Goal: Transaction & Acquisition: Obtain resource

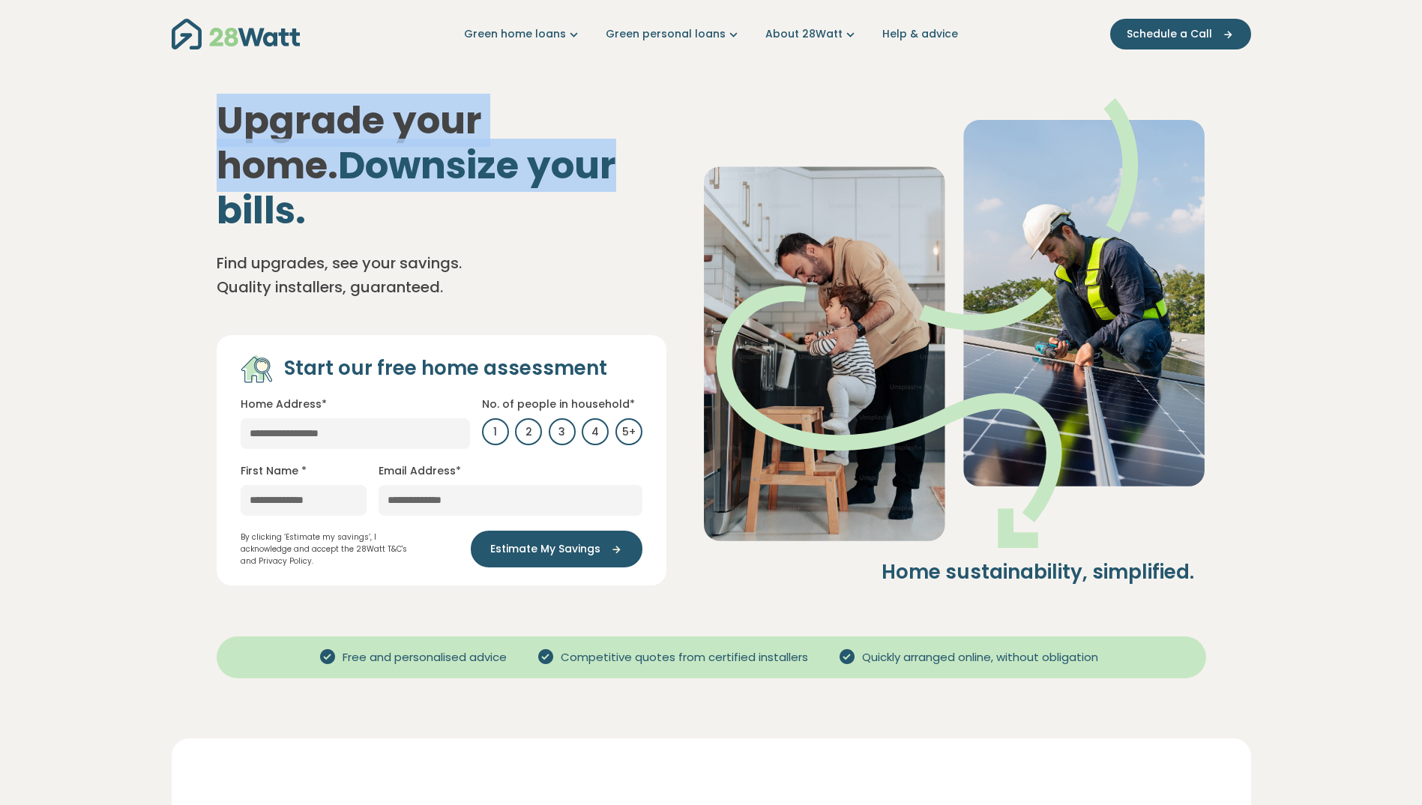
drag, startPoint x: 227, startPoint y: 125, endPoint x: 483, endPoint y: 157, distance: 258.3
click at [483, 157] on h1 "Upgrade your home. Downsize your bills." at bounding box center [442, 165] width 450 height 135
drag, startPoint x: 483, startPoint y: 157, endPoint x: 334, endPoint y: 133, distance: 151.1
click at [334, 133] on h1 "Upgrade your home. Downsize your bills." at bounding box center [442, 165] width 450 height 135
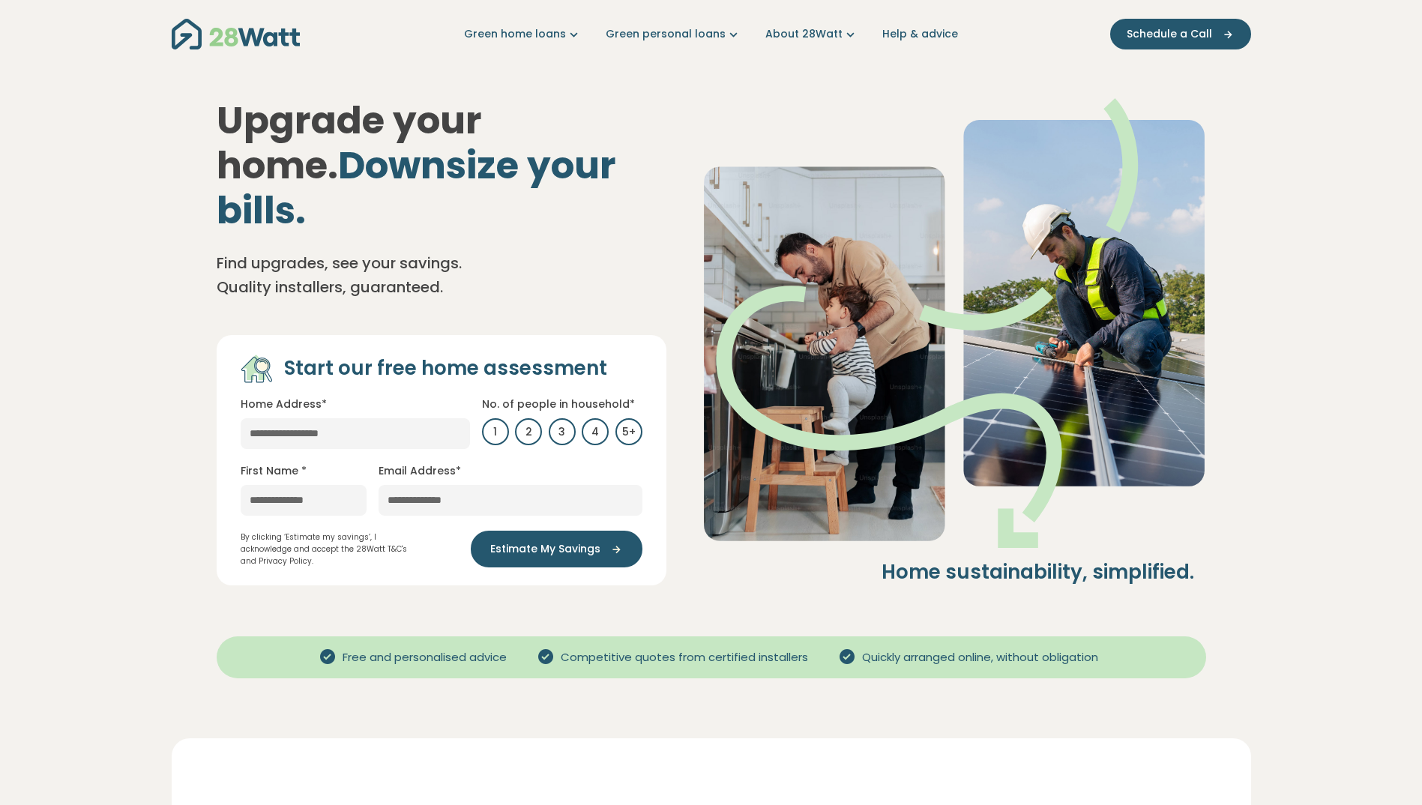
drag, startPoint x: 243, startPoint y: 121, endPoint x: 604, endPoint y: 148, distance: 362.3
click at [604, 148] on h1 "Upgrade your home. Downsize your bills." at bounding box center [442, 165] width 450 height 135
drag, startPoint x: 603, startPoint y: 148, endPoint x: 304, endPoint y: 150, distance: 299.1
click at [304, 150] on span "Downsize your bills." at bounding box center [417, 188] width 400 height 98
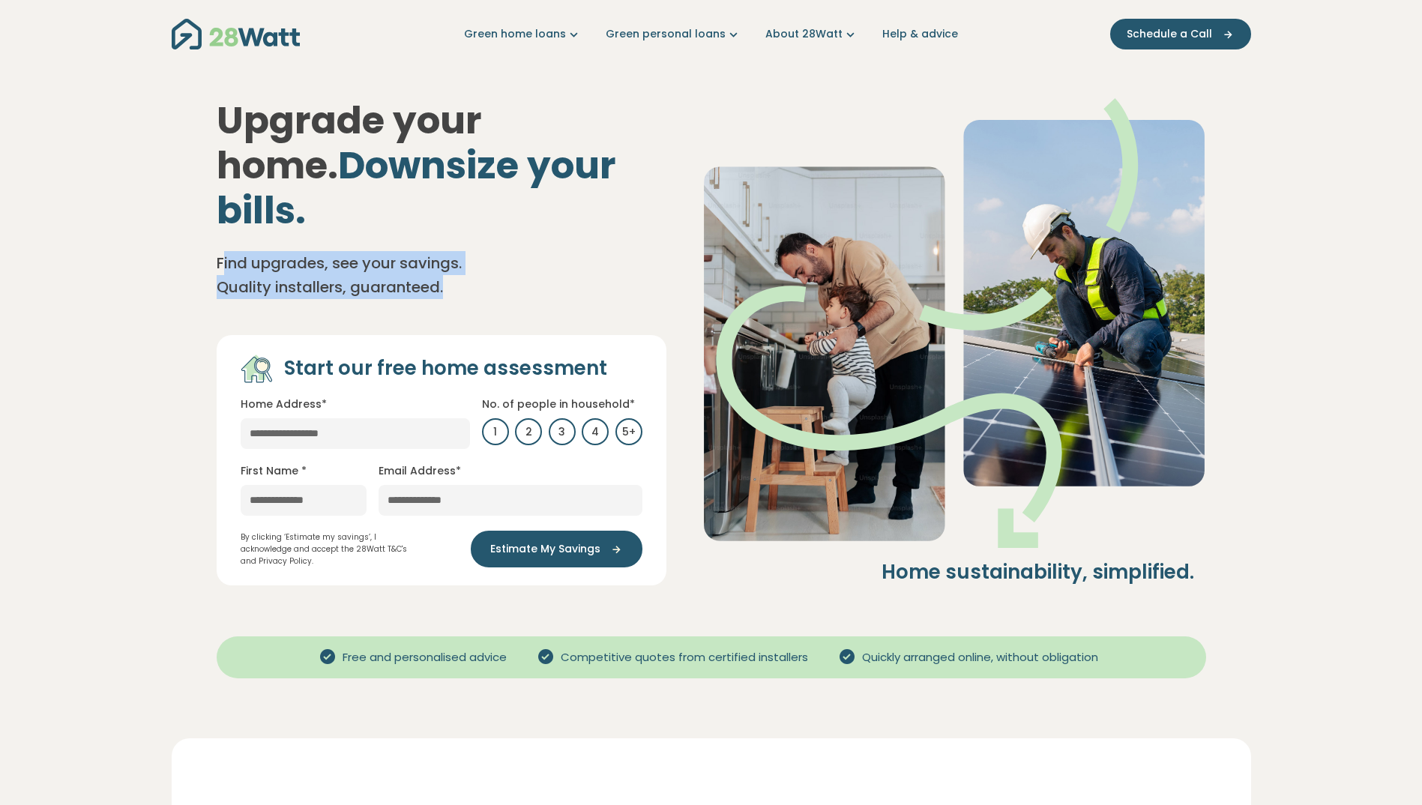
drag, startPoint x: 225, startPoint y: 219, endPoint x: 463, endPoint y: 261, distance: 242.0
click at [463, 261] on div "Upgrade your home. Downsize your bills. Find upgrades, see your savings. Qualit…" at bounding box center [442, 341] width 450 height 487
drag, startPoint x: 463, startPoint y: 261, endPoint x: 350, endPoint y: 248, distance: 113.9
click at [350, 251] on p "Find upgrades, see your savings. Quality installers, guaranteed." at bounding box center [367, 275] width 300 height 48
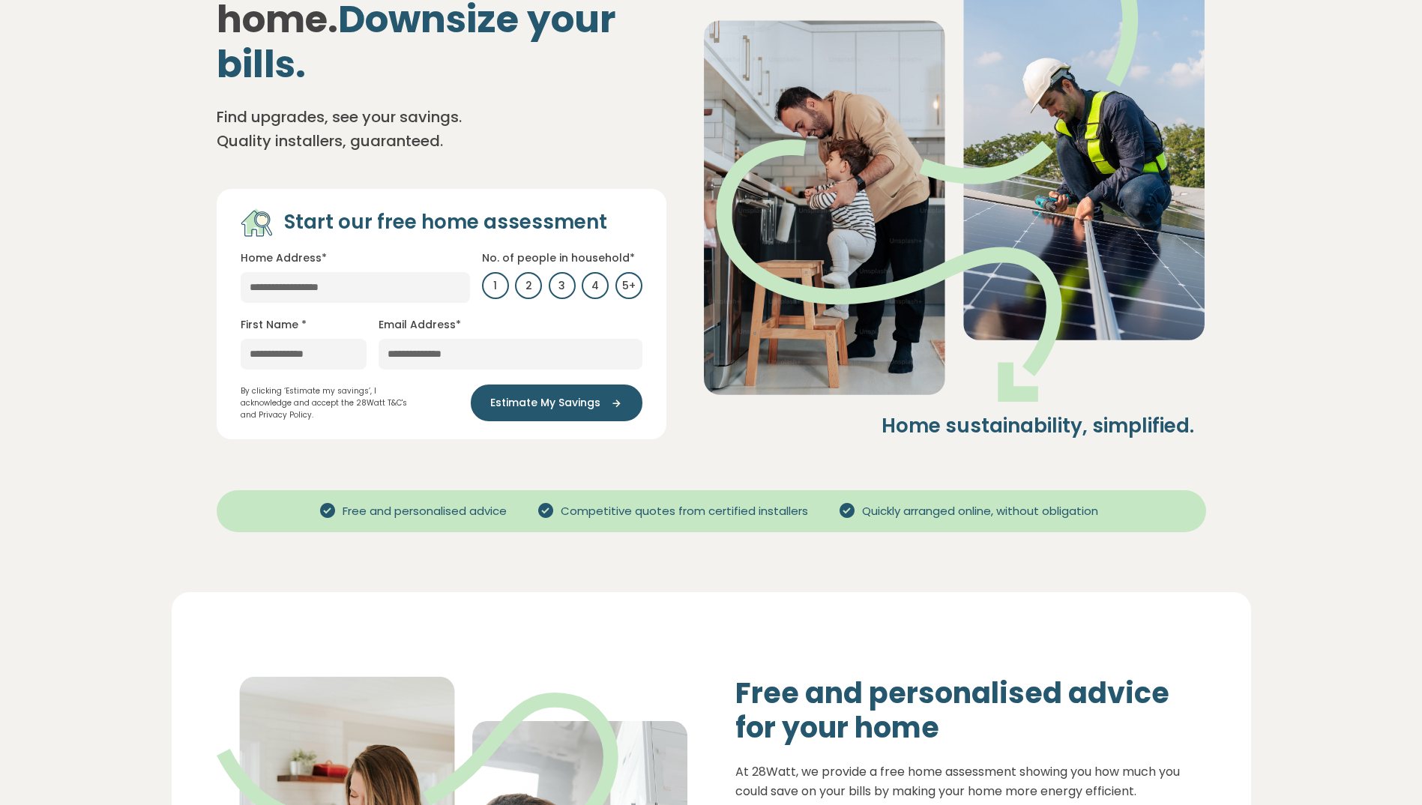
scroll to position [150, 0]
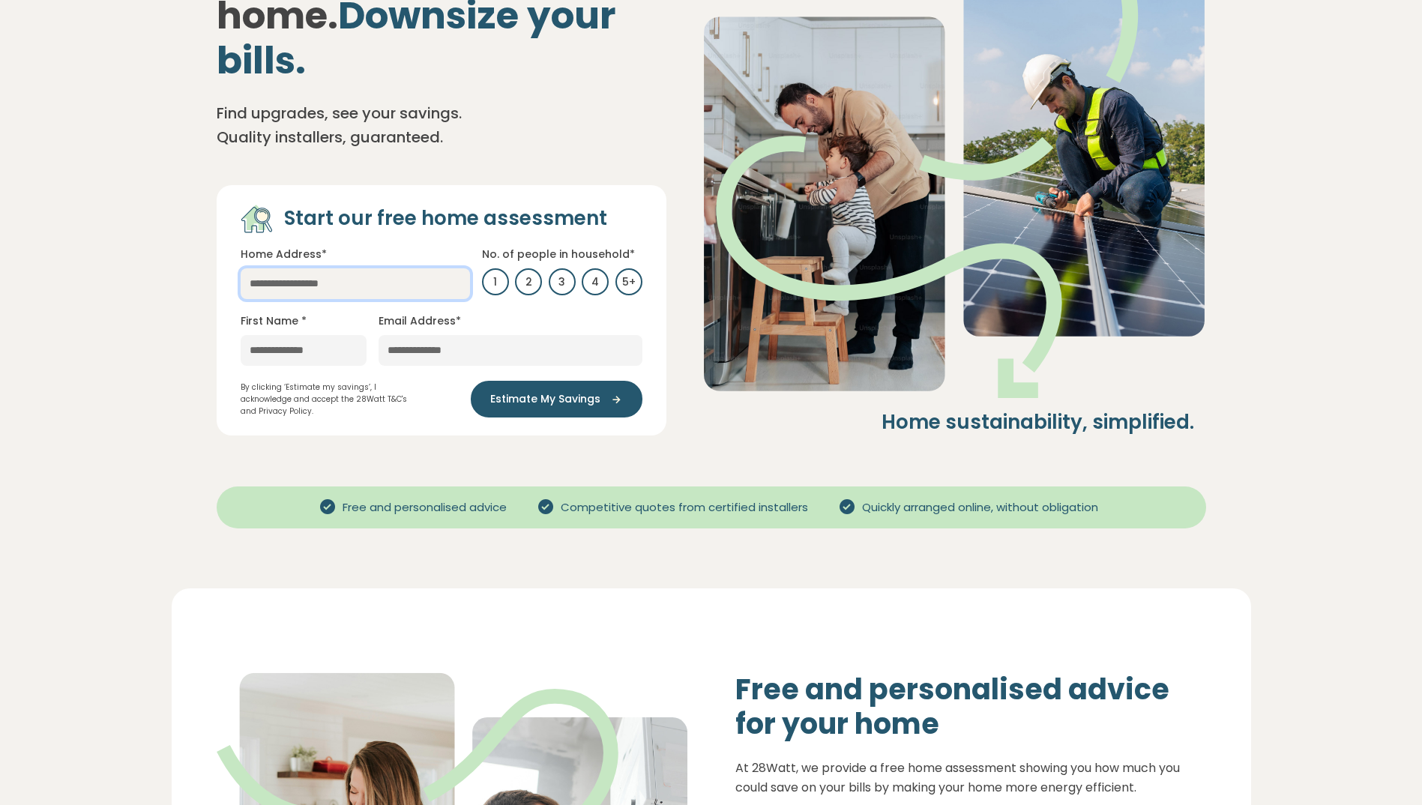
click at [309, 268] on input "text" at bounding box center [355, 283] width 229 height 31
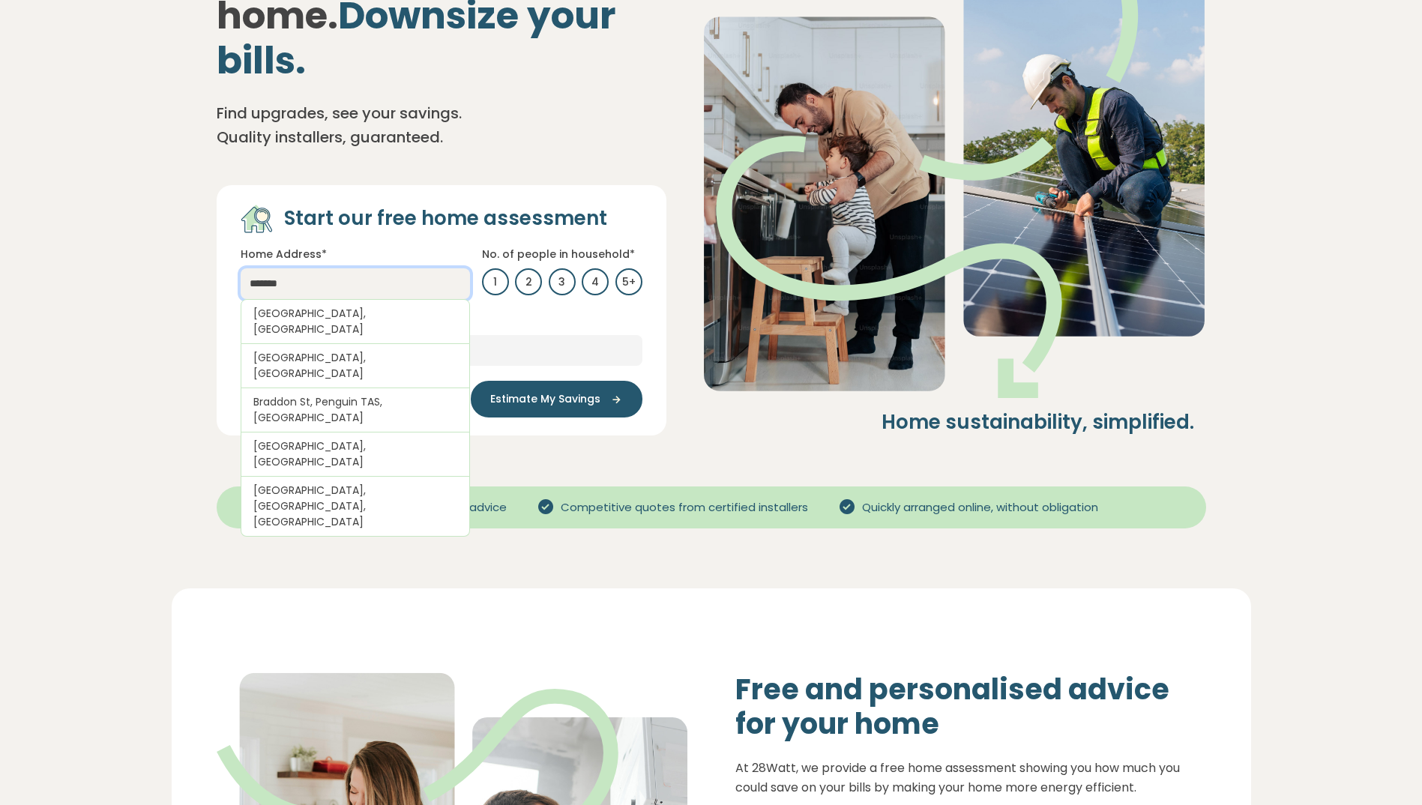
click at [306, 268] on input "*******" at bounding box center [355, 283] width 229 height 31
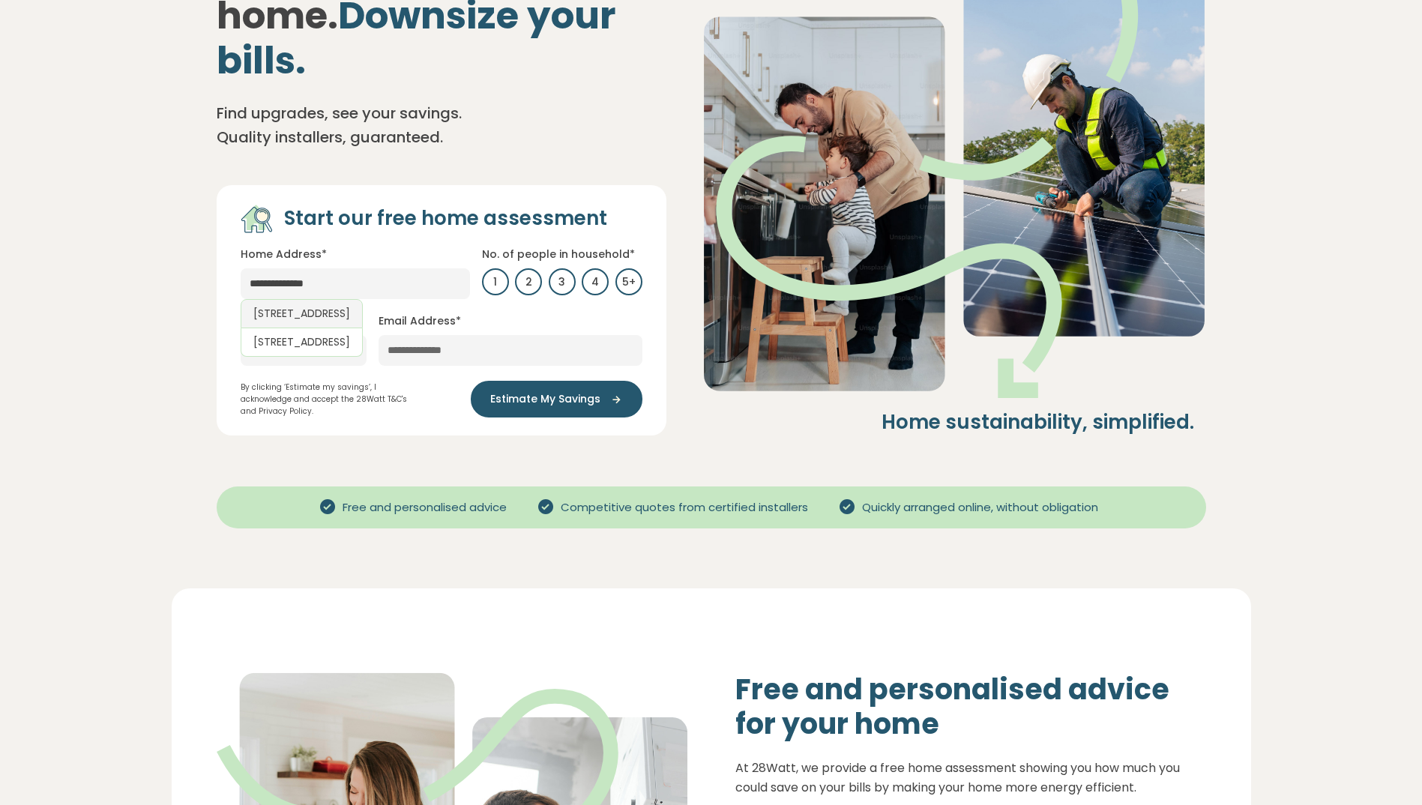
click at [363, 299] on link "1 Ijong Street, Braddon ACT, Australia" at bounding box center [302, 313] width 122 height 29
type input "**********"
click at [296, 335] on input "text" at bounding box center [304, 350] width 126 height 31
type input "****"
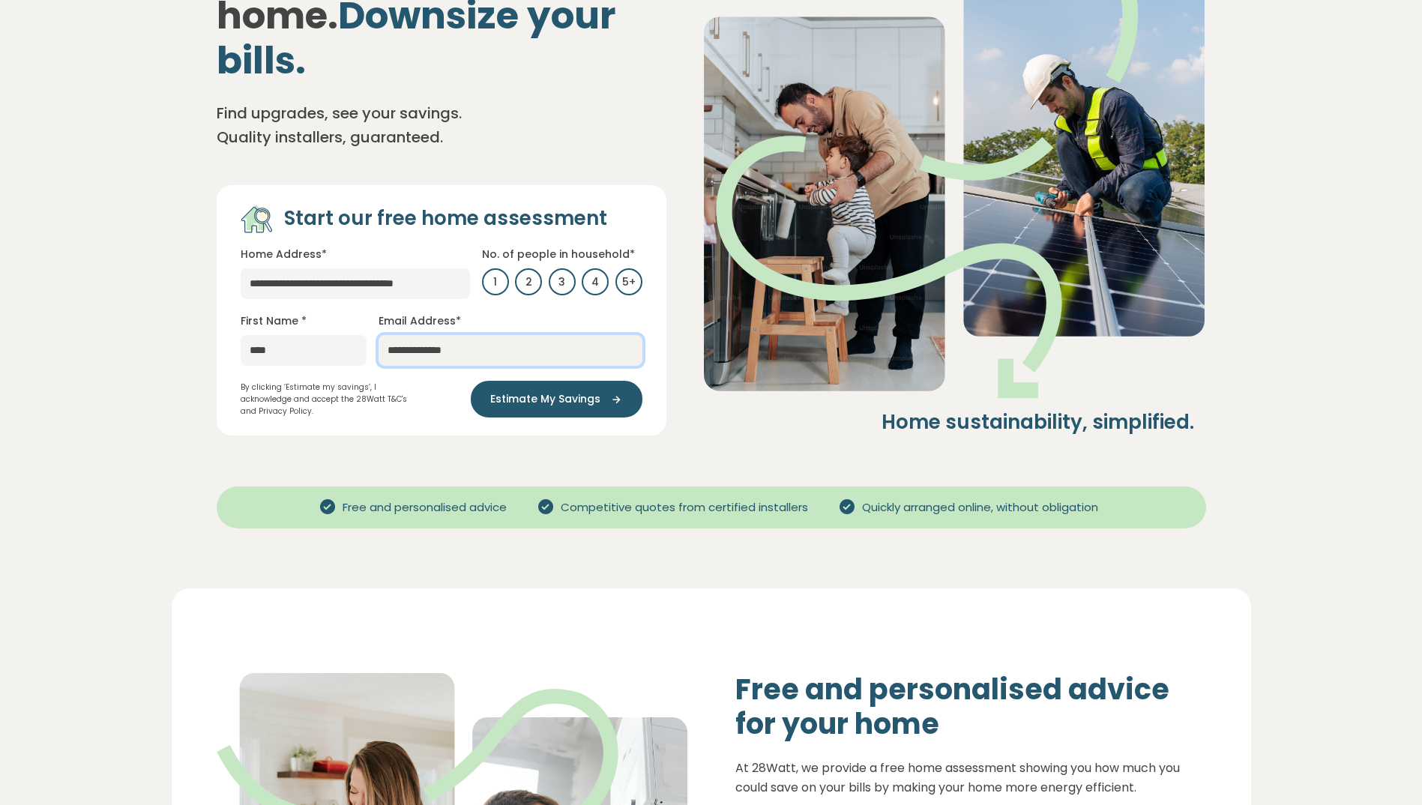
type input "**********"
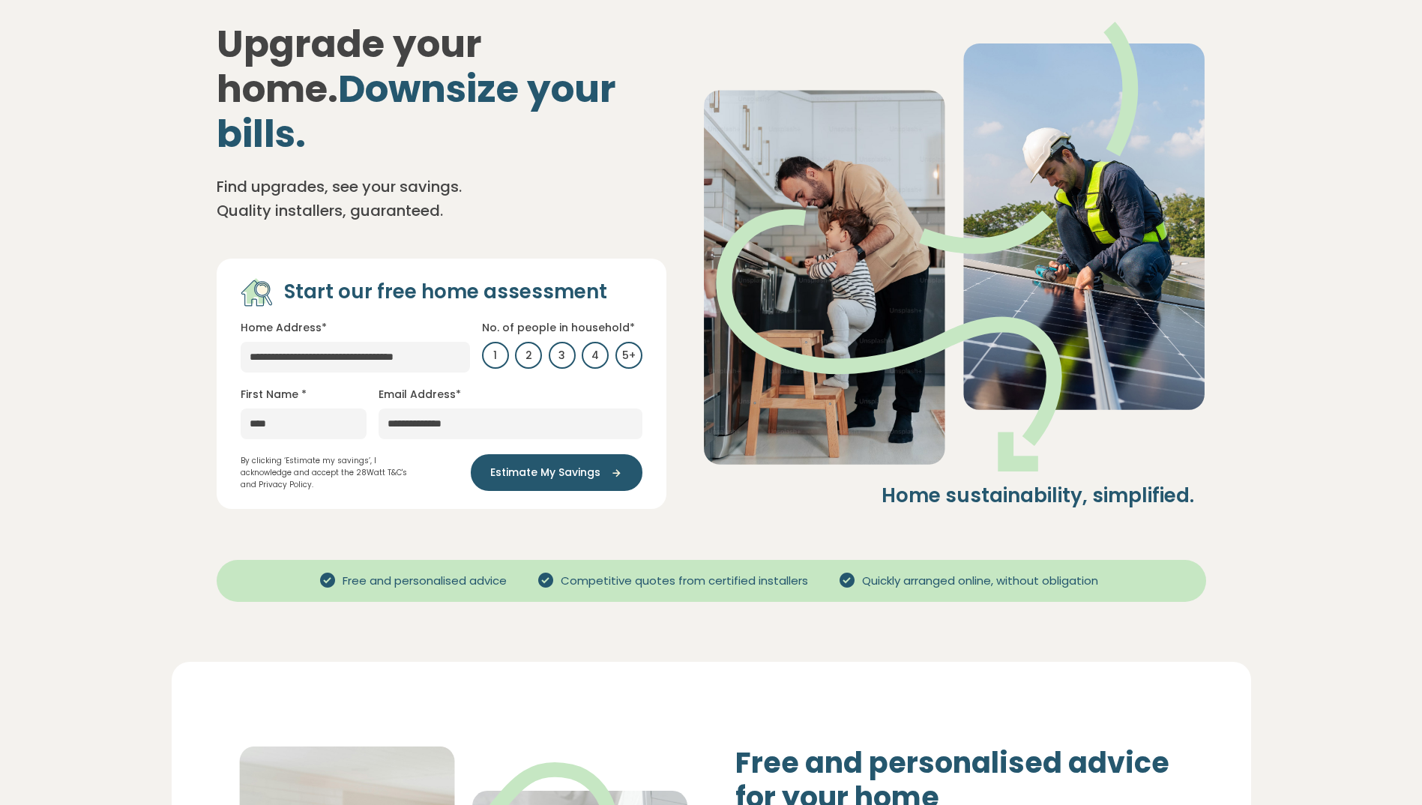
scroll to position [0, 0]
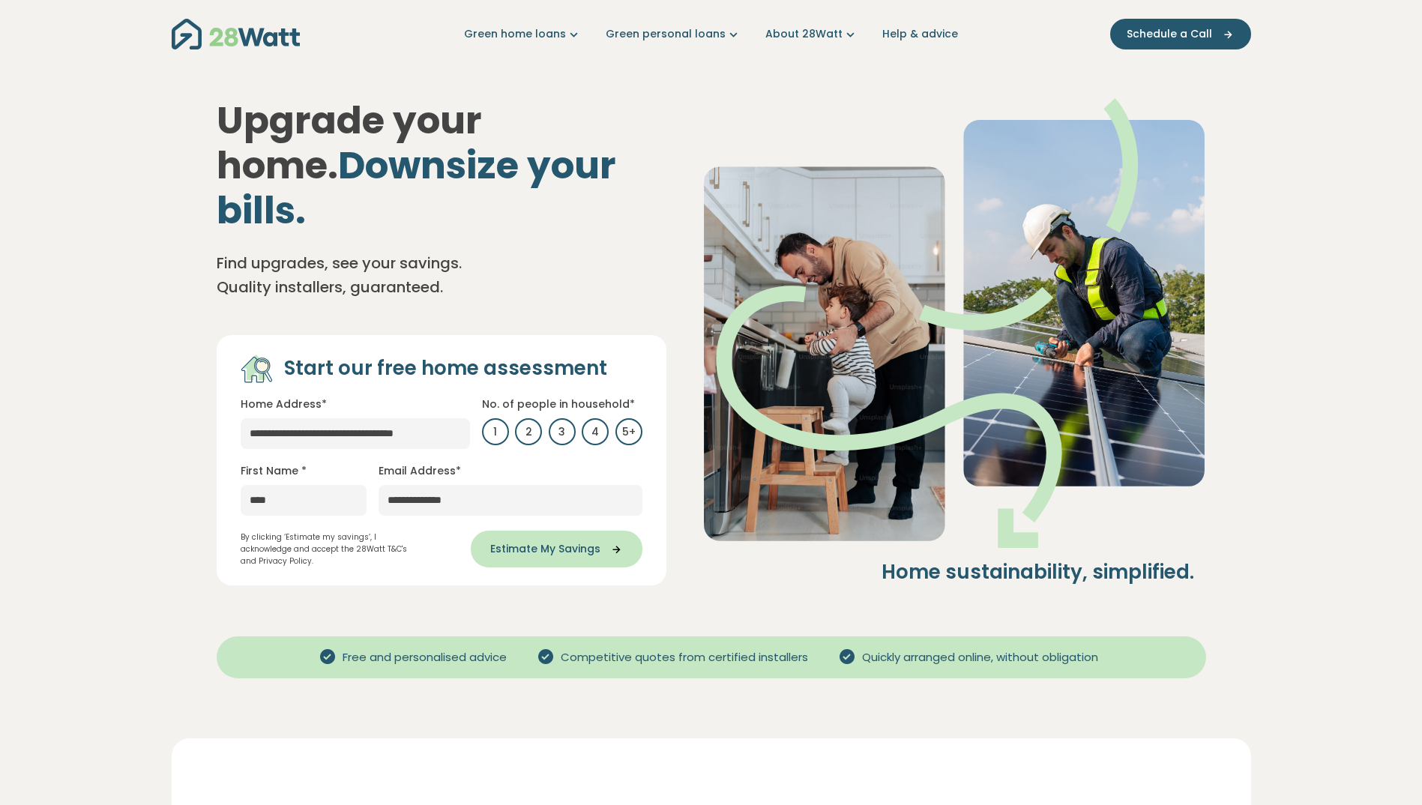
click at [576, 541] on span "Estimate My Savings" at bounding box center [545, 549] width 110 height 16
click at [558, 541] on span "Estimate My Savings" at bounding box center [545, 549] width 110 height 16
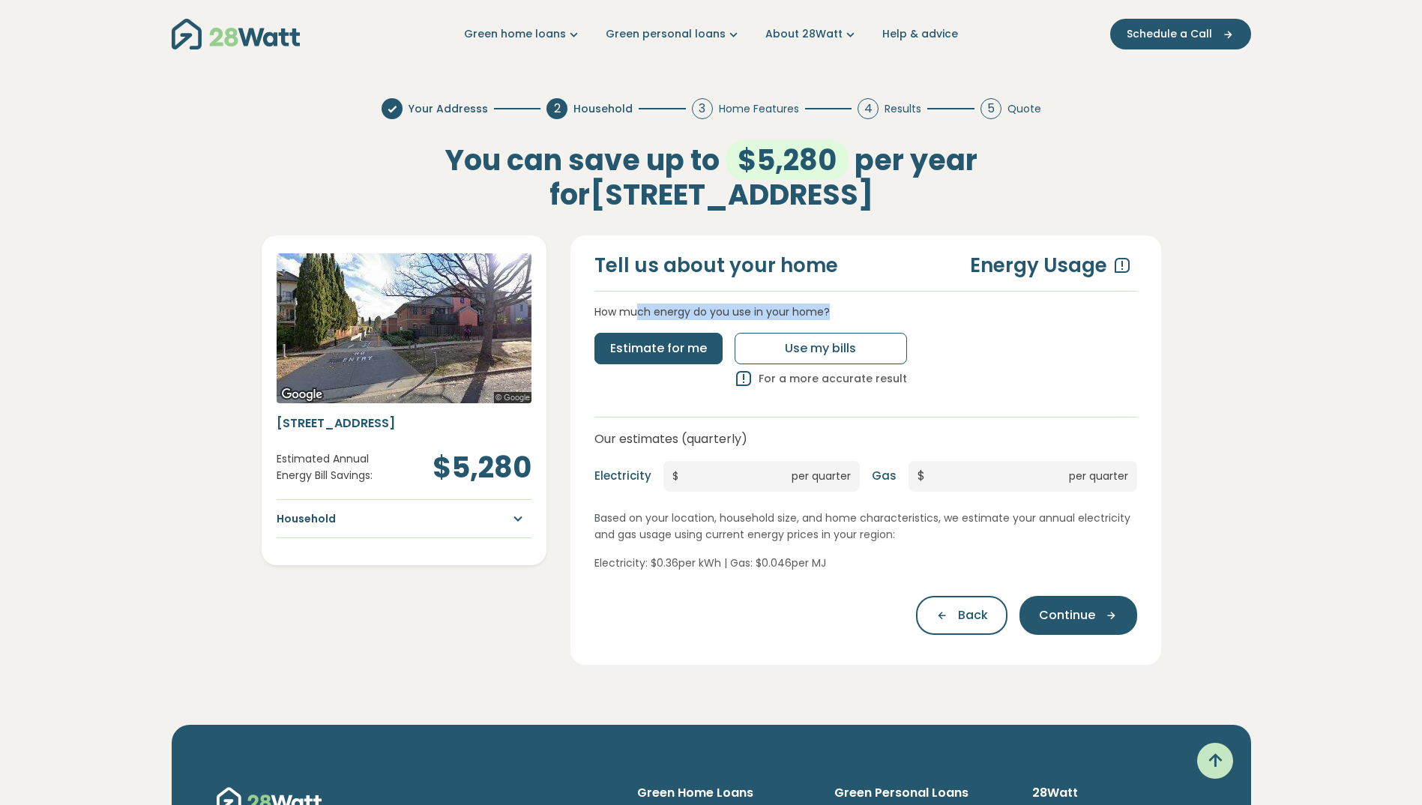
drag, startPoint x: 635, startPoint y: 311, endPoint x: 858, endPoint y: 303, distance: 222.8
click at [858, 303] on div "Tell us about your home Energy Usage How much energy do you use in your home? E…" at bounding box center [865, 449] width 591 height 429
drag, startPoint x: 858, startPoint y: 303, endPoint x: 755, endPoint y: 310, distance: 102.9
click at [755, 310] on p "How much energy do you use in your home?" at bounding box center [865, 312] width 543 height 16
click at [515, 516] on icon "button" at bounding box center [513, 519] width 27 height 18
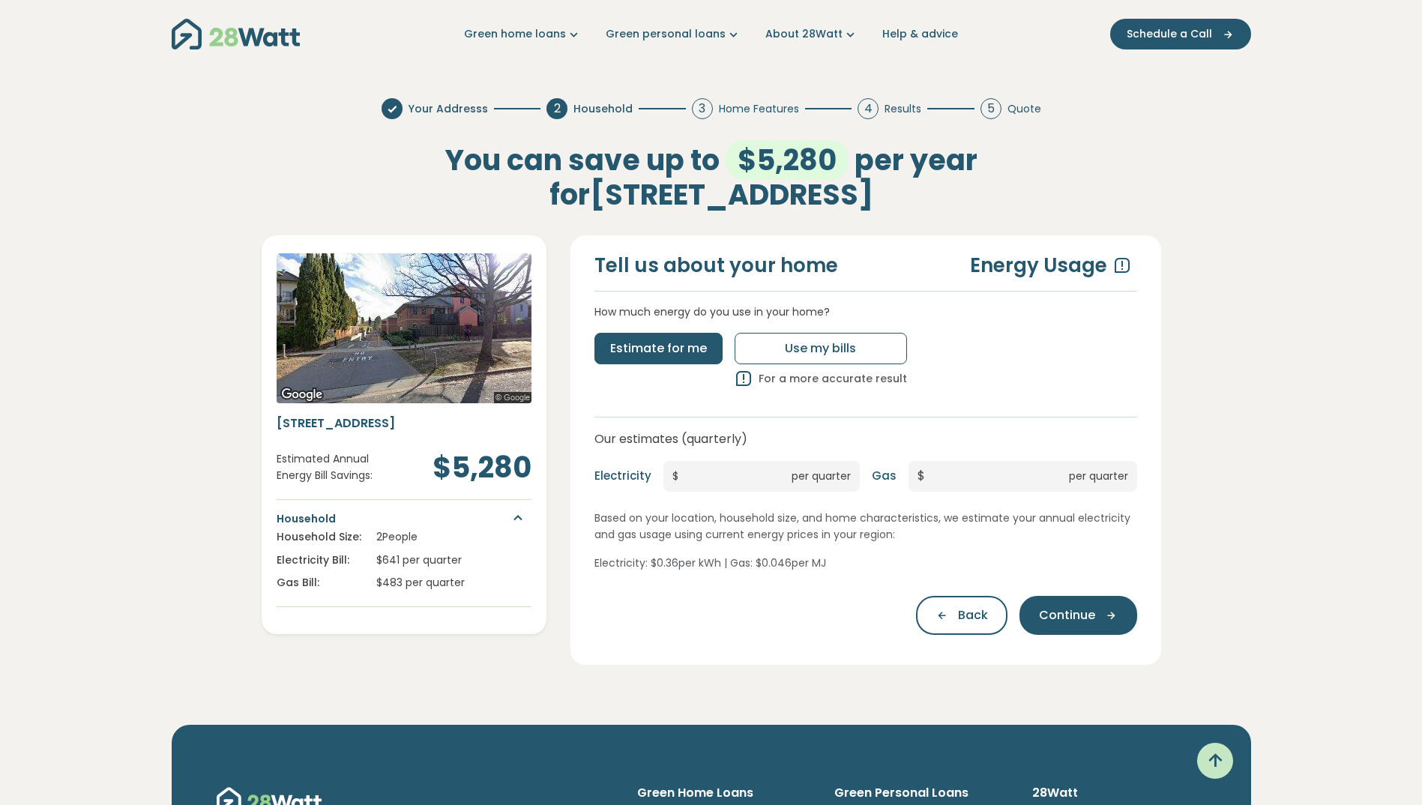
click at [432, 585] on span "$483 per quarter" at bounding box center [420, 582] width 88 height 15
drag, startPoint x: 432, startPoint y: 585, endPoint x: 448, endPoint y: 612, distance: 31.9
click at [448, 612] on div "1 Ijong Street, Braddon, ACT Estimated Annual Energy Bill Savings: $5,280 House…" at bounding box center [404, 515] width 255 height 200
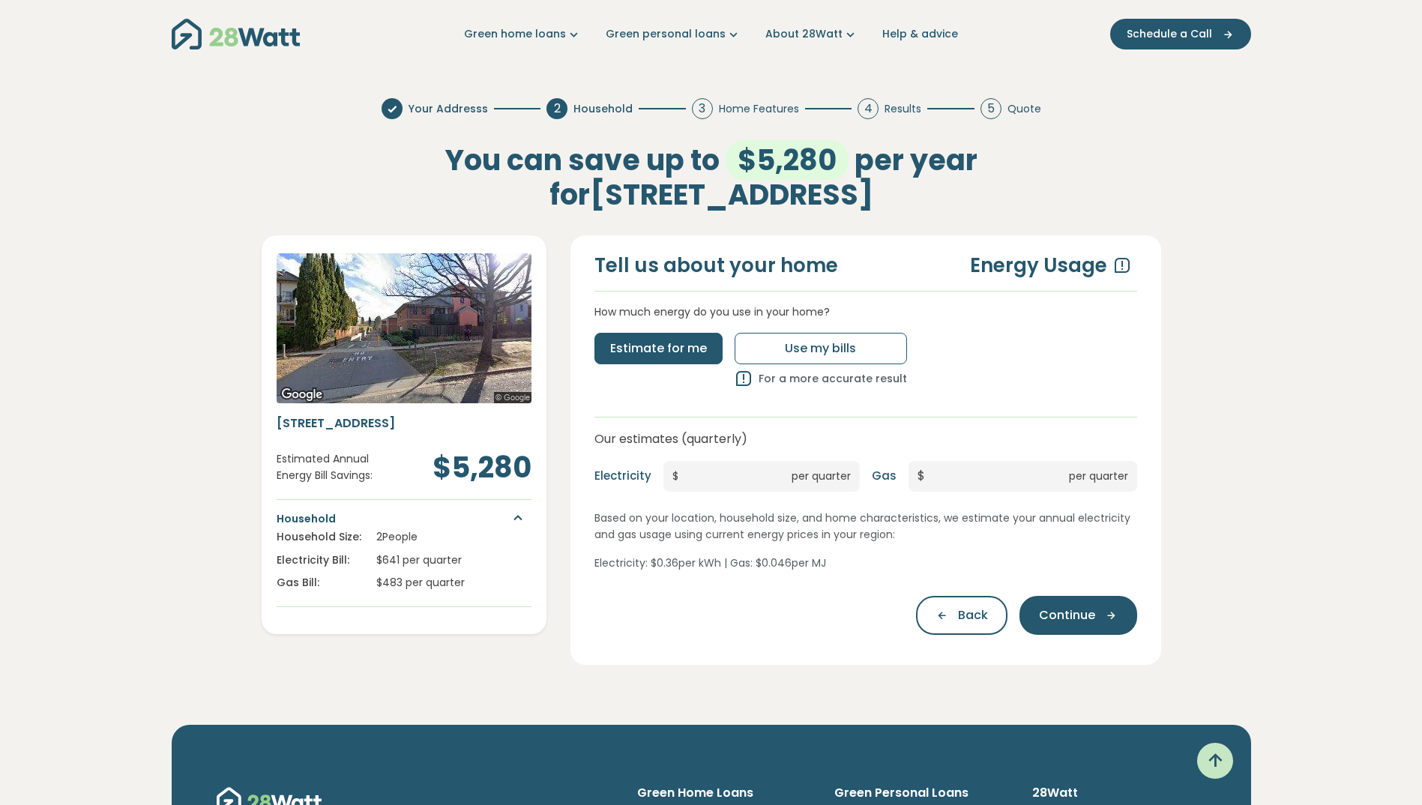
click at [439, 593] on div "2 People $641 per quarter $483 per quarter" at bounding box center [453, 562] width 155 height 68
drag, startPoint x: 439, startPoint y: 593, endPoint x: 397, endPoint y: 629, distance: 55.3
click at [397, 629] on div "Estimated Annual Energy Bill Savings: $5,280 1 Ijong Street, Braddon, ACT Estim…" at bounding box center [404, 434] width 285 height 398
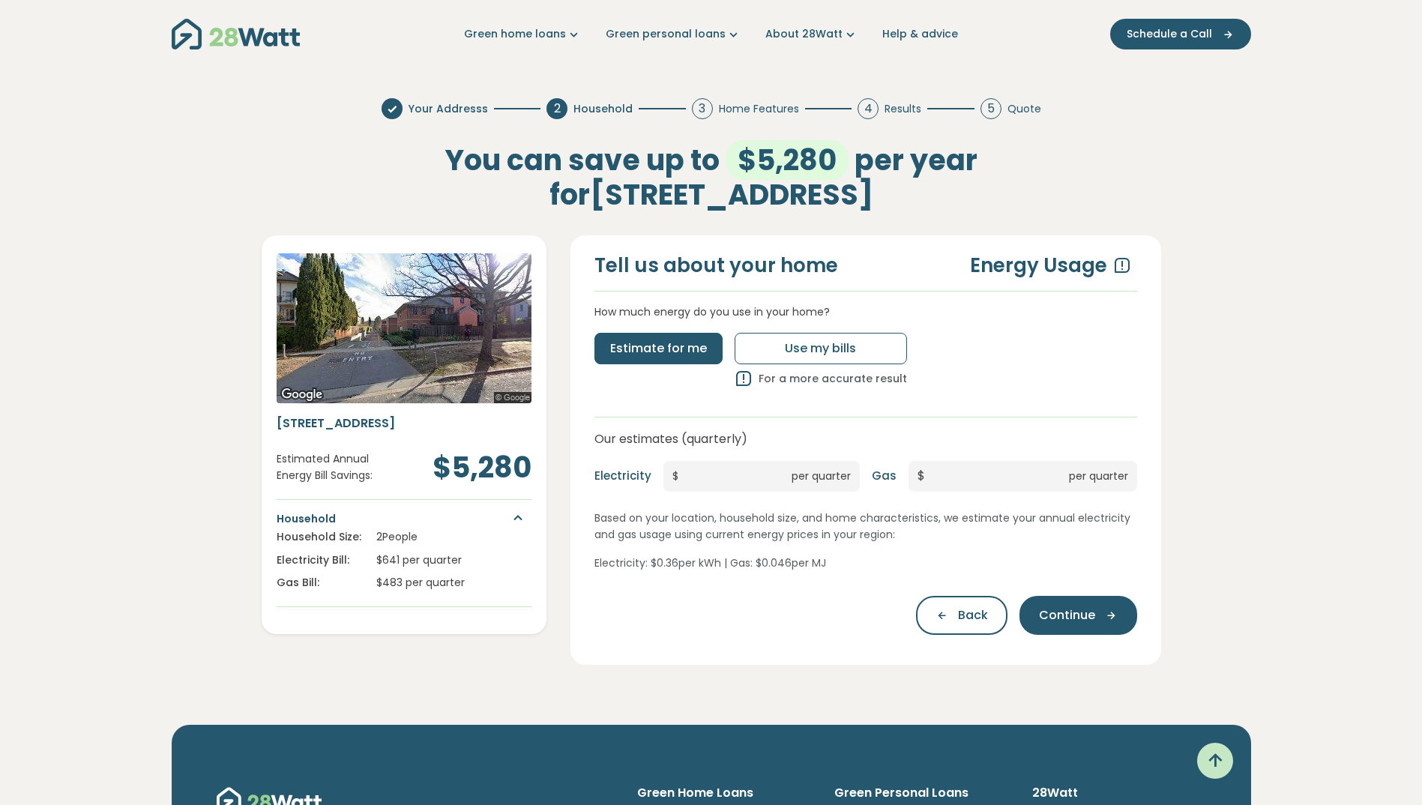
click at [738, 381] on icon at bounding box center [744, 384] width 18 height 28
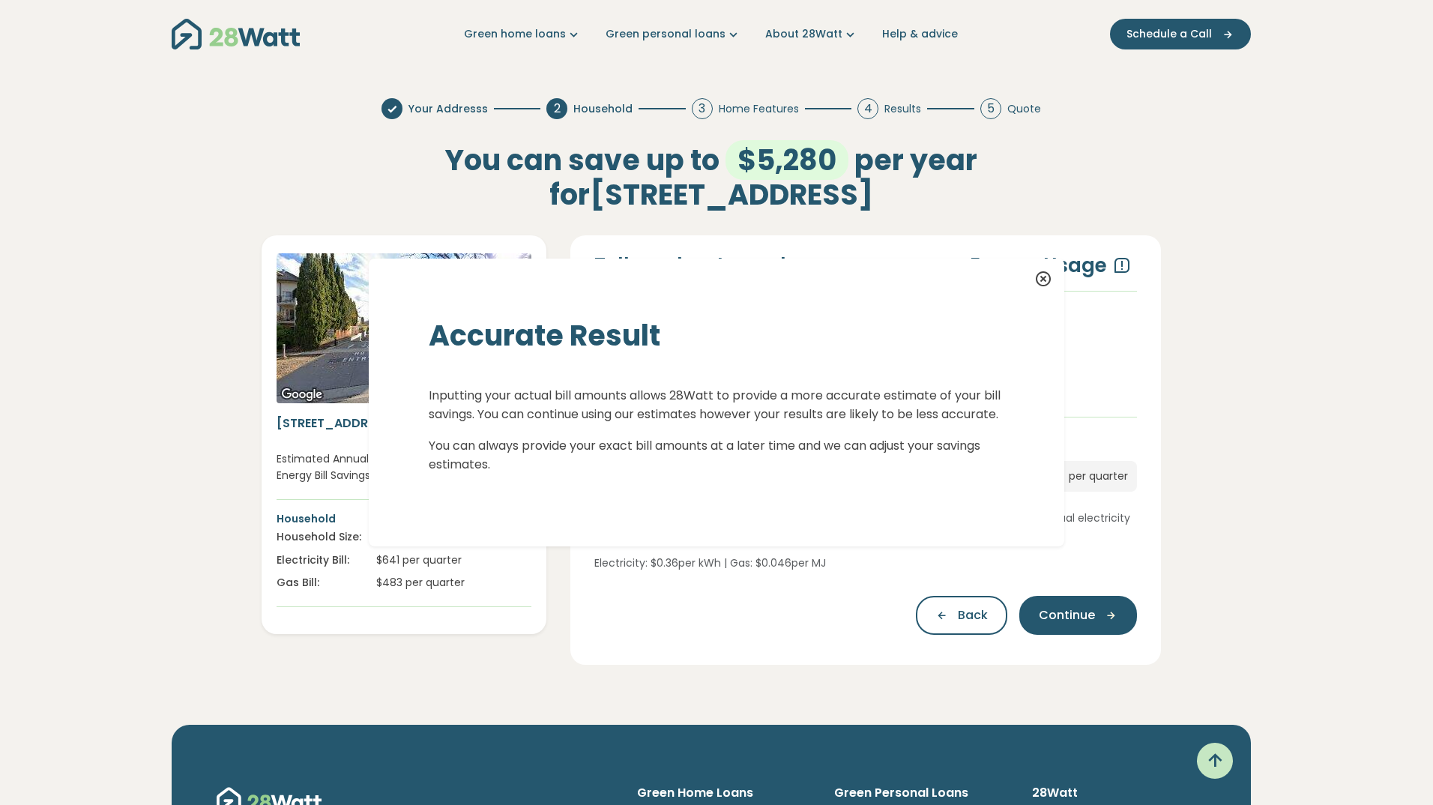
click at [1288, 331] on div "Accurate Result Inputting your actual bill amounts allows 28Watt to provide a m…" at bounding box center [716, 402] width 1433 height 805
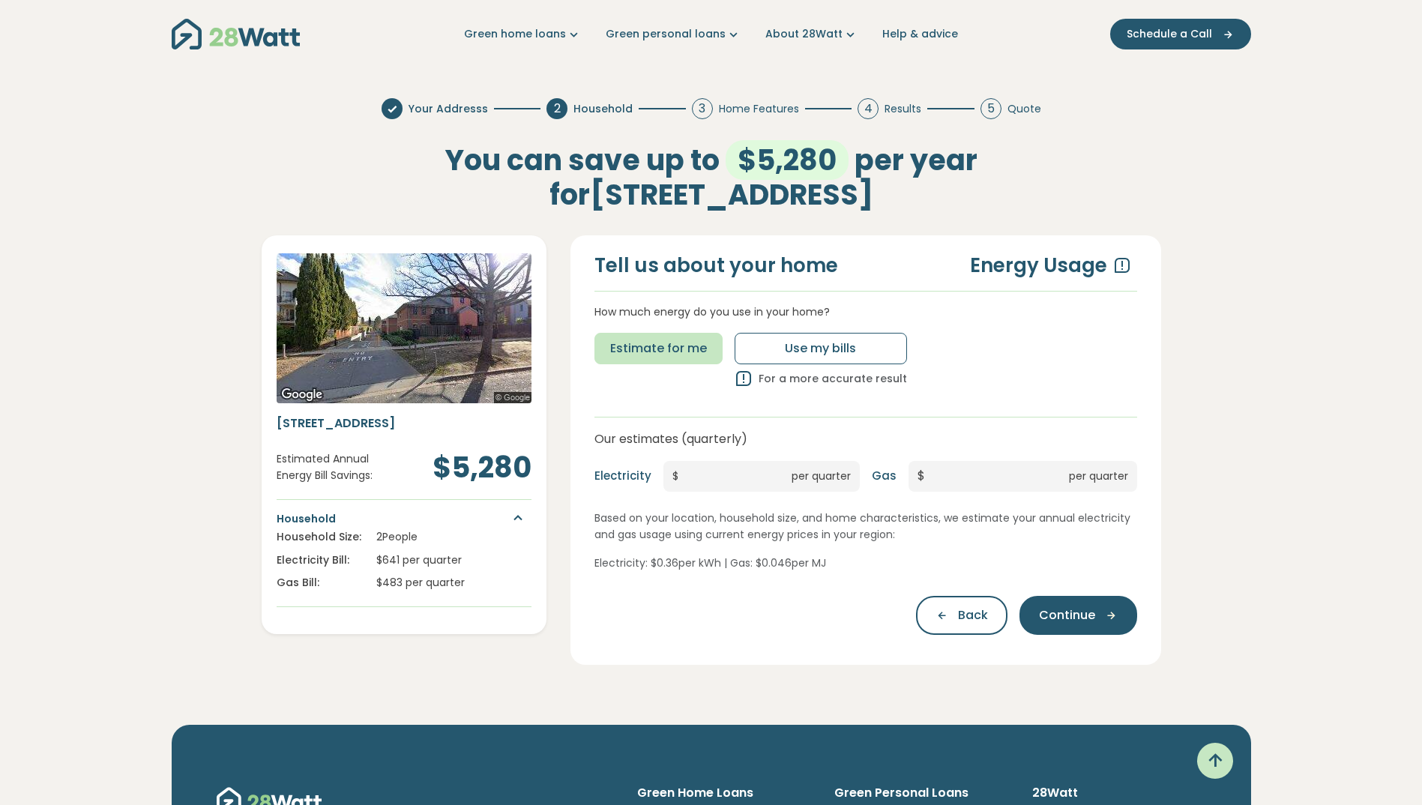
click at [651, 351] on span "Estimate for me" at bounding box center [658, 349] width 97 height 18
click at [681, 356] on span "Estimate for me" at bounding box center [658, 349] width 97 height 18
click at [1080, 616] on span "Continue" at bounding box center [1067, 615] width 56 height 18
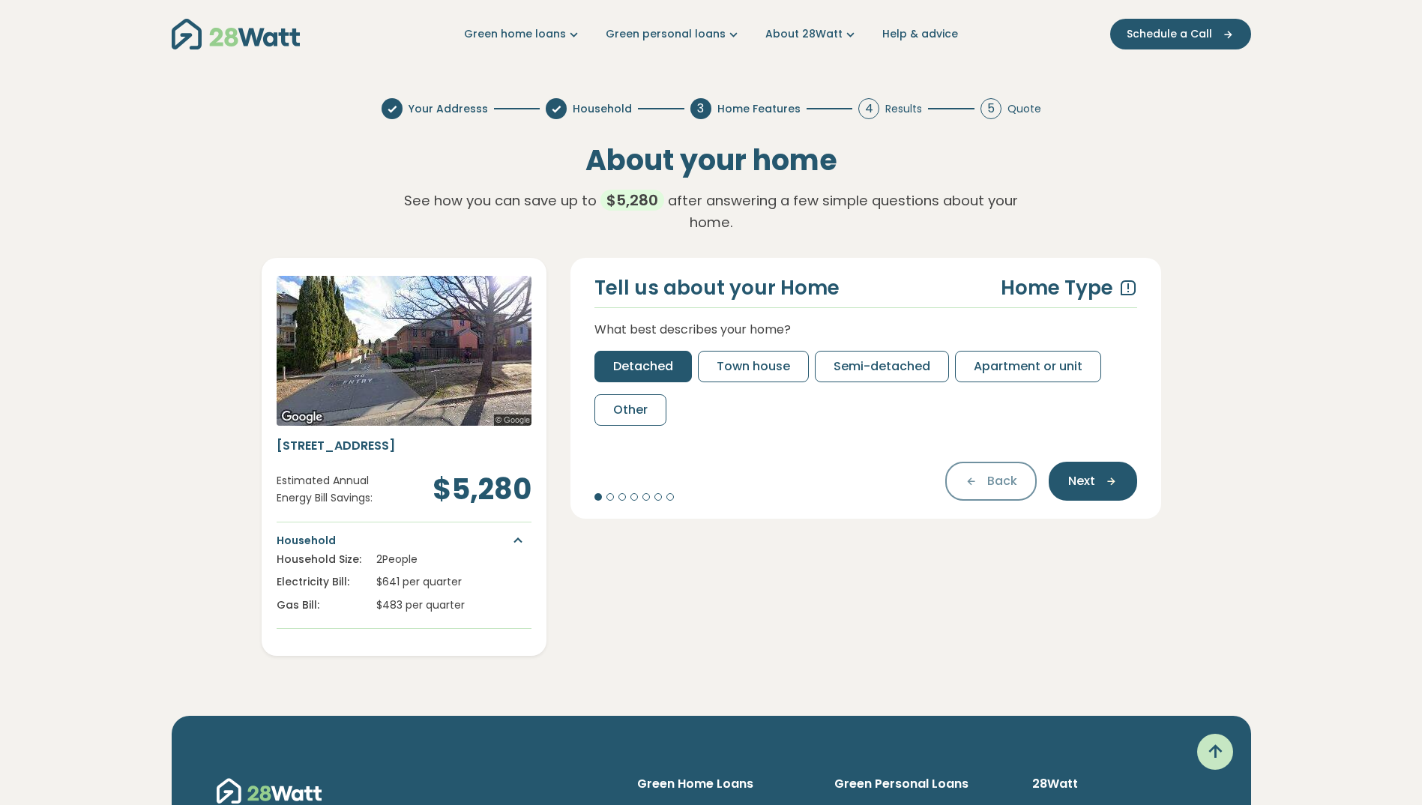
click at [658, 364] on span "Detached" at bounding box center [643, 367] width 60 height 18
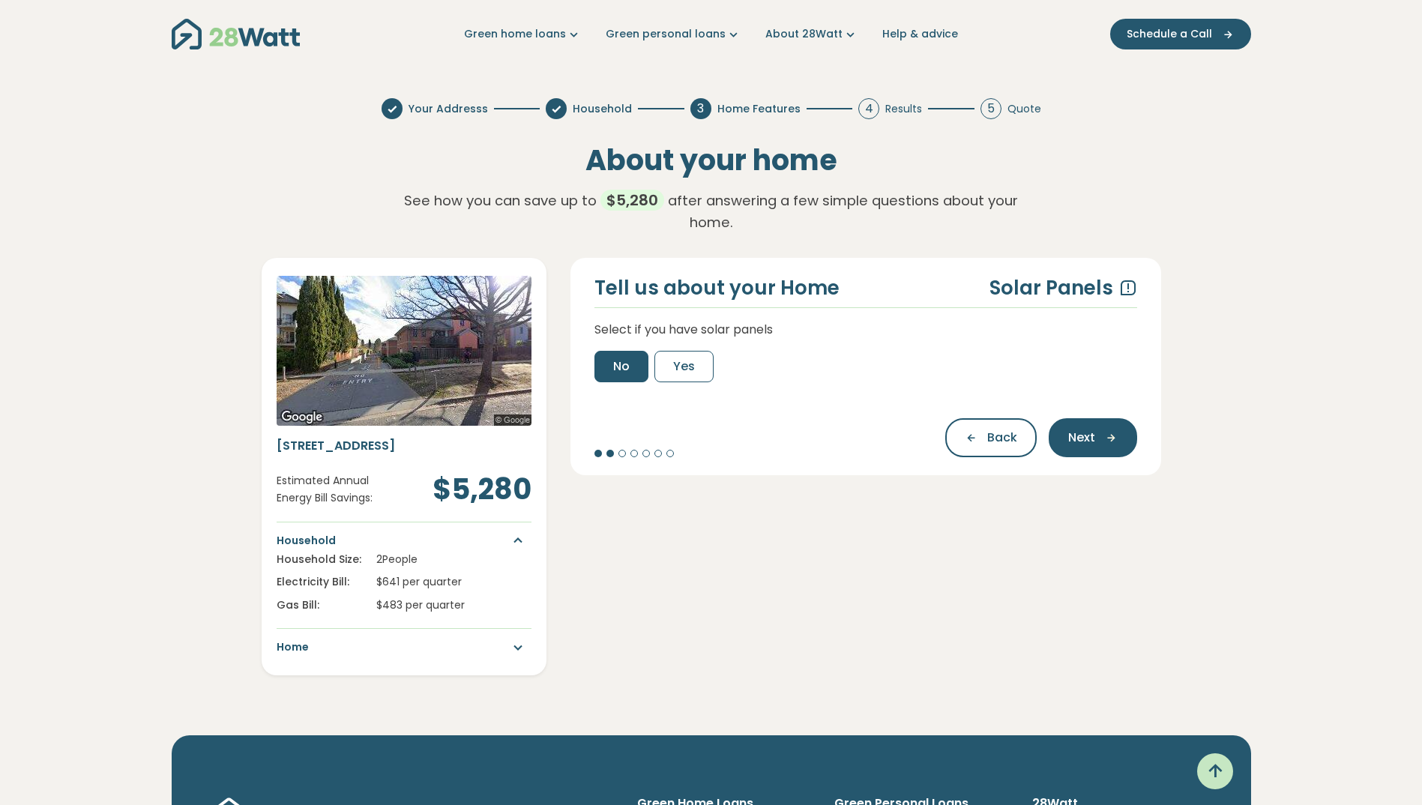
click at [628, 371] on span "No" at bounding box center [621, 367] width 16 height 18
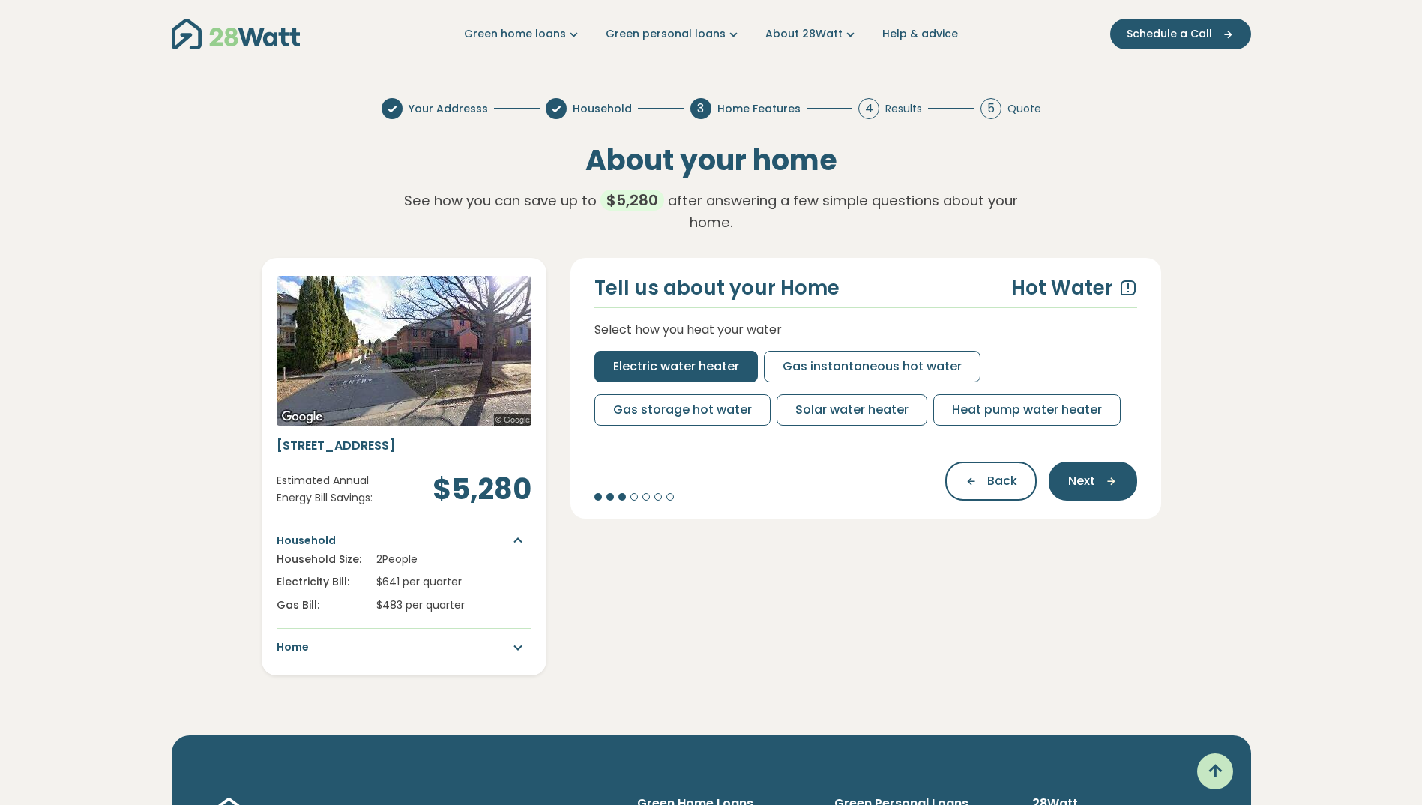
click at [675, 374] on span "Electric water heater" at bounding box center [676, 367] width 126 height 18
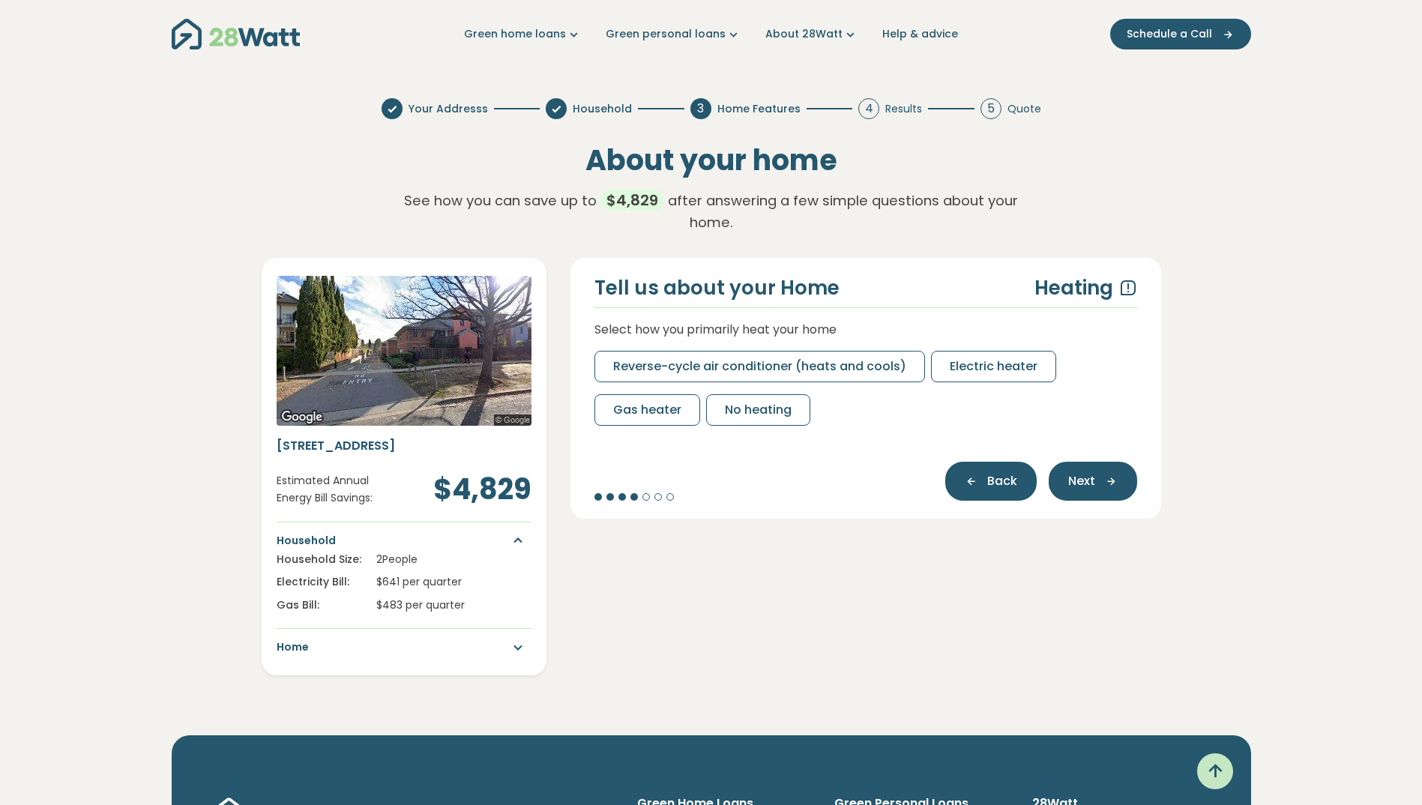
click at [1013, 487] on span "Back" at bounding box center [1002, 481] width 30 height 18
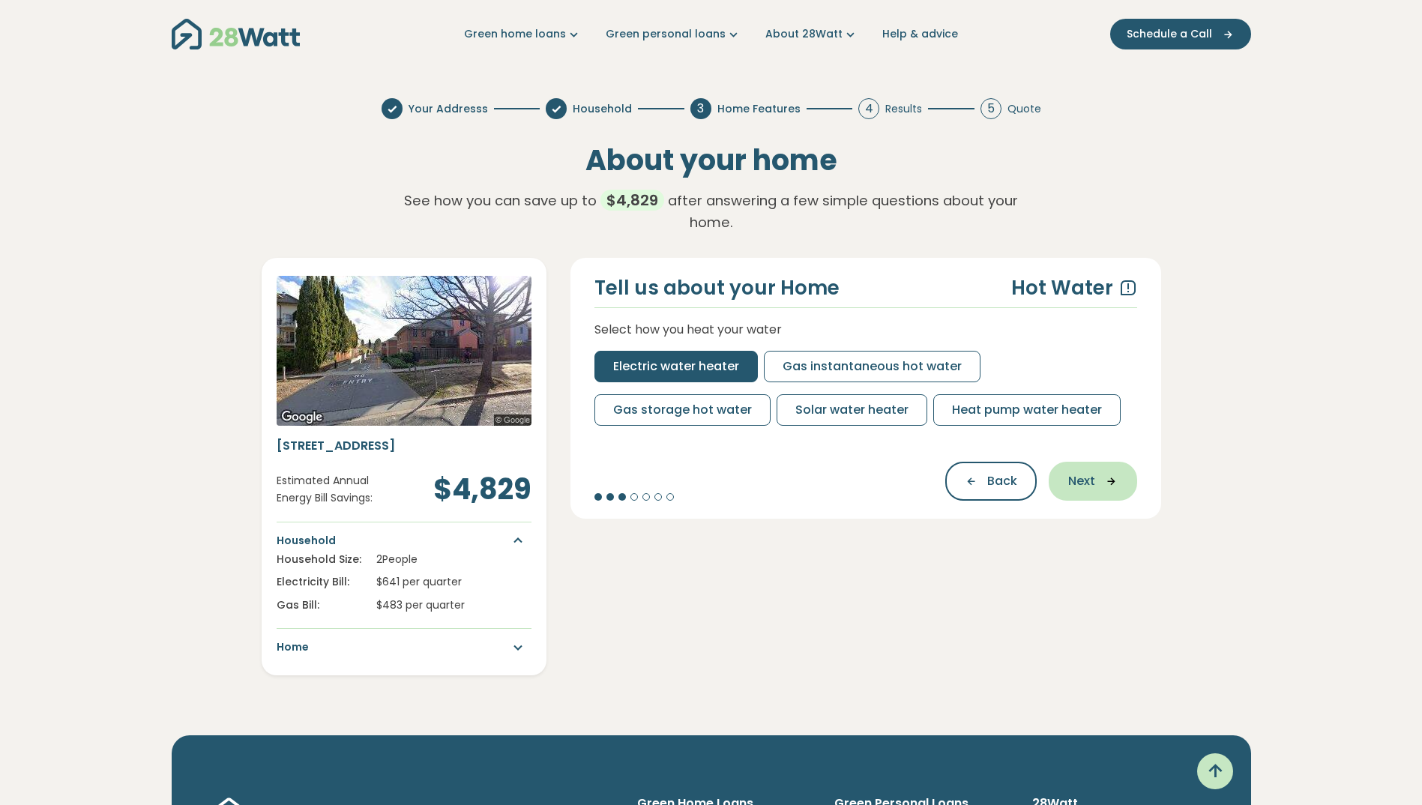
click at [1088, 479] on span "Next" at bounding box center [1081, 481] width 27 height 18
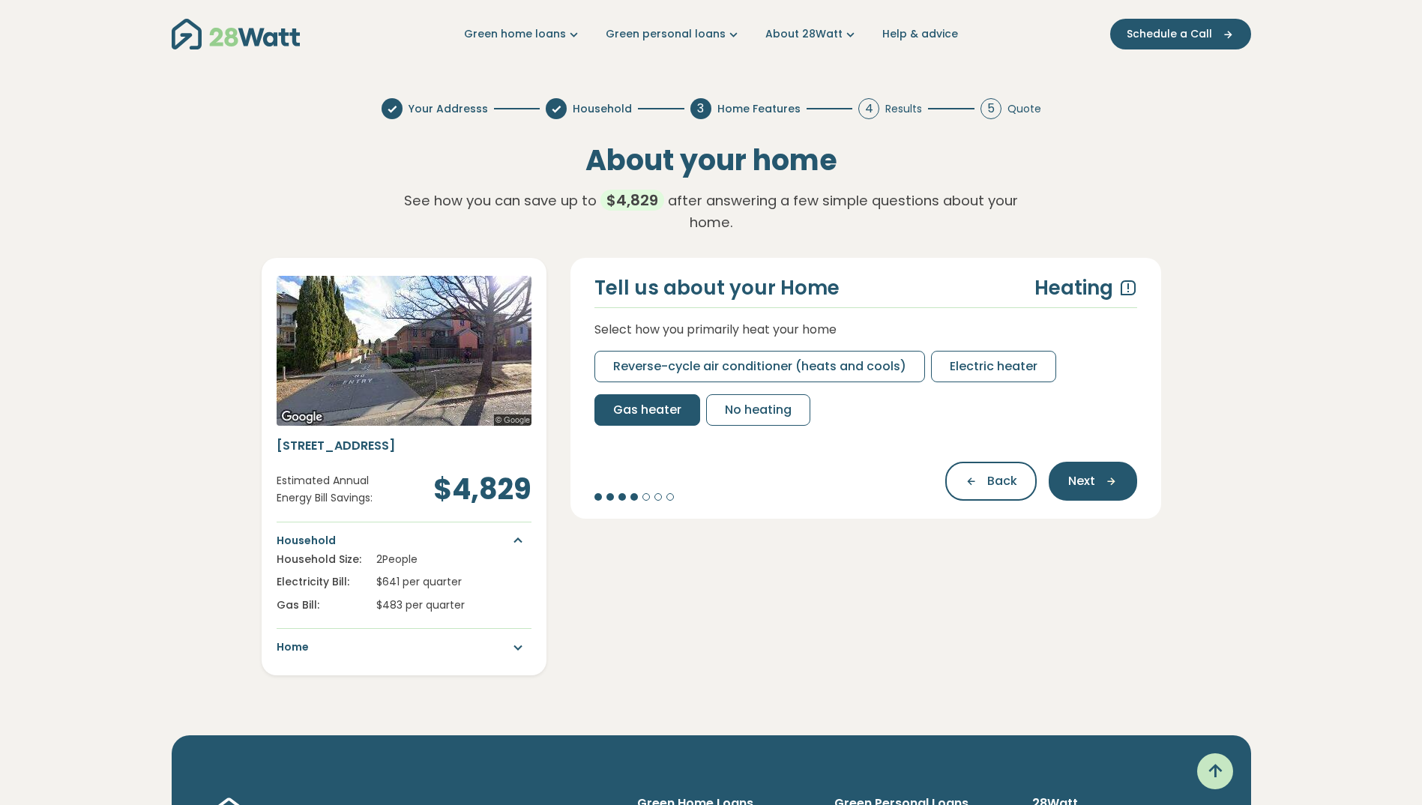
click at [663, 411] on span "Gas heater" at bounding box center [647, 410] width 68 height 18
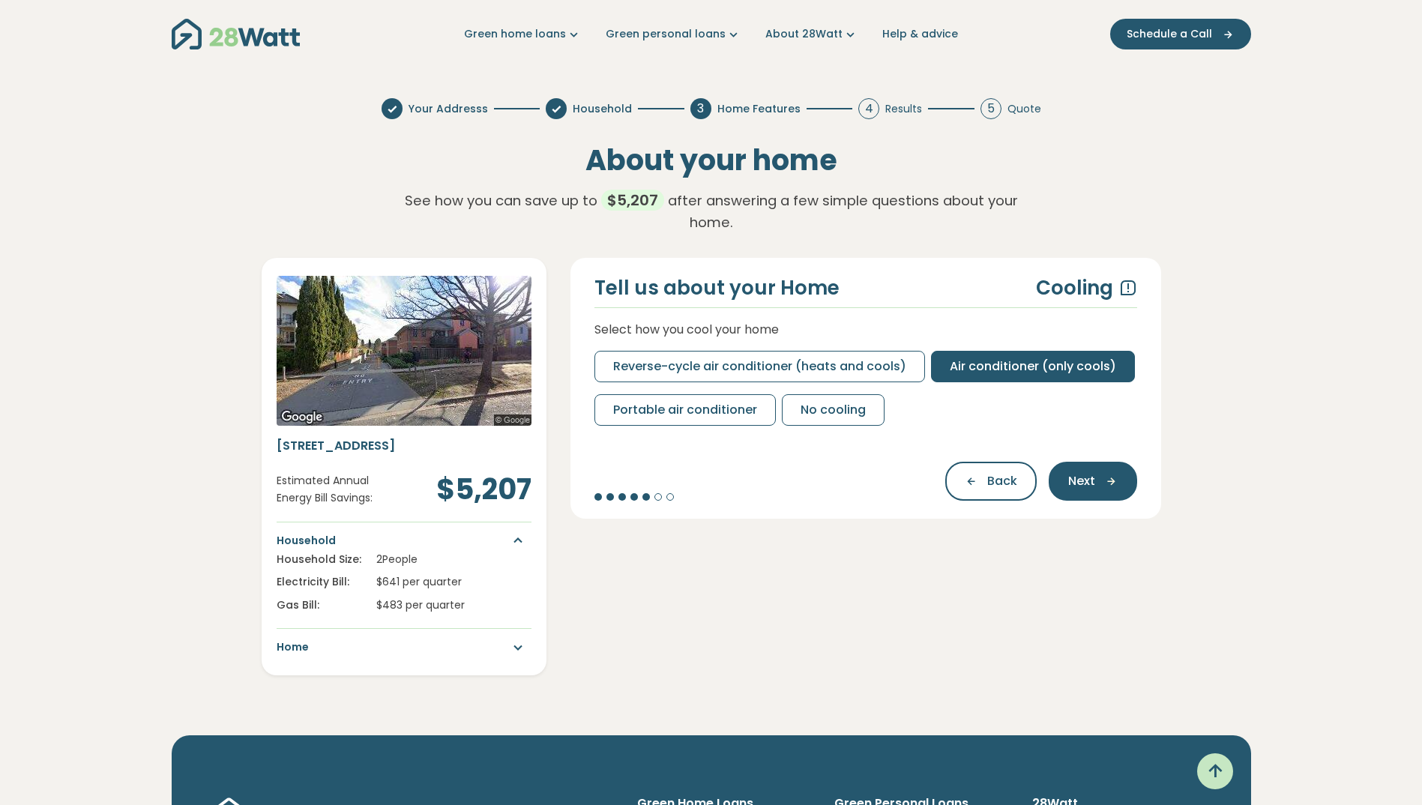
click at [1057, 358] on span "Air conditioner (only cools)" at bounding box center [1033, 367] width 166 height 18
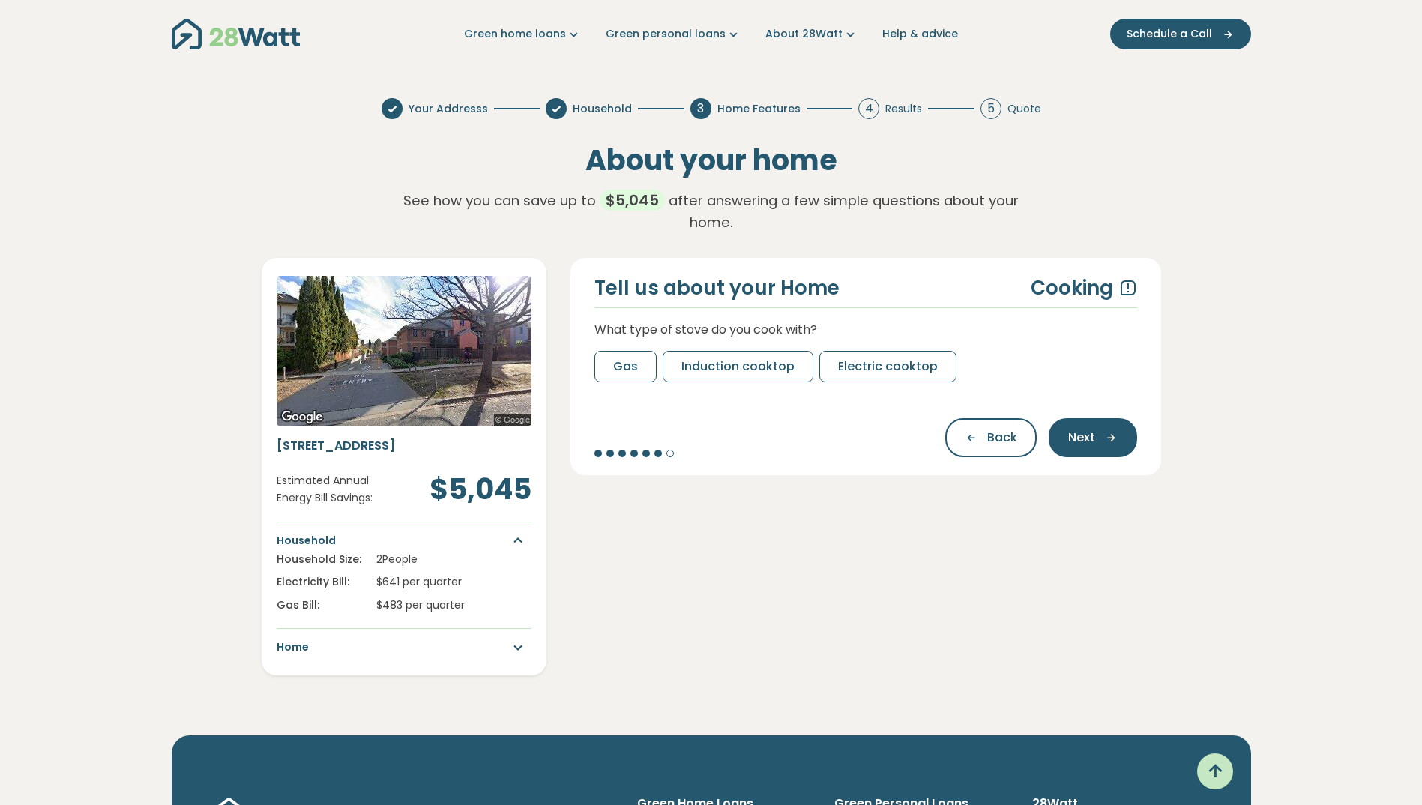
click at [679, 331] on p "What type of stove do you cook with?" at bounding box center [865, 329] width 543 height 19
drag, startPoint x: 679, startPoint y: 331, endPoint x: 766, endPoint y: 331, distance: 87.0
click at [766, 331] on p "What type of stove do you cook with?" at bounding box center [865, 329] width 543 height 19
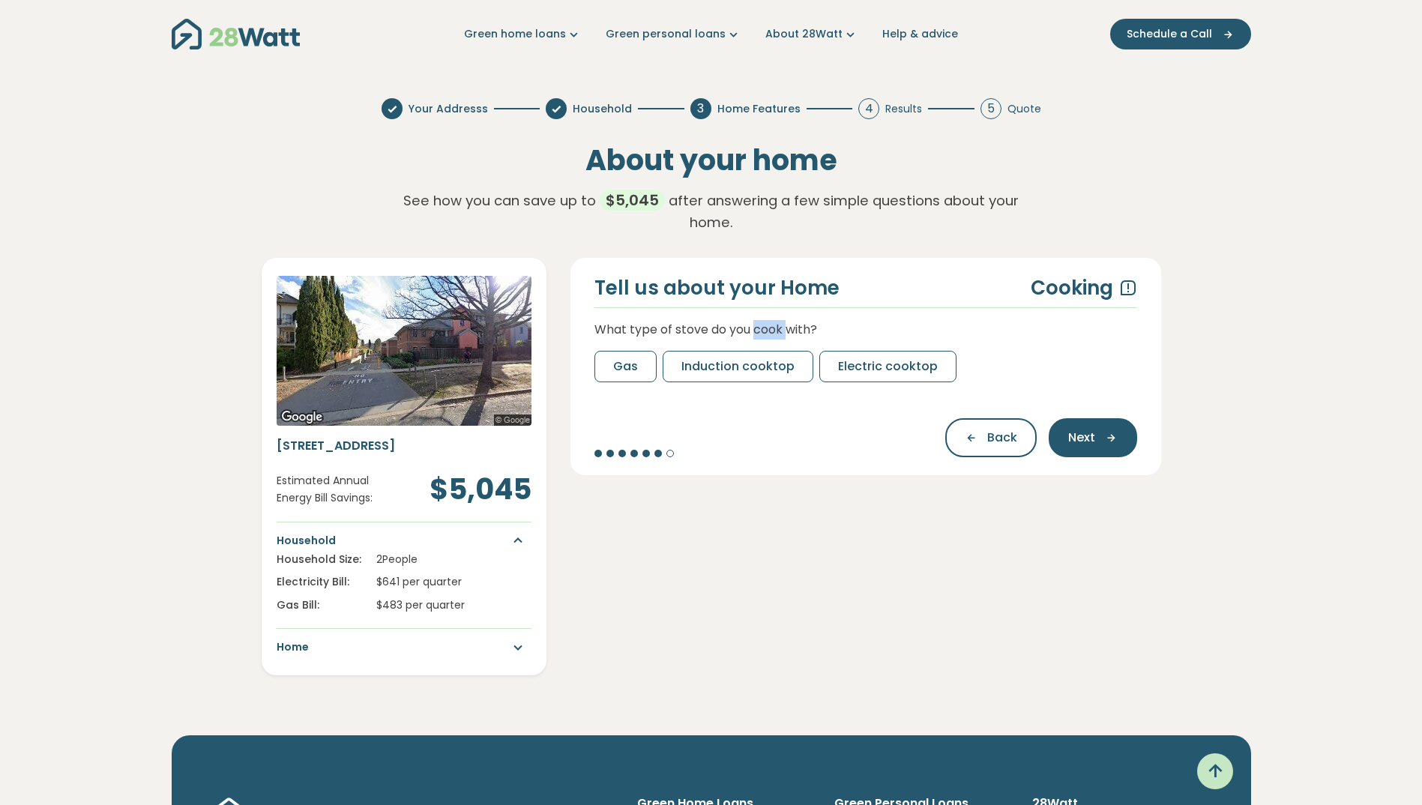
click at [766, 331] on p "What type of stove do you cook with?" at bounding box center [865, 329] width 543 height 19
drag, startPoint x: 766, startPoint y: 331, endPoint x: 680, endPoint y: 337, distance: 86.4
click at [680, 337] on p "What type of stove do you cook with?" at bounding box center [865, 329] width 543 height 19
click at [627, 368] on span "Gas" at bounding box center [625, 367] width 25 height 18
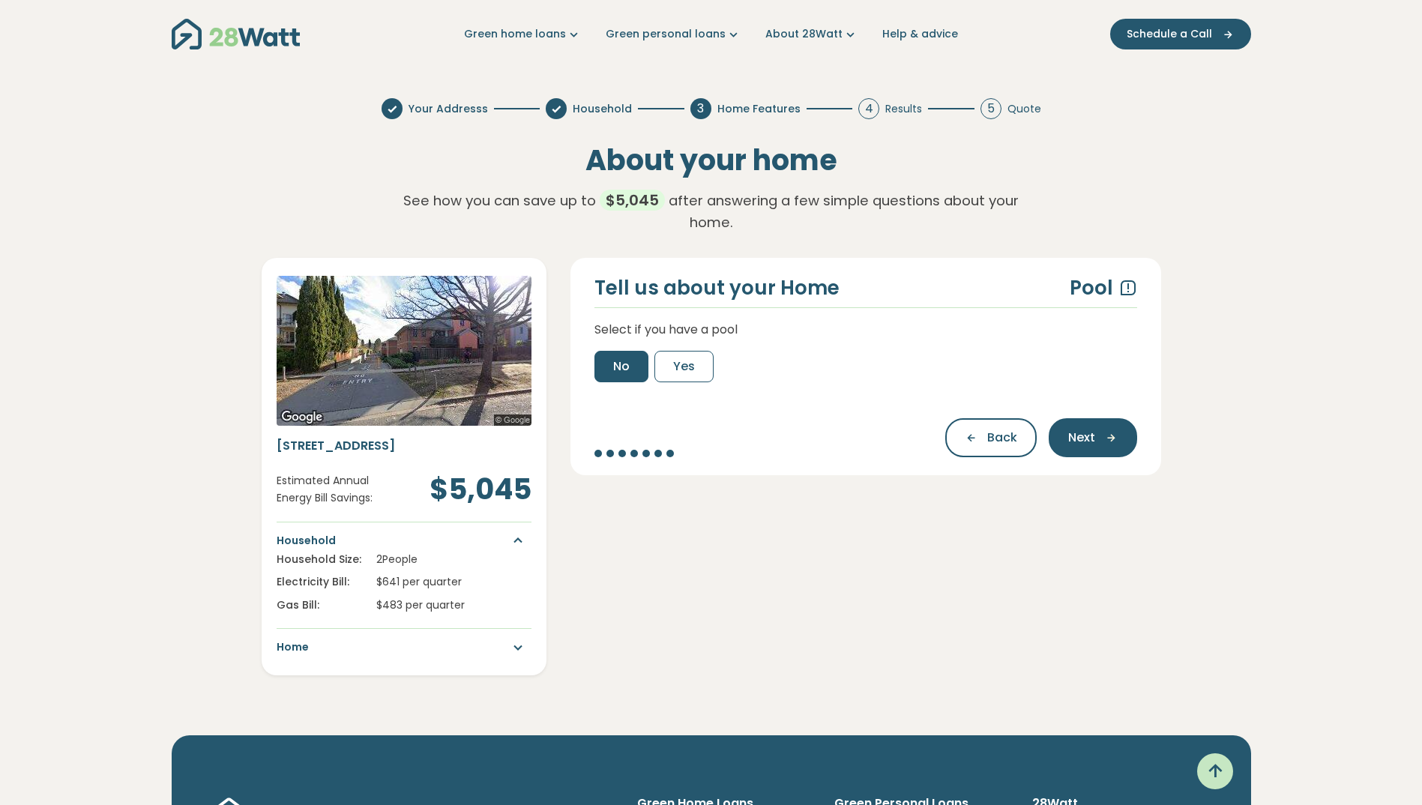
click at [620, 372] on span "No" at bounding box center [621, 367] width 16 height 18
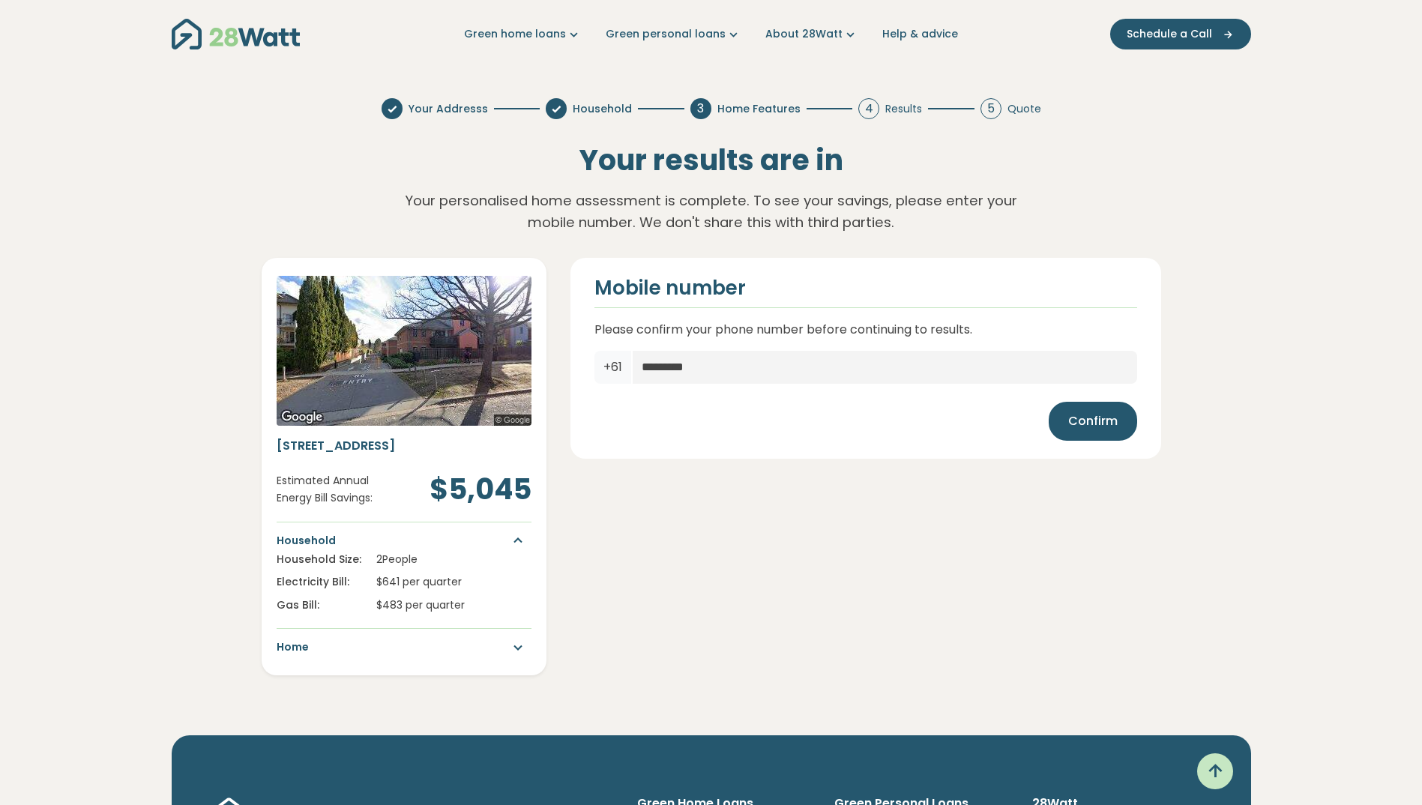
click at [726, 328] on p "Please confirm your phone number before continuing to results." at bounding box center [865, 329] width 543 height 19
drag, startPoint x: 726, startPoint y: 328, endPoint x: 768, endPoint y: 405, distance: 86.9
click at [768, 405] on div "Confirm" at bounding box center [865, 421] width 543 height 39
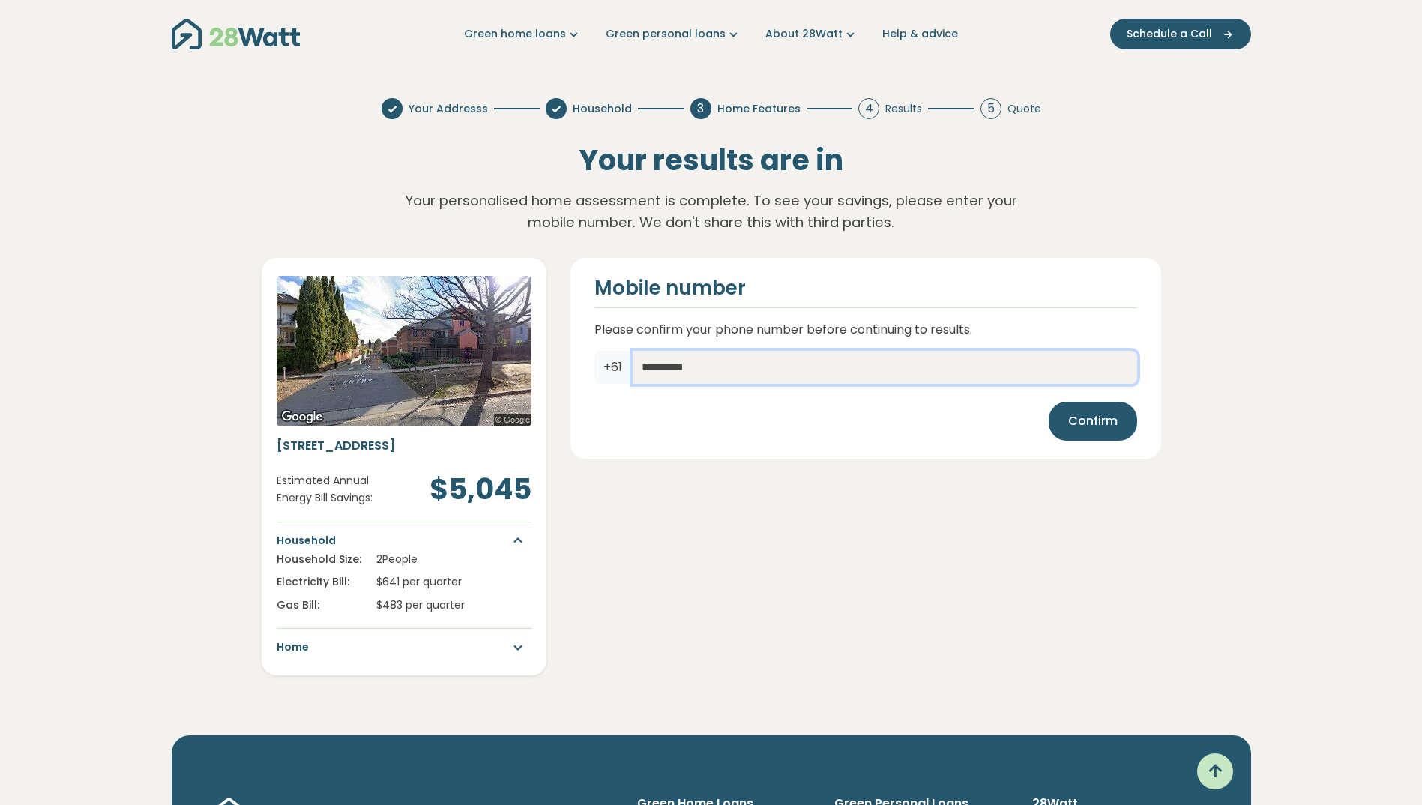
click at [637, 364] on input "*********" at bounding box center [885, 367] width 504 height 33
click at [663, 367] on input "*********" at bounding box center [885, 367] width 504 height 33
click at [736, 369] on input "*********" at bounding box center [885, 367] width 504 height 33
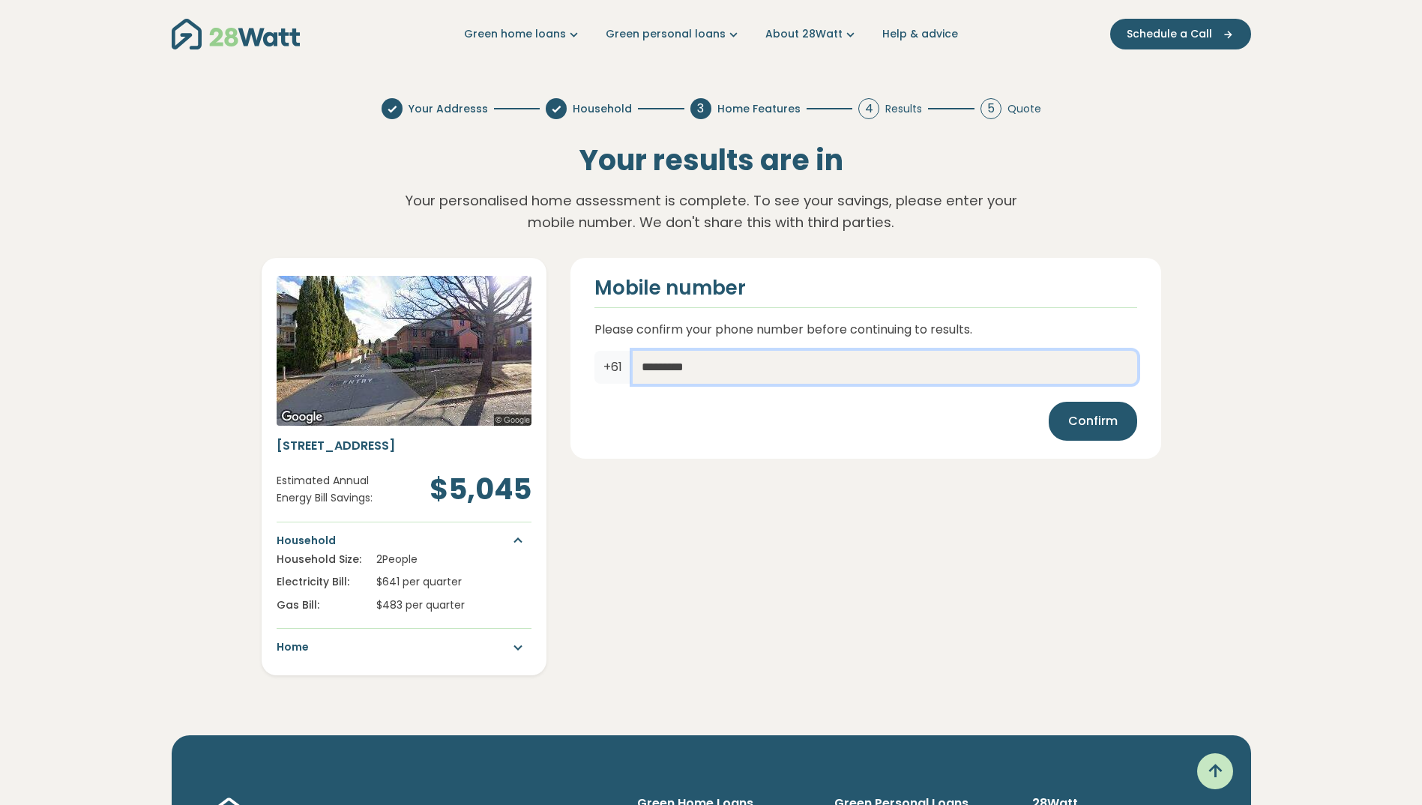
drag, startPoint x: 727, startPoint y: 373, endPoint x: 654, endPoint y: 367, distance: 73.6
click at [654, 367] on input "*********" at bounding box center [885, 367] width 504 height 33
click at [657, 370] on input "*********" at bounding box center [885, 367] width 504 height 33
click at [673, 370] on input "*********" at bounding box center [885, 367] width 504 height 33
type input "*********"
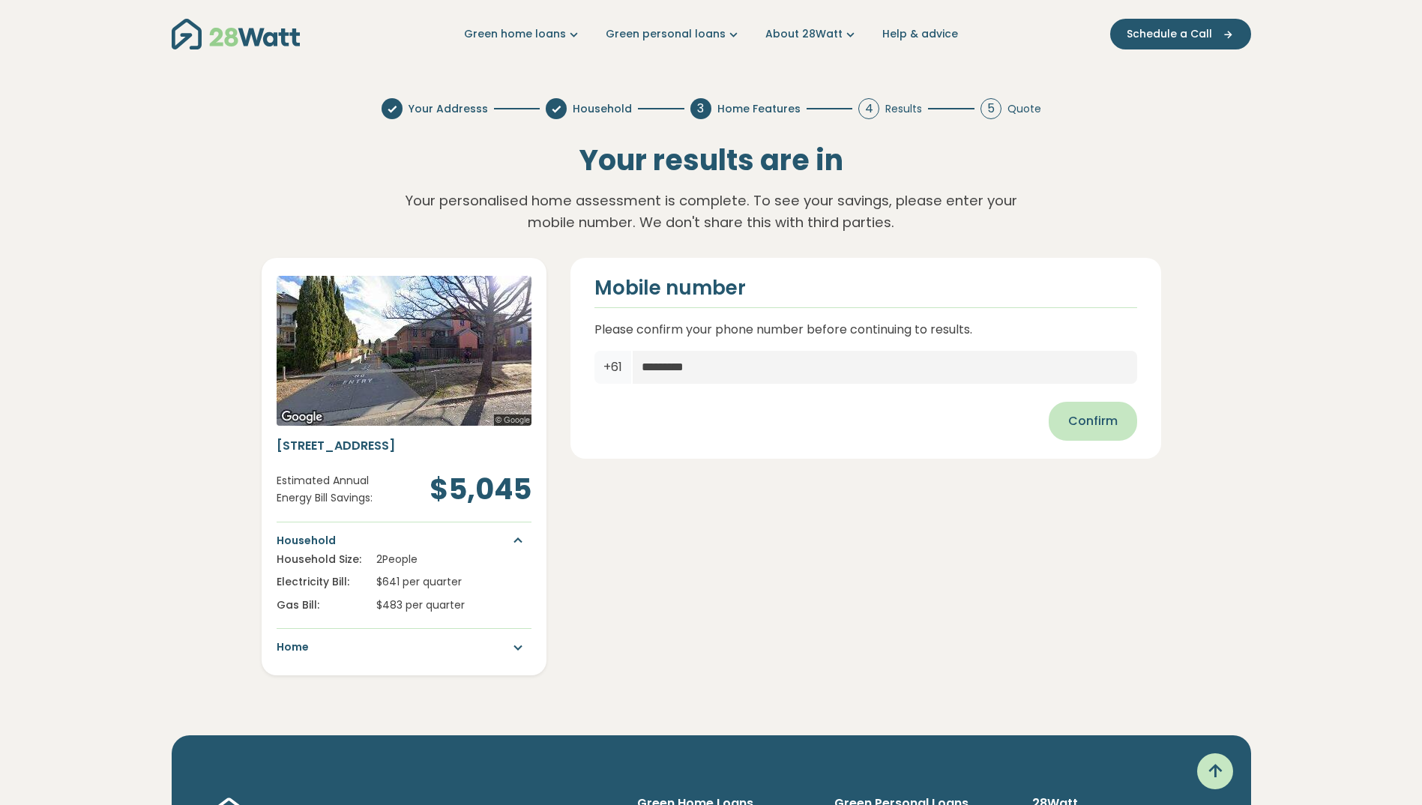
click at [1073, 427] on span "Confirm" at bounding box center [1092, 421] width 49 height 18
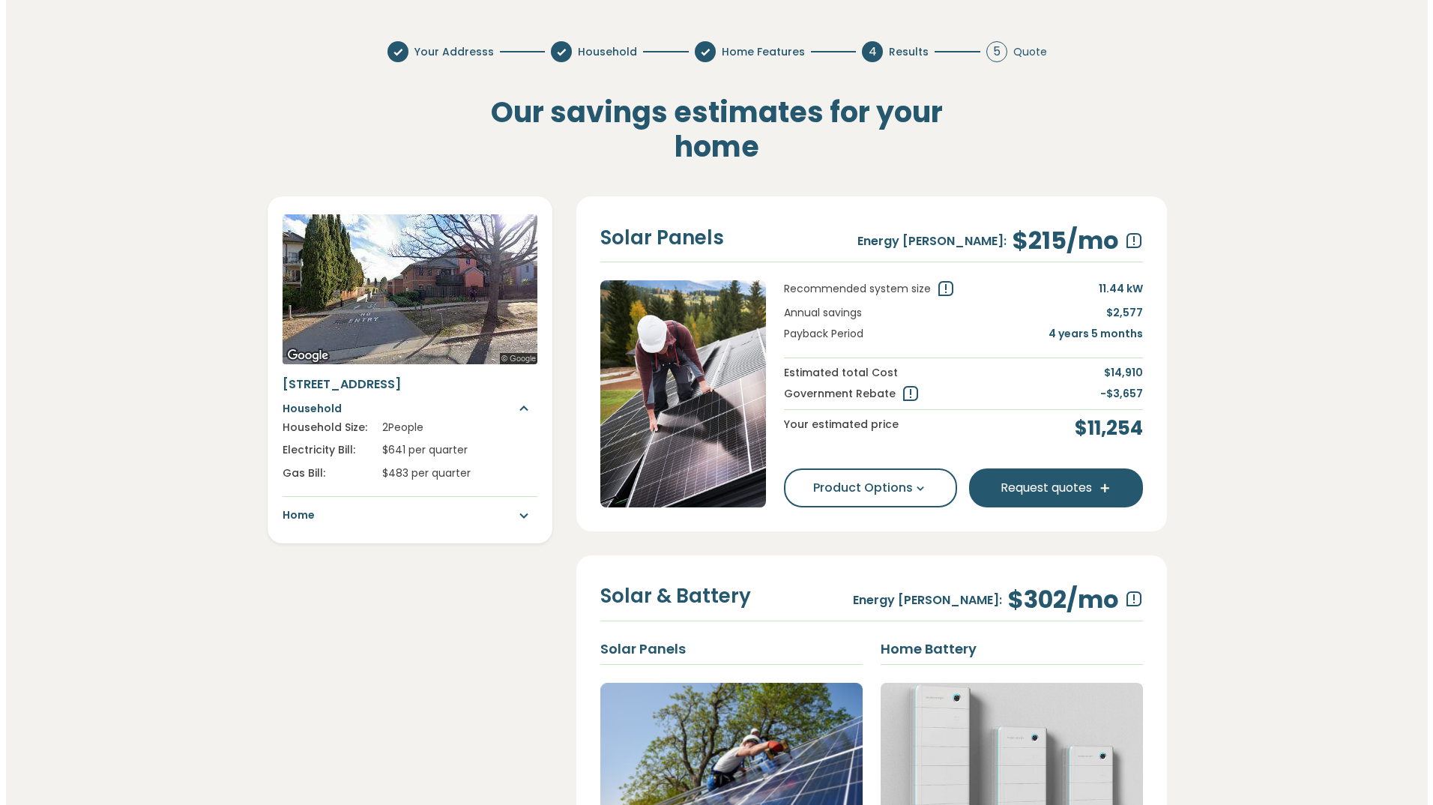
scroll to position [75, 0]
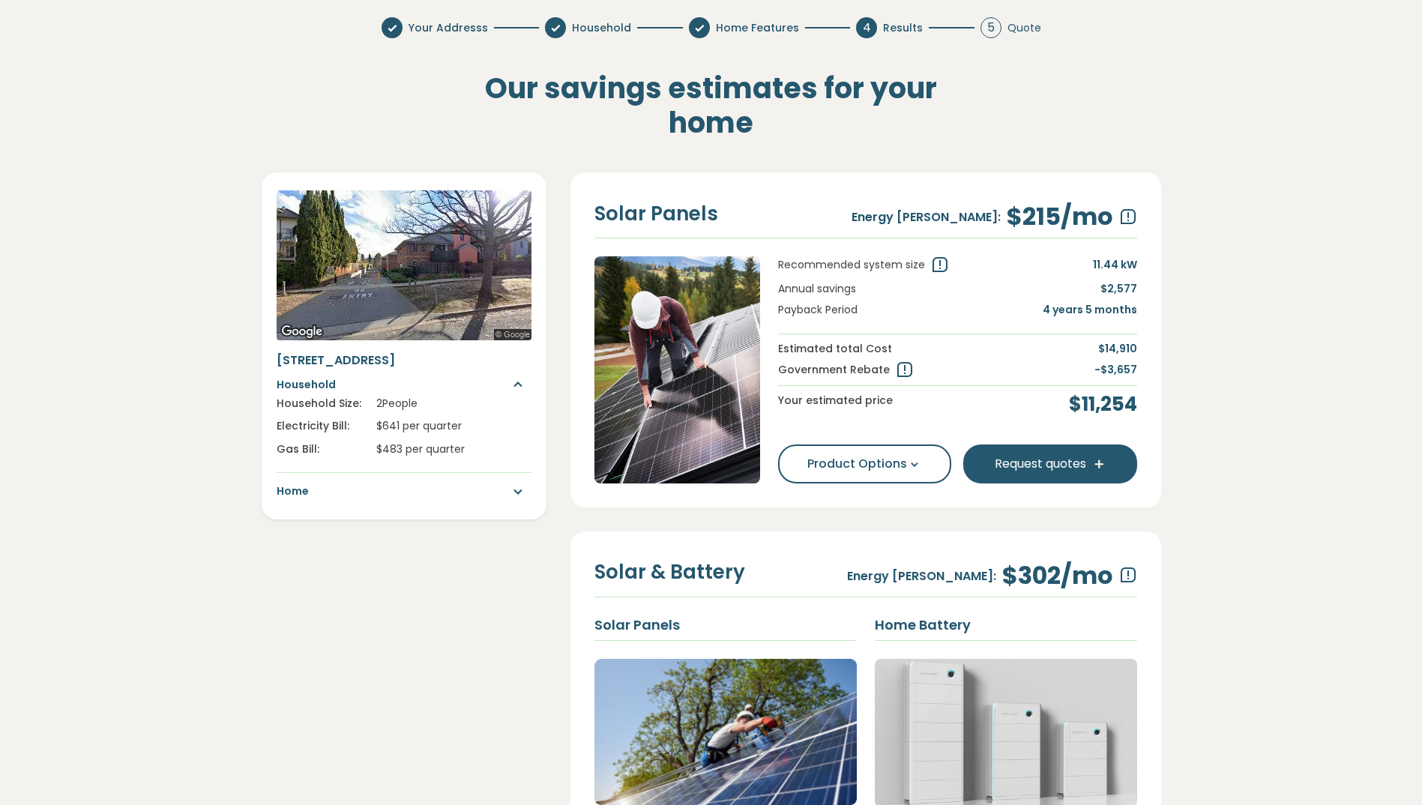
click at [1109, 313] on p "4 years 5 months" at bounding box center [1090, 309] width 94 height 16
drag, startPoint x: 1109, startPoint y: 313, endPoint x: 947, endPoint y: 310, distance: 161.9
click at [947, 310] on div "Payback Period 4 years 5 months" at bounding box center [957, 316] width 359 height 31
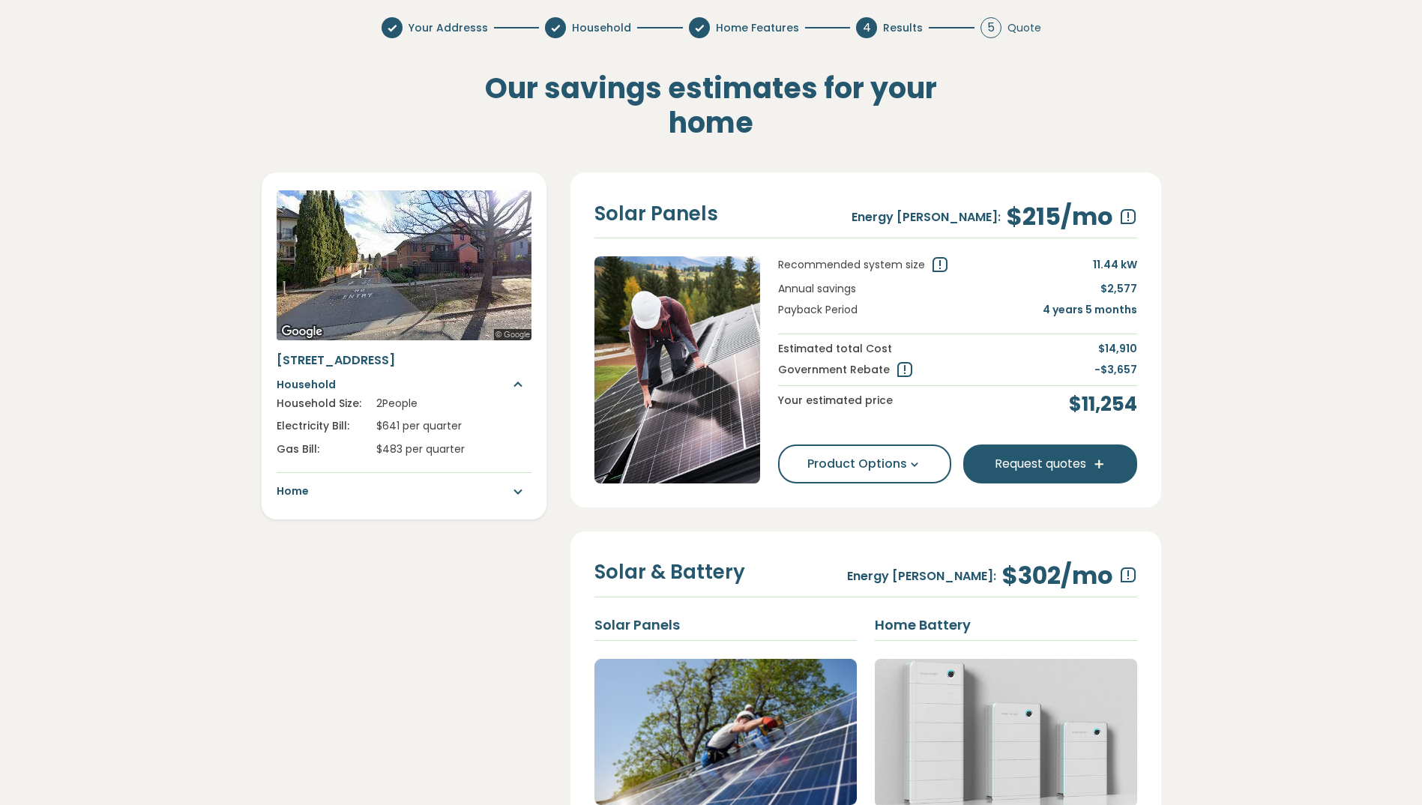
click at [937, 268] on icon at bounding box center [940, 265] width 18 height 18
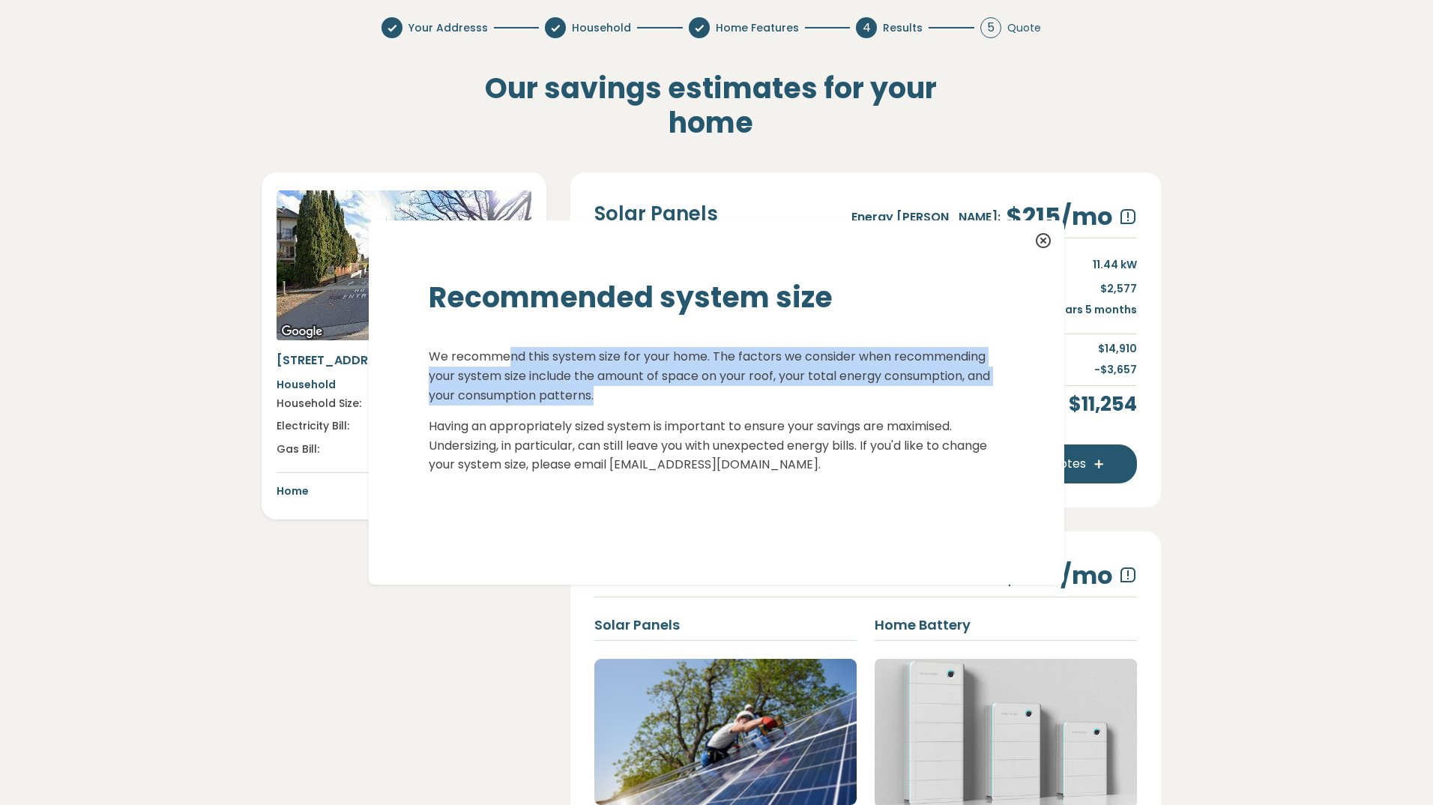
drag, startPoint x: 503, startPoint y: 359, endPoint x: 803, endPoint y: 401, distance: 302.8
click at [803, 401] on p "We recommend this system size for your home. The factors we consider when recom…" at bounding box center [717, 376] width 576 height 58
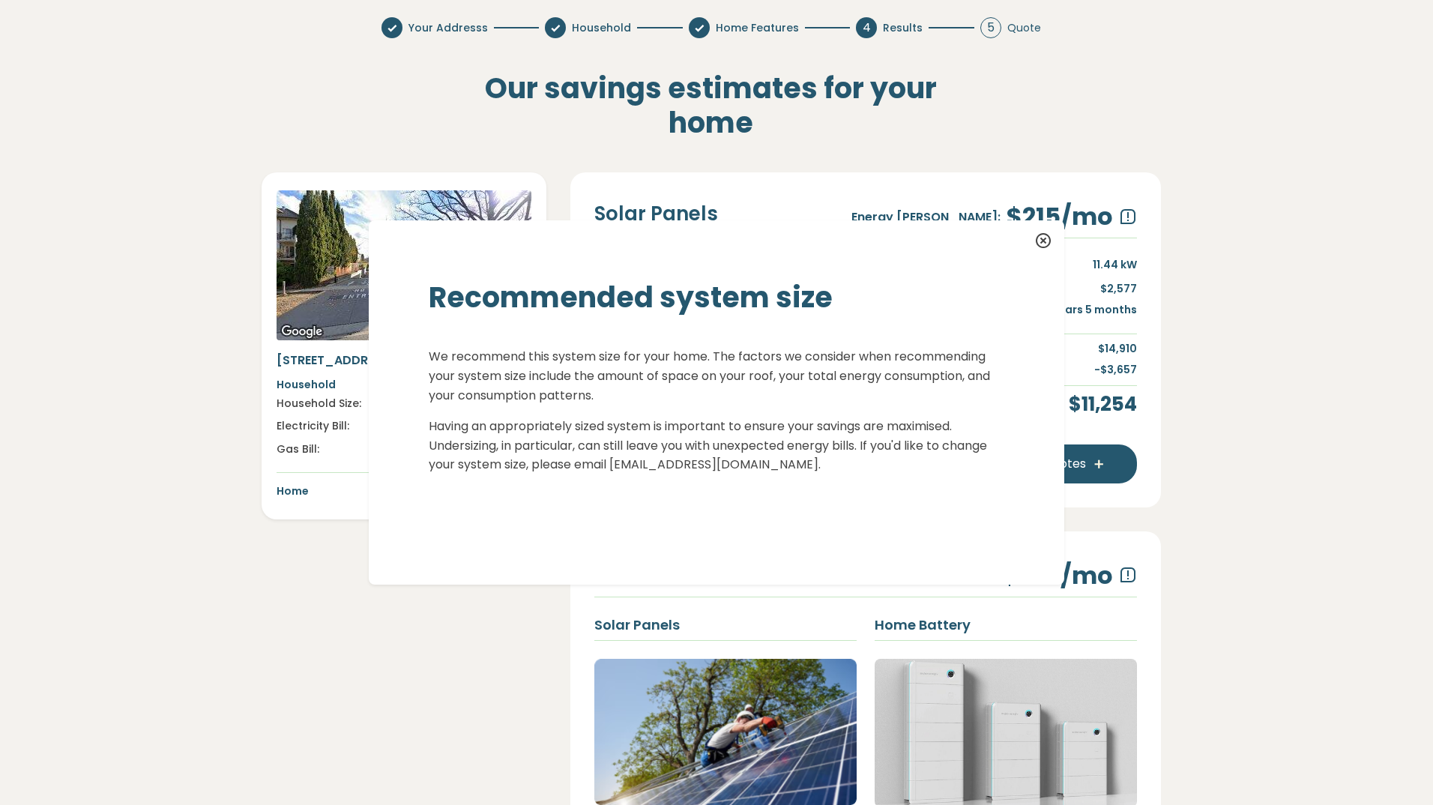
drag, startPoint x: 803, startPoint y: 401, endPoint x: 702, endPoint y: 450, distance: 112.3
click at [702, 450] on p "Having an appropriately sized system is important to ensure your savings are ma…" at bounding box center [717, 465] width 576 height 96
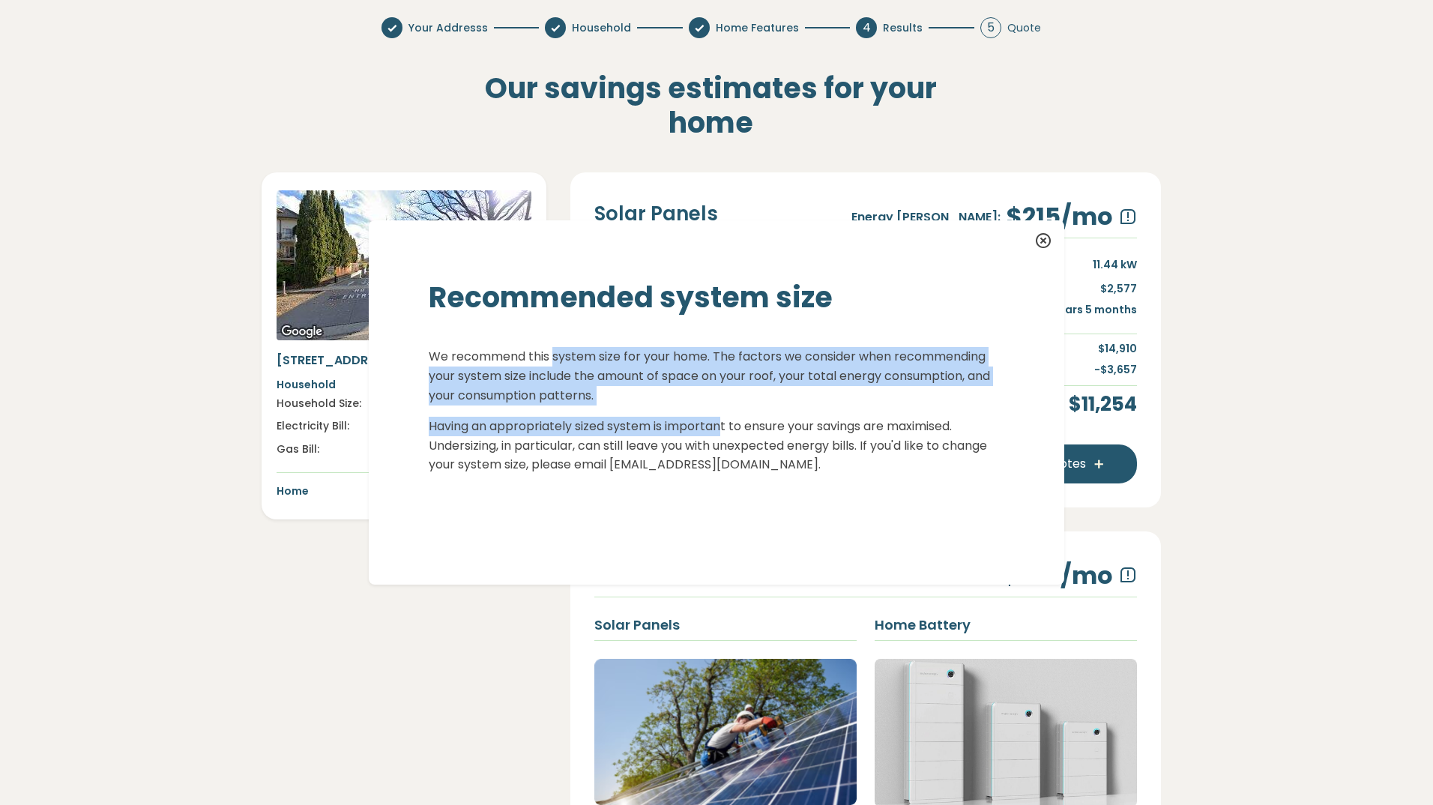
drag, startPoint x: 549, startPoint y: 358, endPoint x: 721, endPoint y: 406, distance: 179.0
click at [721, 406] on div "We recommend this system size for your home. The factors we consider when recom…" at bounding box center [717, 430] width 576 height 166
drag, startPoint x: 721, startPoint y: 406, endPoint x: 579, endPoint y: 423, distance: 143.4
click at [579, 423] on p "Having an appropriately sized system is important to ensure your savings are ma…" at bounding box center [717, 465] width 576 height 96
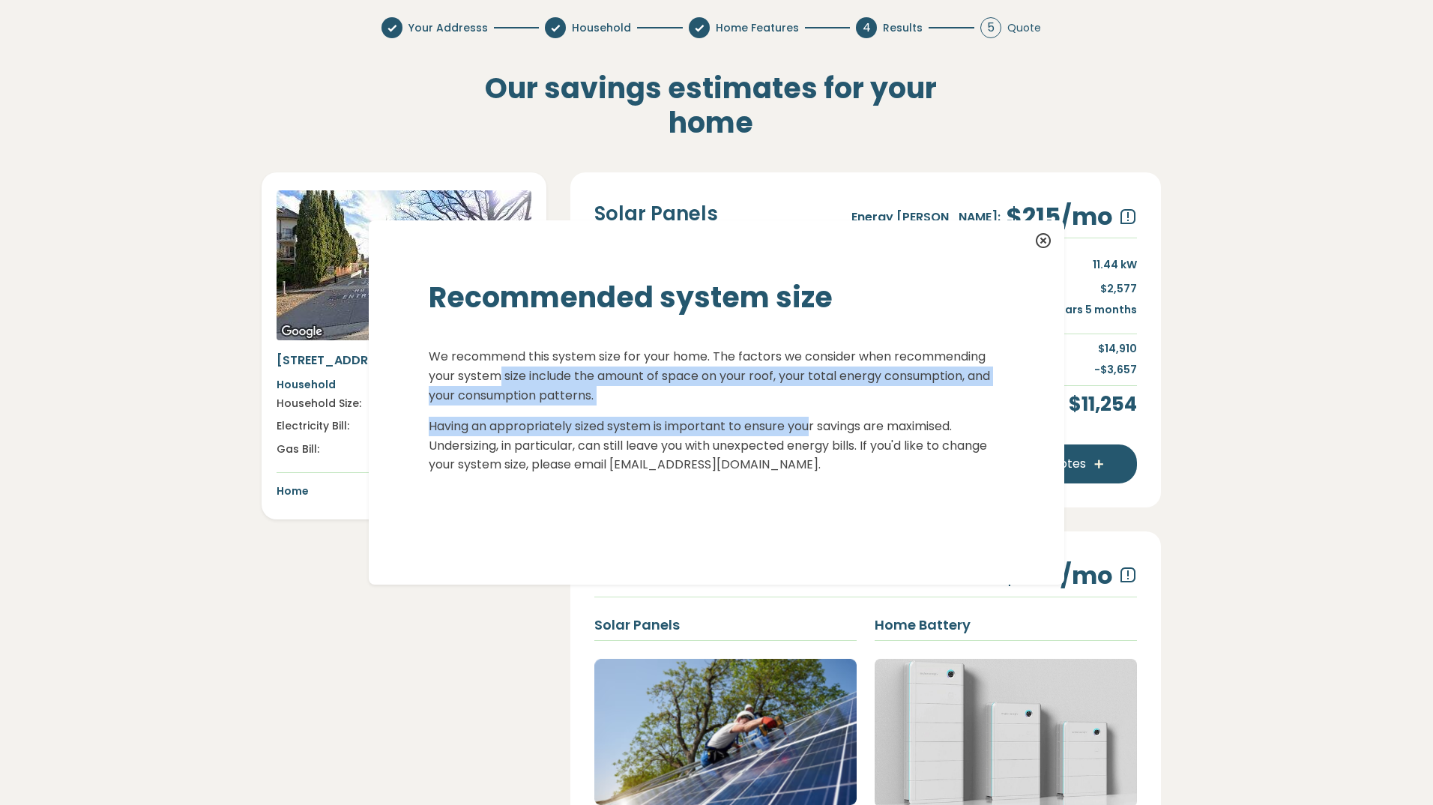
drag, startPoint x: 492, startPoint y: 367, endPoint x: 806, endPoint y: 429, distance: 319.3
click at [806, 429] on div "We recommend this system size for your home. The factors we consider when recom…" at bounding box center [717, 430] width 576 height 166
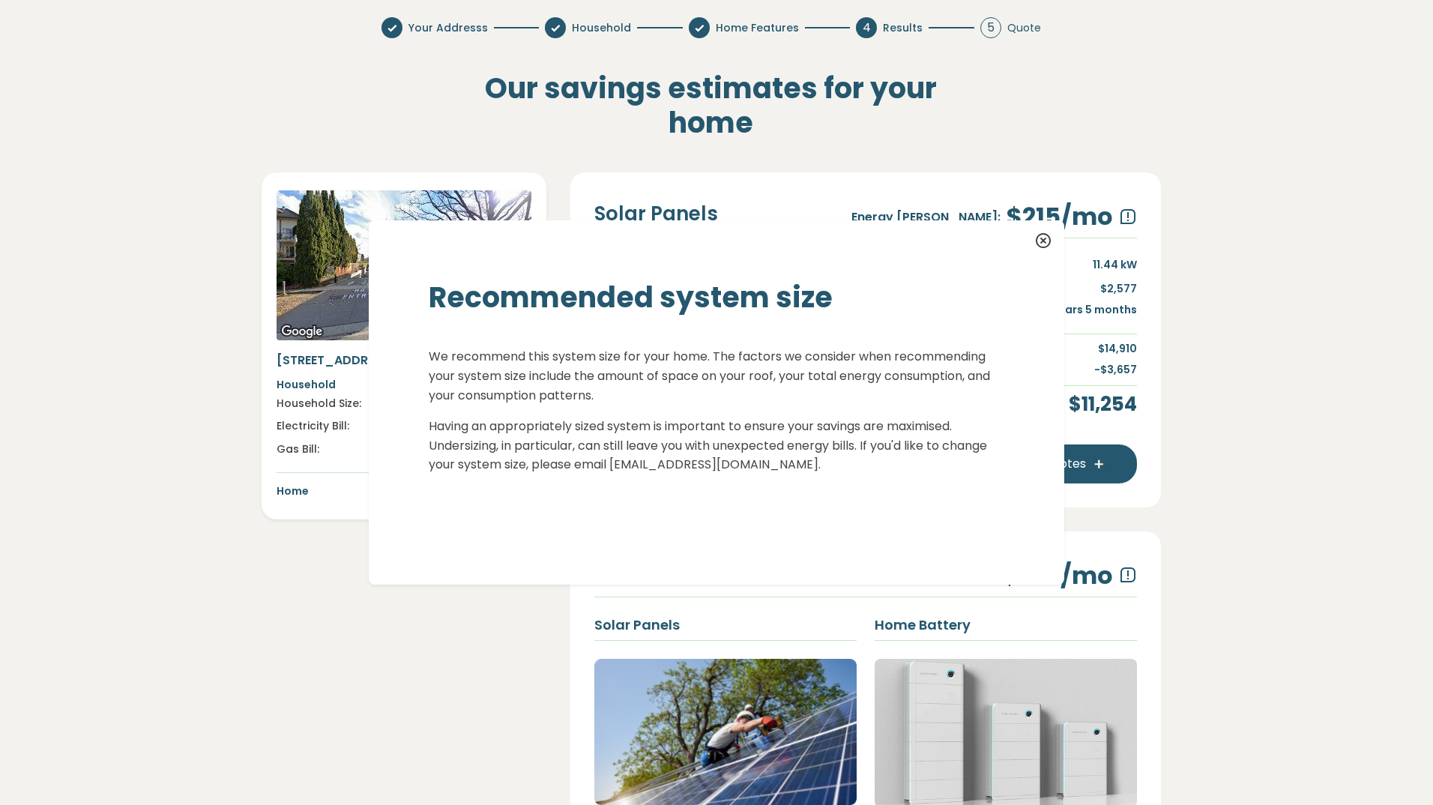
drag, startPoint x: 806, startPoint y: 429, endPoint x: 610, endPoint y: 475, distance: 201.1
click at [610, 475] on p "Having an appropriately sized system is important to ensure your savings are ma…" at bounding box center [717, 465] width 576 height 96
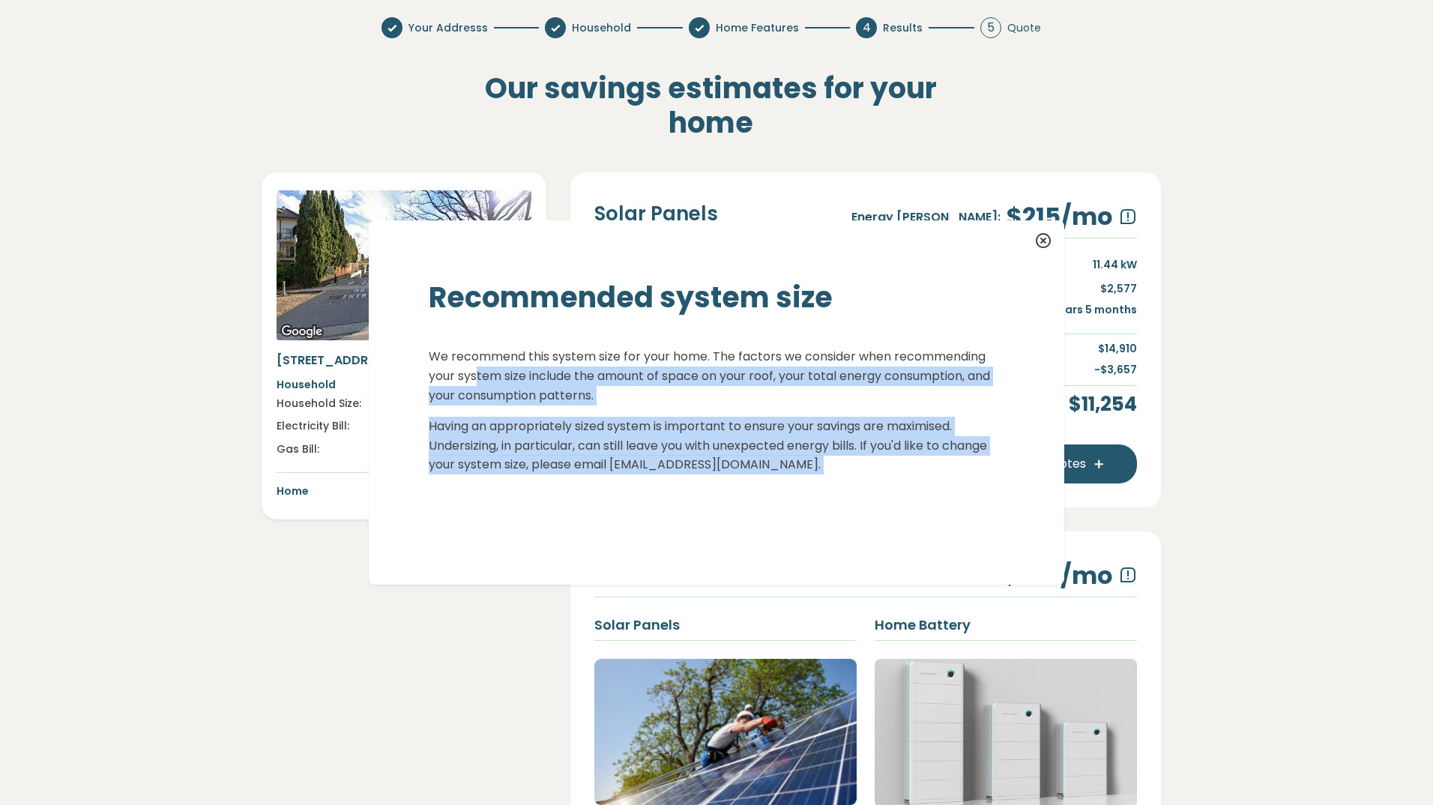
drag, startPoint x: 472, startPoint y: 372, endPoint x: 736, endPoint y: 477, distance: 284.9
click at [736, 477] on div "We recommend this system size for your home. The factors we consider when recom…" at bounding box center [717, 430] width 576 height 166
drag, startPoint x: 736, startPoint y: 477, endPoint x: 555, endPoint y: 477, distance: 181.4
click at [555, 477] on p "Having an appropriately sized system is important to ensure your savings are ma…" at bounding box center [717, 465] width 576 height 96
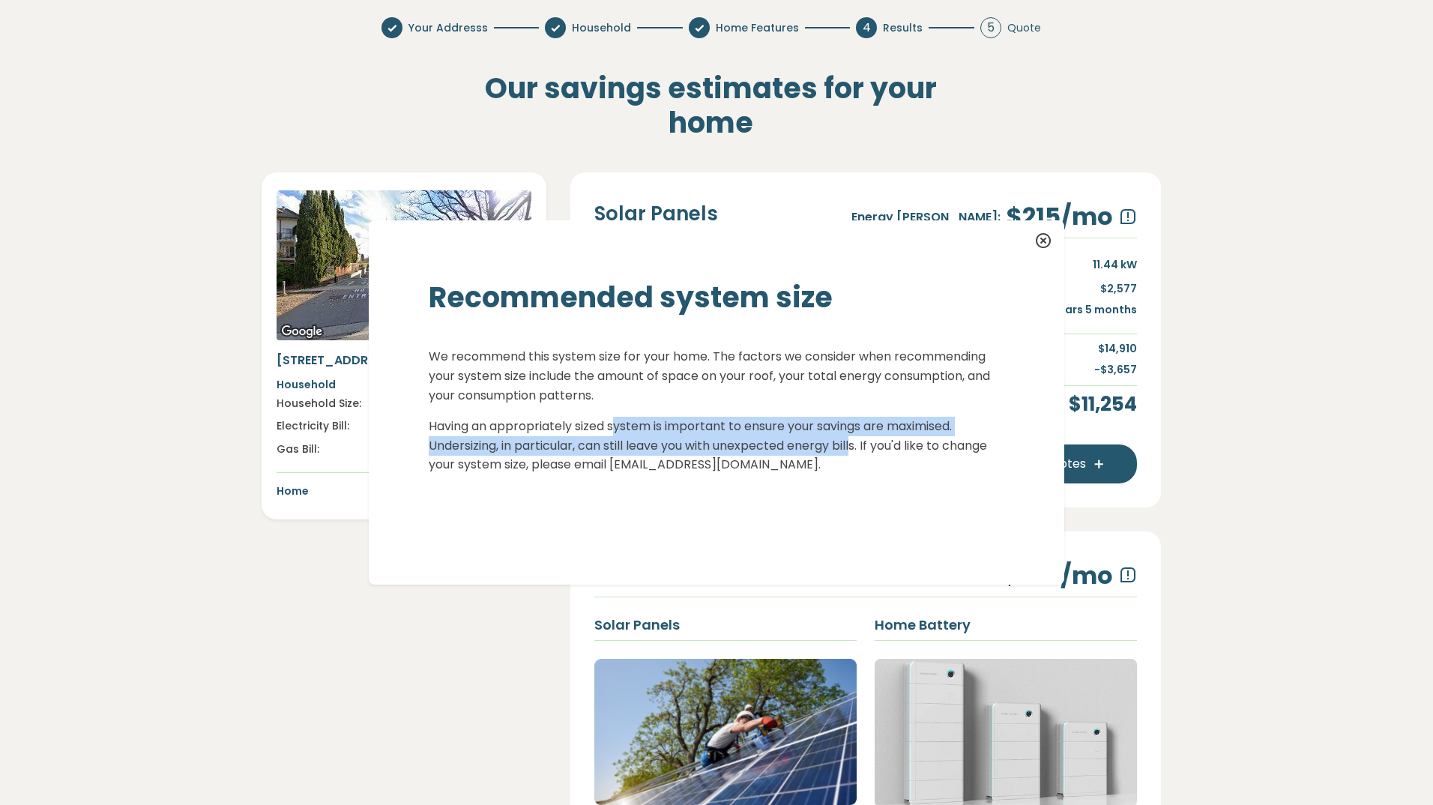
drag, startPoint x: 609, startPoint y: 430, endPoint x: 851, endPoint y: 447, distance: 242.7
click at [851, 447] on p "Having an appropriately sized system is important to ensure your savings are ma…" at bounding box center [717, 465] width 576 height 96
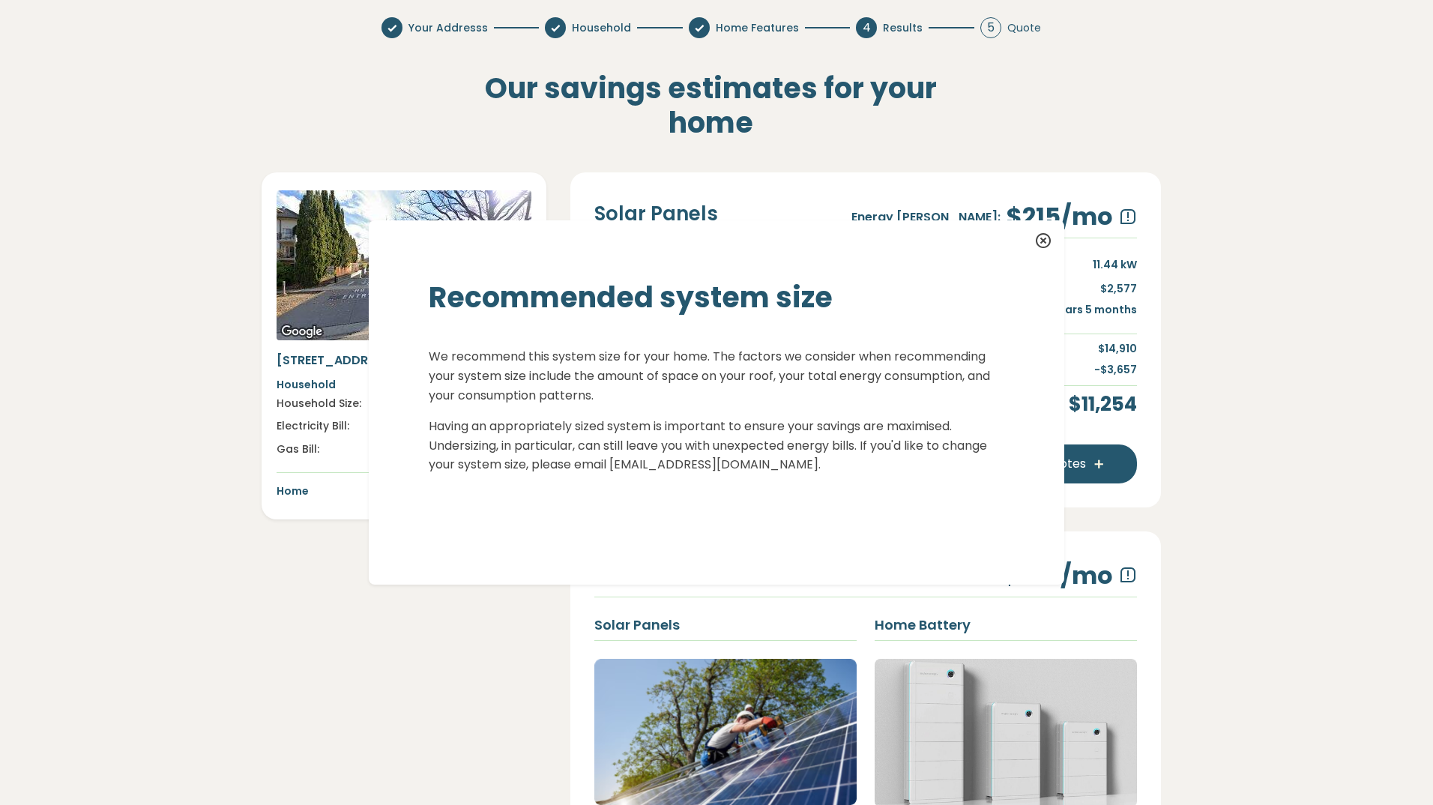
drag, startPoint x: 851, startPoint y: 447, endPoint x: 696, endPoint y: 456, distance: 154.7
click at [696, 456] on p "Having an appropriately sized system is important to ensure your savings are ma…" at bounding box center [717, 465] width 576 height 96
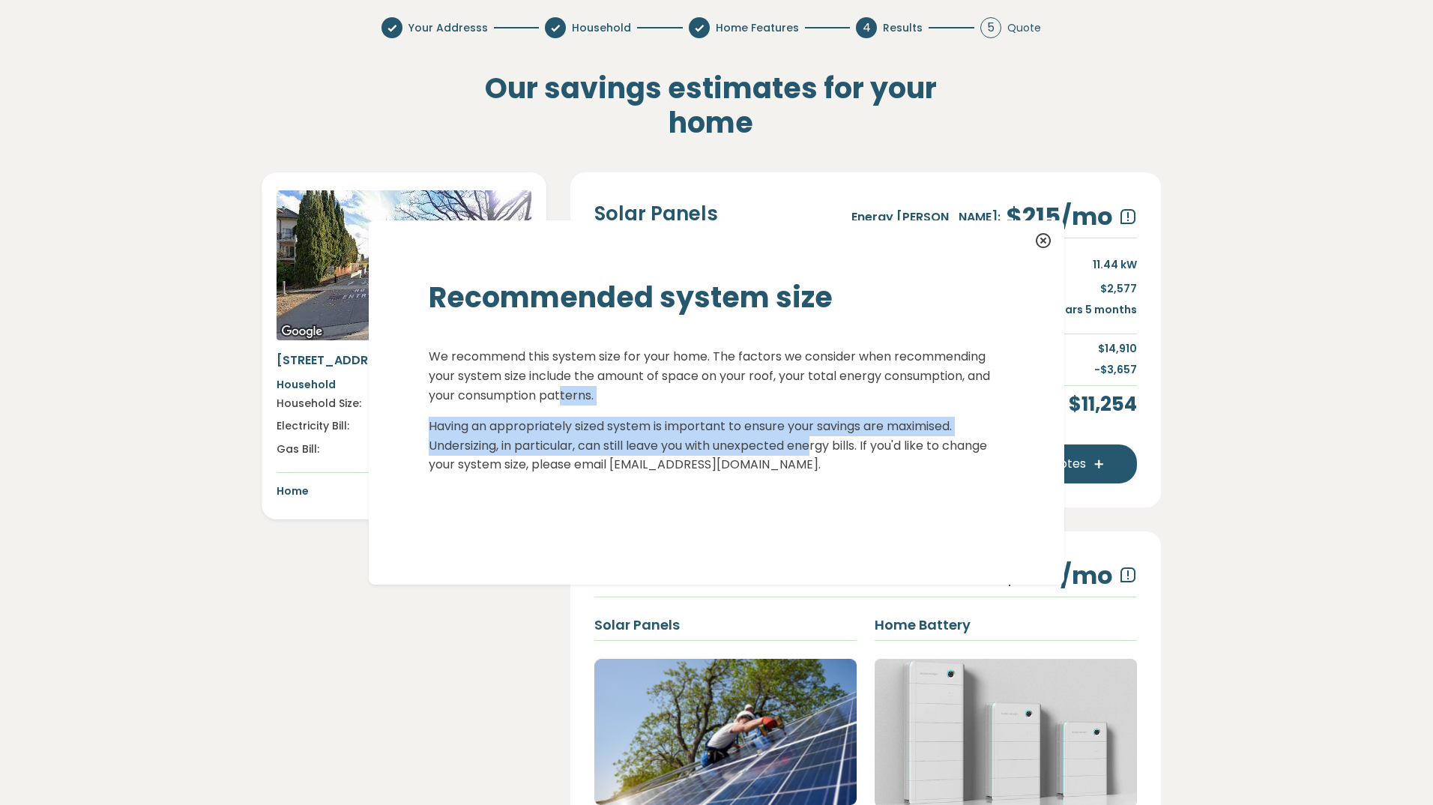
drag, startPoint x: 557, startPoint y: 400, endPoint x: 808, endPoint y: 439, distance: 254.2
click at [808, 439] on div "We recommend this system size for your home. The factors we consider when recom…" at bounding box center [717, 430] width 576 height 166
drag, startPoint x: 808, startPoint y: 439, endPoint x: 671, endPoint y: 442, distance: 137.2
click at [671, 442] on p "Having an appropriately sized system is important to ensure your savings are ma…" at bounding box center [717, 465] width 576 height 96
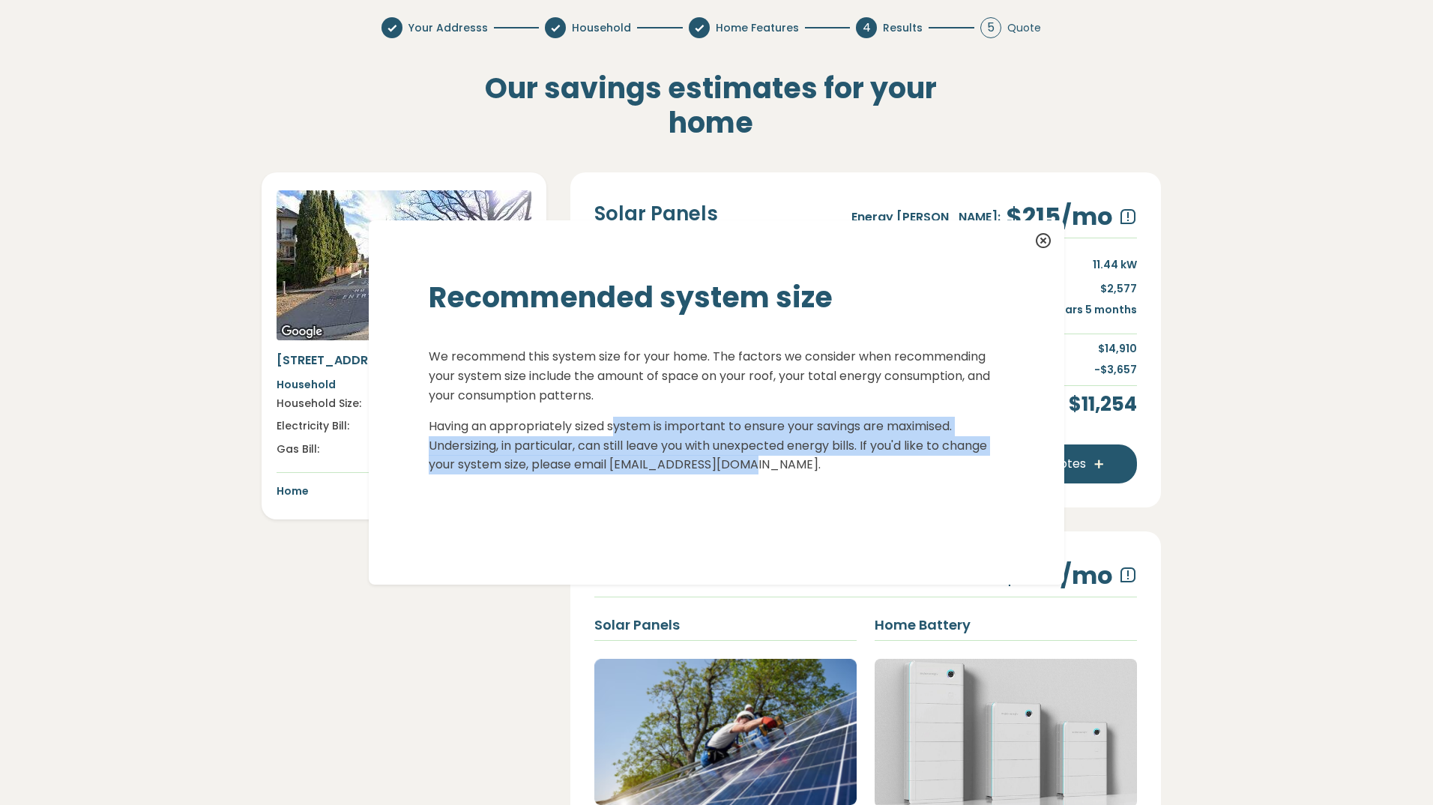
drag, startPoint x: 612, startPoint y: 430, endPoint x: 854, endPoint y: 464, distance: 243.8
click at [854, 464] on p "Having an appropriately sized system is important to ensure your savings are ma…" at bounding box center [717, 465] width 576 height 96
drag, startPoint x: 854, startPoint y: 464, endPoint x: 754, endPoint y: 445, distance: 101.6
click at [754, 445] on p "Having an appropriately sized system is important to ensure your savings are ma…" at bounding box center [717, 465] width 576 height 96
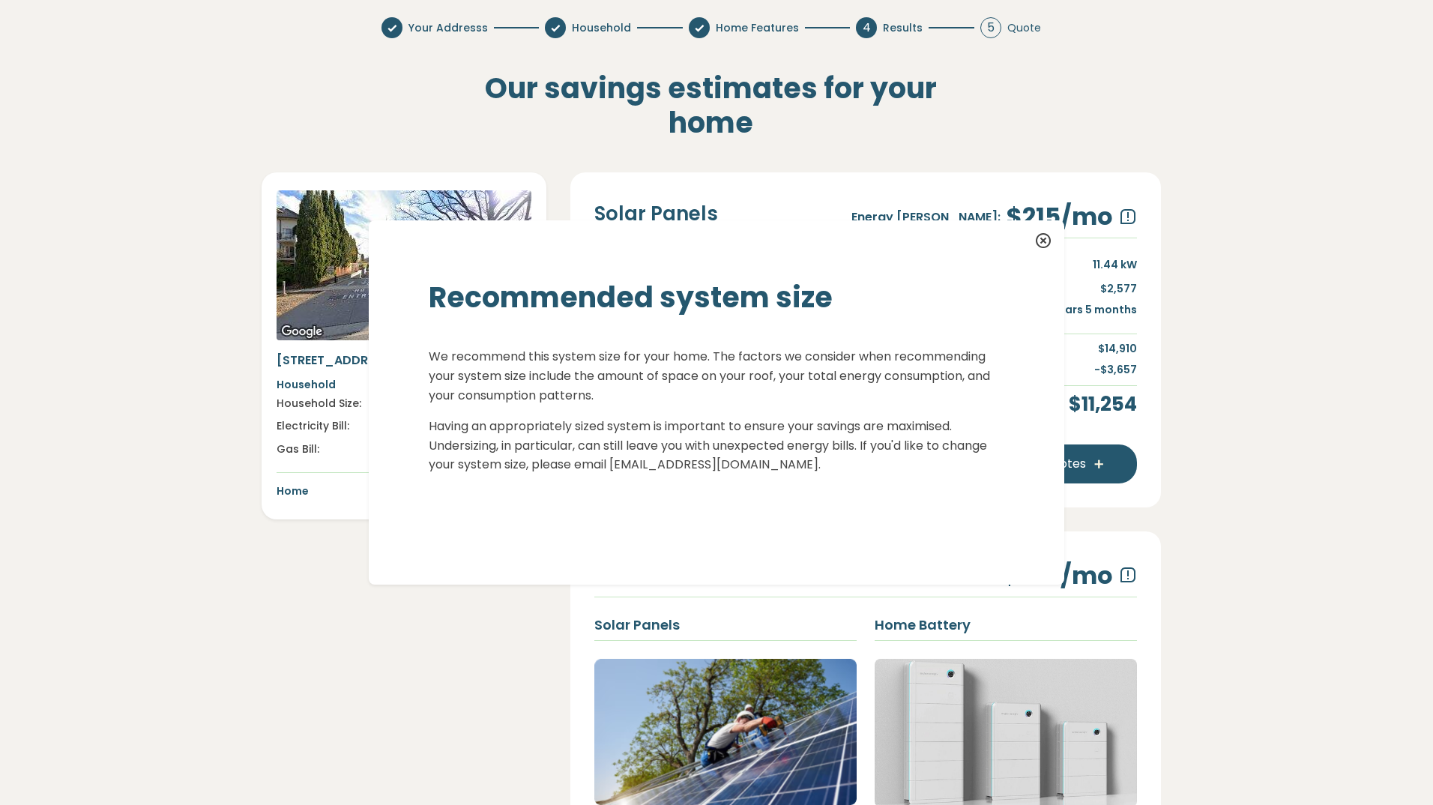
click at [1037, 244] on icon at bounding box center [1043, 241] width 18 height 18
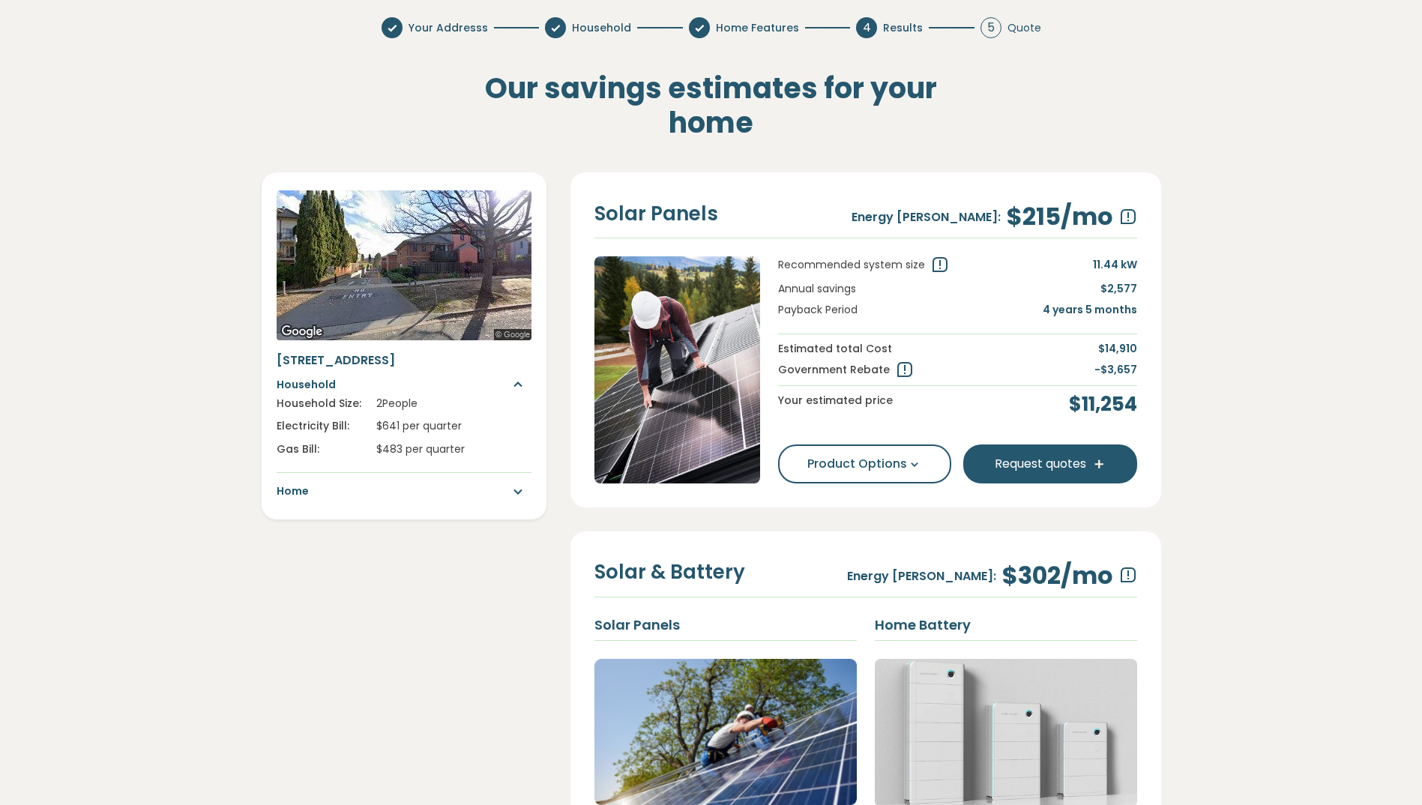
click at [903, 372] on icon at bounding box center [905, 370] width 18 height 18
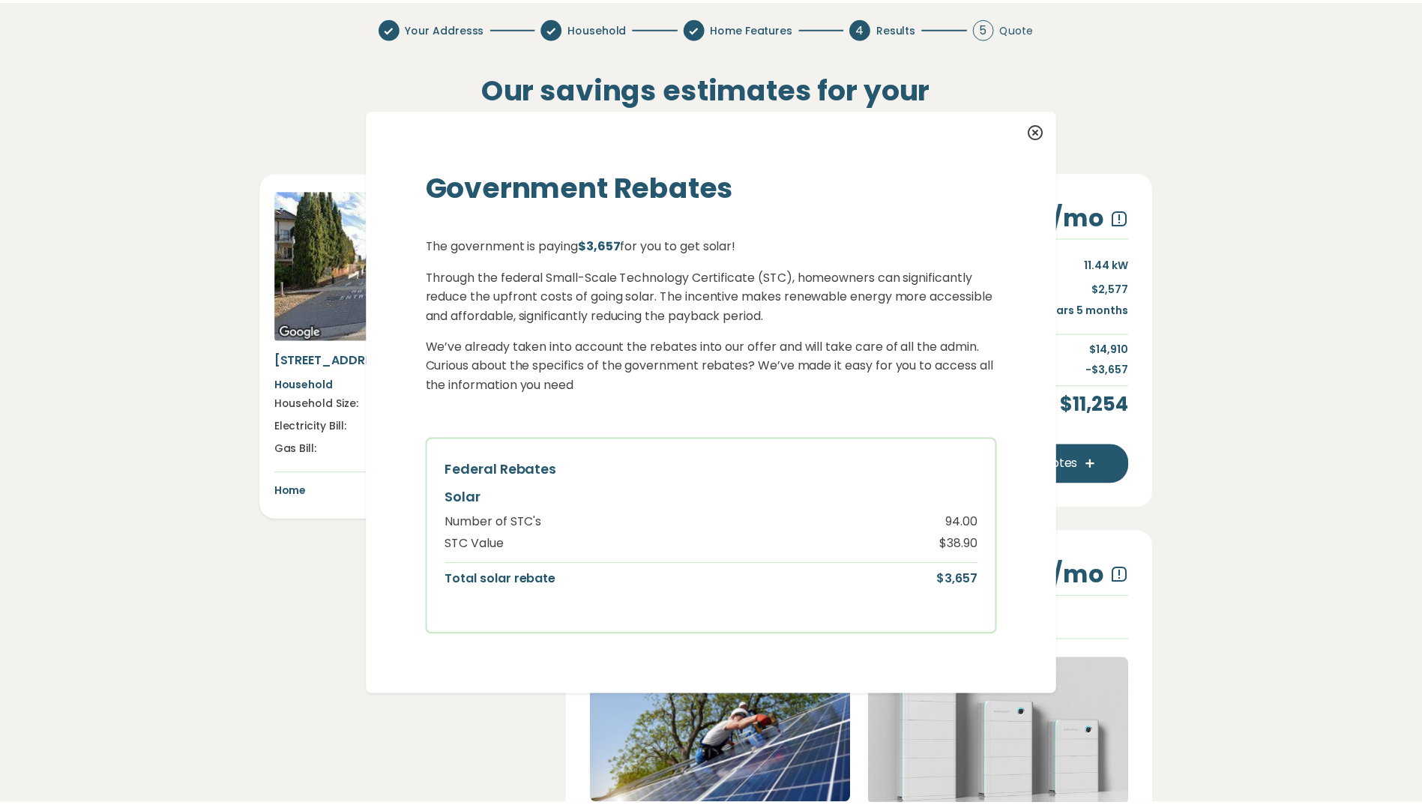
scroll to position [21, 0]
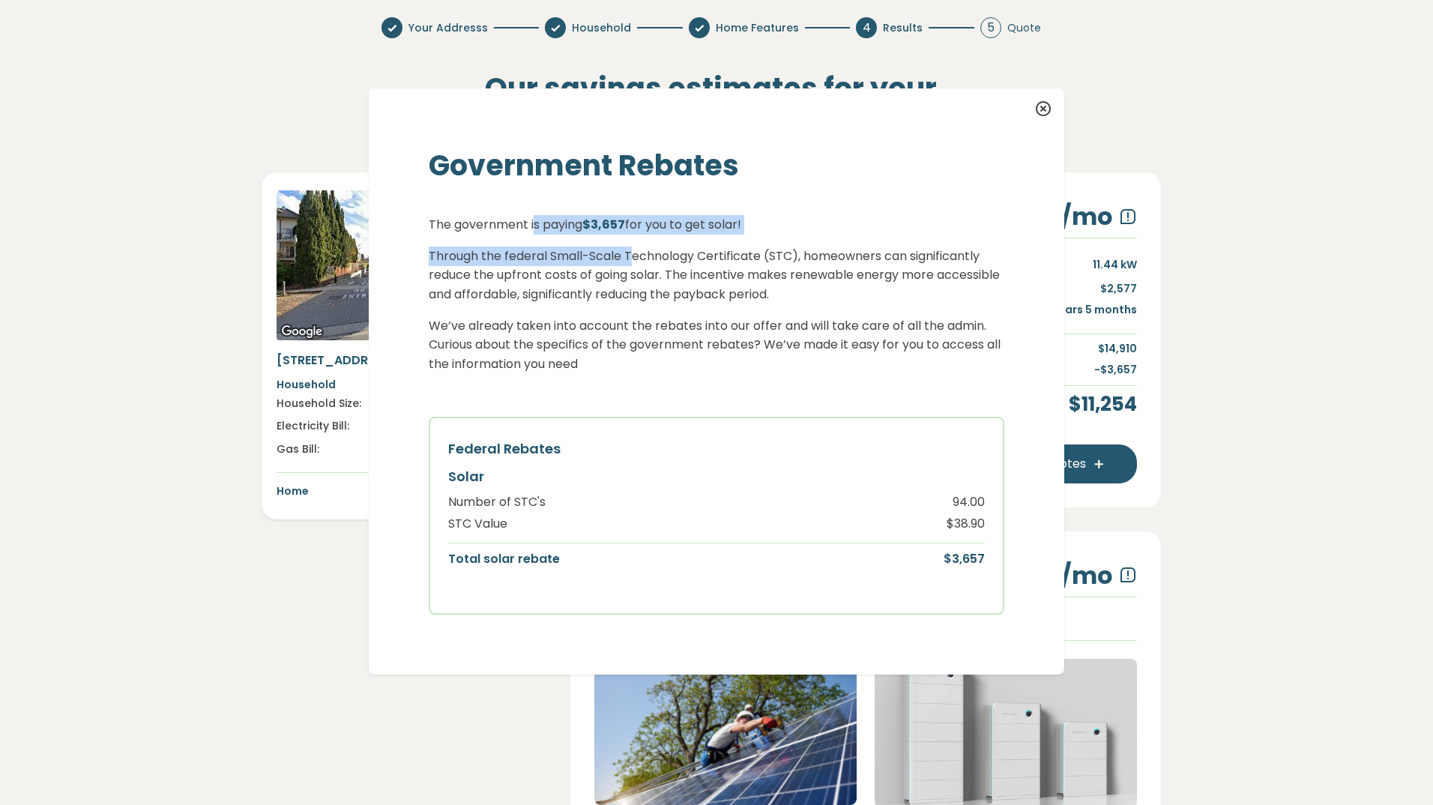
drag, startPoint x: 527, startPoint y: 224, endPoint x: 628, endPoint y: 256, distance: 106.2
click at [628, 256] on div "The government is paying $3,657 for you to get solar! Through the federal Small…" at bounding box center [717, 415] width 576 height 400
drag, startPoint x: 628, startPoint y: 256, endPoint x: 562, endPoint y: 277, distance: 69.2
click at [565, 275] on p "Through the federal Small-Scale Technology Certificate (STC), homeowners can si…" at bounding box center [717, 276] width 576 height 58
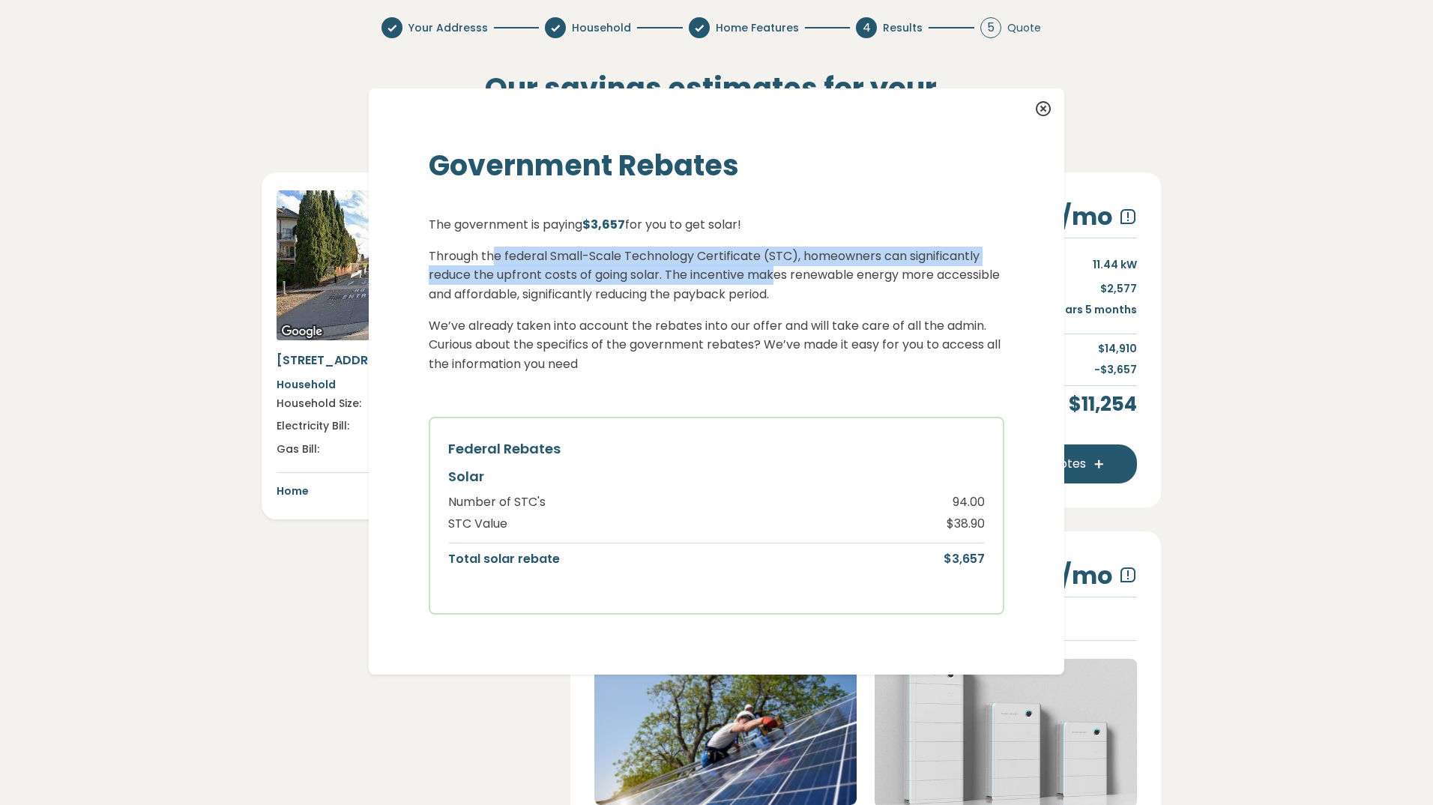
drag, startPoint x: 488, startPoint y: 243, endPoint x: 768, endPoint y: 284, distance: 282.6
click at [768, 284] on div "The government is paying $3,657 for you to get solar! Through the federal Small…" at bounding box center [717, 415] width 576 height 400
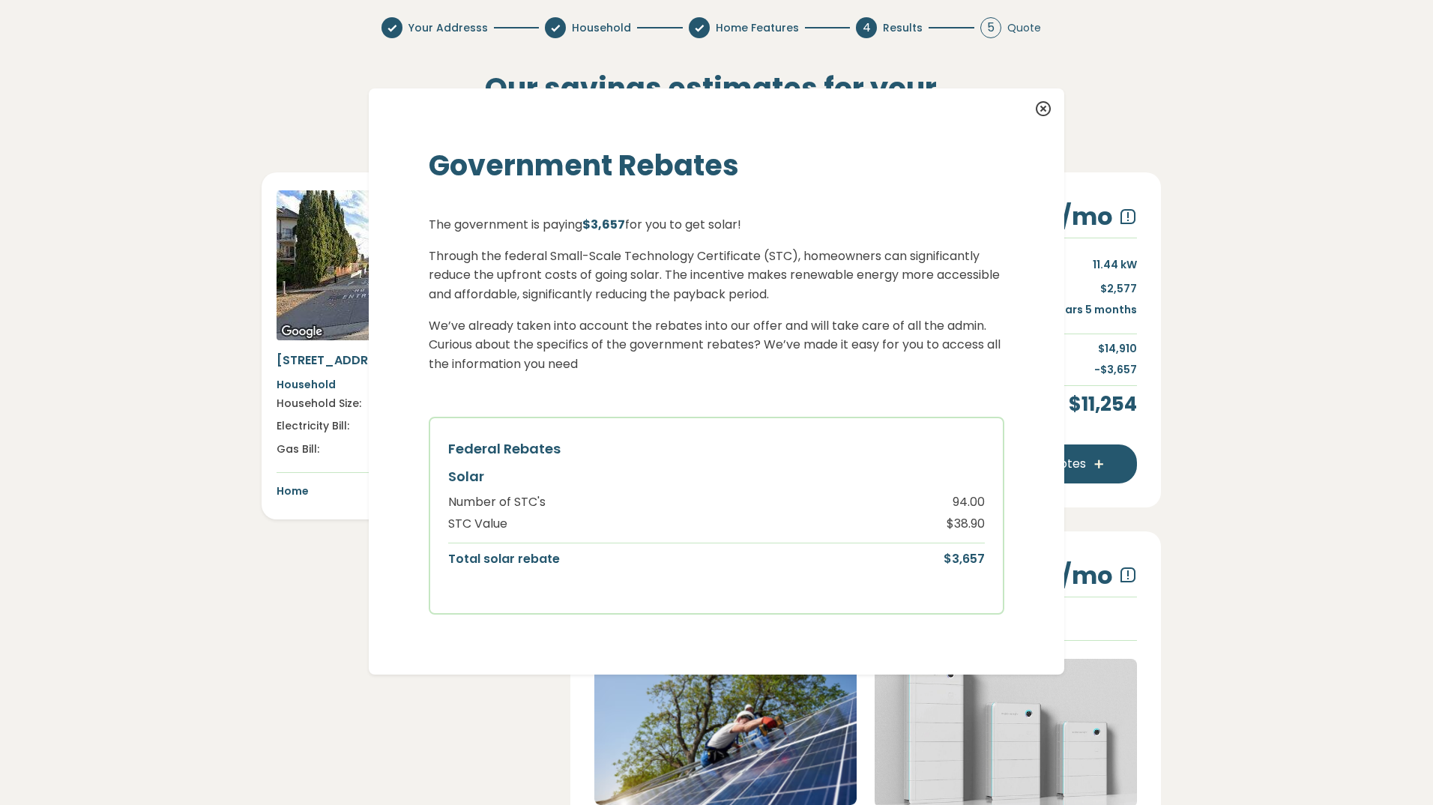
drag, startPoint x: 768, startPoint y: 284, endPoint x: 664, endPoint y: 310, distance: 106.7
click at [664, 310] on div "The government is paying $3,657 for you to get solar! Through the federal Small…" at bounding box center [717, 415] width 576 height 400
click at [837, 307] on div "The government is paying $3,657 for you to get solar! Through the federal Small…" at bounding box center [717, 415] width 576 height 400
click at [561, 256] on p "Through the federal Small-Scale Technology Certificate (STC), homeowners can si…" at bounding box center [717, 276] width 576 height 58
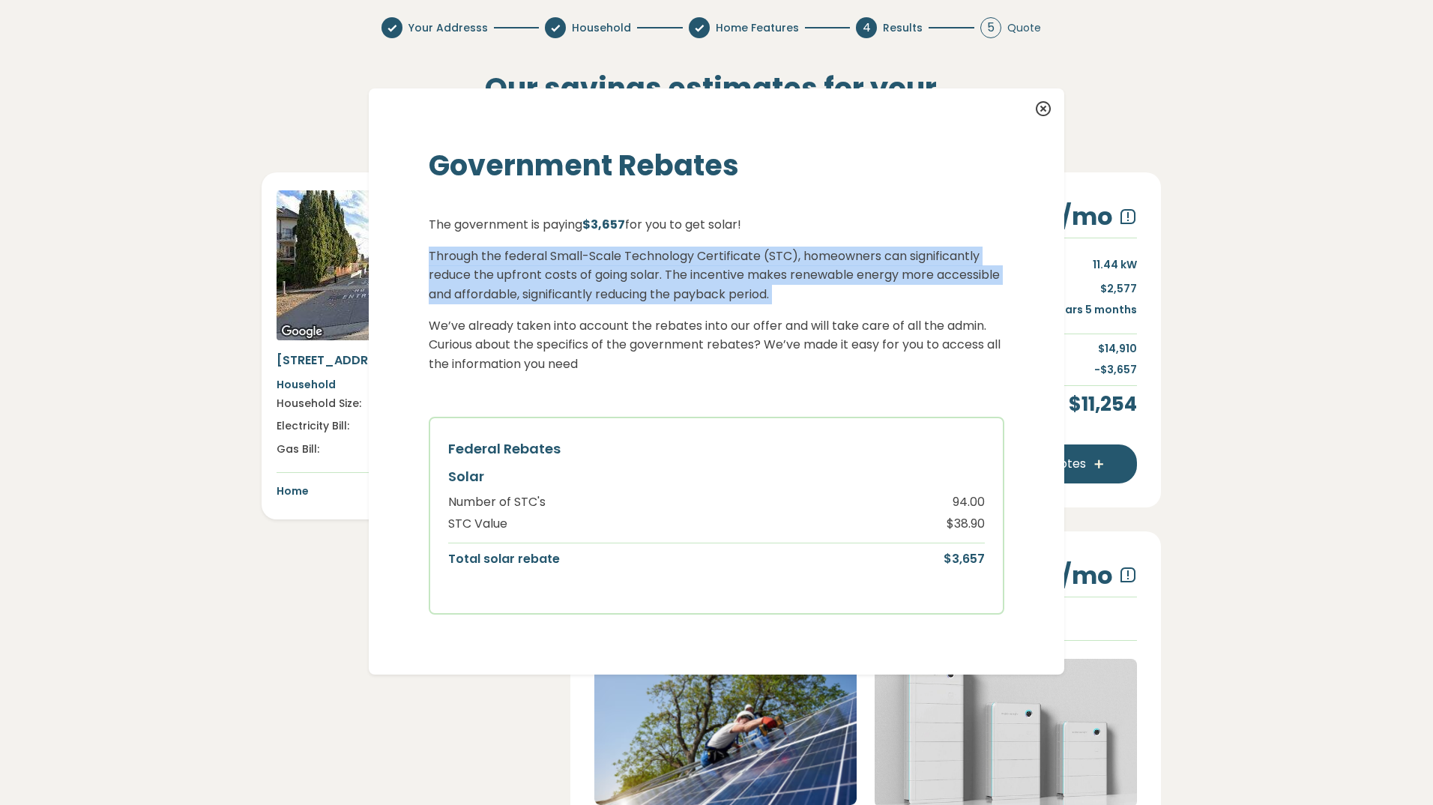
click at [561, 256] on p "Through the federal Small-Scale Technology Certificate (STC), homeowners can si…" at bounding box center [717, 276] width 576 height 58
drag, startPoint x: 561, startPoint y: 256, endPoint x: 773, endPoint y: 285, distance: 214.1
click at [773, 285] on p "Through the federal Small-Scale Technology Certificate (STC), homeowners can si…" at bounding box center [717, 276] width 576 height 58
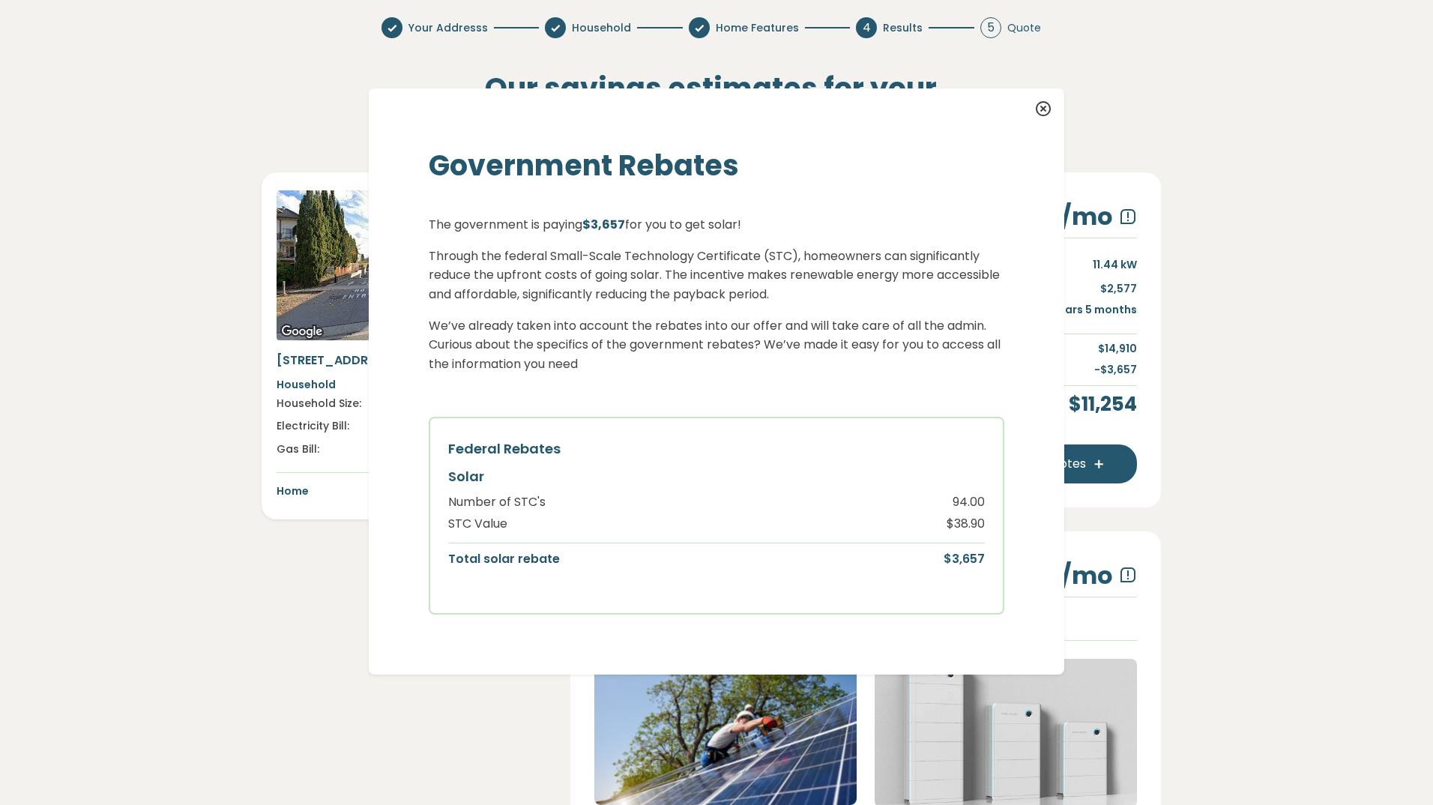
click at [635, 271] on p "Through the federal Small-Scale Technology Certificate (STC), homeowners can si…" at bounding box center [717, 276] width 576 height 58
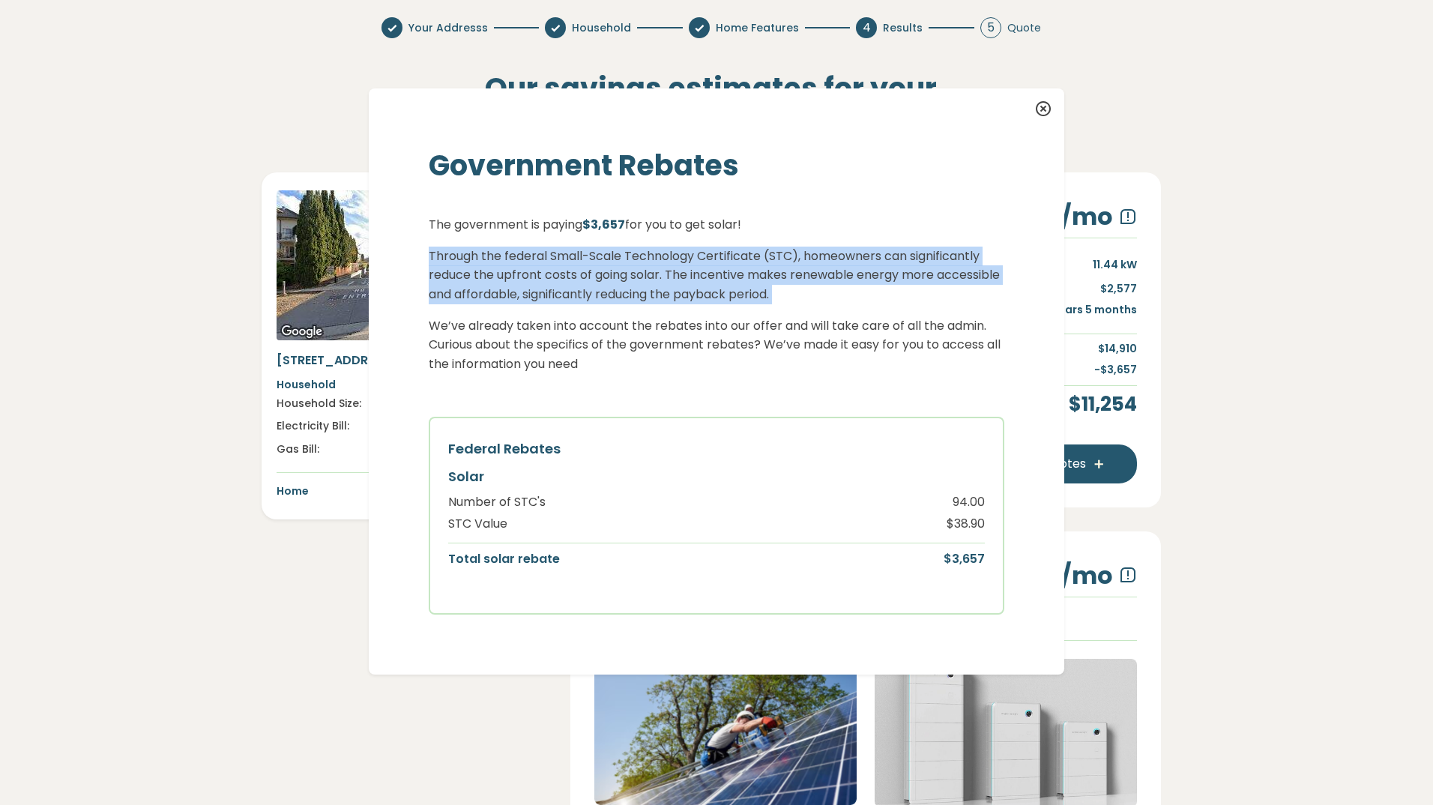
click at [635, 271] on p "Through the federal Small-Scale Technology Certificate (STC), homeowners can si…" at bounding box center [717, 276] width 576 height 58
drag, startPoint x: 635, startPoint y: 271, endPoint x: 680, endPoint y: 283, distance: 46.7
click at [680, 283] on p "Through the federal Small-Scale Technology Certificate (STC), homeowners can si…" at bounding box center [717, 276] width 576 height 58
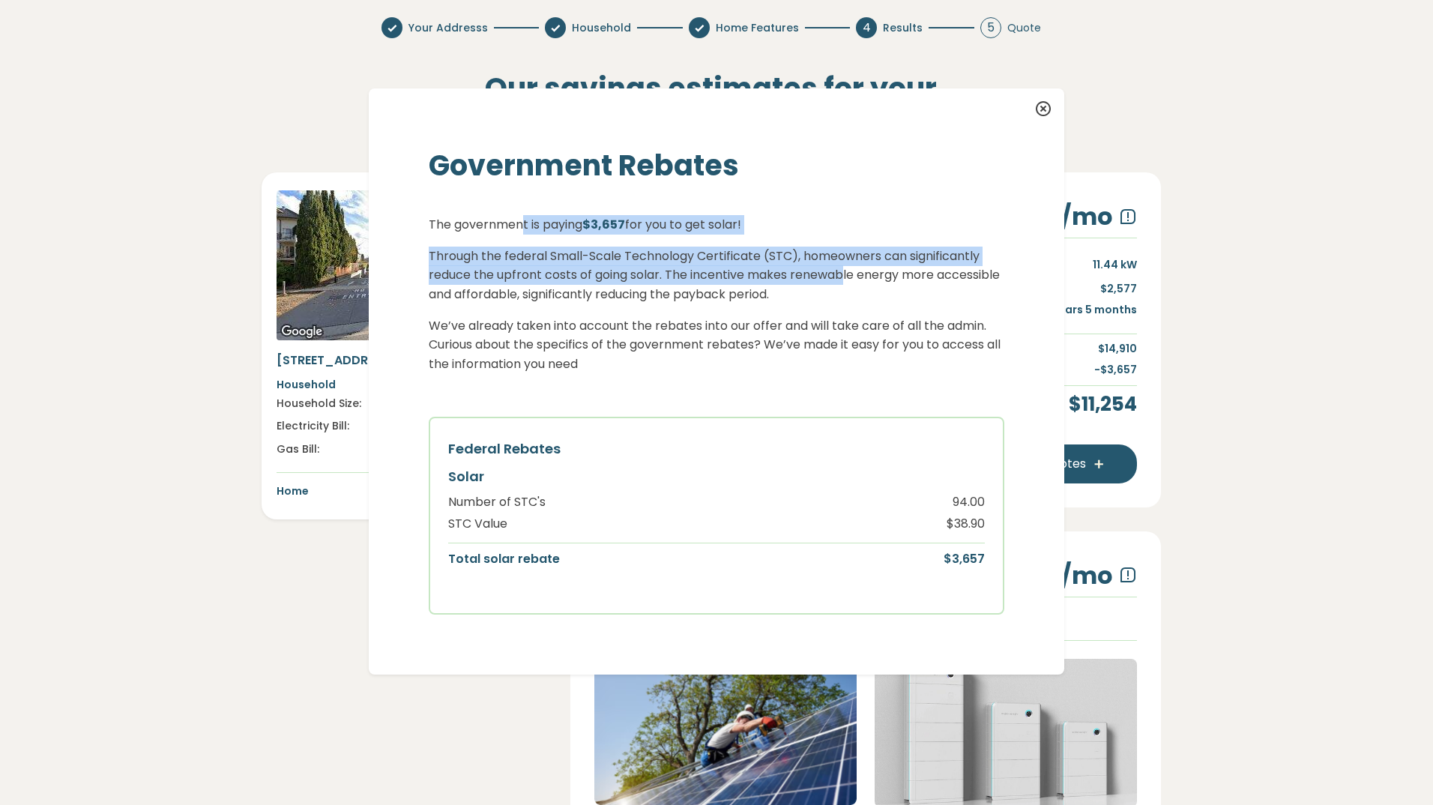
drag, startPoint x: 516, startPoint y: 231, endPoint x: 831, endPoint y: 291, distance: 320.5
click at [832, 289] on div "The government is paying $3,657 for you to get solar! Through the federal Small…" at bounding box center [717, 415] width 576 height 400
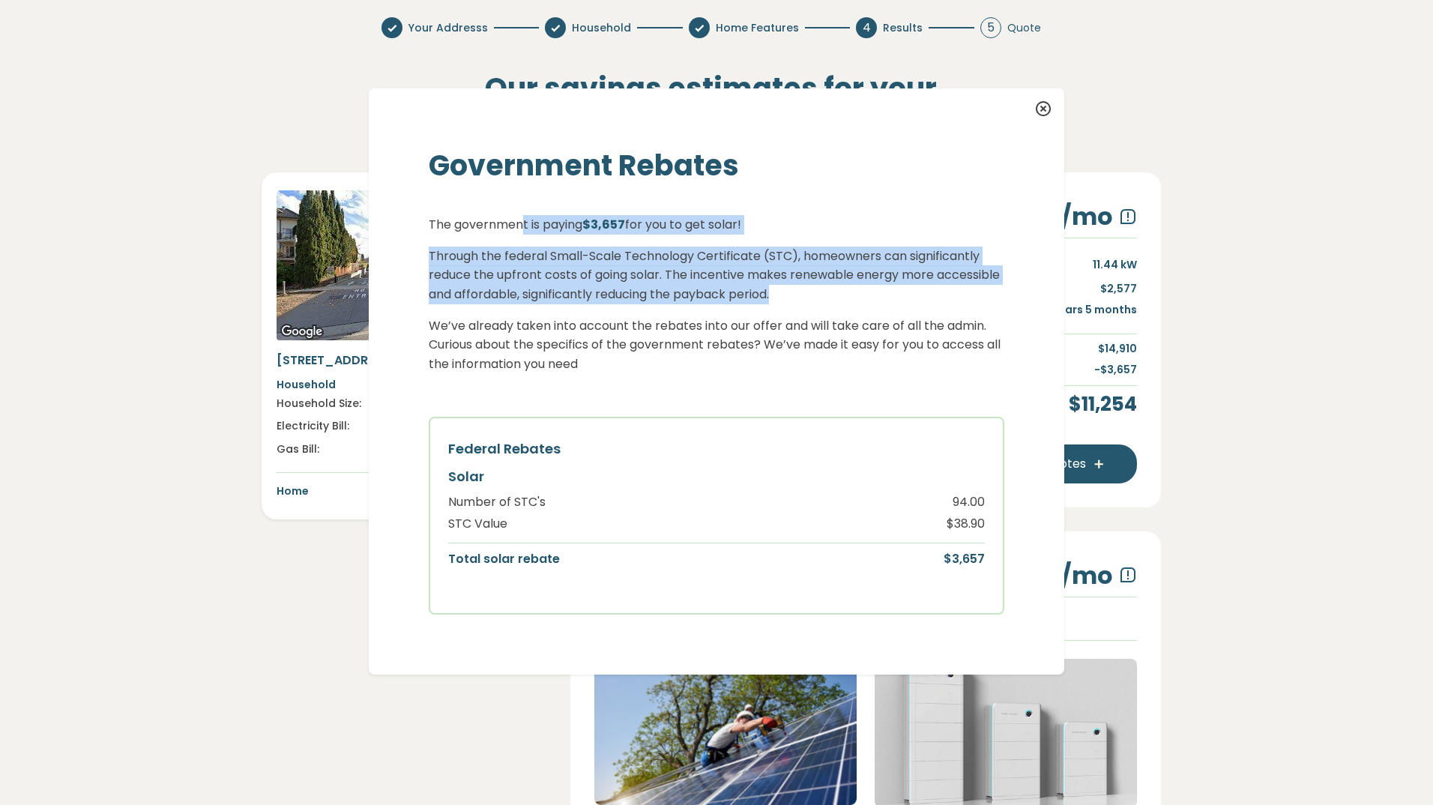
drag, startPoint x: 831, startPoint y: 291, endPoint x: 795, endPoint y: 297, distance: 35.7
click at [822, 301] on p "Through the federal Small-Scale Technology Certificate (STC), homeowners can si…" at bounding box center [717, 276] width 576 height 58
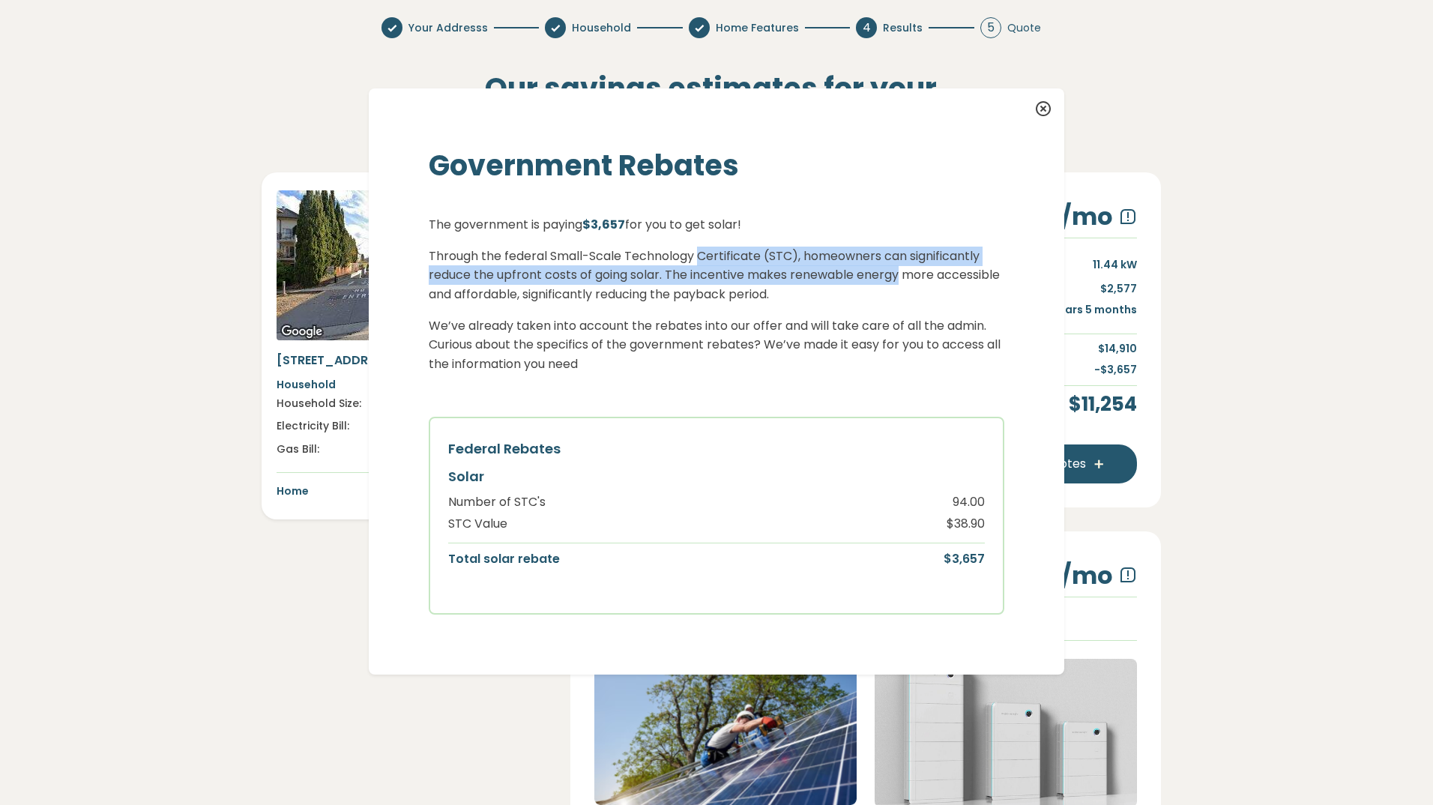
drag, startPoint x: 693, startPoint y: 256, endPoint x: 894, endPoint y: 282, distance: 202.5
click at [894, 282] on p "Through the federal Small-Scale Technology Certificate (STC), homeowners can si…" at bounding box center [717, 276] width 576 height 58
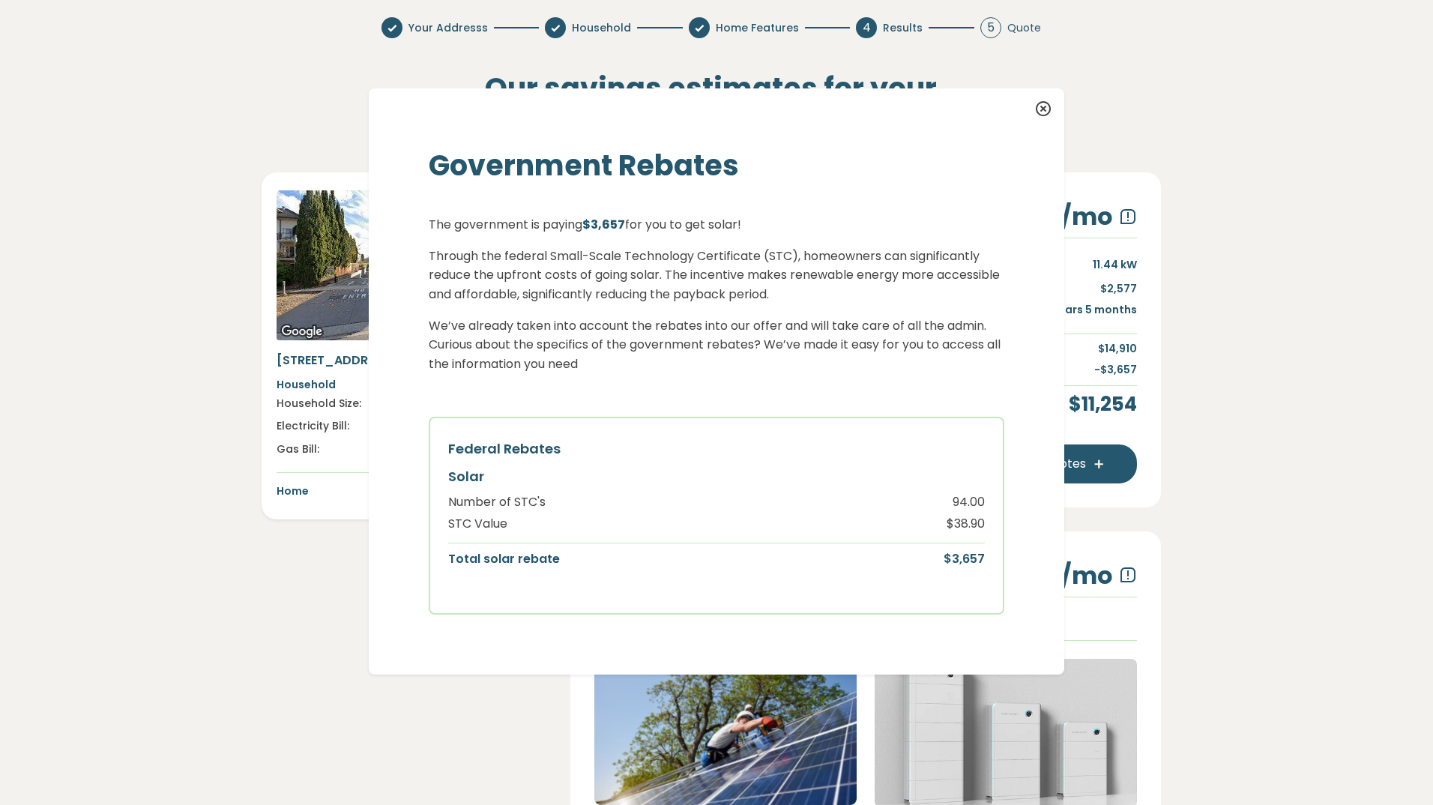
drag, startPoint x: 894, startPoint y: 282, endPoint x: 759, endPoint y: 285, distance: 134.2
click at [759, 285] on p "Through the federal Small-Scale Technology Certificate (STC), homeowners can si…" at bounding box center [717, 276] width 576 height 58
click at [761, 285] on p "Through the federal Small-Scale Technology Certificate (STC), homeowners can si…" at bounding box center [717, 276] width 576 height 58
click at [626, 284] on p "Through the federal Small-Scale Technology Certificate (STC), homeowners can si…" at bounding box center [717, 276] width 576 height 58
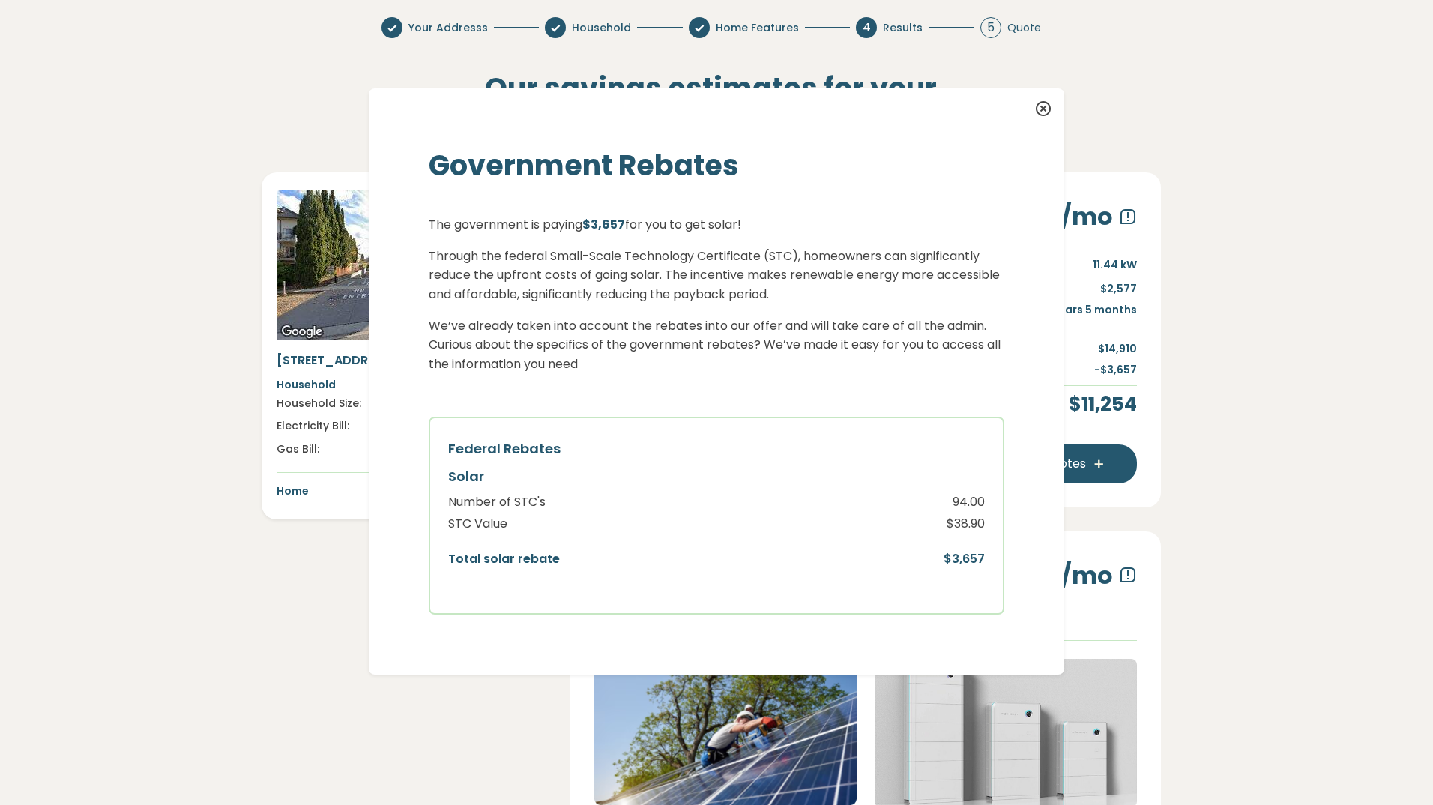
click at [526, 271] on p "Through the federal Small-Scale Technology Certificate (STC), homeowners can si…" at bounding box center [717, 276] width 576 height 58
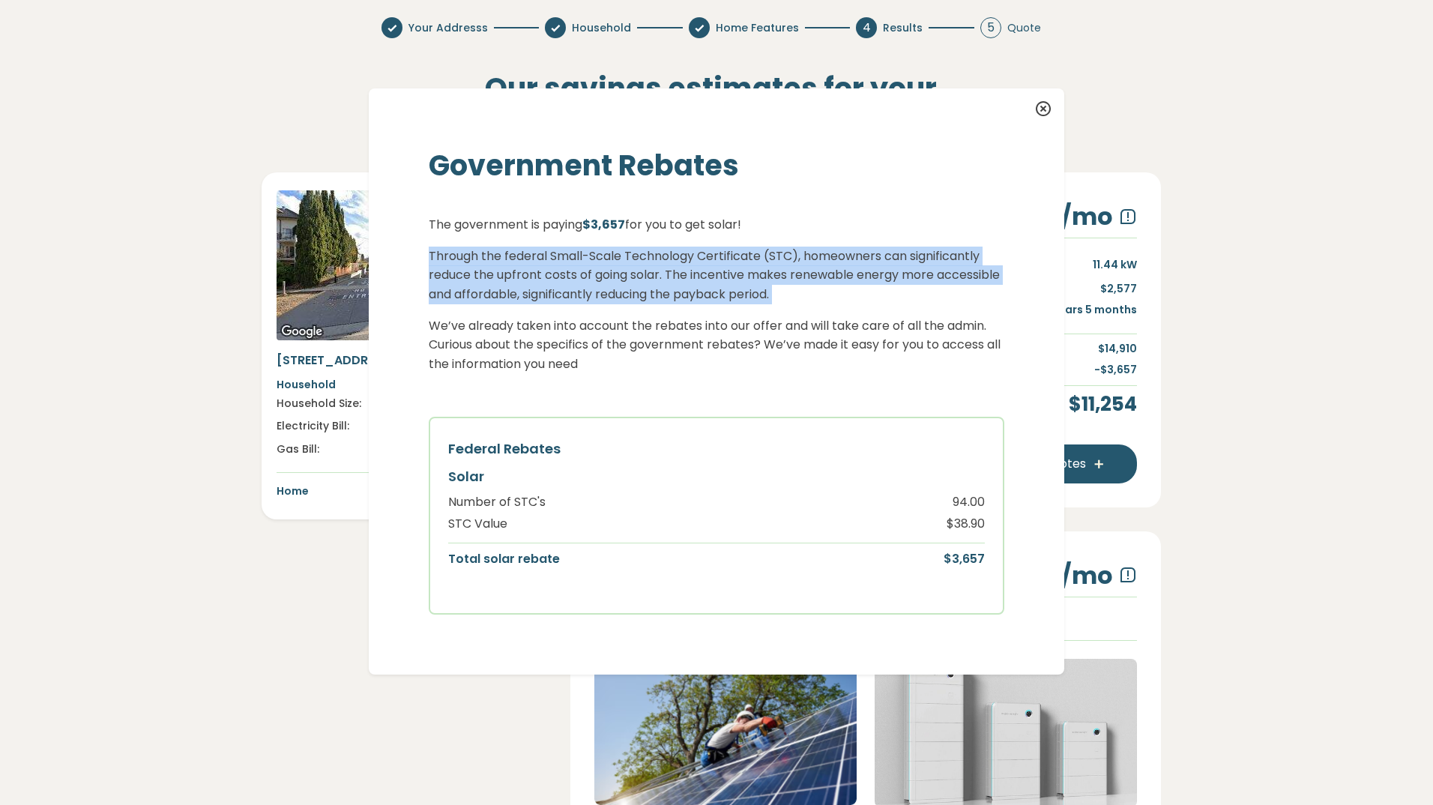
click at [526, 271] on p "Through the federal Small-Scale Technology Certificate (STC), homeowners can si…" at bounding box center [717, 276] width 576 height 58
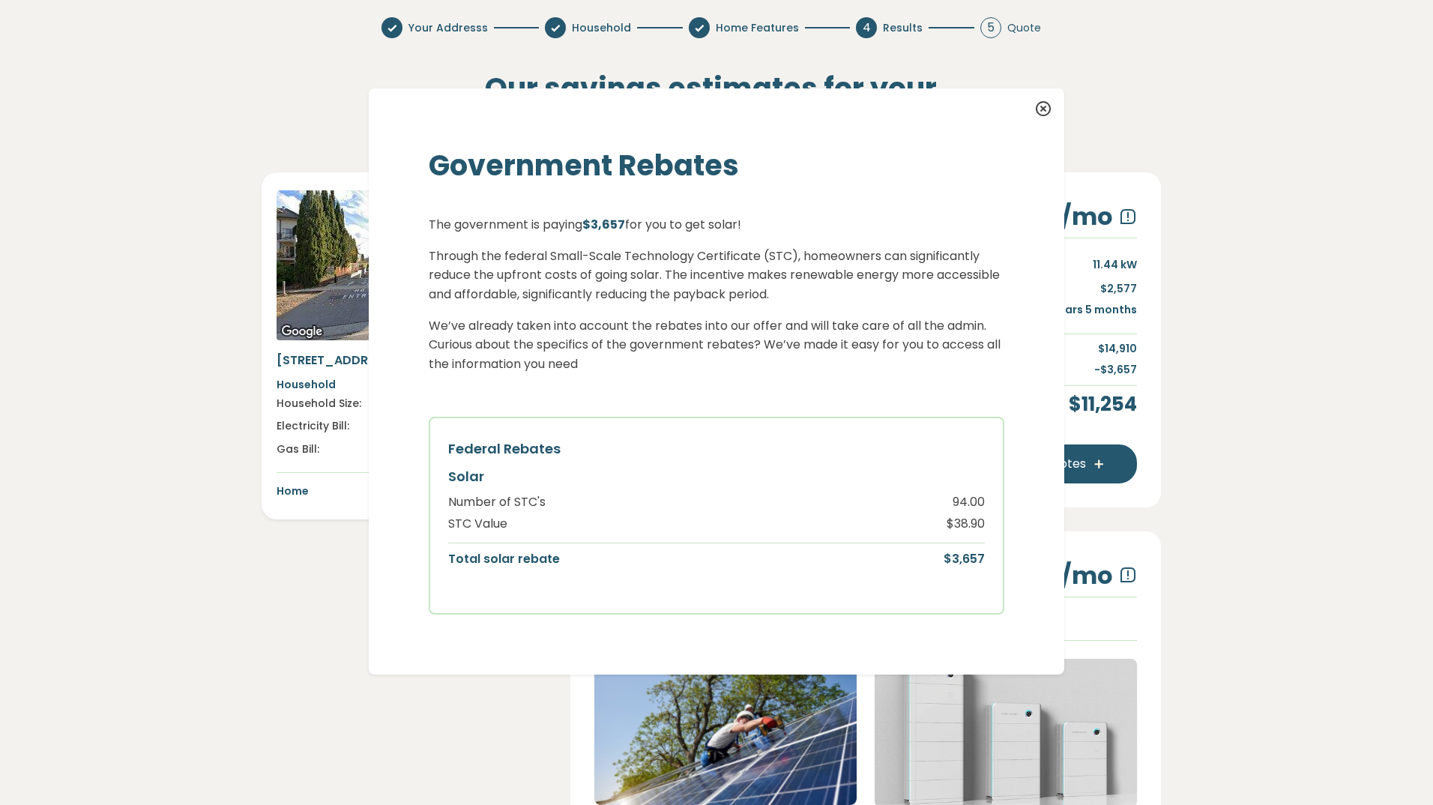
drag, startPoint x: 526, startPoint y: 271, endPoint x: 654, endPoint y: 310, distance: 134.0
click at [654, 310] on div "The government is paying $3,657 for you to get solar! Through the federal Small…" at bounding box center [717, 415] width 576 height 400
click at [547, 283] on p "Through the federal Small-Scale Technology Certificate (STC), homeowners can si…" at bounding box center [717, 276] width 576 height 58
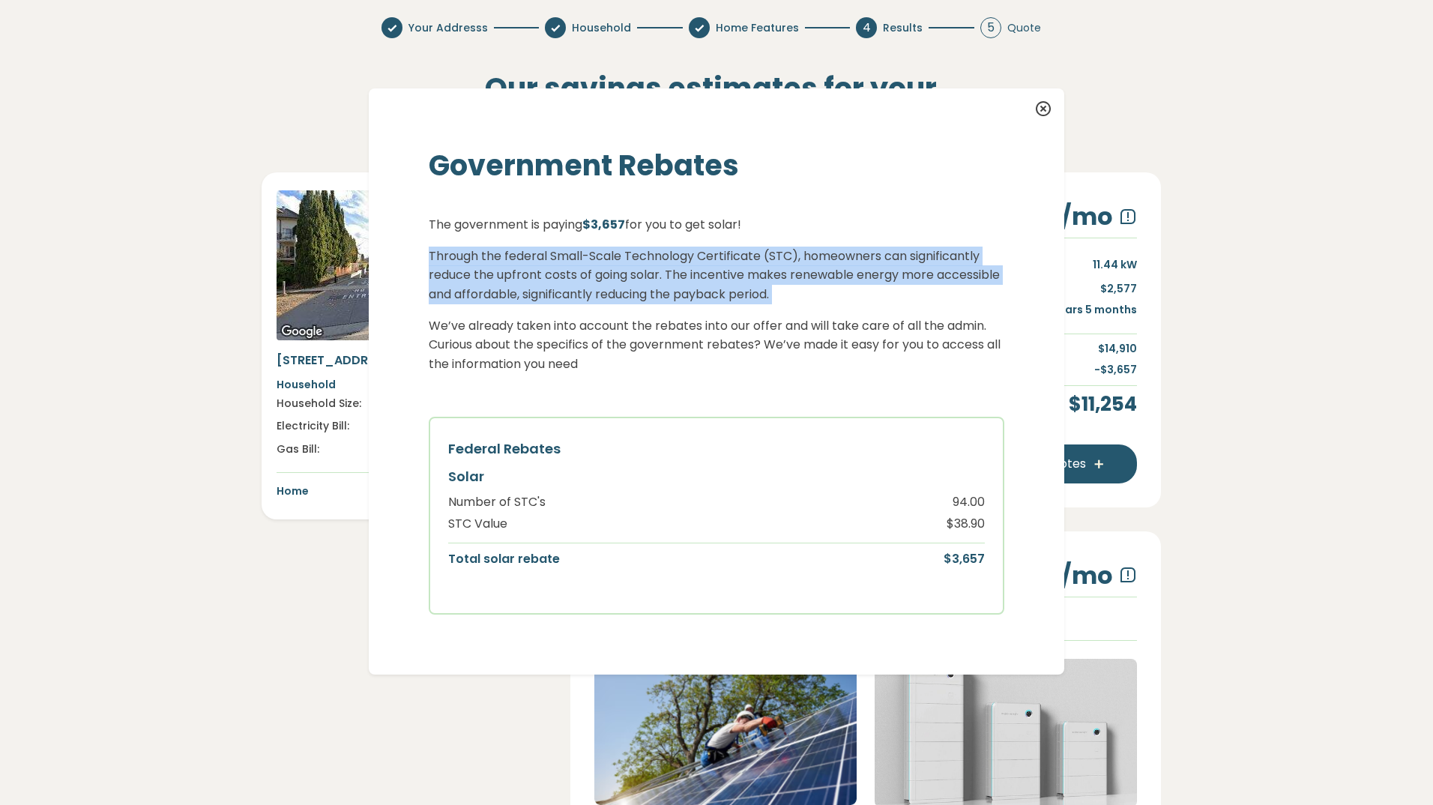
click at [547, 283] on p "Through the federal Small-Scale Technology Certificate (STC), homeowners can si…" at bounding box center [717, 276] width 576 height 58
drag, startPoint x: 547, startPoint y: 283, endPoint x: 824, endPoint y: 295, distance: 276.9
click at [824, 295] on p "Through the federal Small-Scale Technology Certificate (STC), homeowners can si…" at bounding box center [717, 276] width 576 height 58
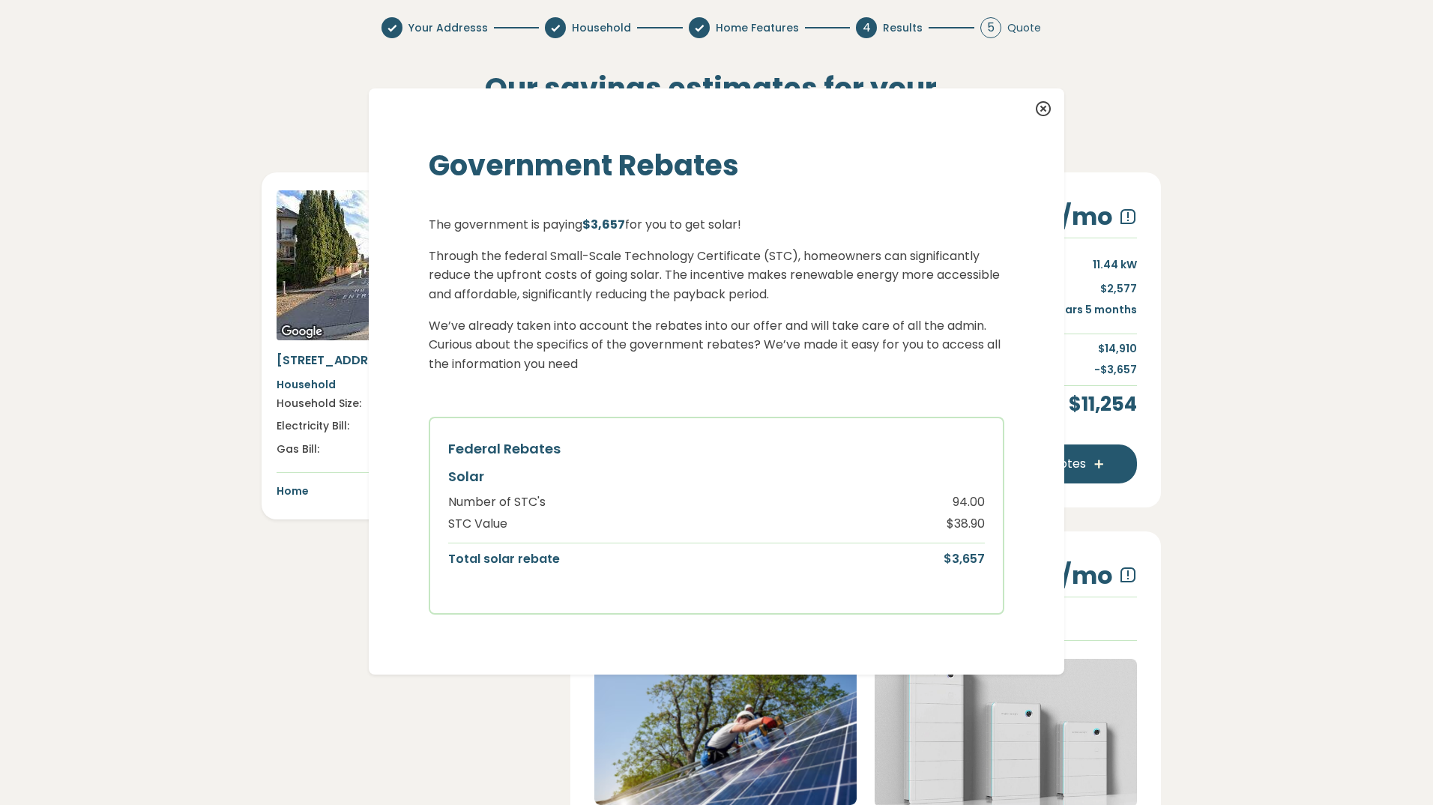
click at [824, 295] on p "Through the federal Small-Scale Technology Certificate (STC), homeowners can si…" at bounding box center [717, 276] width 576 height 58
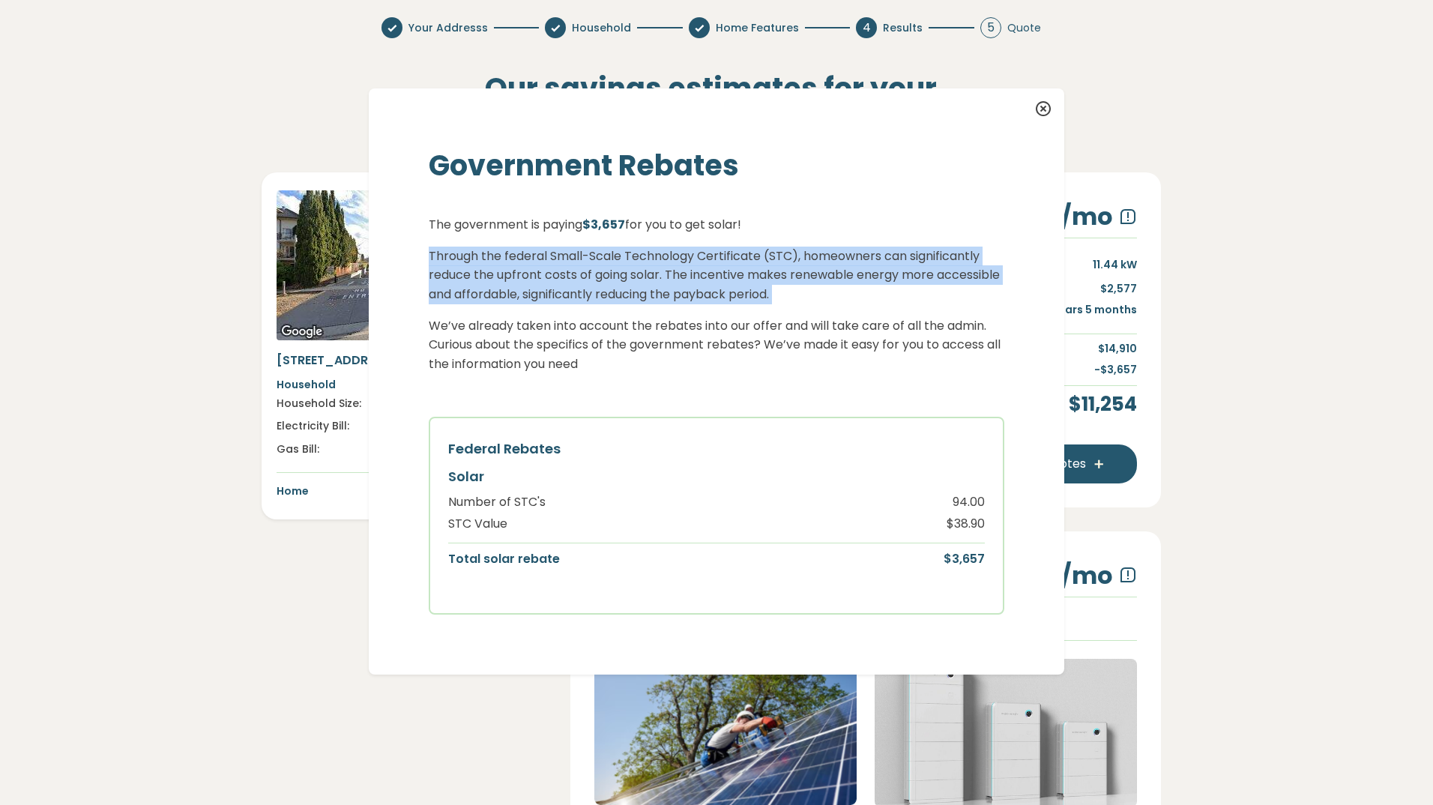
click at [824, 295] on p "Through the federal Small-Scale Technology Certificate (STC), homeowners can si…" at bounding box center [717, 276] width 576 height 58
drag, startPoint x: 824, startPoint y: 295, endPoint x: 738, endPoint y: 282, distance: 86.4
click at [738, 282] on p "Through the federal Small-Scale Technology Certificate (STC), homeowners can si…" at bounding box center [717, 276] width 576 height 58
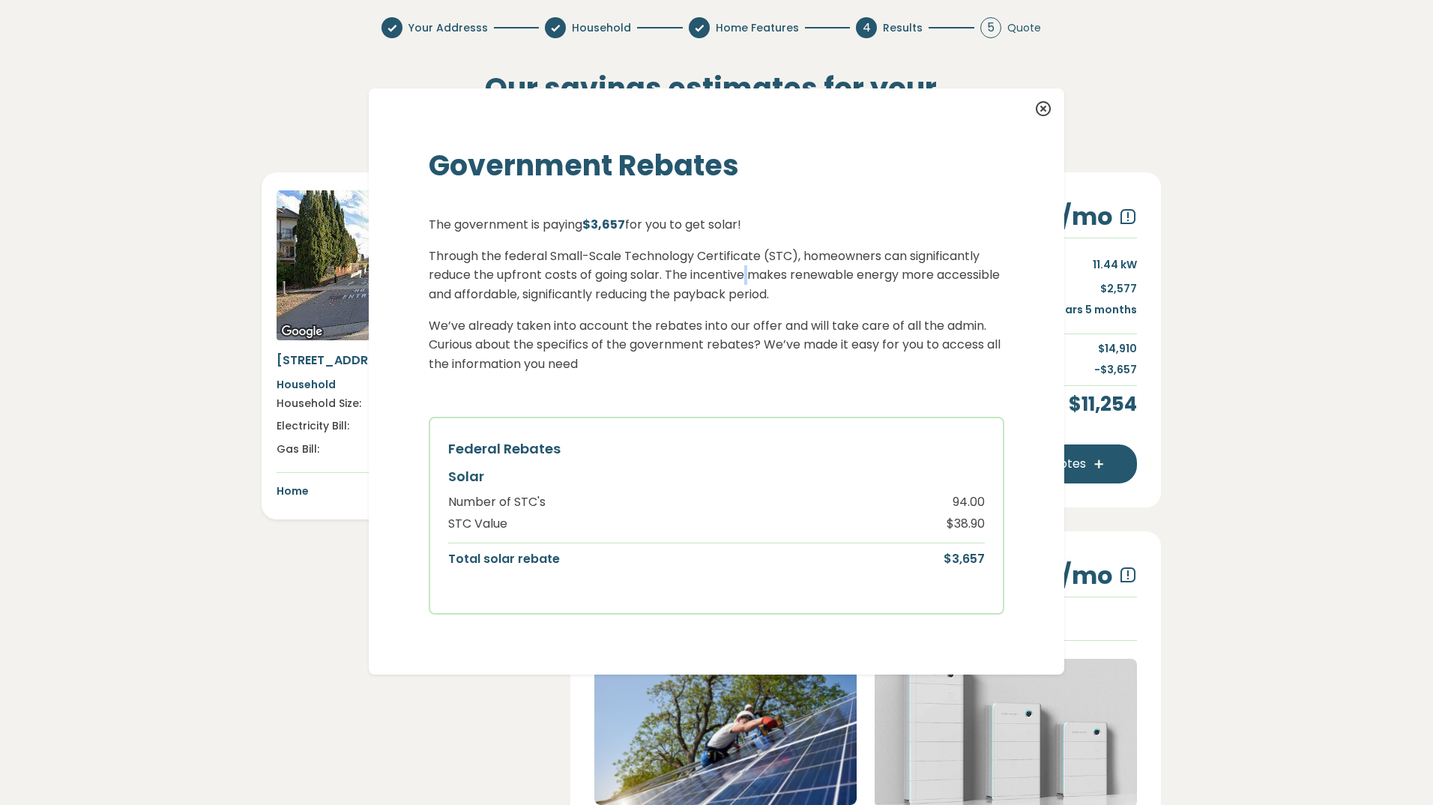
click at [738, 282] on p "Through the federal Small-Scale Technology Certificate (STC), homeowners can si…" at bounding box center [717, 276] width 576 height 58
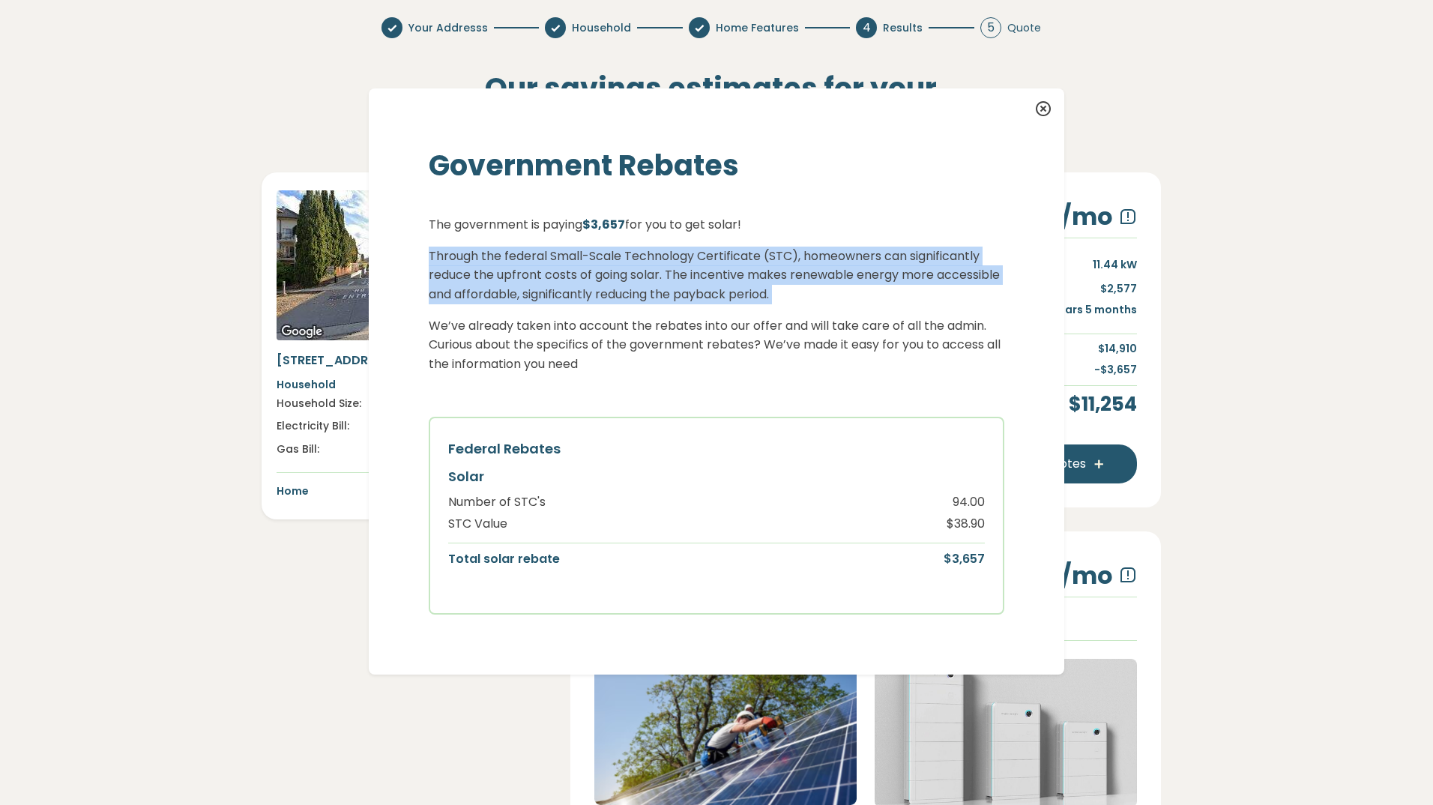
click at [738, 282] on p "Through the federal Small-Scale Technology Certificate (STC), homeowners can si…" at bounding box center [717, 276] width 576 height 58
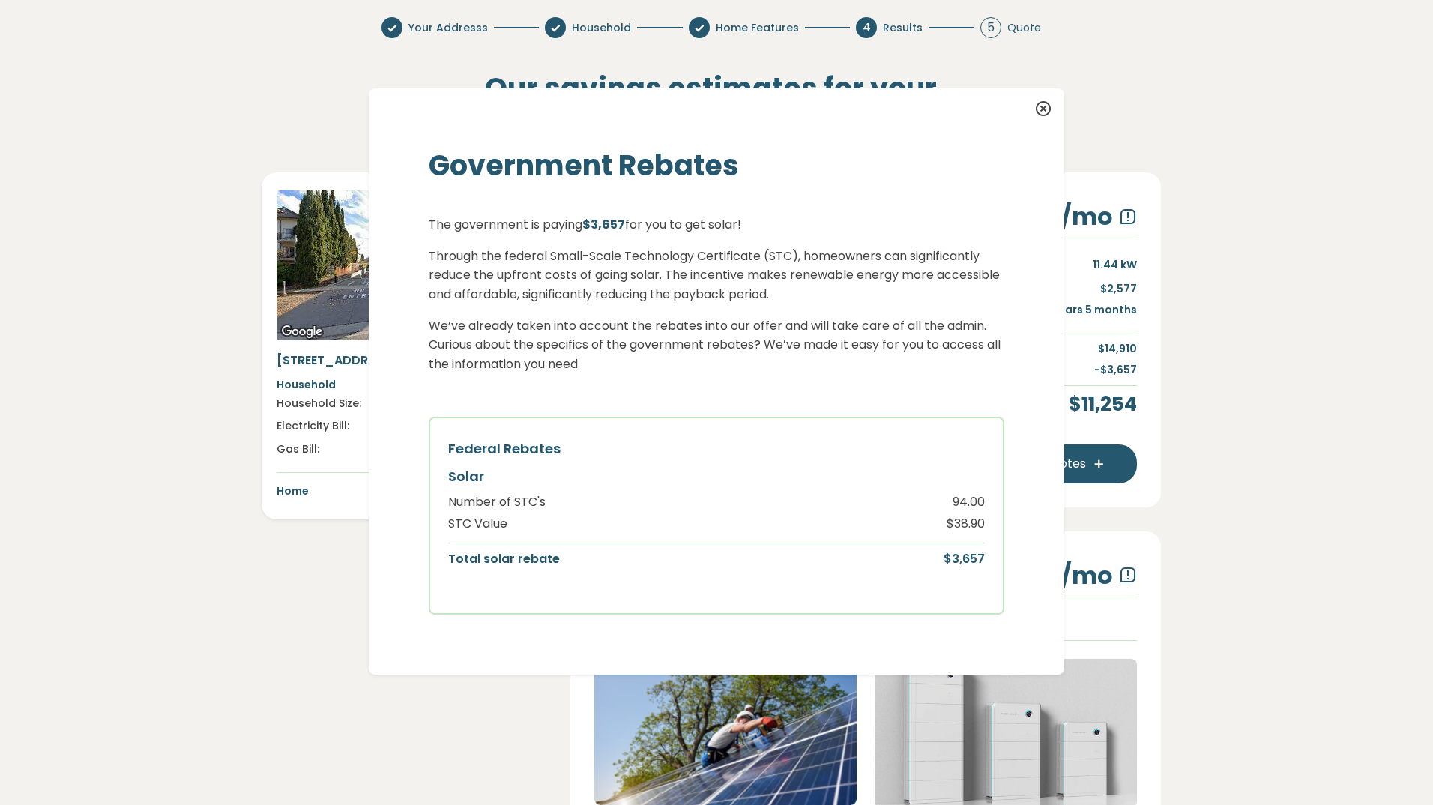
drag, startPoint x: 738, startPoint y: 282, endPoint x: 650, endPoint y: 316, distance: 94.9
click at [650, 316] on p "We’ve already taken into account the rebates into our offer and will take care …" at bounding box center [717, 345] width 576 height 58
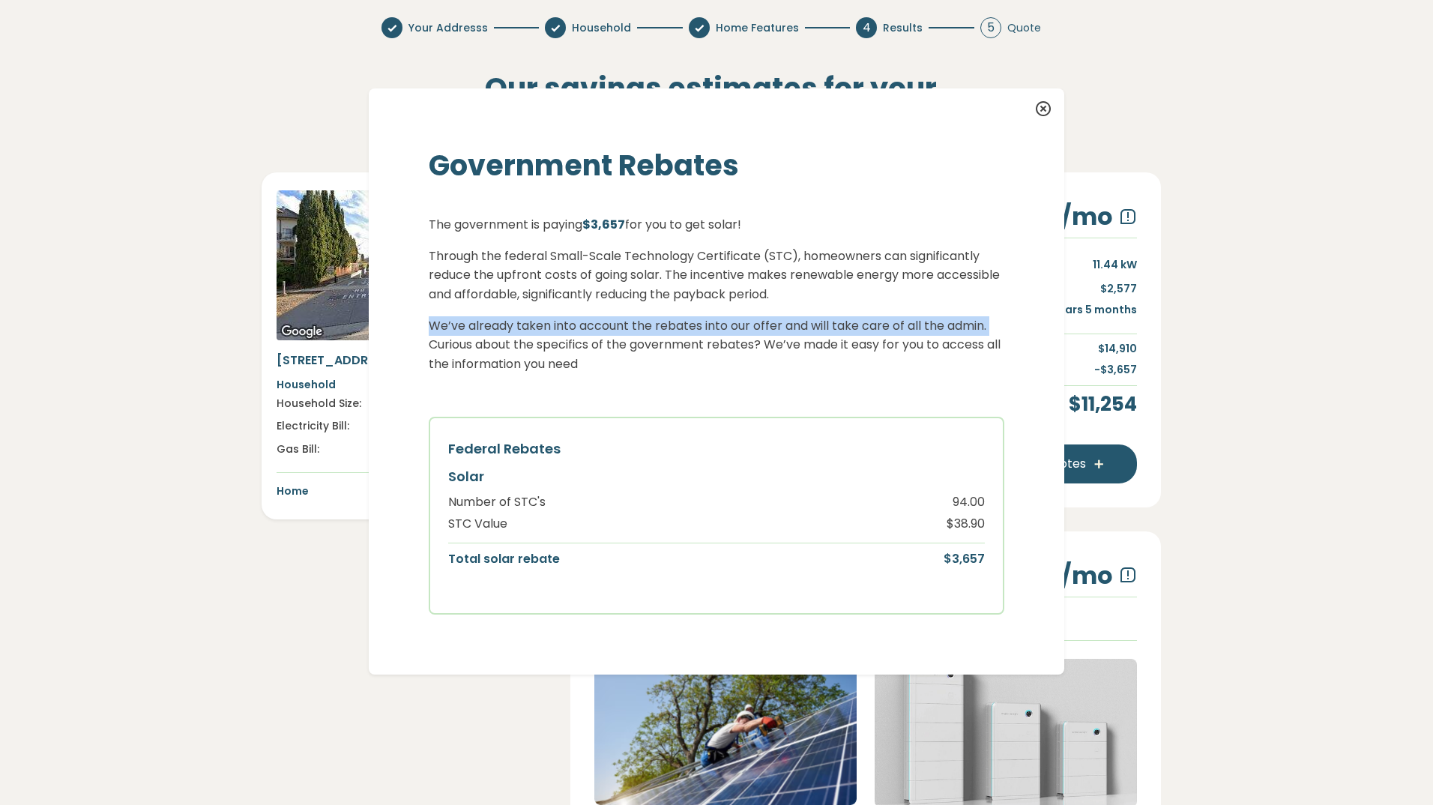
click at [650, 316] on p "We’ve already taken into account the rebates into our offer and will take care …" at bounding box center [717, 345] width 576 height 58
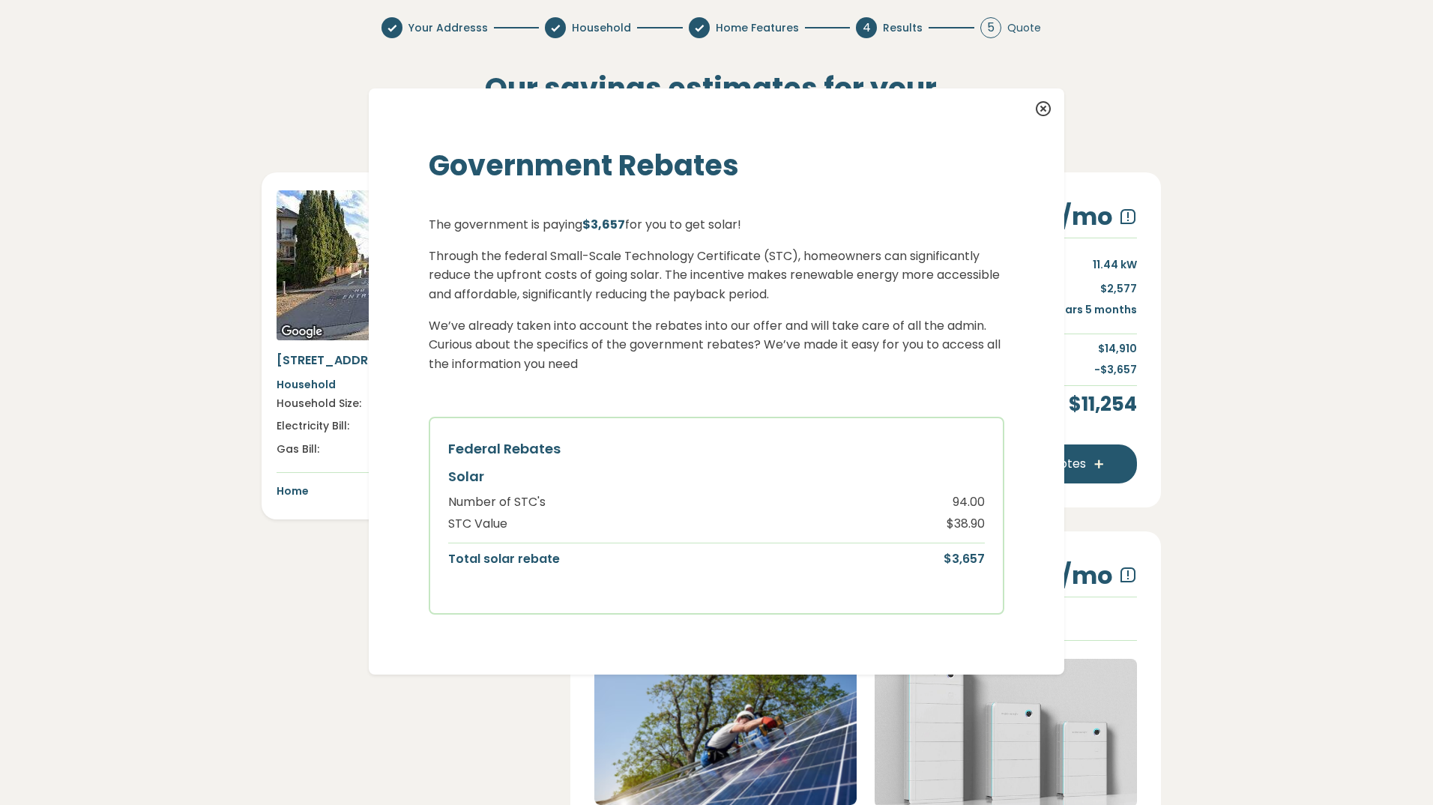
drag
click at [561, 287] on p "Through the federal Small-Scale Technology Certificate (STC), homeowners can si…" at bounding box center [717, 276] width 576 height 58
click at [777, 335] on p "We’ve already taken into account the rebates into our offer and will take care …" at bounding box center [717, 345] width 576 height 58
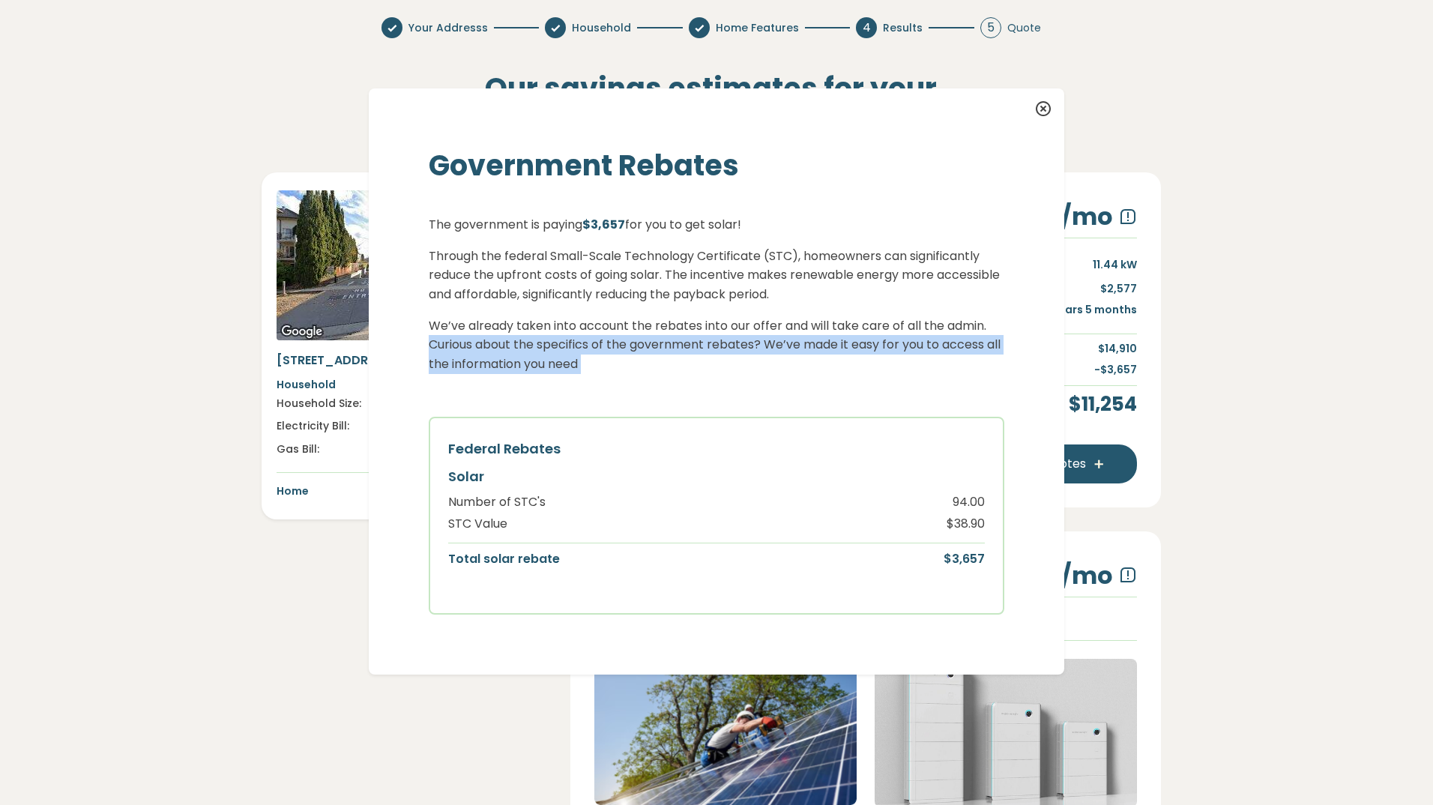
click at [777, 335] on p "We’ve already taken into account the rebates into our offer and will take care …" at bounding box center [717, 345] width 576 height 58
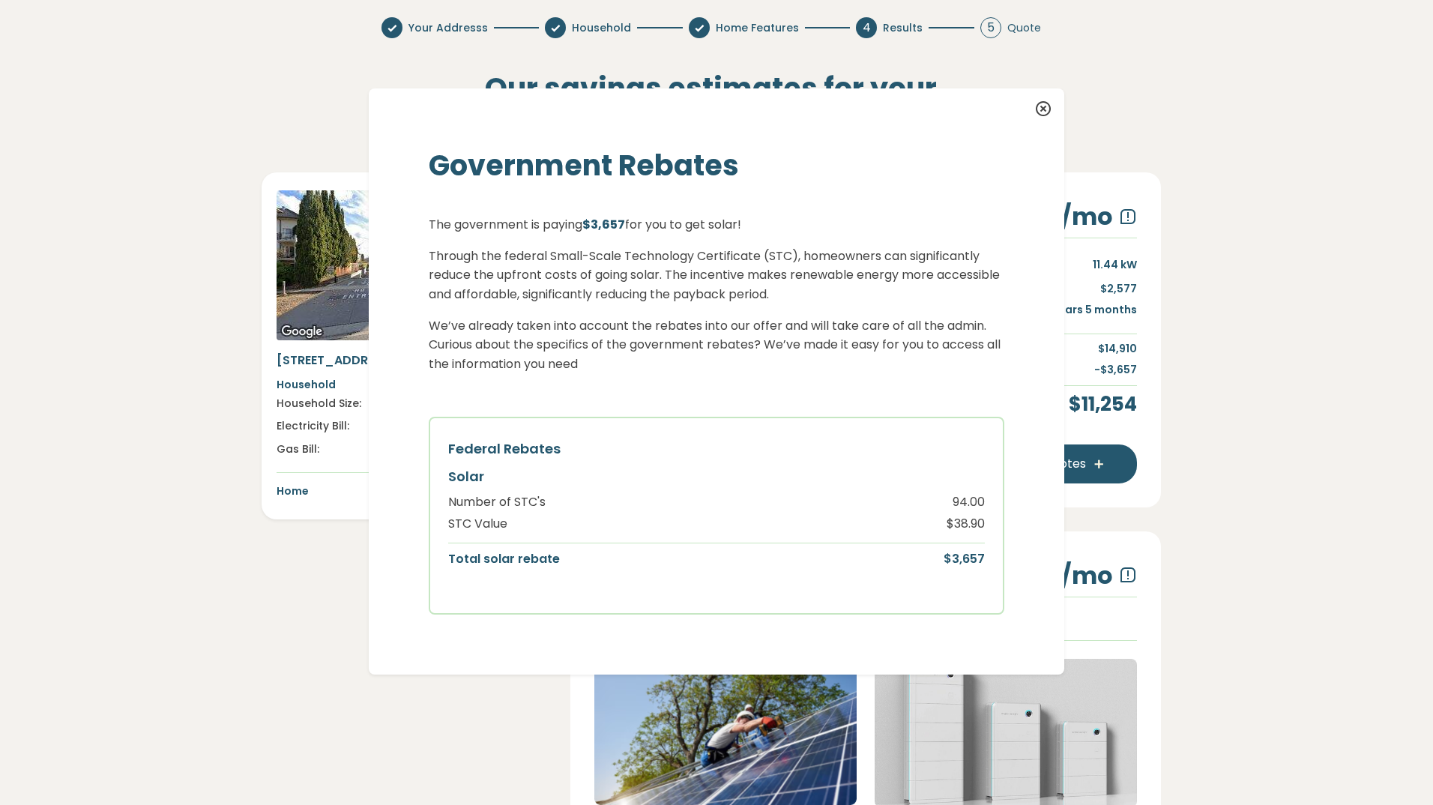
click at [578, 333] on p "We’ve already taken into account the rebates into our offer and will take care …" at bounding box center [717, 345] width 576 height 58
click at [1038, 113] on icon at bounding box center [1043, 109] width 18 height 18
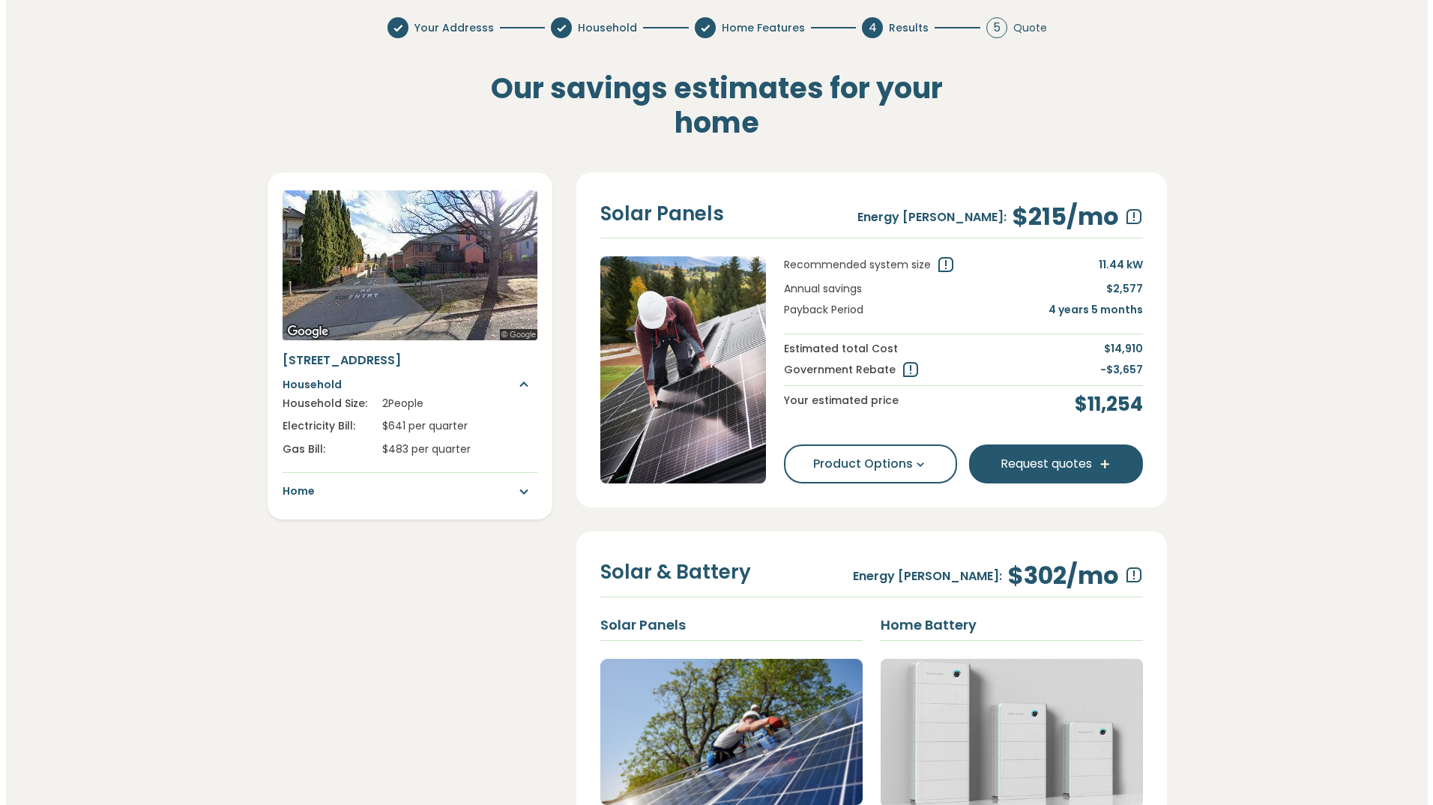
scroll to position [300, 0]
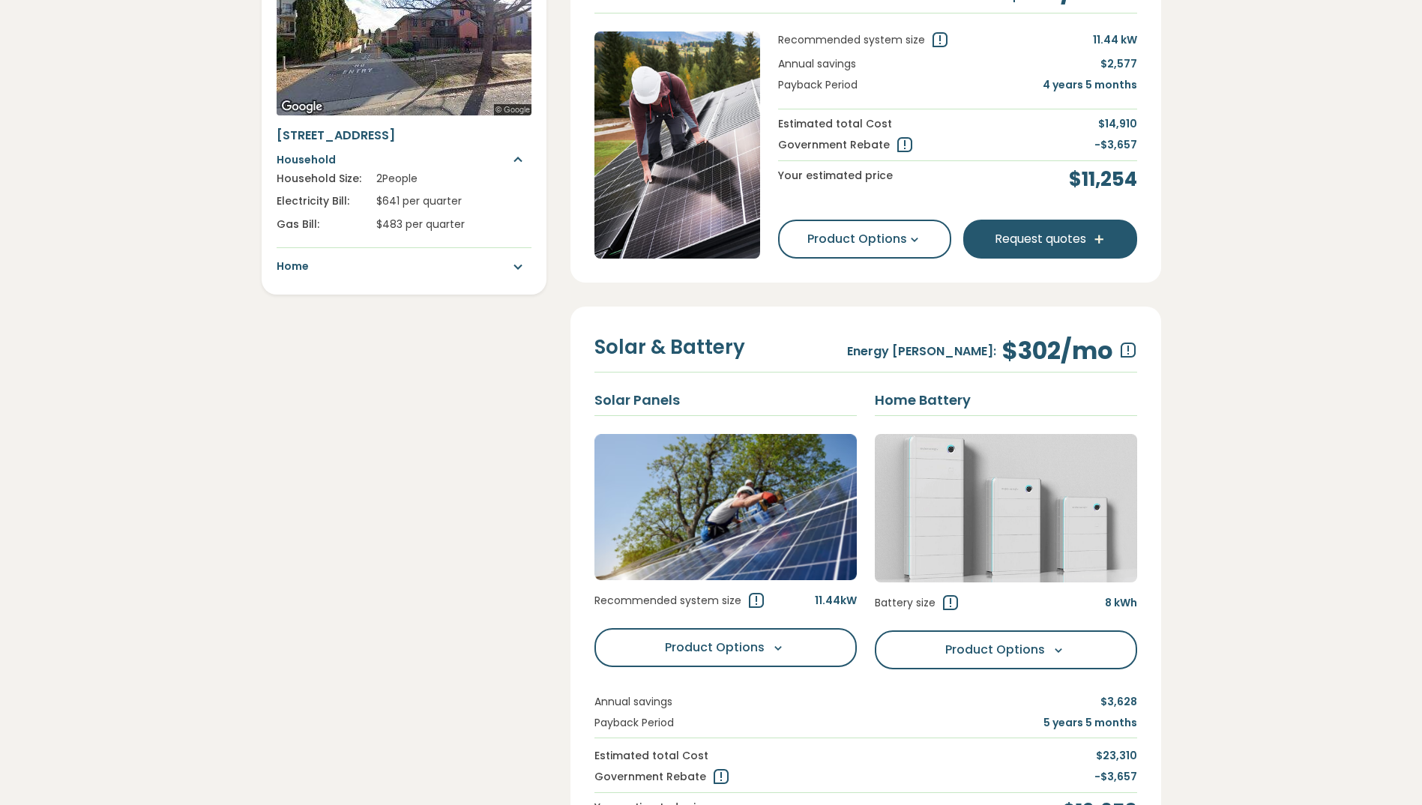
click at [684, 486] on img at bounding box center [725, 507] width 262 height 147
click at [600, 441] on img at bounding box center [725, 507] width 262 height 147
click at [757, 592] on icon at bounding box center [756, 601] width 18 height 18
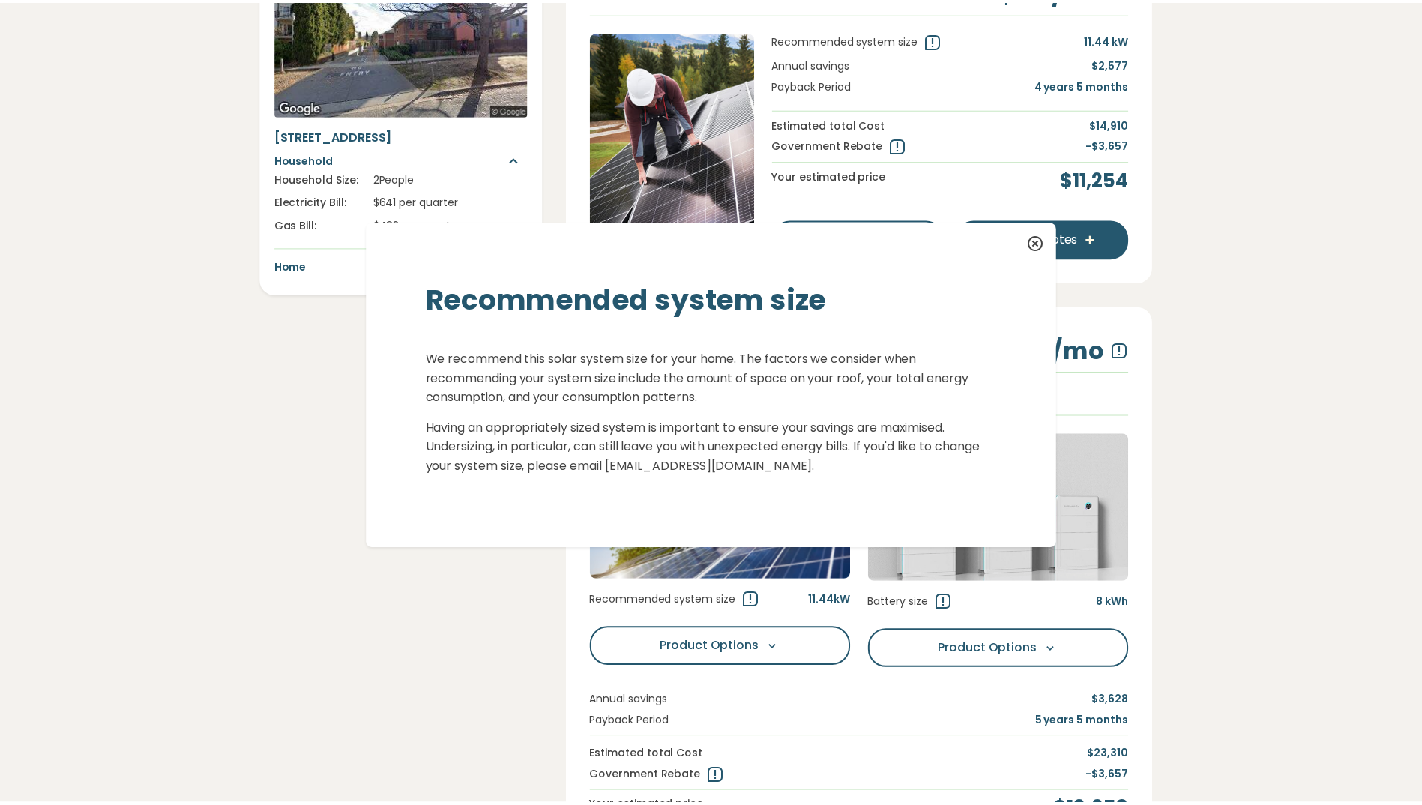
scroll to position [21, 0]
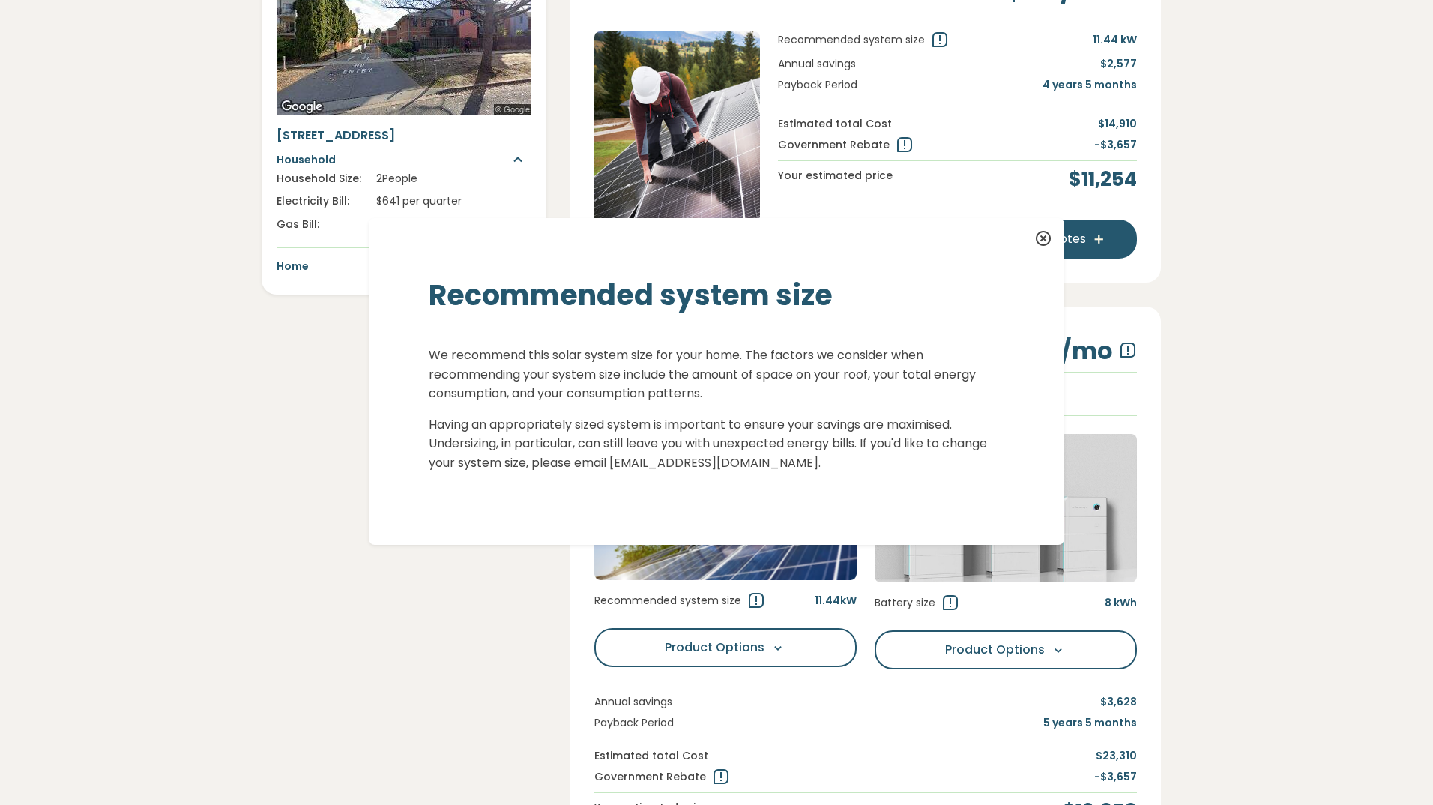
click at [581, 367] on span "We recommend this solar system size for your home. The factors we consider when…" at bounding box center [702, 373] width 547 height 55
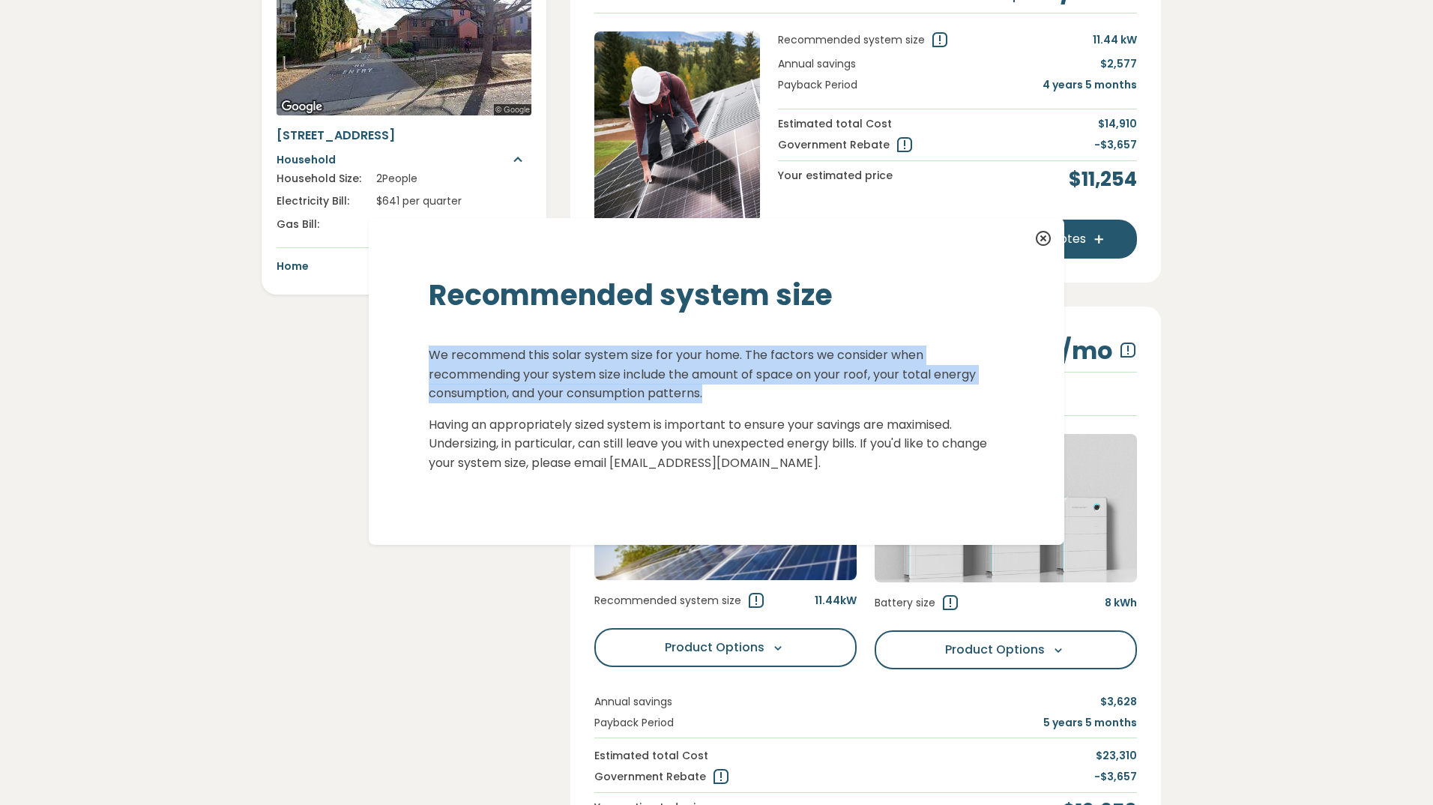
click at [581, 367] on span "We recommend this solar system size for your home. The factors we consider when…" at bounding box center [702, 373] width 547 height 55
click at [672, 379] on span "We recommend this solar system size for your home. The factors we consider when…" at bounding box center [702, 373] width 547 height 55
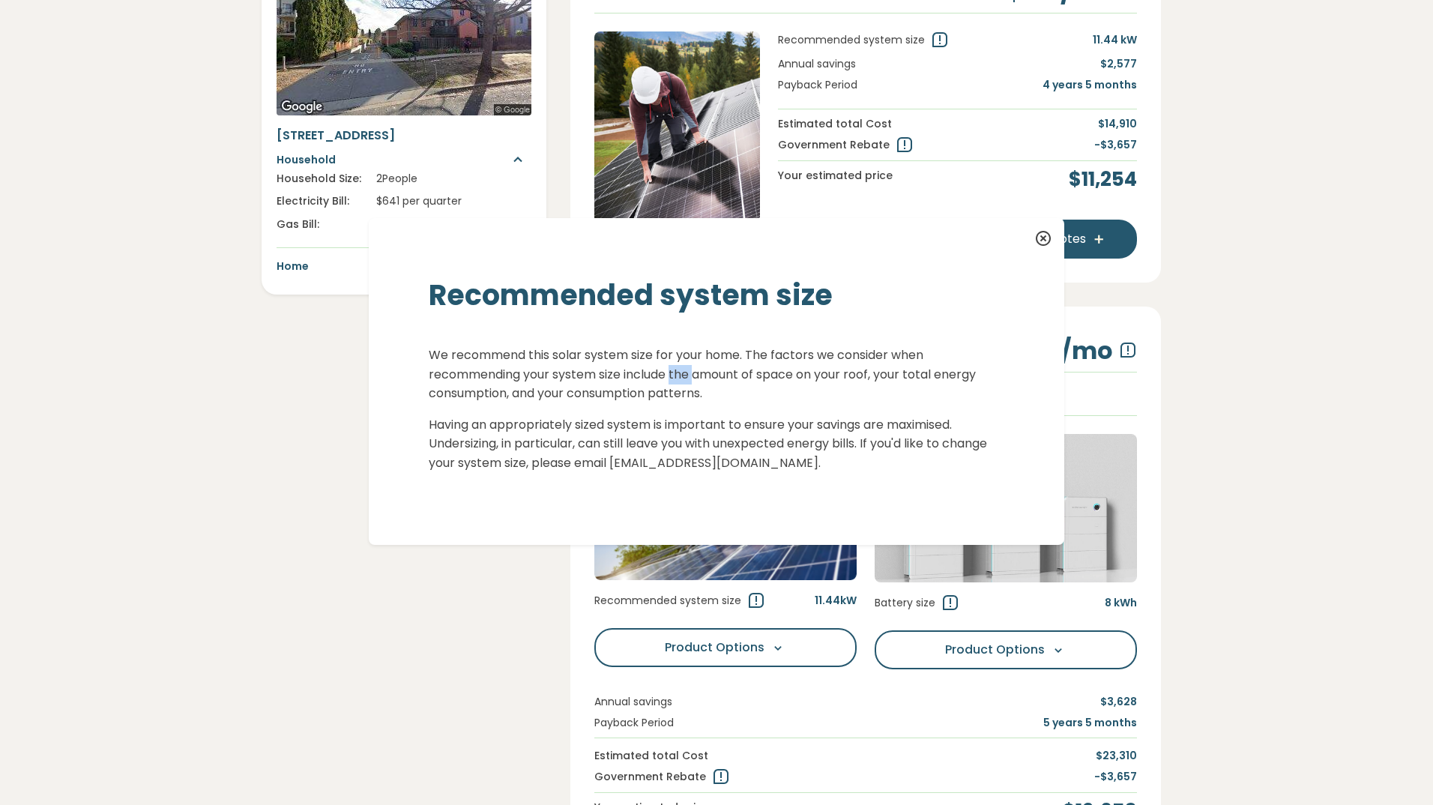
click at [672, 379] on span "We recommend this solar system size for your home. The factors we consider when…" at bounding box center [702, 373] width 547 height 55
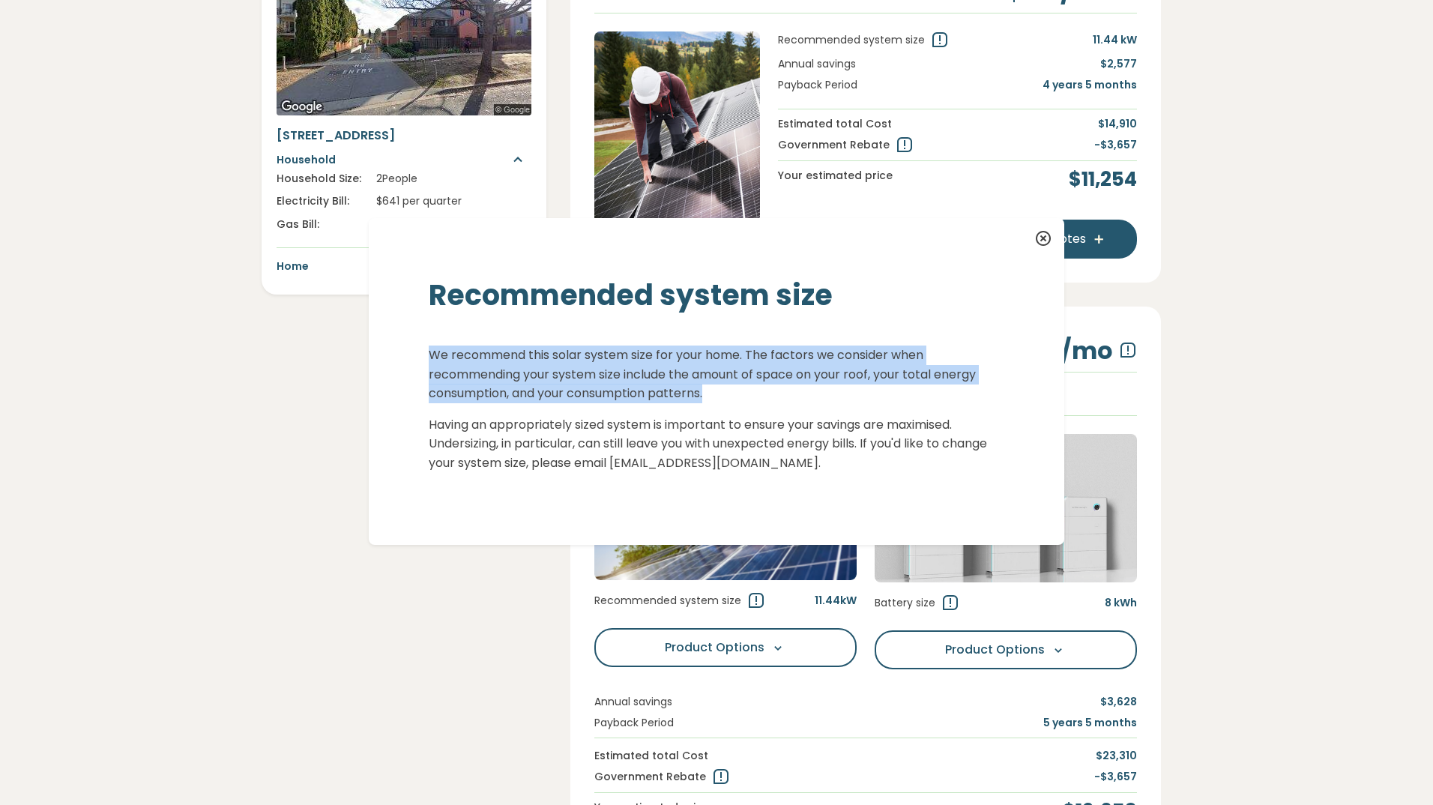
click at [672, 379] on span "We recommend this solar system size for your home. The factors we consider when…" at bounding box center [702, 373] width 547 height 55
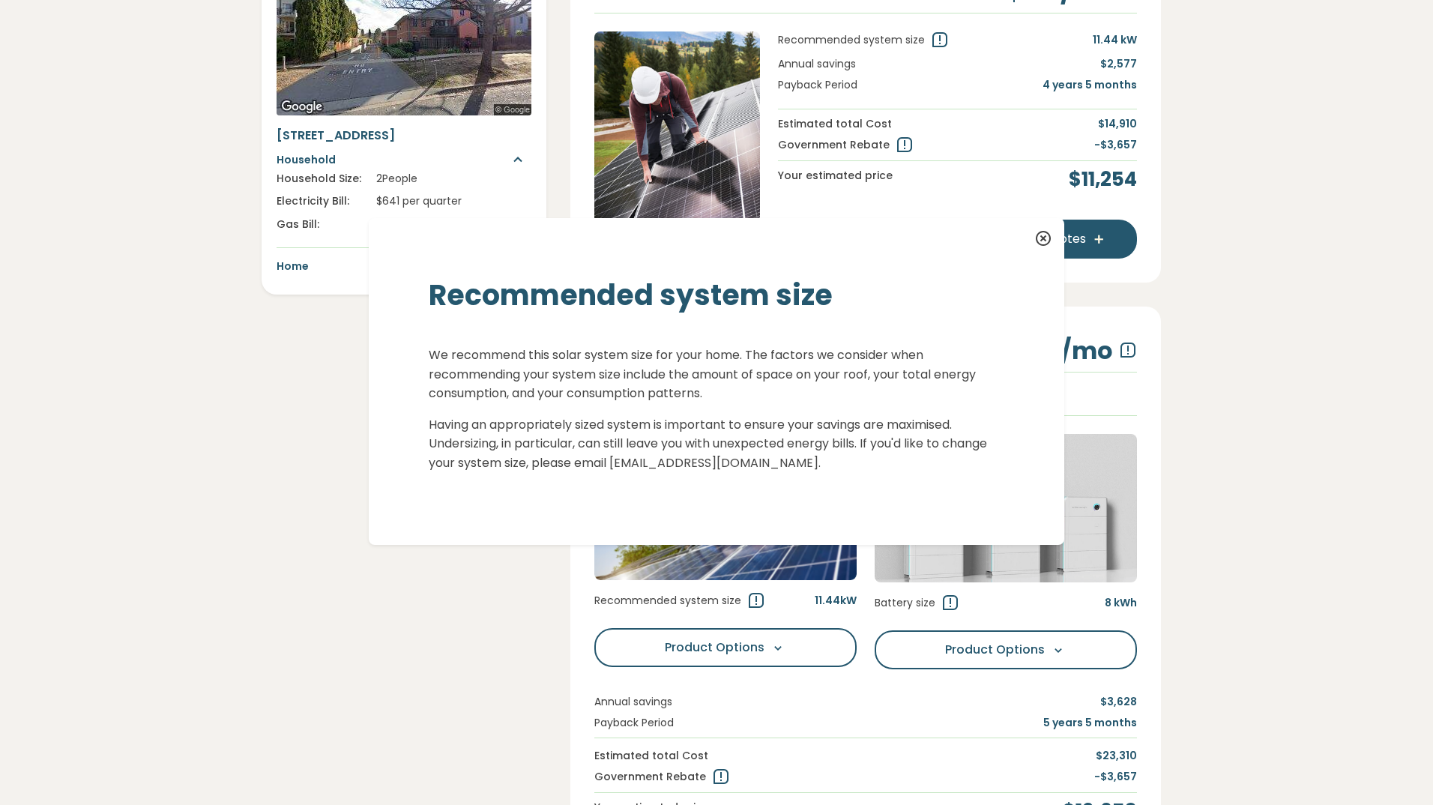
click at [550, 425] on span "Having an appropriately sized system is important to ensure your savings are ma…" at bounding box center [708, 443] width 558 height 55
click at [1040, 241] on icon at bounding box center [1043, 239] width 18 height 18
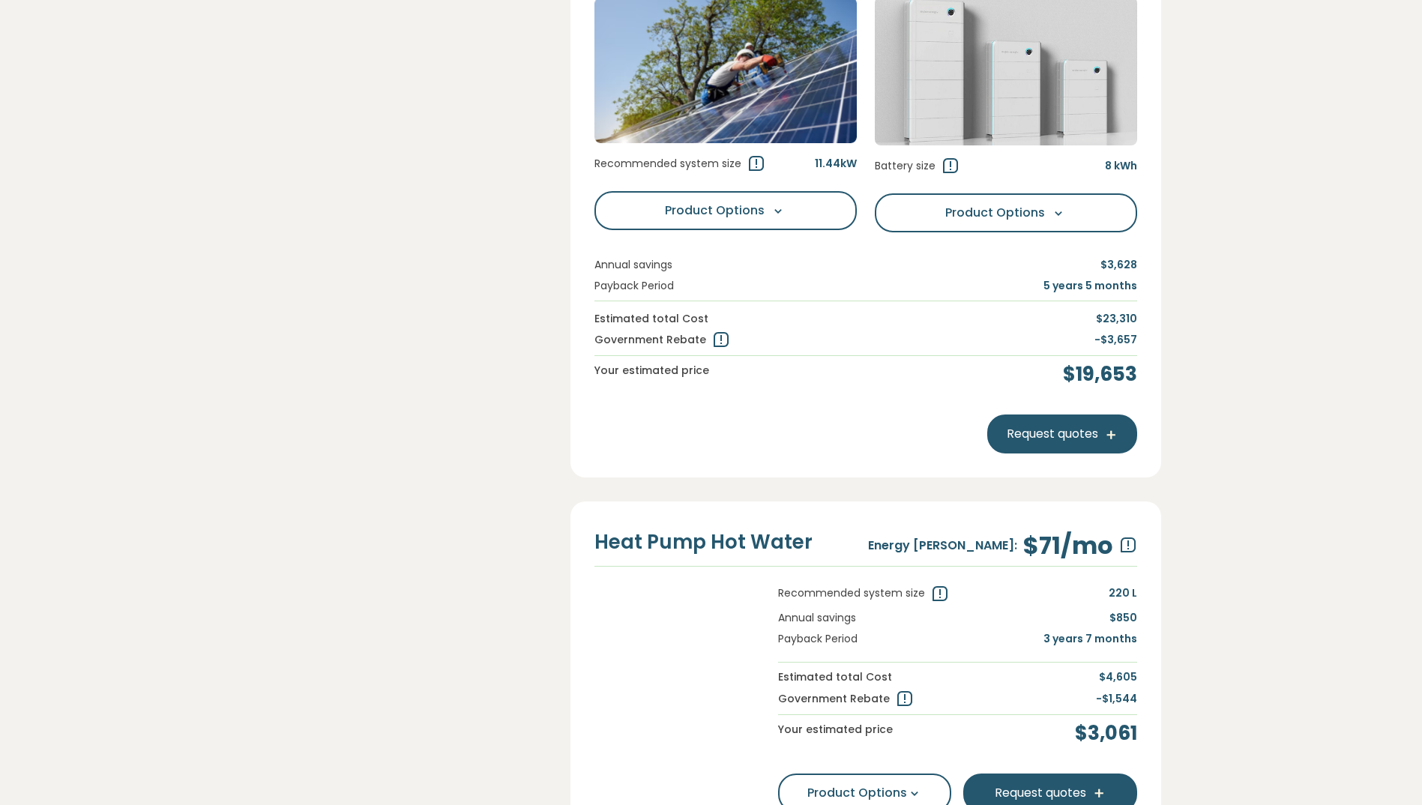
scroll to position [750, 0]
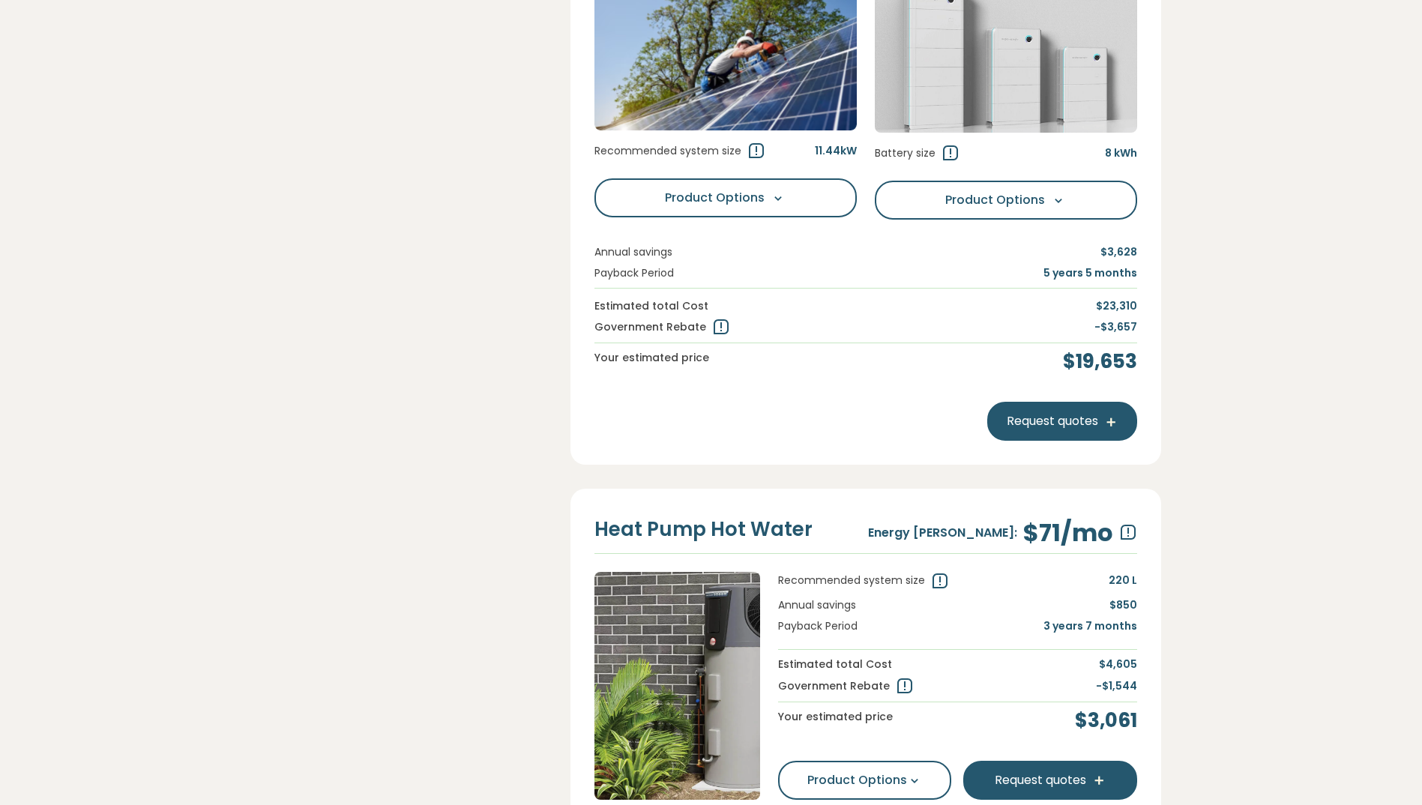
click at [942, 163] on icon at bounding box center [951, 154] width 18 height 18
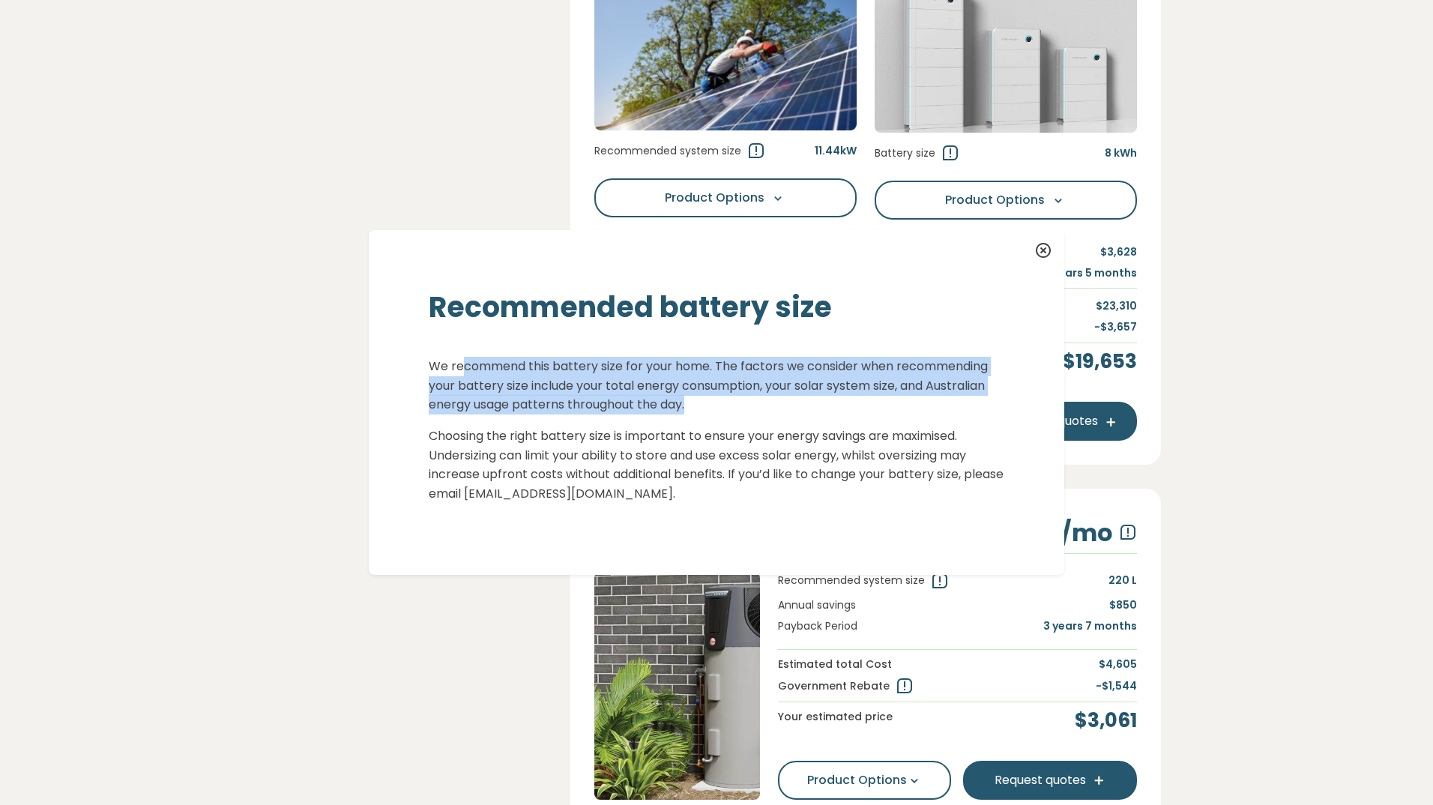
click at [721, 417] on div "We recommend this battery size for your home. The factors we consider when reco…" at bounding box center [717, 430] width 576 height 146
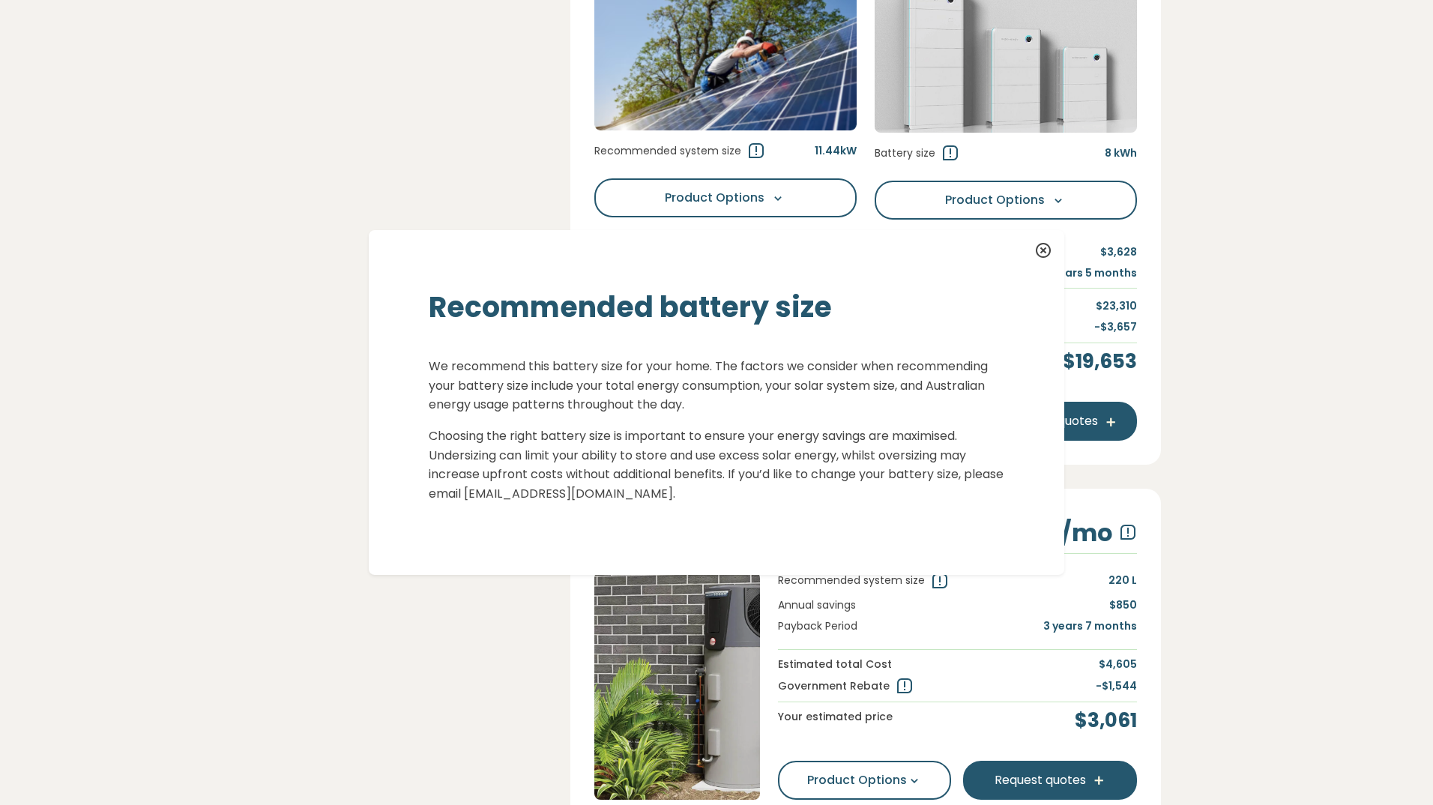
click at [726, 469] on p "Choosing the right battery size is important to ensure your energy savings are …" at bounding box center [717, 465] width 576 height 76
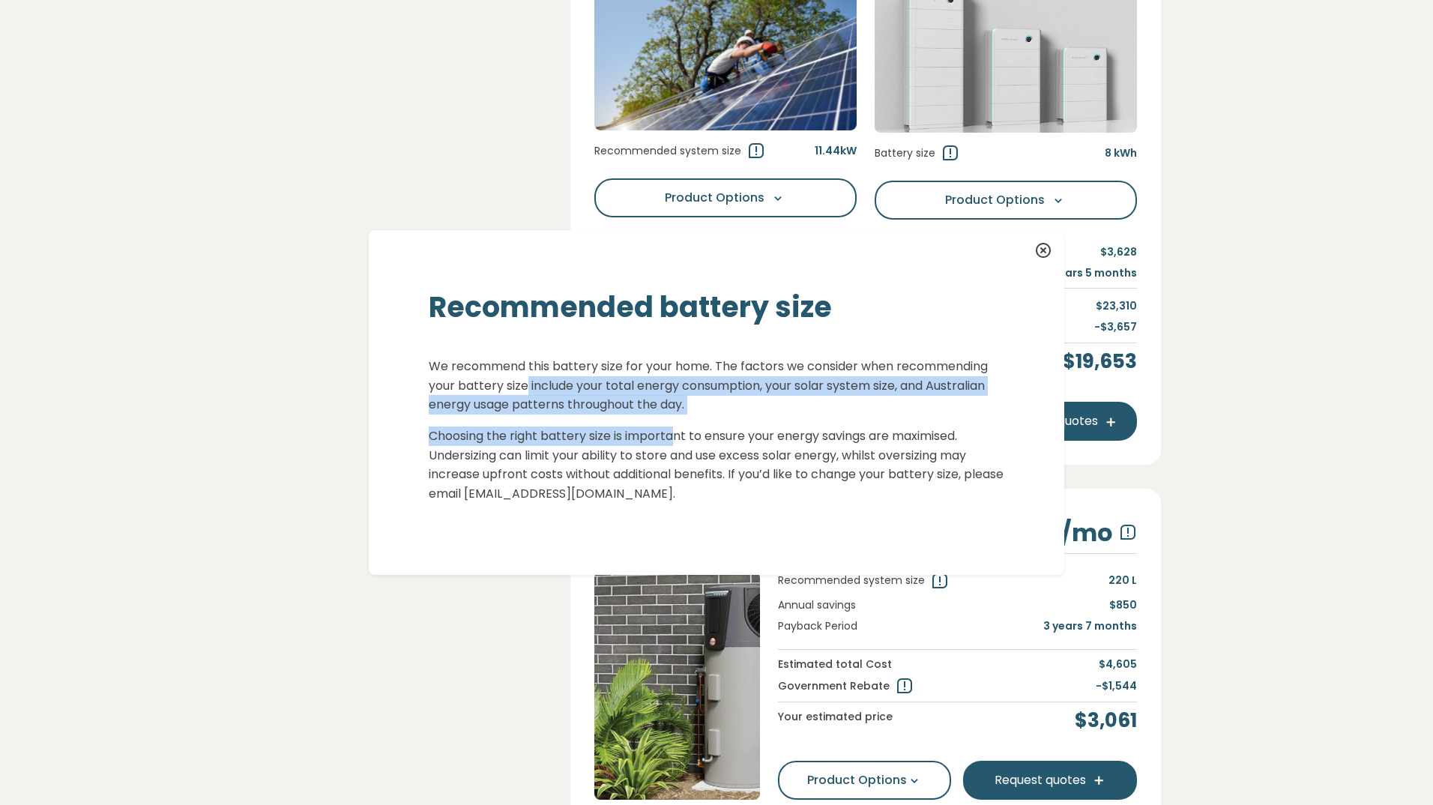
click at [669, 427] on div "We recommend this battery size for your home. The factors we consider when reco…" at bounding box center [717, 430] width 576 height 146
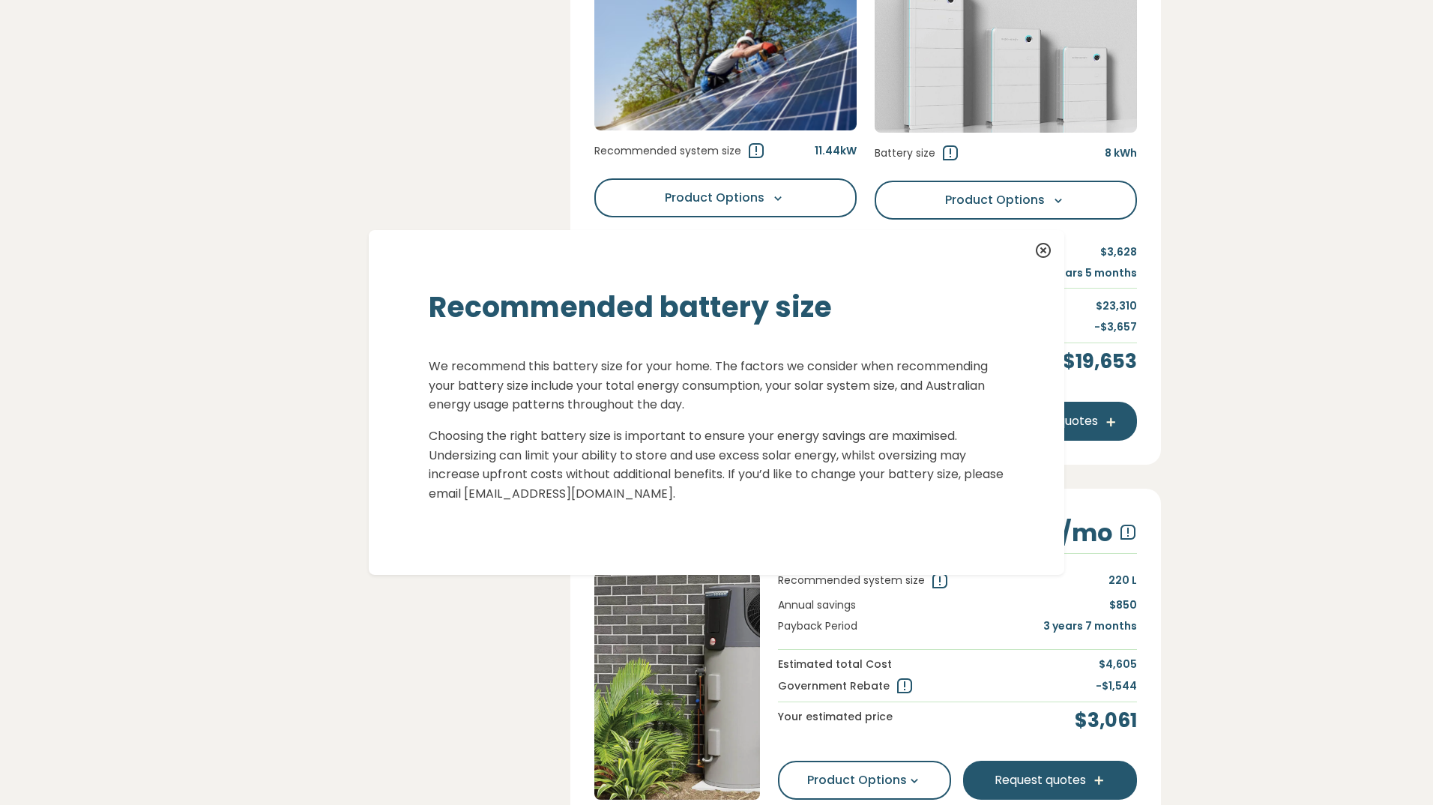
click at [559, 481] on p "Choosing the right battery size is important to ensure your energy savings are …" at bounding box center [717, 465] width 576 height 76
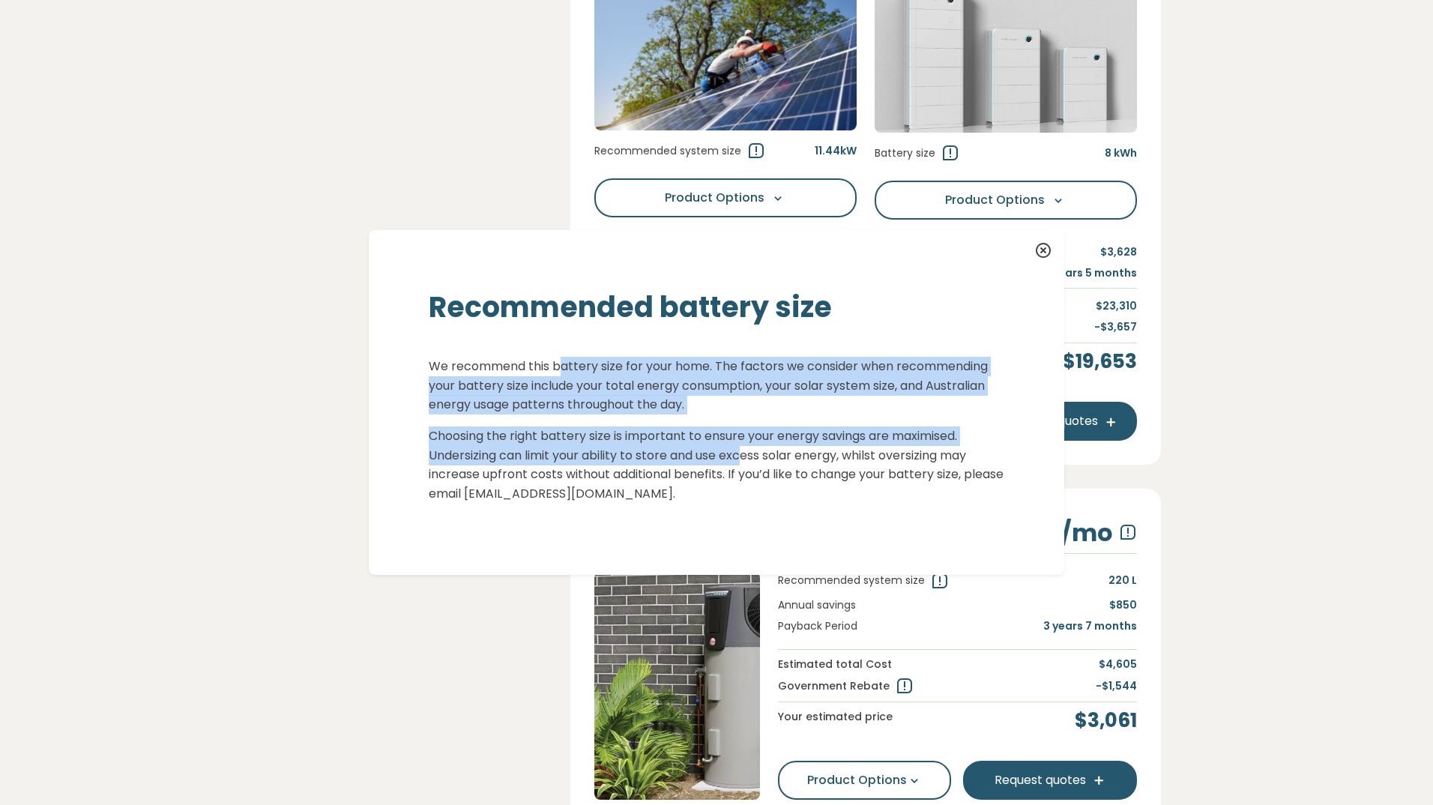
click at [739, 451] on div "We recommend this battery size for your home. The factors we consider when reco…" at bounding box center [717, 430] width 576 height 146
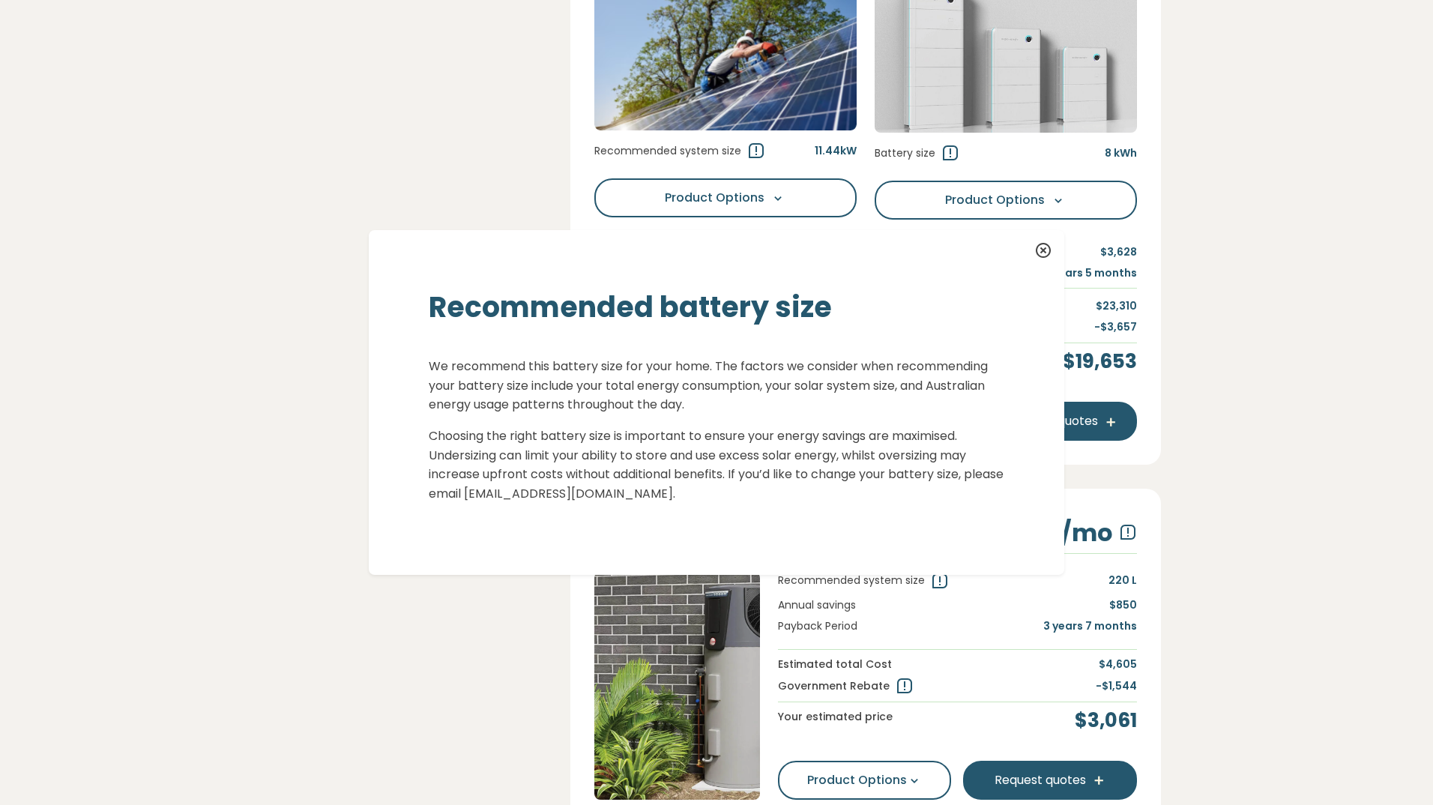
click at [548, 505] on div "Recommended battery size We recommend this battery size for your home. The fact…" at bounding box center [717, 403] width 696 height 346
click at [1034, 252] on icon at bounding box center [1043, 251] width 18 height 18
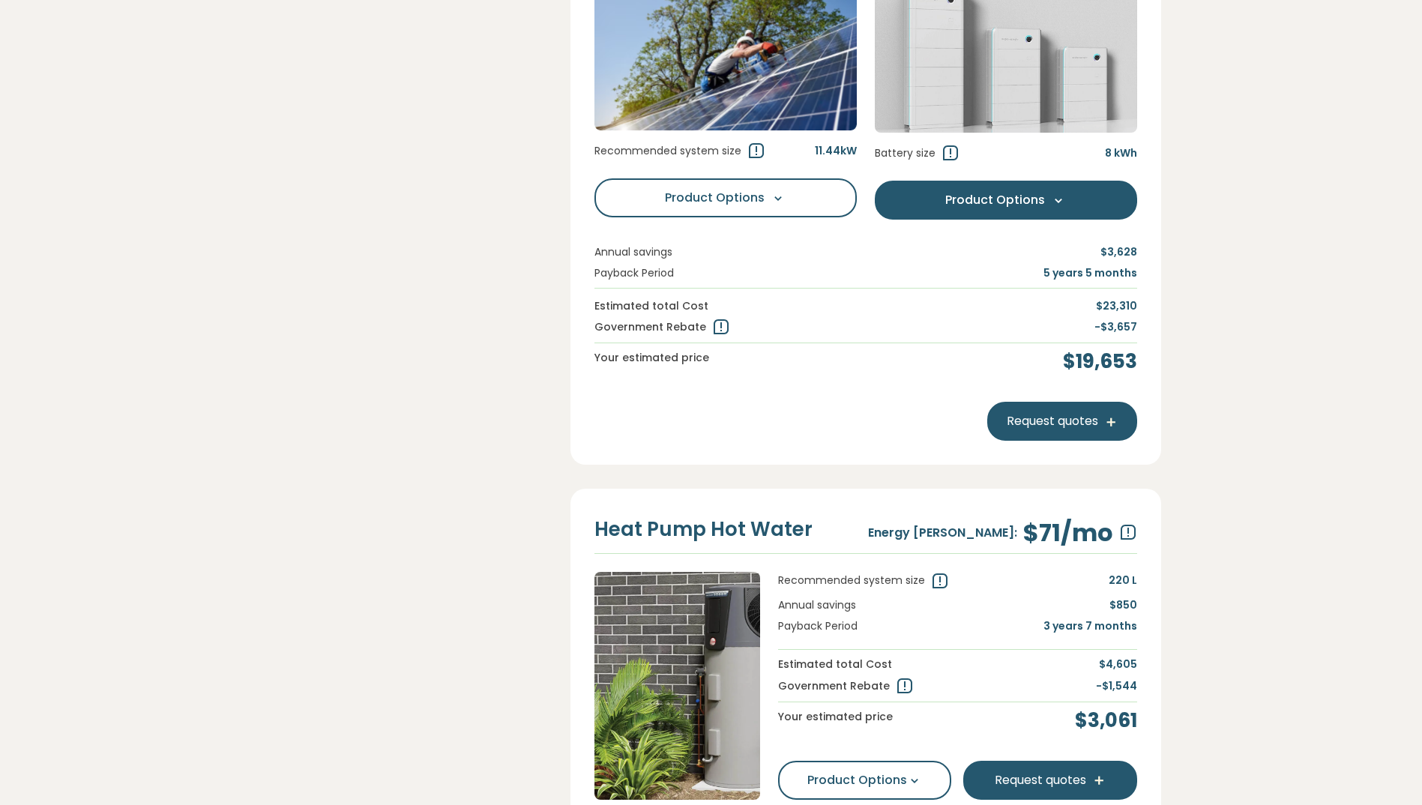
click at [983, 209] on span "Product Options" at bounding box center [995, 200] width 100 height 18
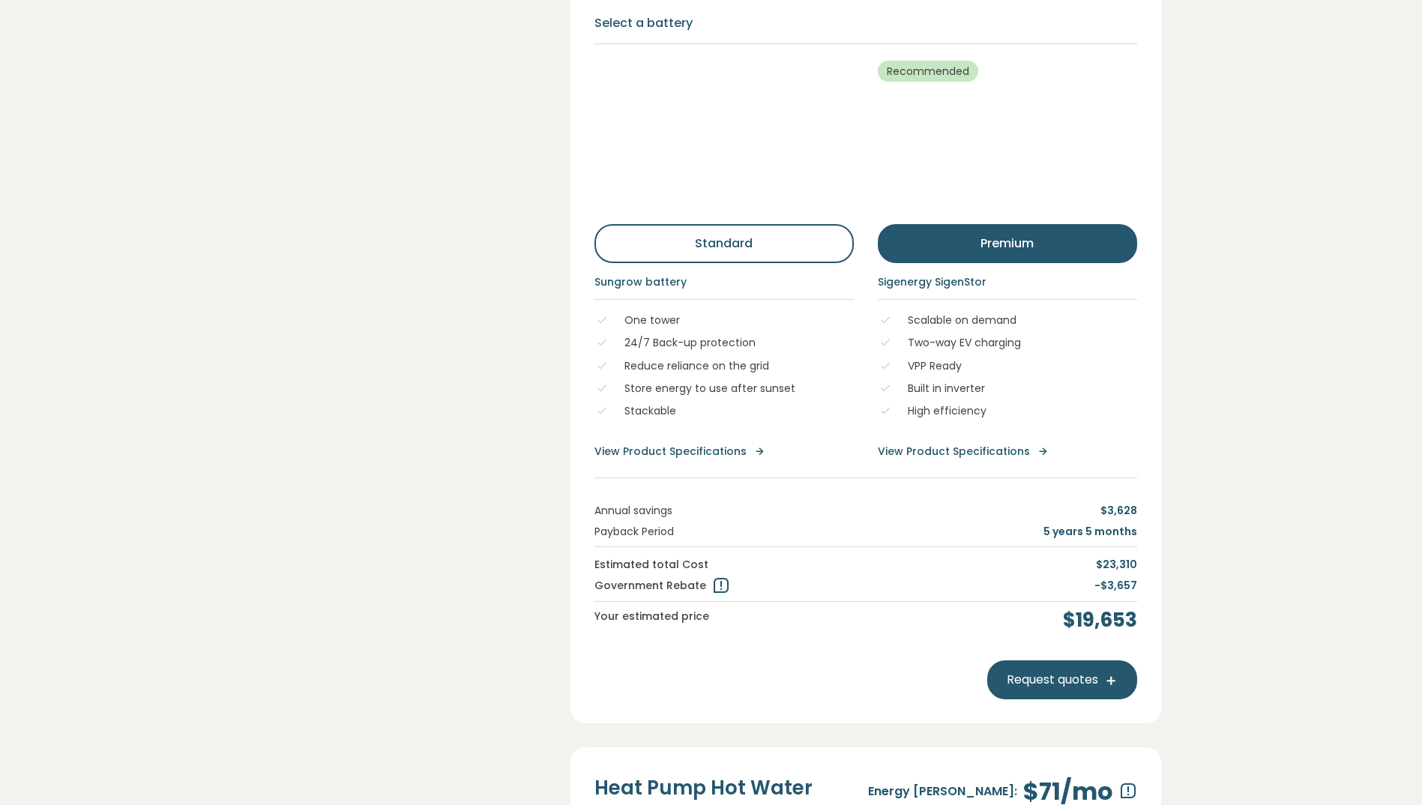
scroll to position [974, 0]
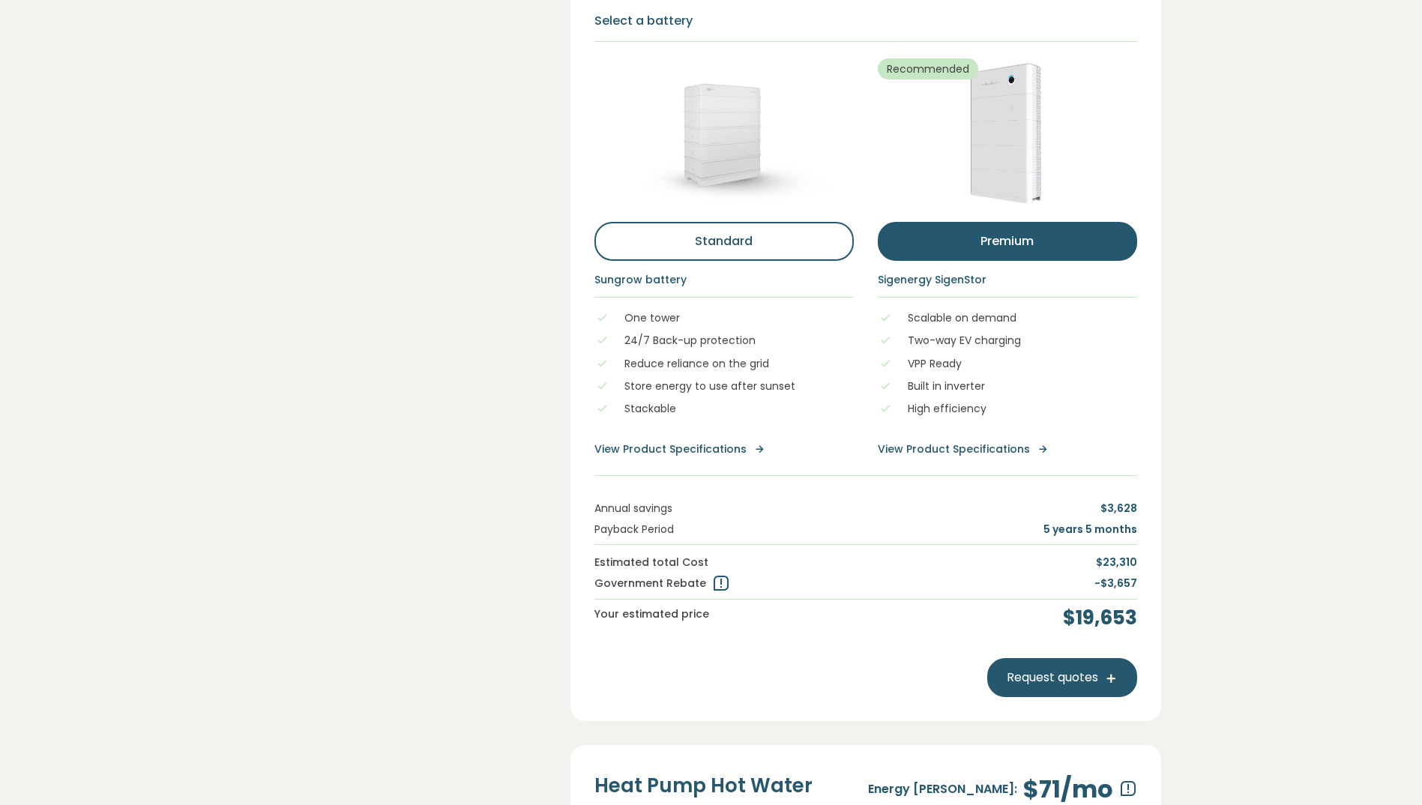
click at [921, 288] on h6 "Sigenergy SigenStor" at bounding box center [1007, 280] width 259 height 15
click at [992, 261] on button "premium" at bounding box center [1007, 241] width 259 height 39
click at [780, 261] on button "Standard" at bounding box center [723, 241] width 259 height 39
click at [953, 261] on button "premium" at bounding box center [1007, 241] width 259 height 39
click at [784, 261] on button "Standard" at bounding box center [723, 241] width 259 height 39
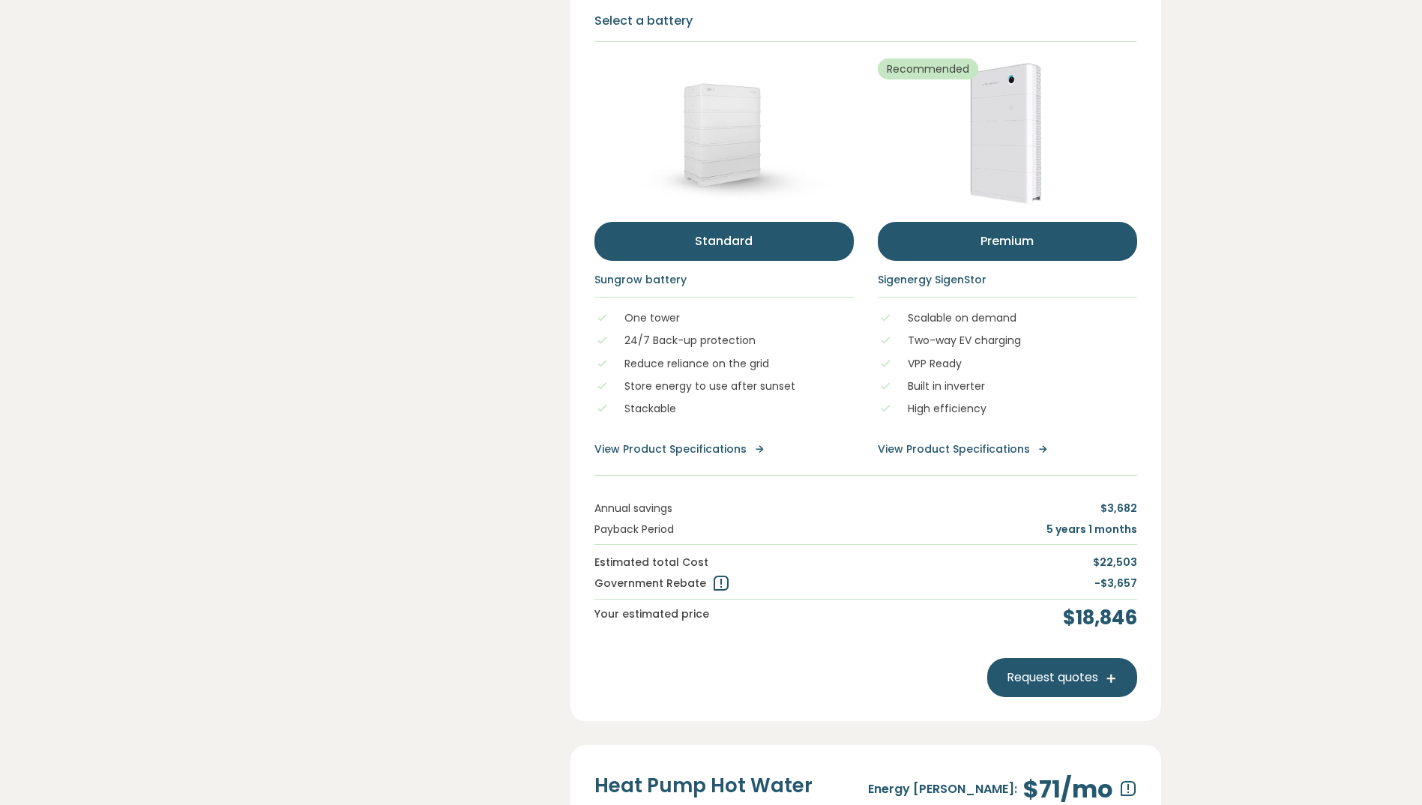
click at [950, 261] on button "premium" at bounding box center [1007, 241] width 259 height 39
click at [758, 261] on button "Standard" at bounding box center [723, 241] width 259 height 39
click at [933, 261] on button "premium" at bounding box center [1007, 241] width 259 height 39
click at [765, 261] on button "Standard" at bounding box center [723, 241] width 259 height 39
click at [965, 261] on button "premium" at bounding box center [1007, 241] width 259 height 39
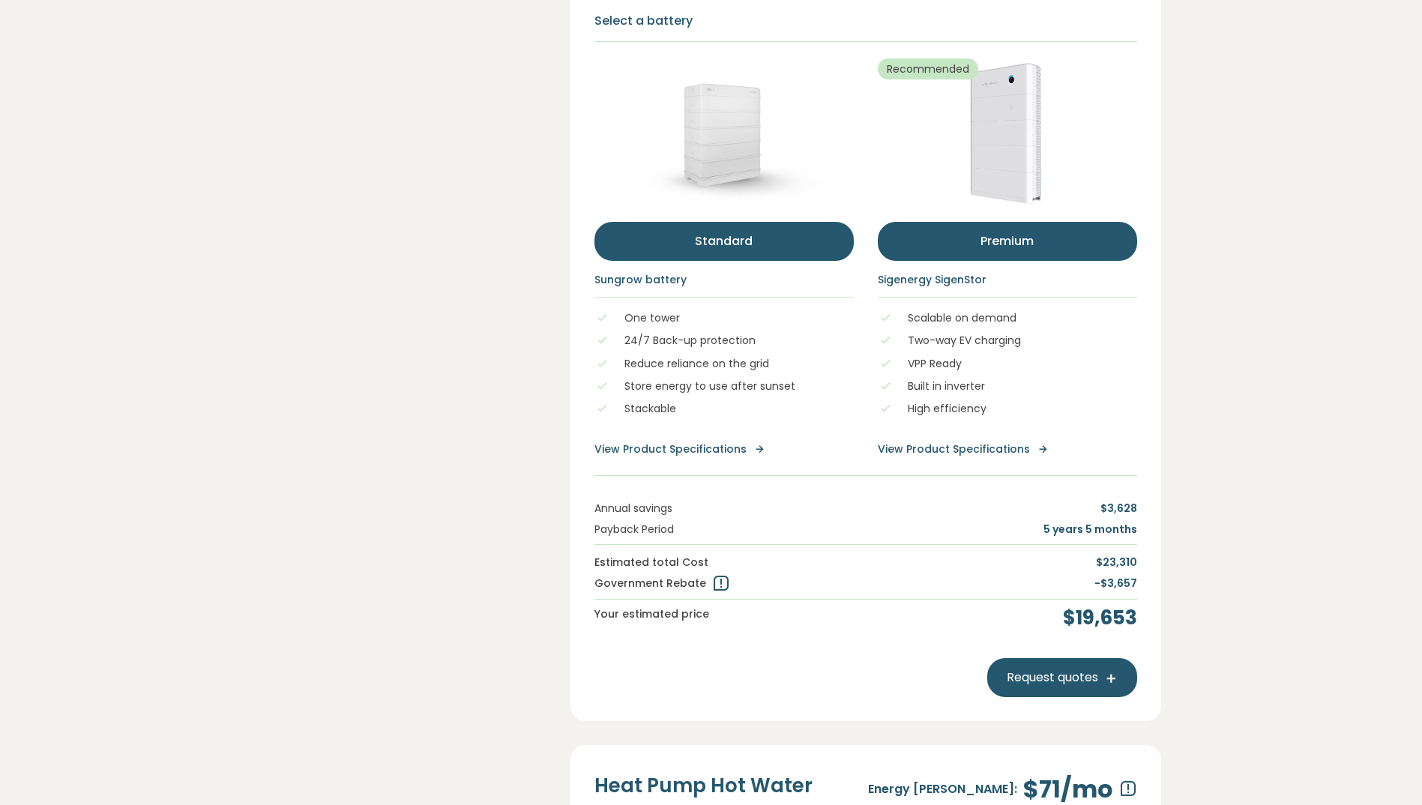
click at [735, 261] on button "Standard" at bounding box center [723, 241] width 259 height 39
click at [942, 261] on button "premium" at bounding box center [1007, 241] width 259 height 39
click at [779, 261] on button "Standard" at bounding box center [723, 241] width 259 height 39
click at [942, 261] on button "premium" at bounding box center [1007, 241] width 259 height 39
click at [709, 261] on button "Standard" at bounding box center [723, 241] width 259 height 39
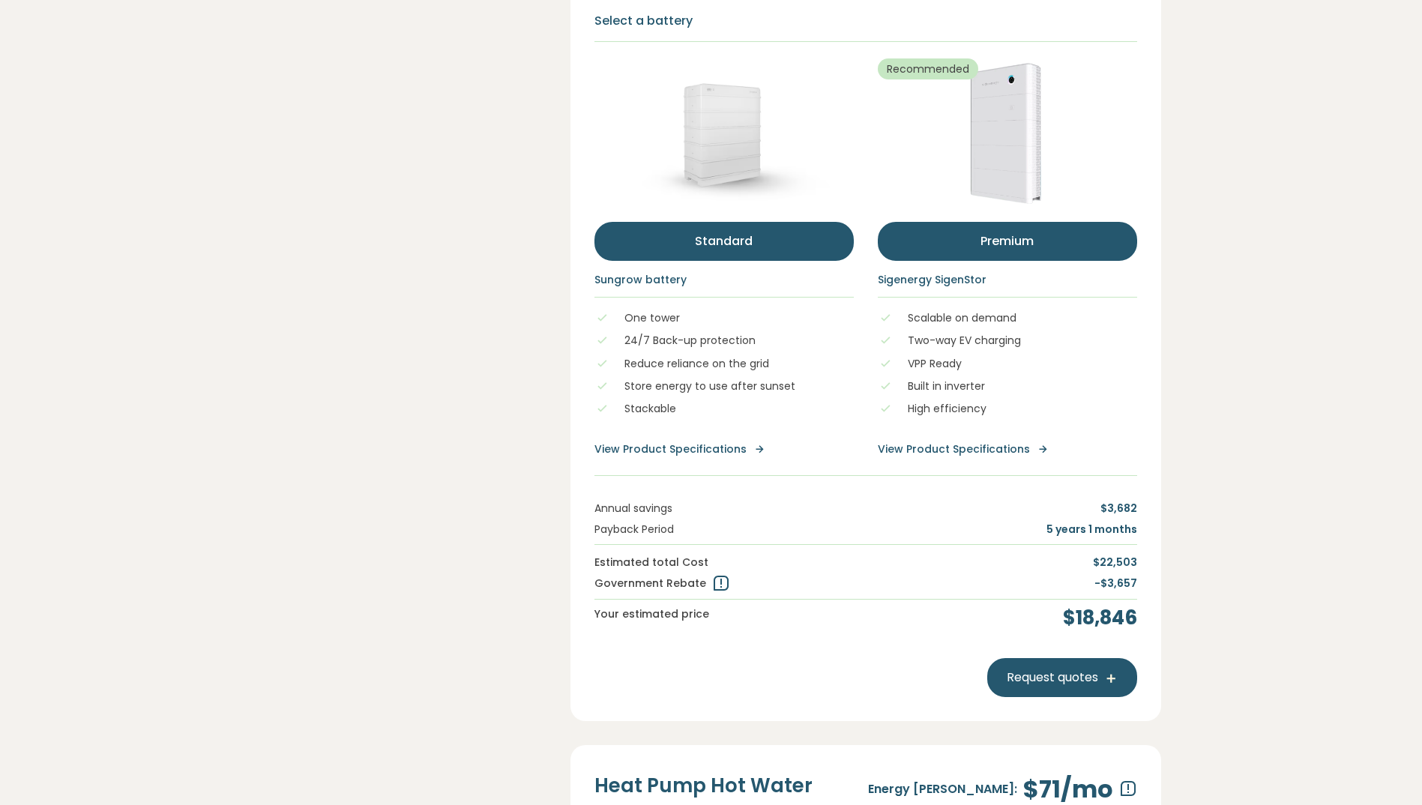
click at [931, 261] on button "premium" at bounding box center [1007, 241] width 259 height 39
click at [712, 261] on button "Standard" at bounding box center [723, 241] width 259 height 39
click at [918, 261] on button "premium" at bounding box center [1007, 241] width 259 height 39
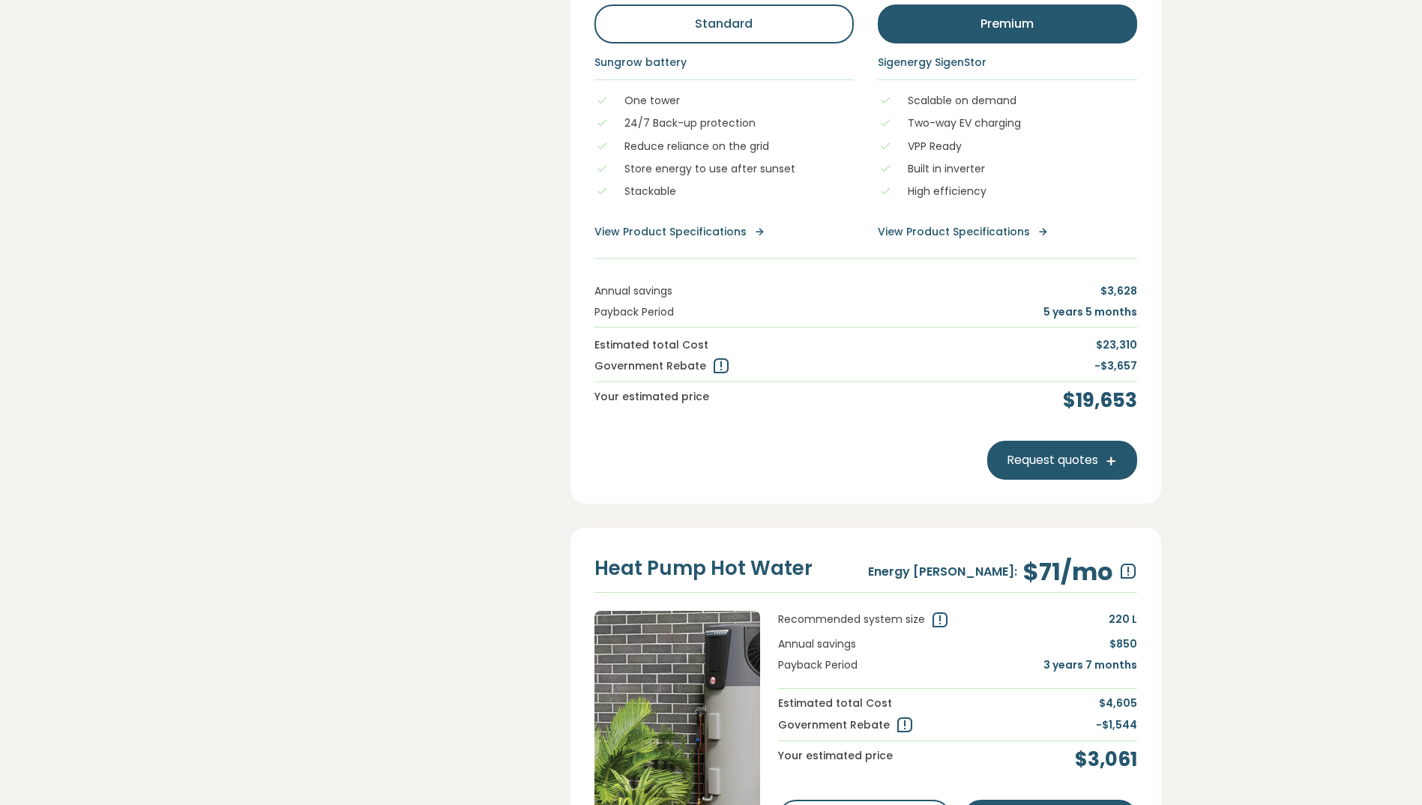
scroll to position [1199, 0]
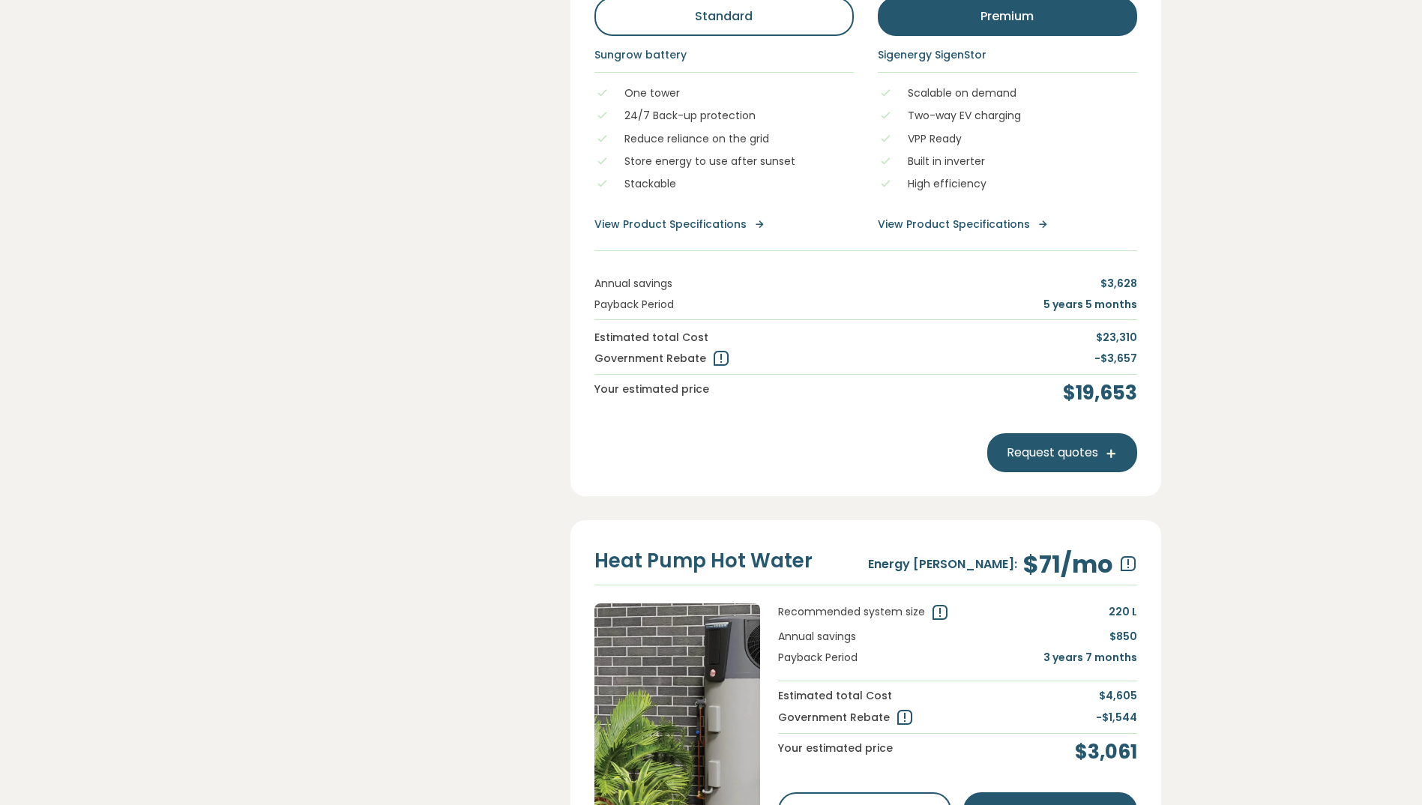
click at [977, 232] on link "View Product Specifications" at bounding box center [1007, 225] width 259 height 16
click at [712, 368] on icon at bounding box center [721, 359] width 18 height 18
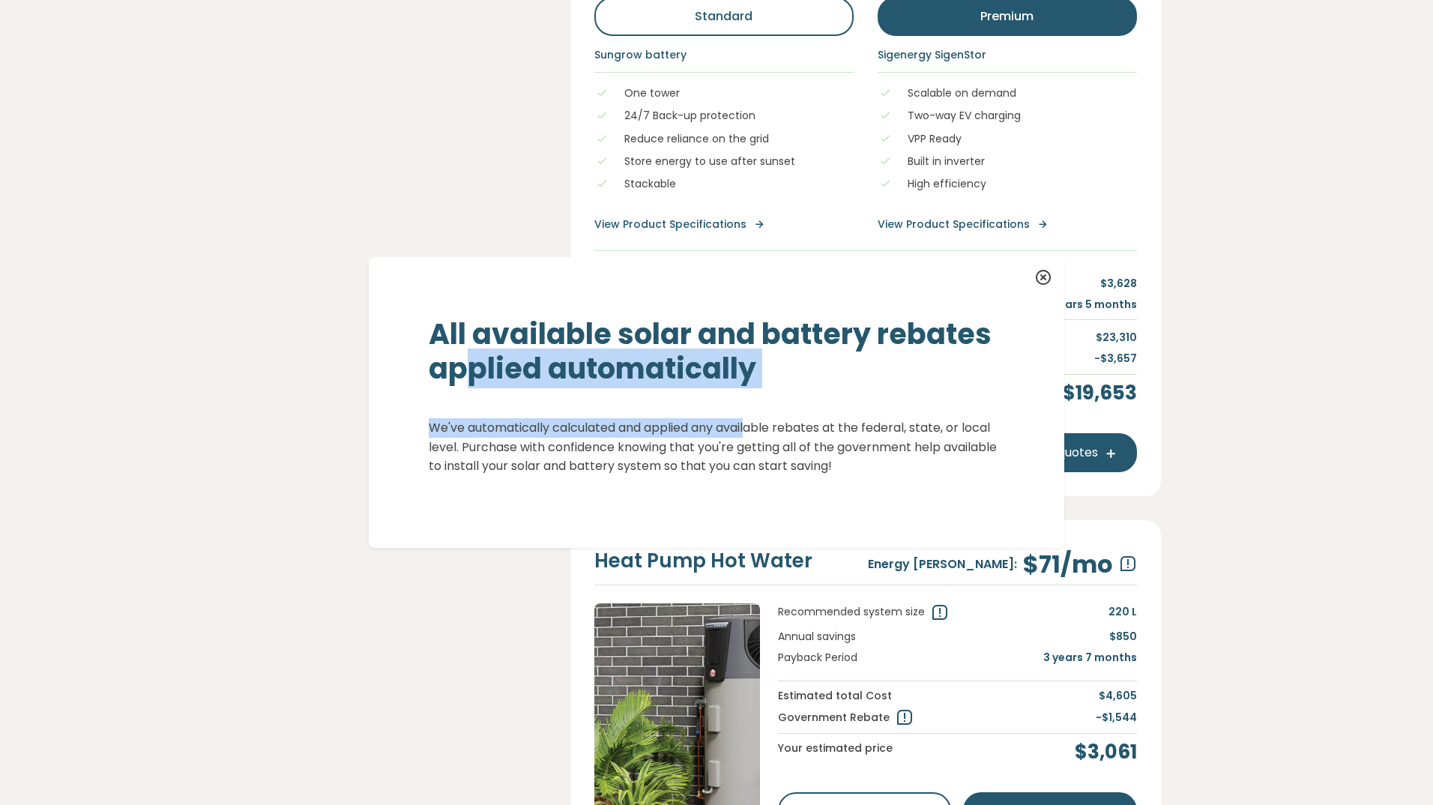
drag, startPoint x: 483, startPoint y: 358, endPoint x: 748, endPoint y: 389, distance: 266.5
click at [748, 389] on div "All available solar and battery rebates applied automatically We've automatical…" at bounding box center [717, 402] width 696 height 291
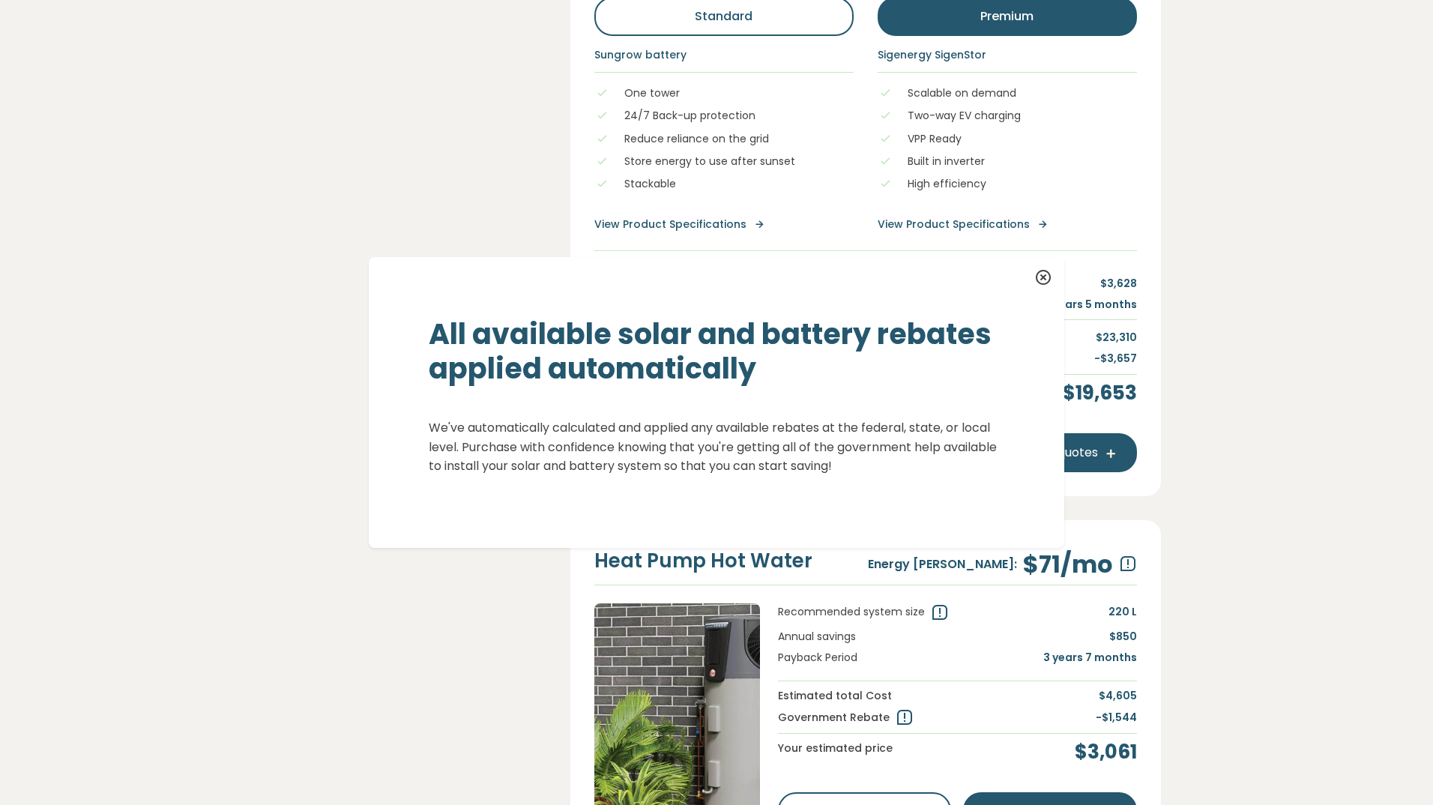
drag, startPoint x: 748, startPoint y: 389, endPoint x: 615, endPoint y: 444, distance: 144.2
click at [610, 451] on p "We've automatically calculated and applied any available rebates at the federal…" at bounding box center [717, 447] width 576 height 58
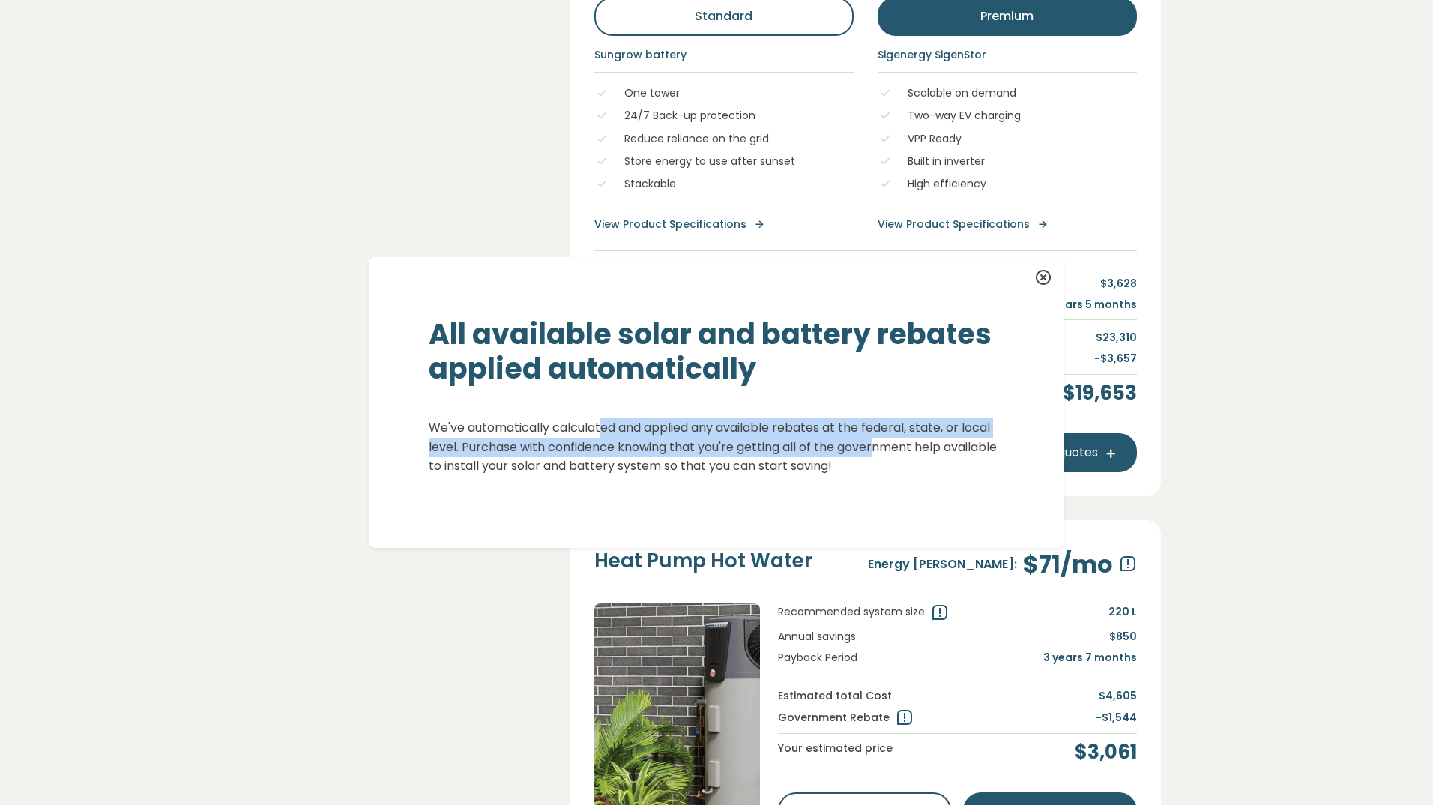
drag, startPoint x: 597, startPoint y: 422, endPoint x: 880, endPoint y: 452, distance: 284.2
click at [880, 452] on p "We've automatically calculated and applied any available rebates at the federal…" at bounding box center [717, 447] width 576 height 58
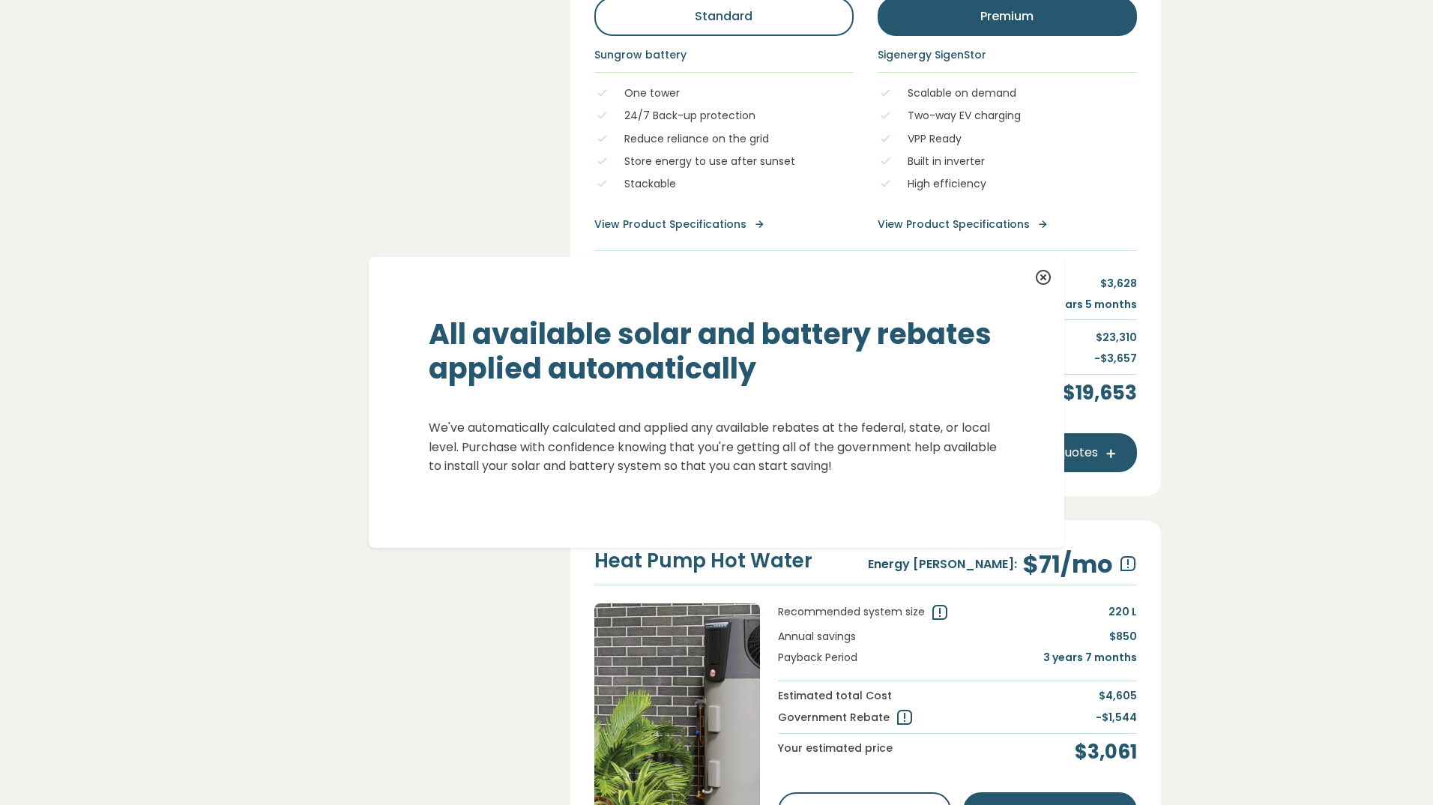
drag, startPoint x: 880, startPoint y: 452, endPoint x: 888, endPoint y: 460, distance: 11.1
click at [888, 460] on p "We've automatically calculated and applied any available rebates at the federal…" at bounding box center [717, 447] width 576 height 58
click at [1037, 276] on icon at bounding box center [1043, 278] width 18 height 18
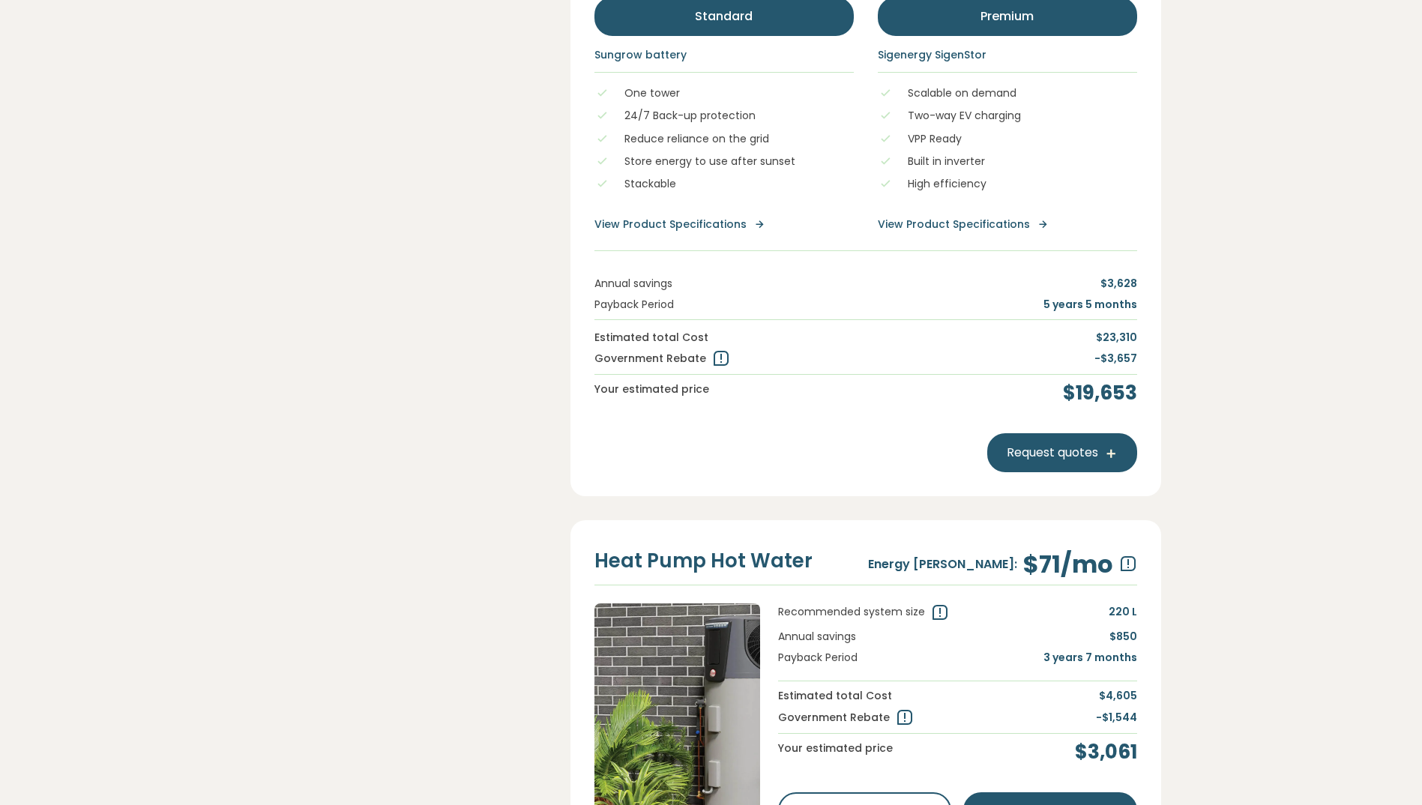
click at [792, 36] on button "Standard" at bounding box center [723, 16] width 259 height 39
click at [949, 36] on button "premium" at bounding box center [1007, 16] width 259 height 39
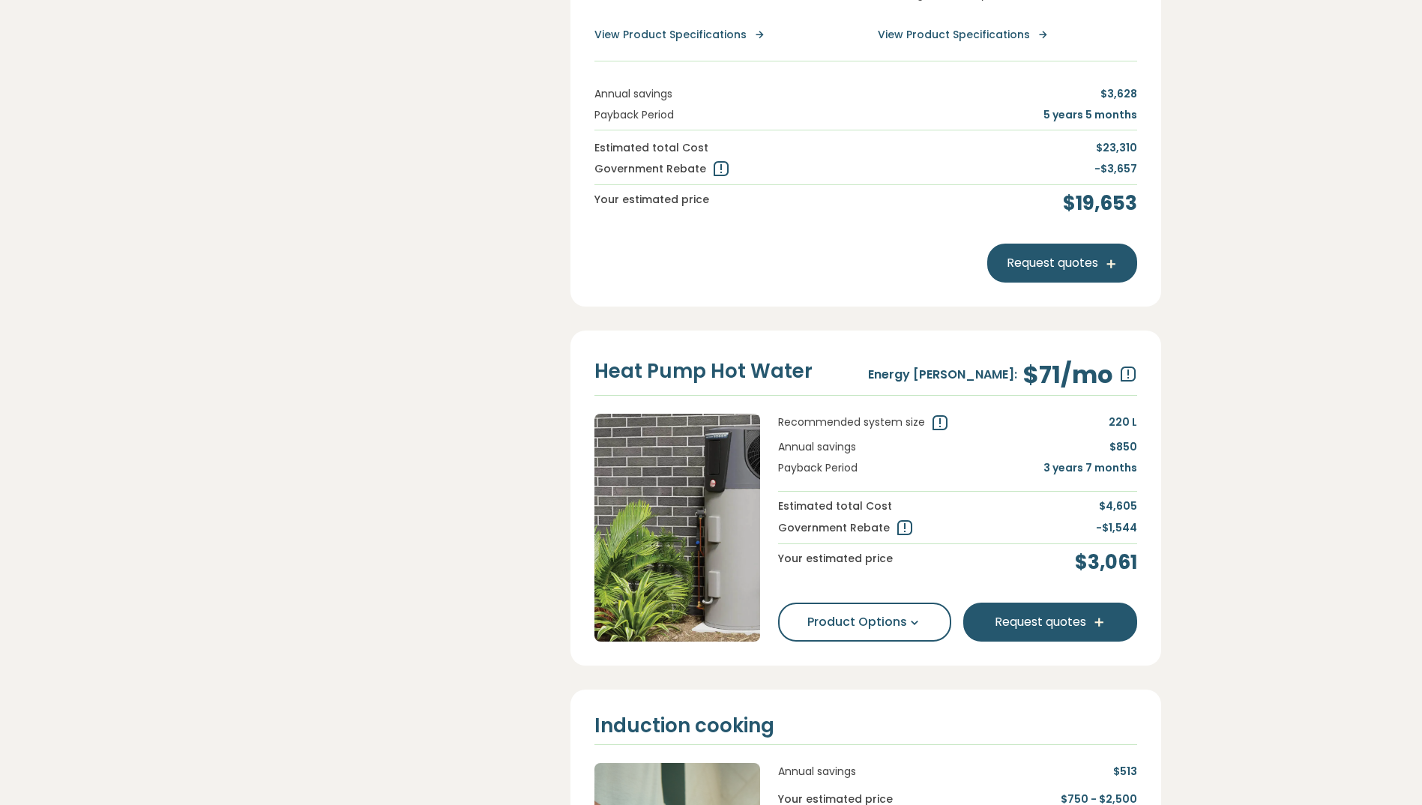
scroll to position [1424, 0]
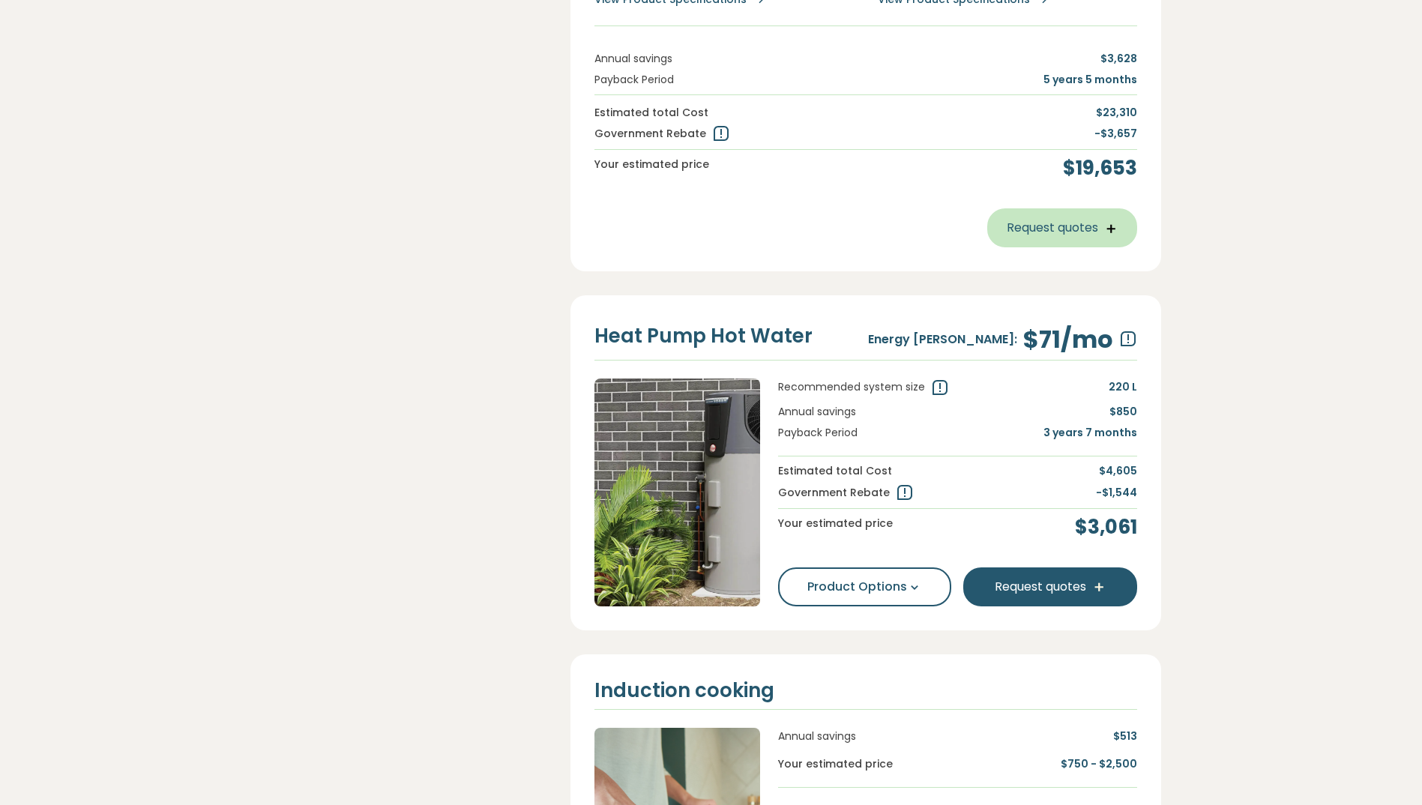
click at [1086, 247] on button "Request quotes" at bounding box center [1062, 227] width 150 height 39
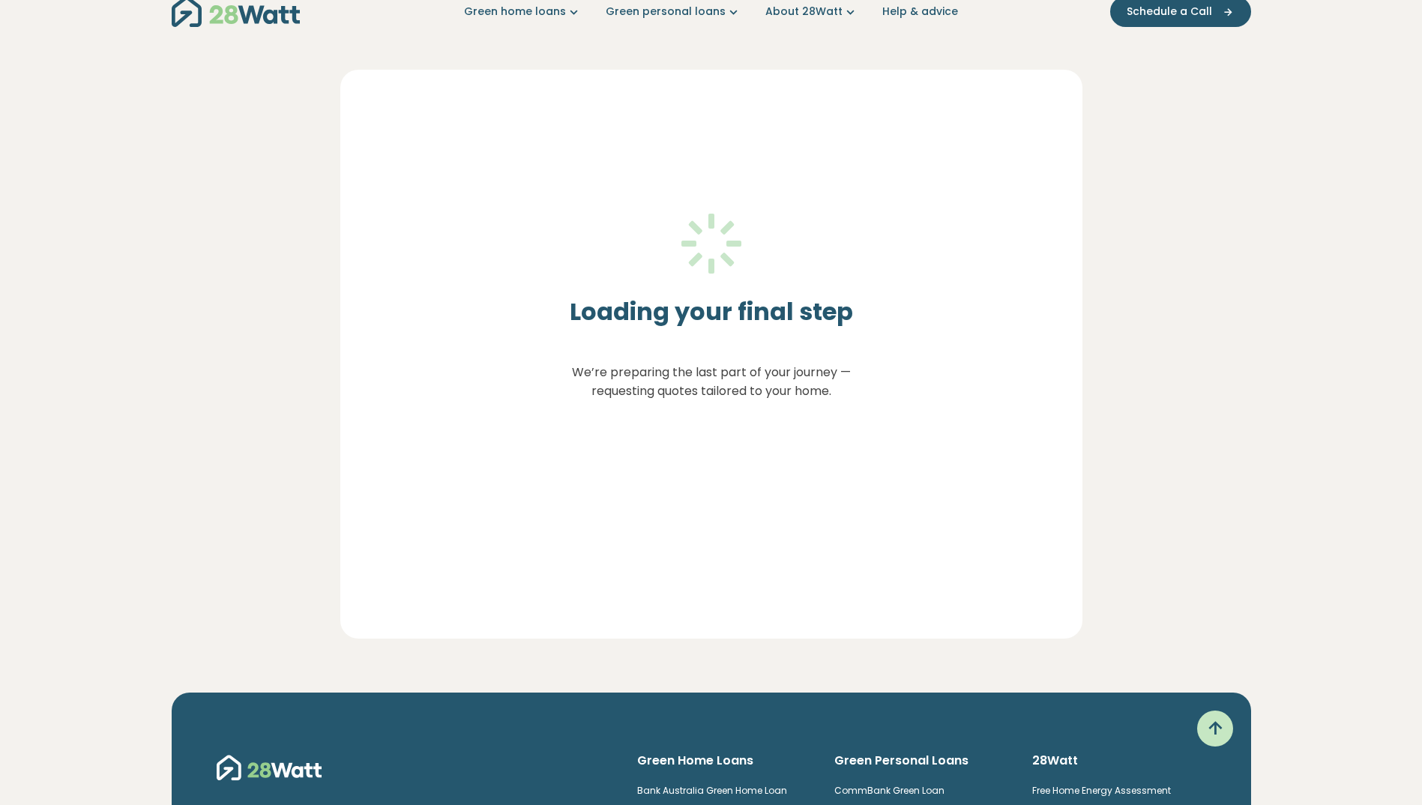
scroll to position [0, 0]
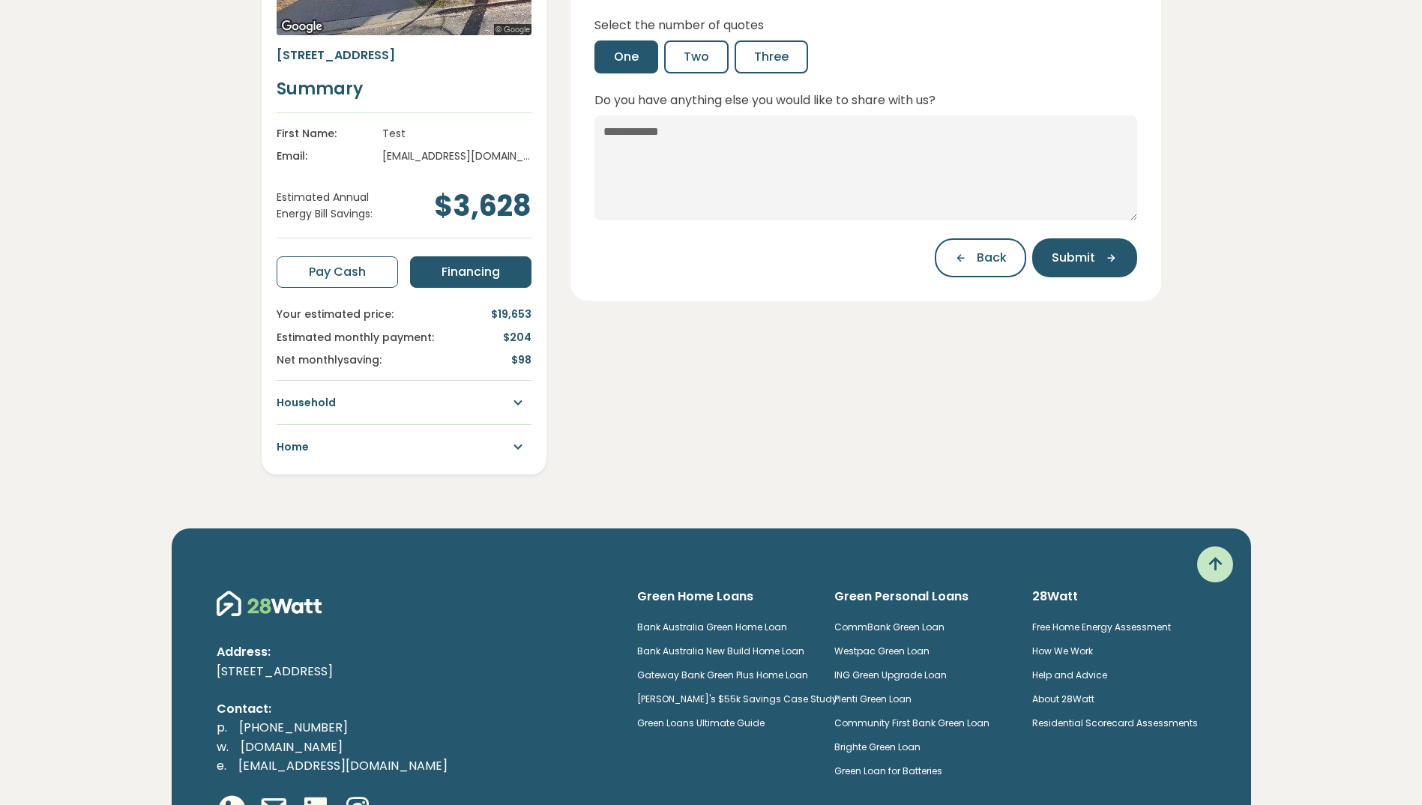
scroll to position [375, 0]
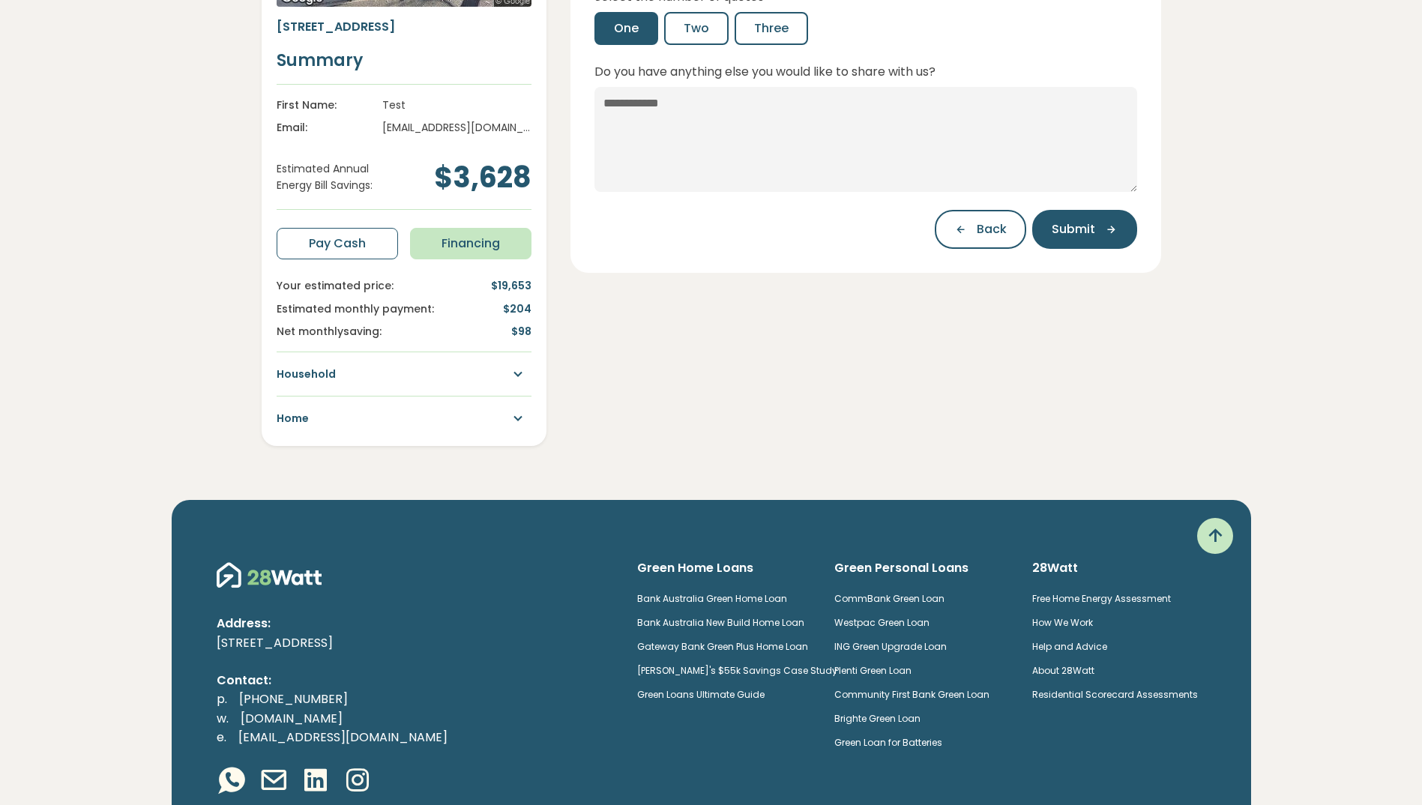
click at [472, 244] on span "Financing" at bounding box center [471, 244] width 58 height 18
drag, startPoint x: 318, startPoint y: 223, endPoint x: 355, endPoint y: 259, distance: 51.4
click at [323, 232] on div "1 Ijong Street, Braddon, ACT Summary First Name: Test Email: test@gmail.com Est…" at bounding box center [404, 224] width 255 height 410
click at [355, 259] on button "Pay Cash" at bounding box center [337, 243] width 121 height 31
click at [427, 246] on button "Financing" at bounding box center [470, 243] width 121 height 31
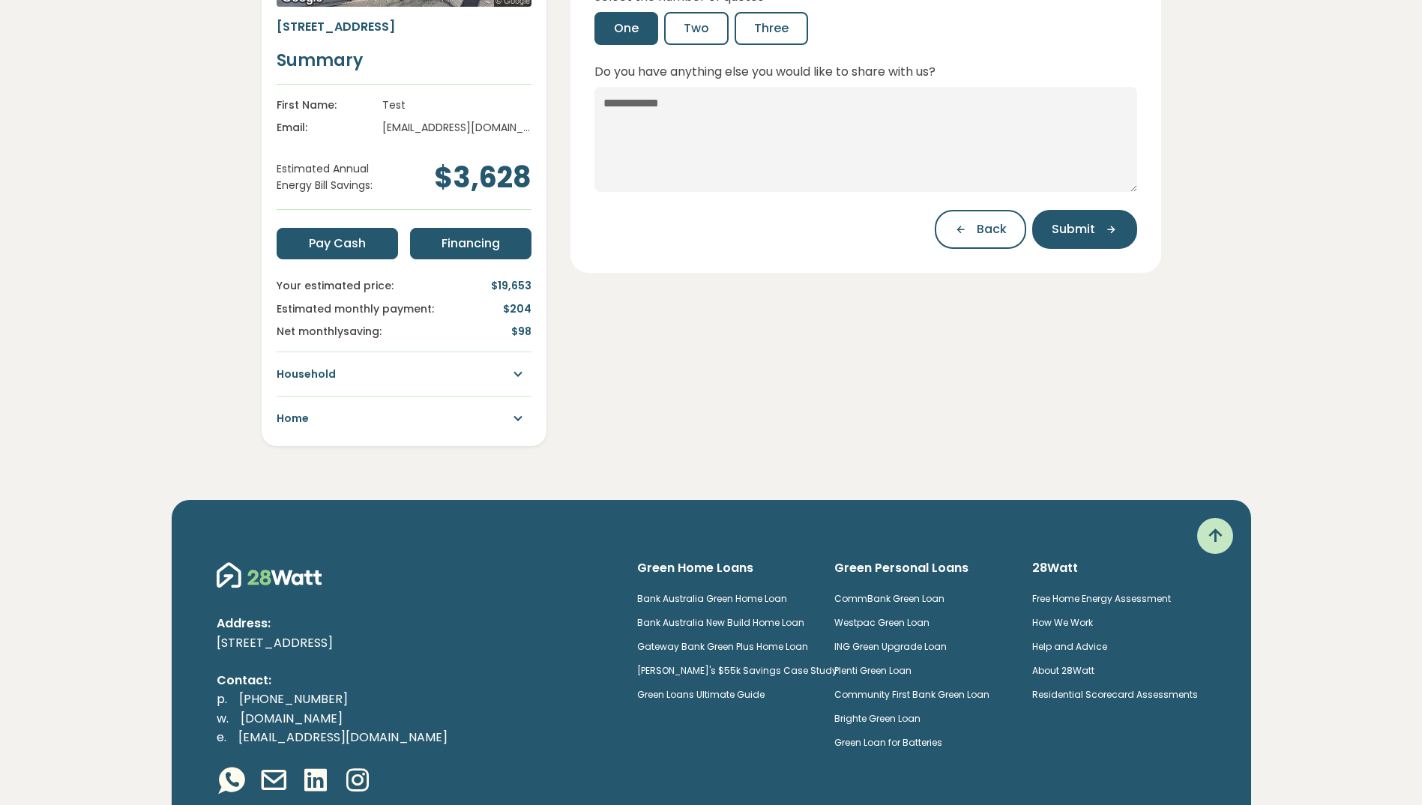
click at [376, 244] on button "Pay Cash" at bounding box center [337, 243] width 121 height 31
click at [478, 244] on span "Financing" at bounding box center [471, 244] width 58 height 18
click at [353, 370] on div "Household" at bounding box center [404, 373] width 255 height 19
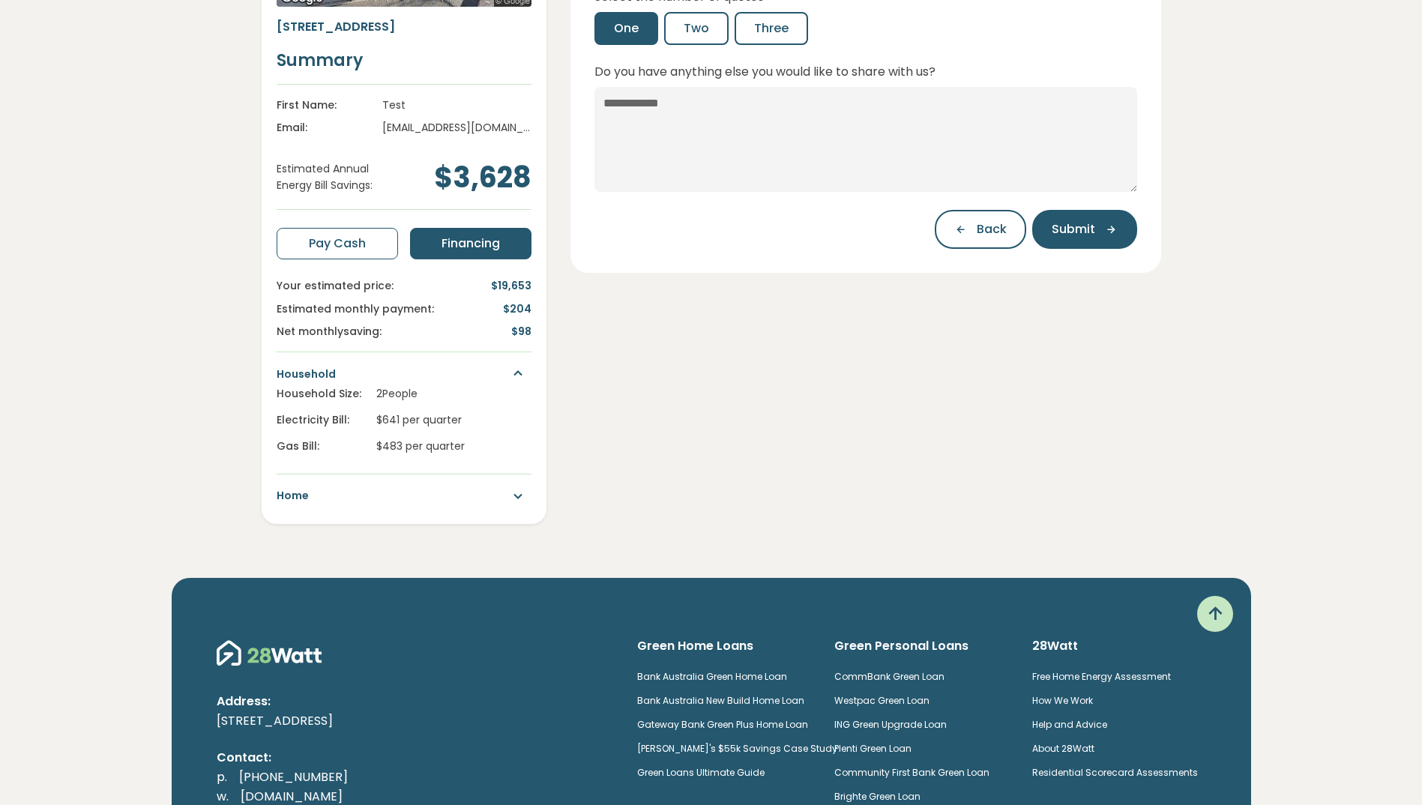
click at [460, 474] on hr at bounding box center [404, 474] width 255 height 1
click at [463, 490] on div "Home" at bounding box center [404, 495] width 255 height 19
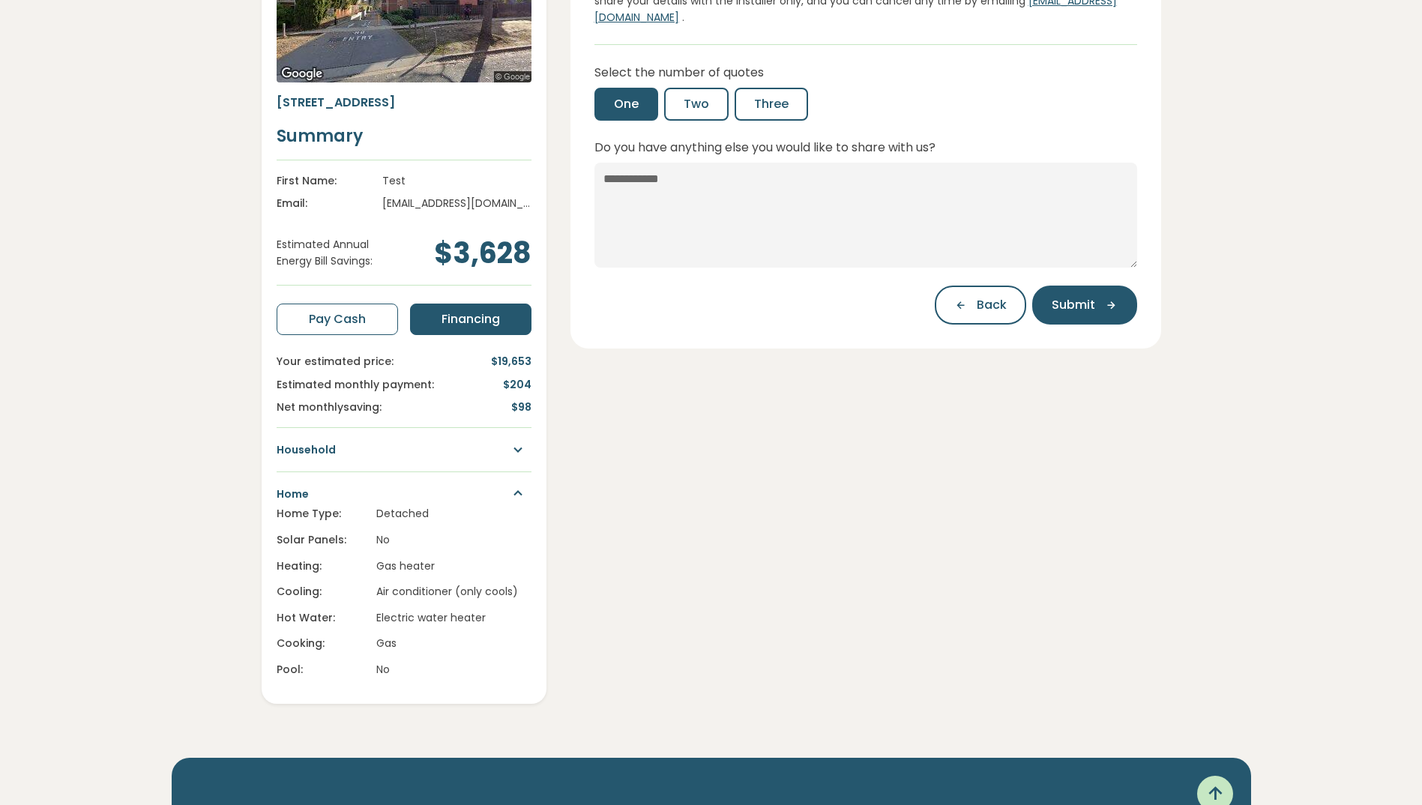
scroll to position [0, 0]
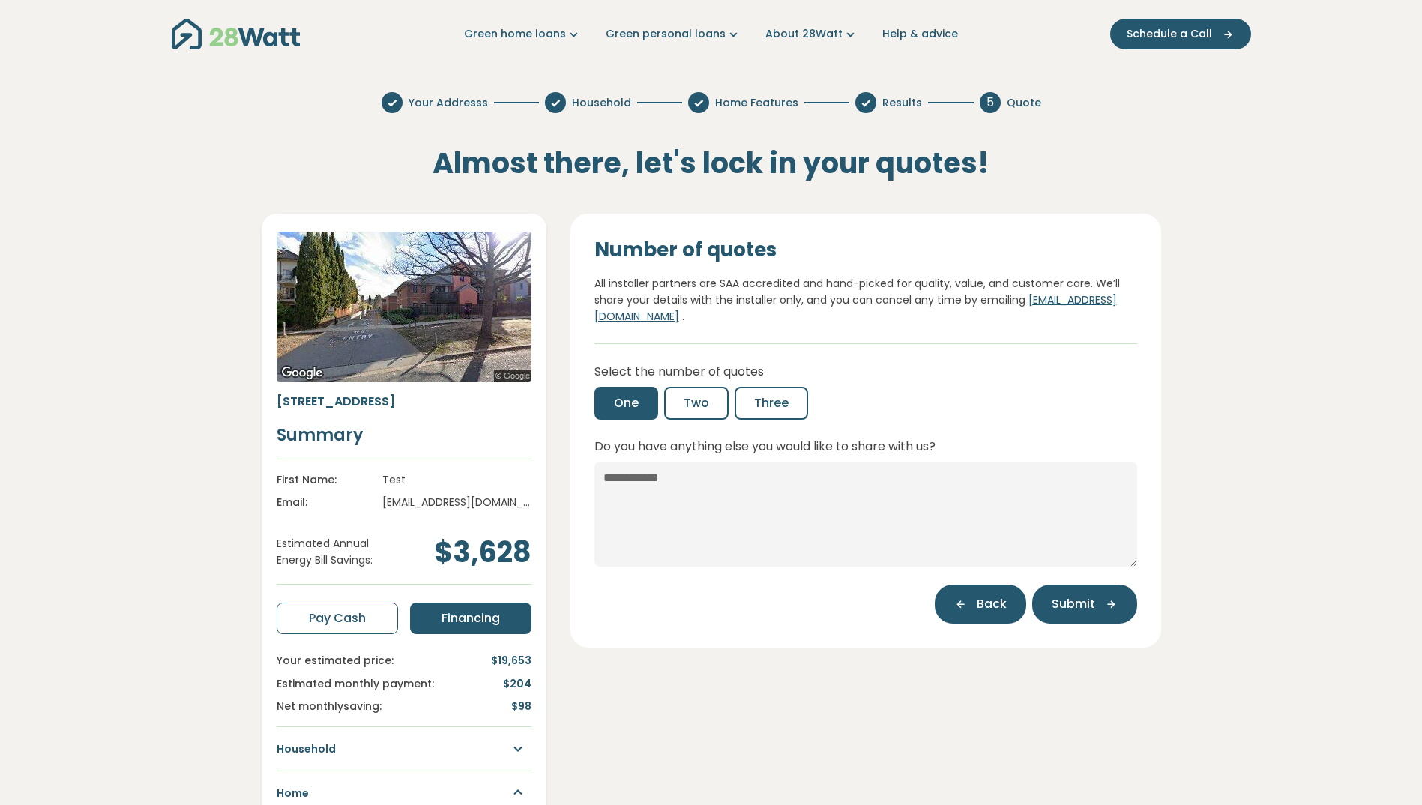
click at [996, 607] on span "Back" at bounding box center [992, 604] width 30 height 18
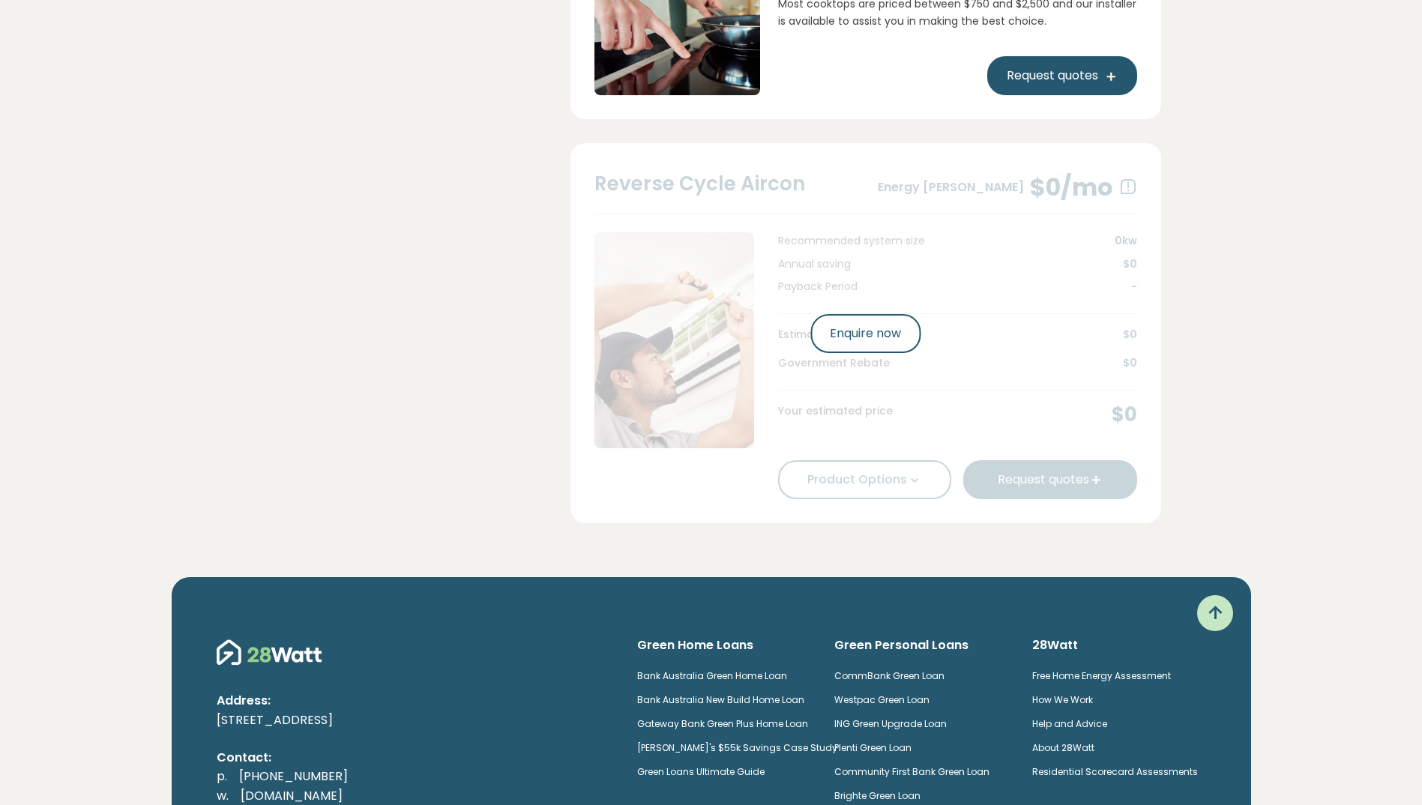
scroll to position [2074, 0]
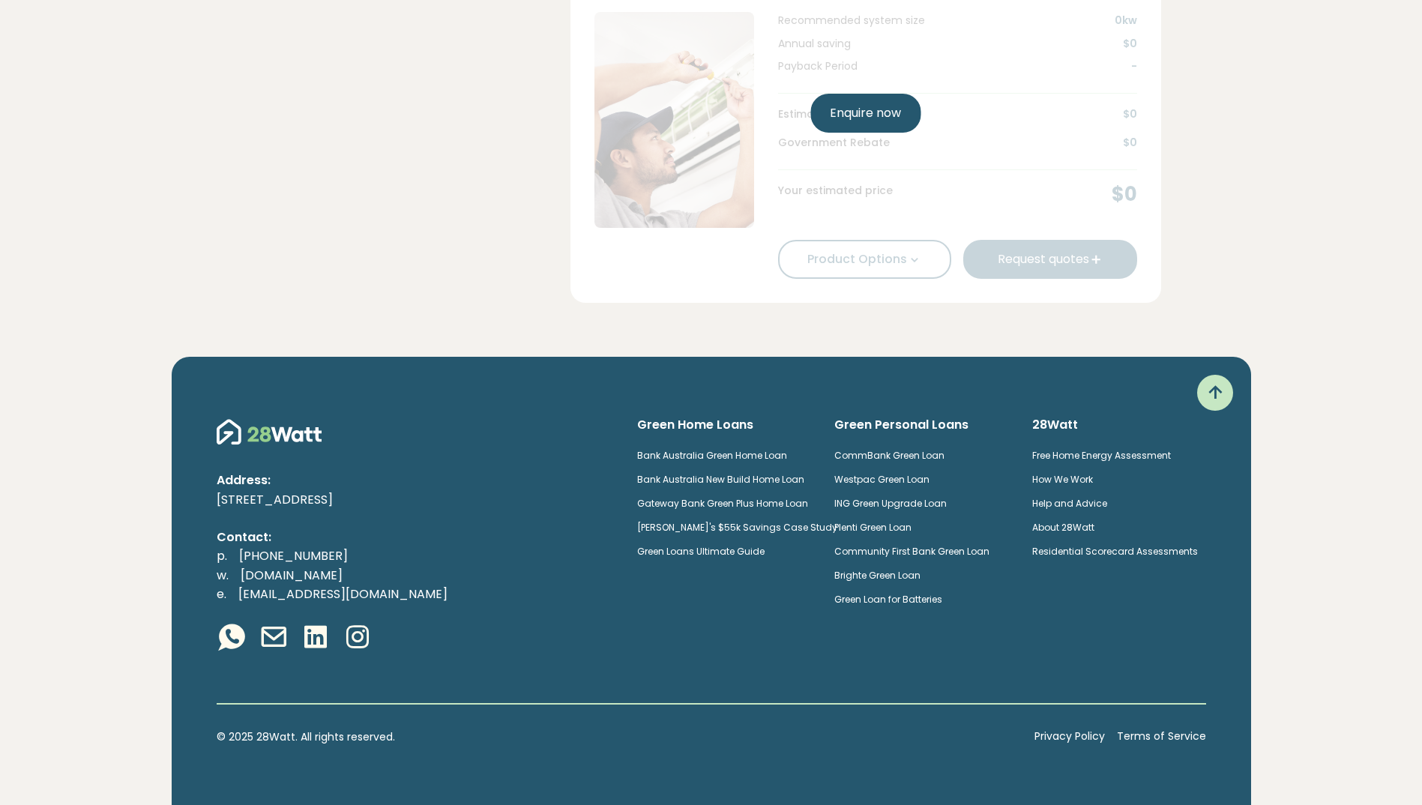
click at [866, 109] on link "Enquire now" at bounding box center [865, 113] width 110 height 39
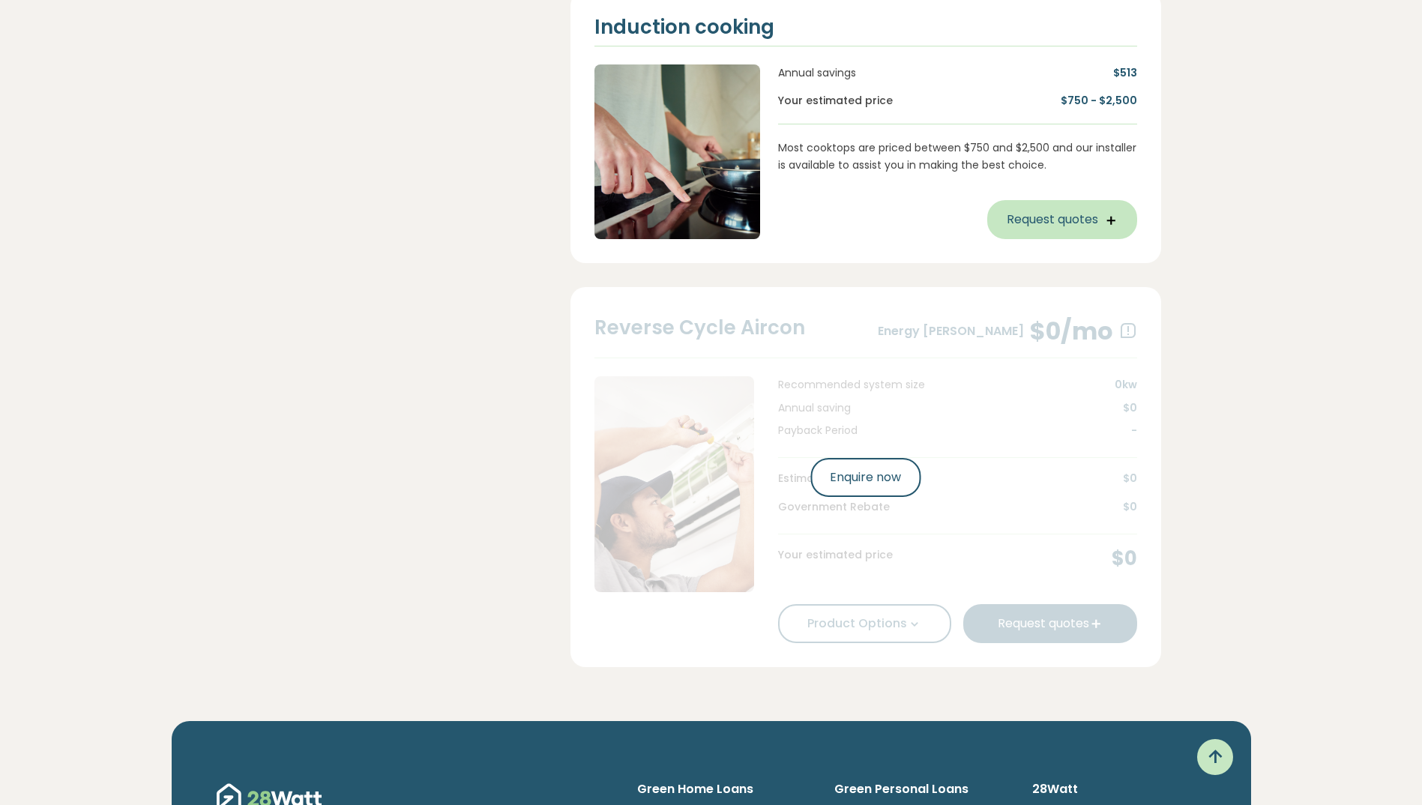
click at [1068, 239] on button "Request quotes" at bounding box center [1062, 219] width 150 height 39
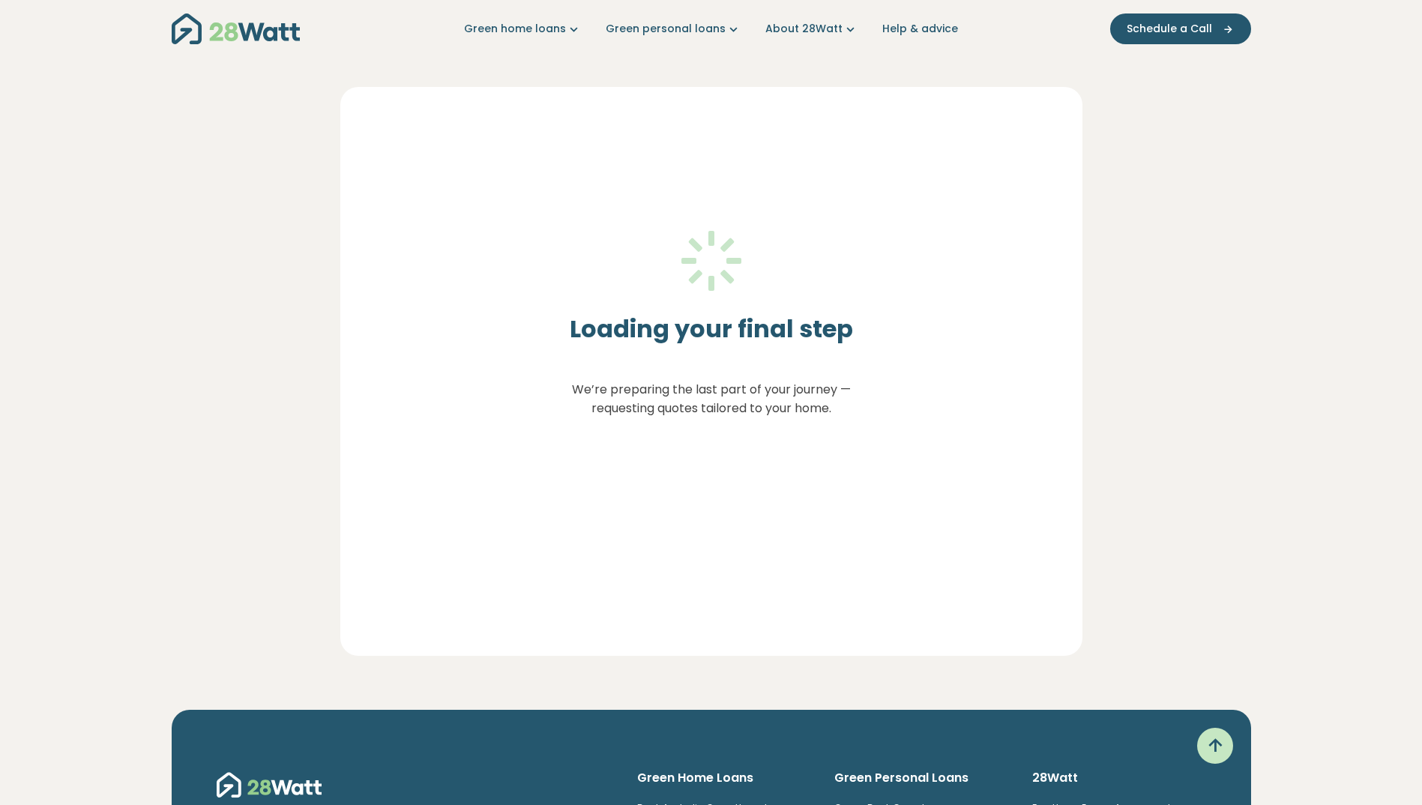
scroll to position [0, 0]
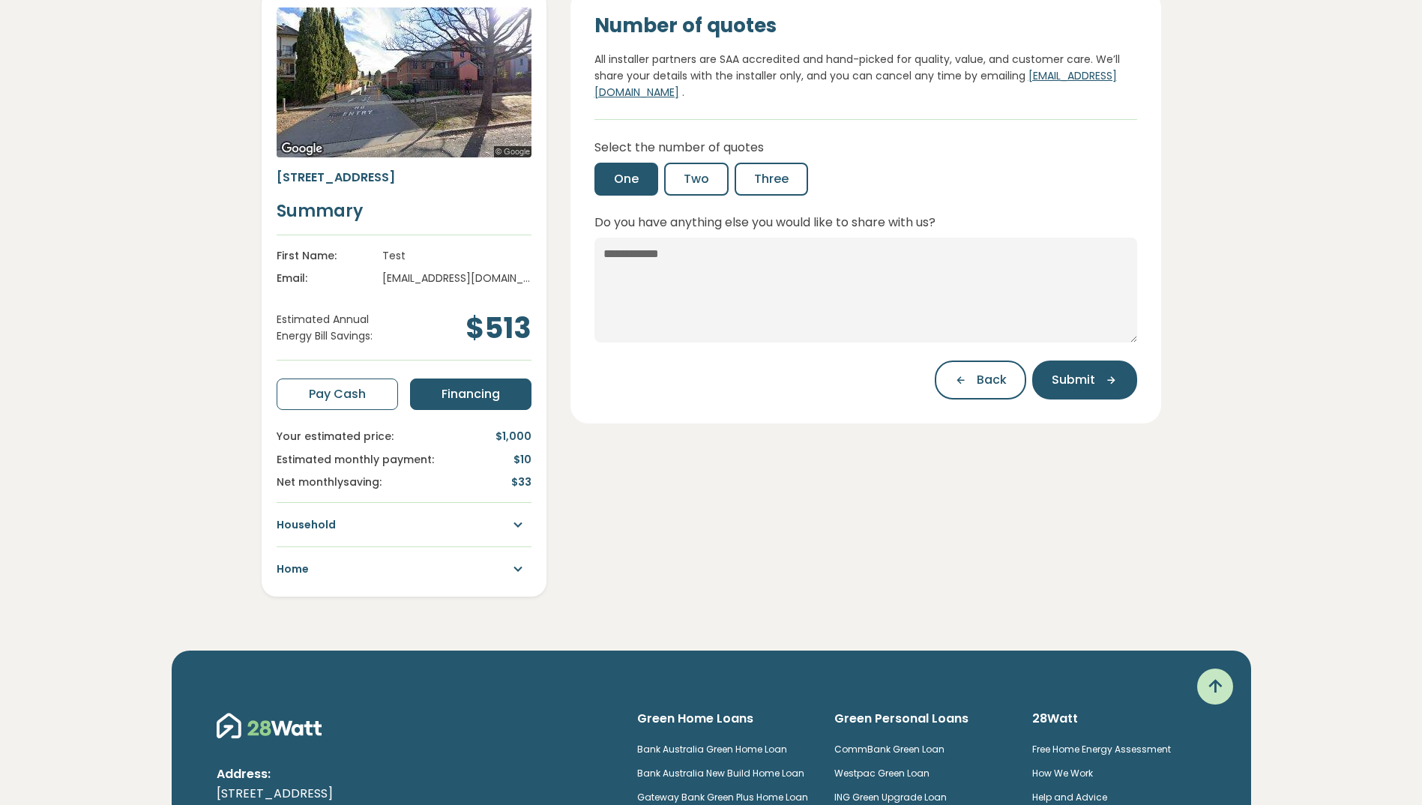
scroll to position [225, 0]
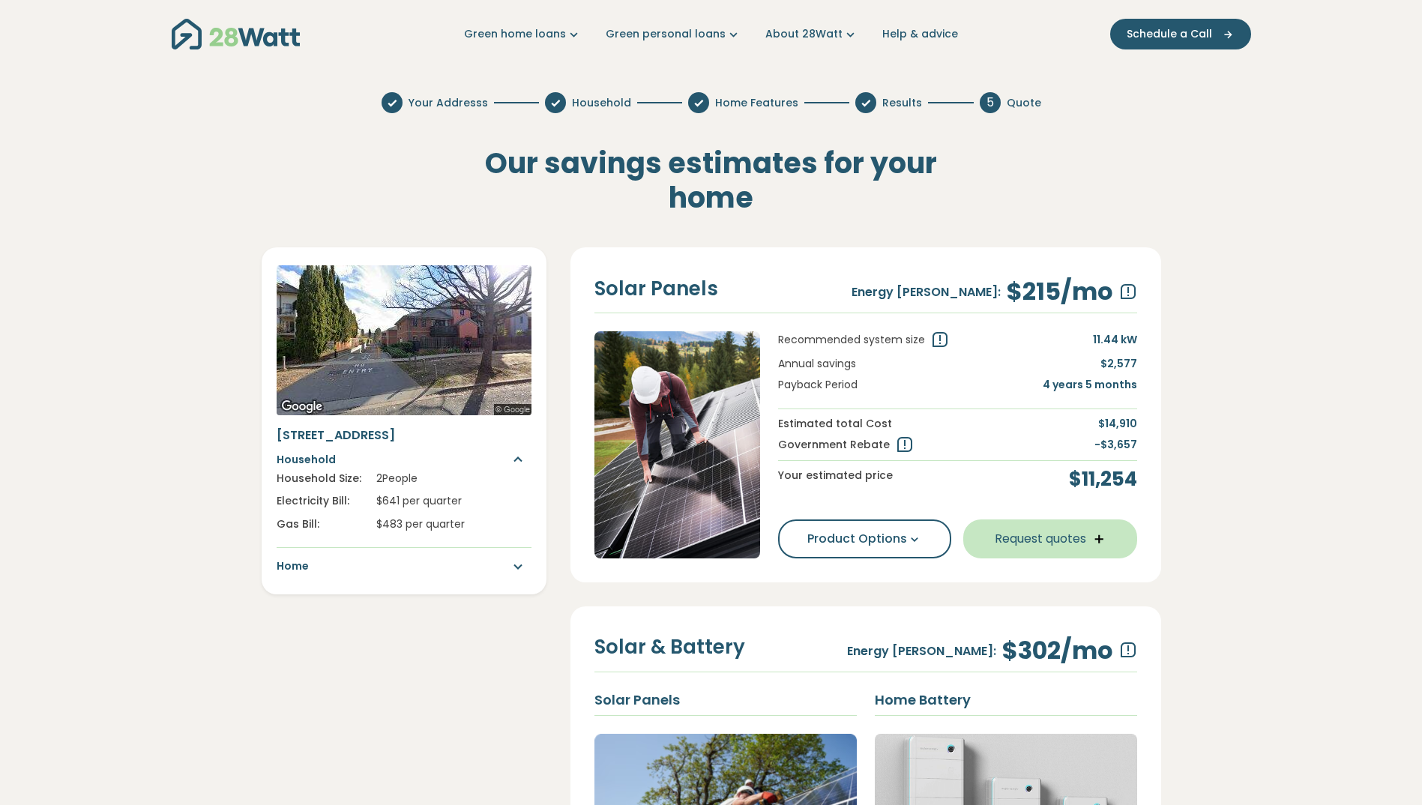
click at [1046, 530] on button "Request quotes" at bounding box center [1050, 538] width 174 height 39
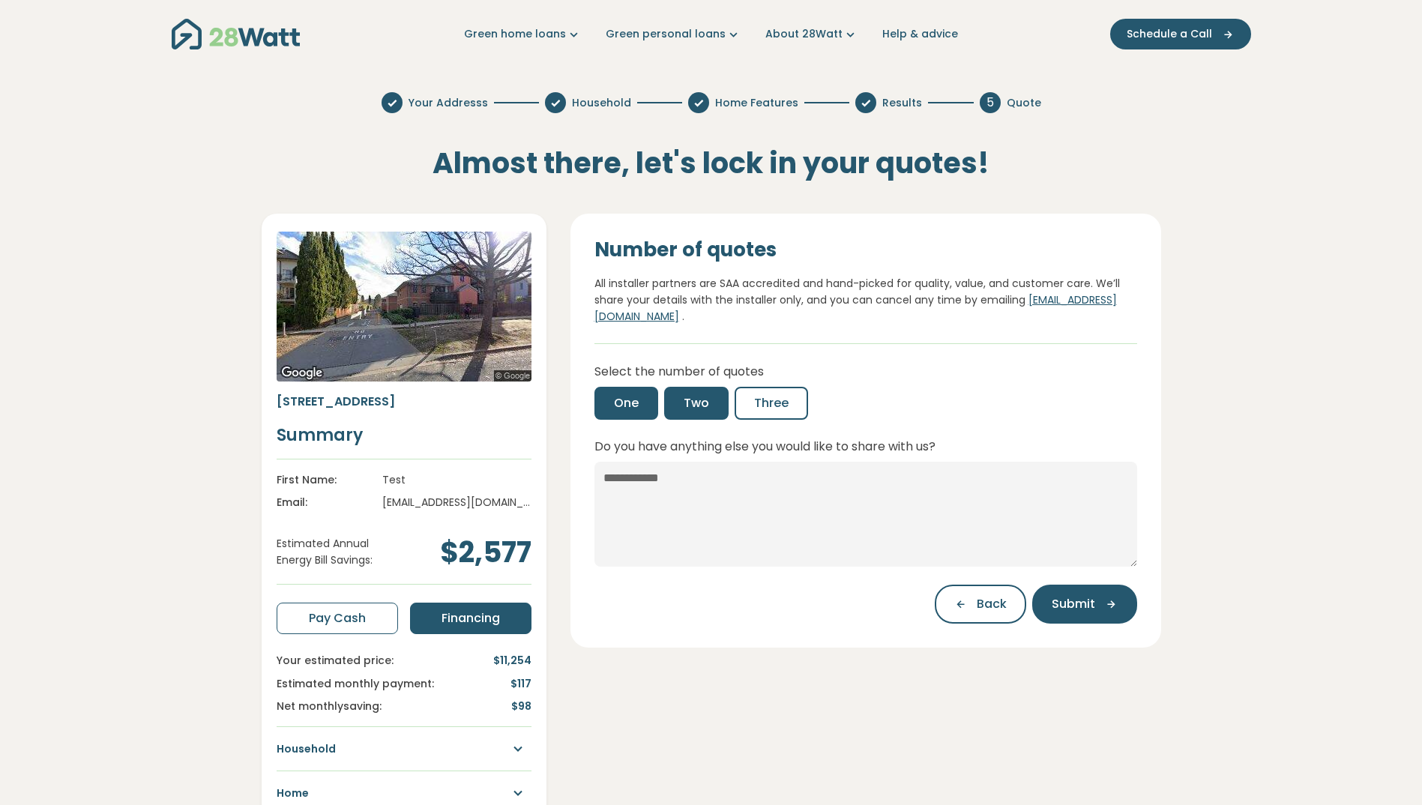
click at [702, 407] on span "Two" at bounding box center [696, 403] width 25 height 18
click at [757, 407] on span "Three" at bounding box center [771, 403] width 34 height 18
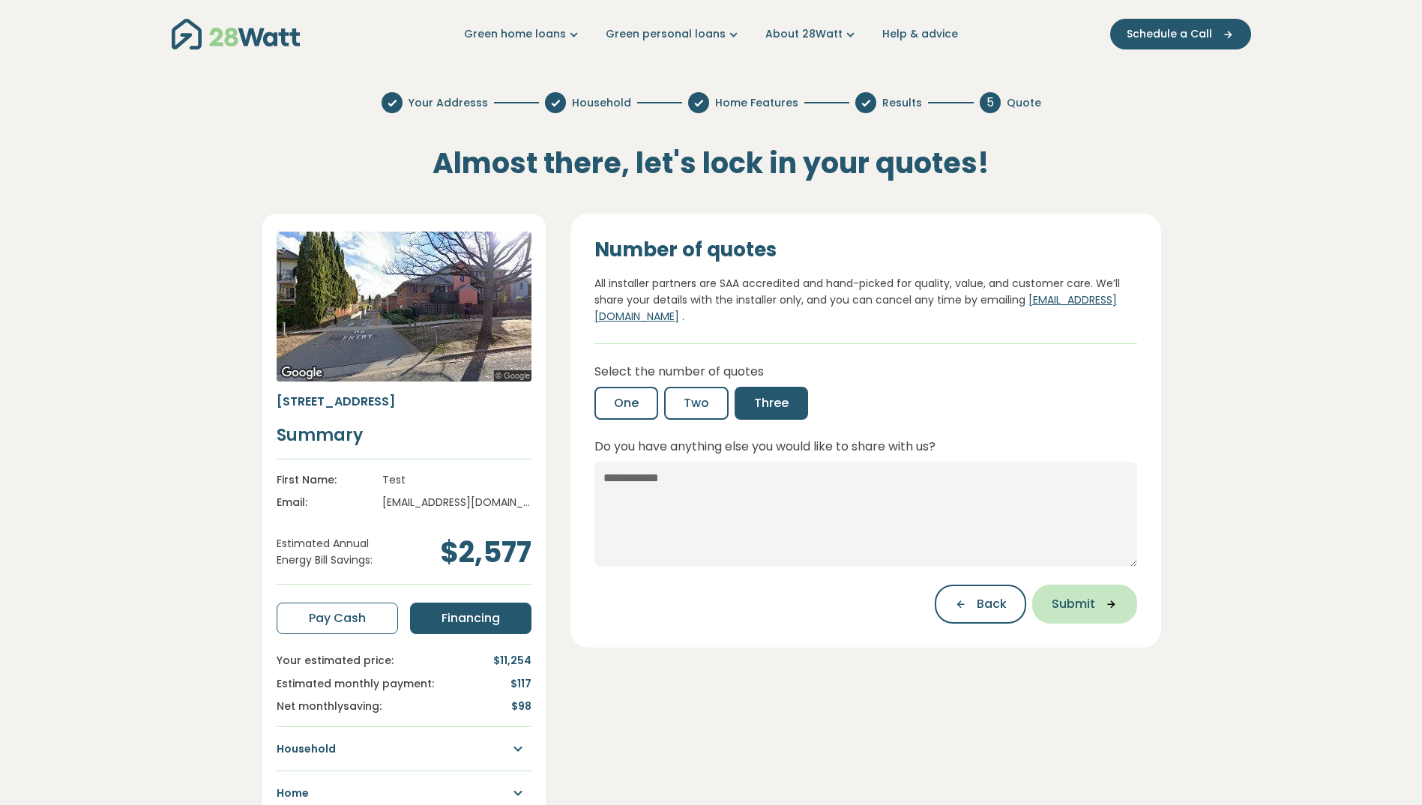
click at [1081, 606] on span "Submit" at bounding box center [1073, 604] width 43 height 18
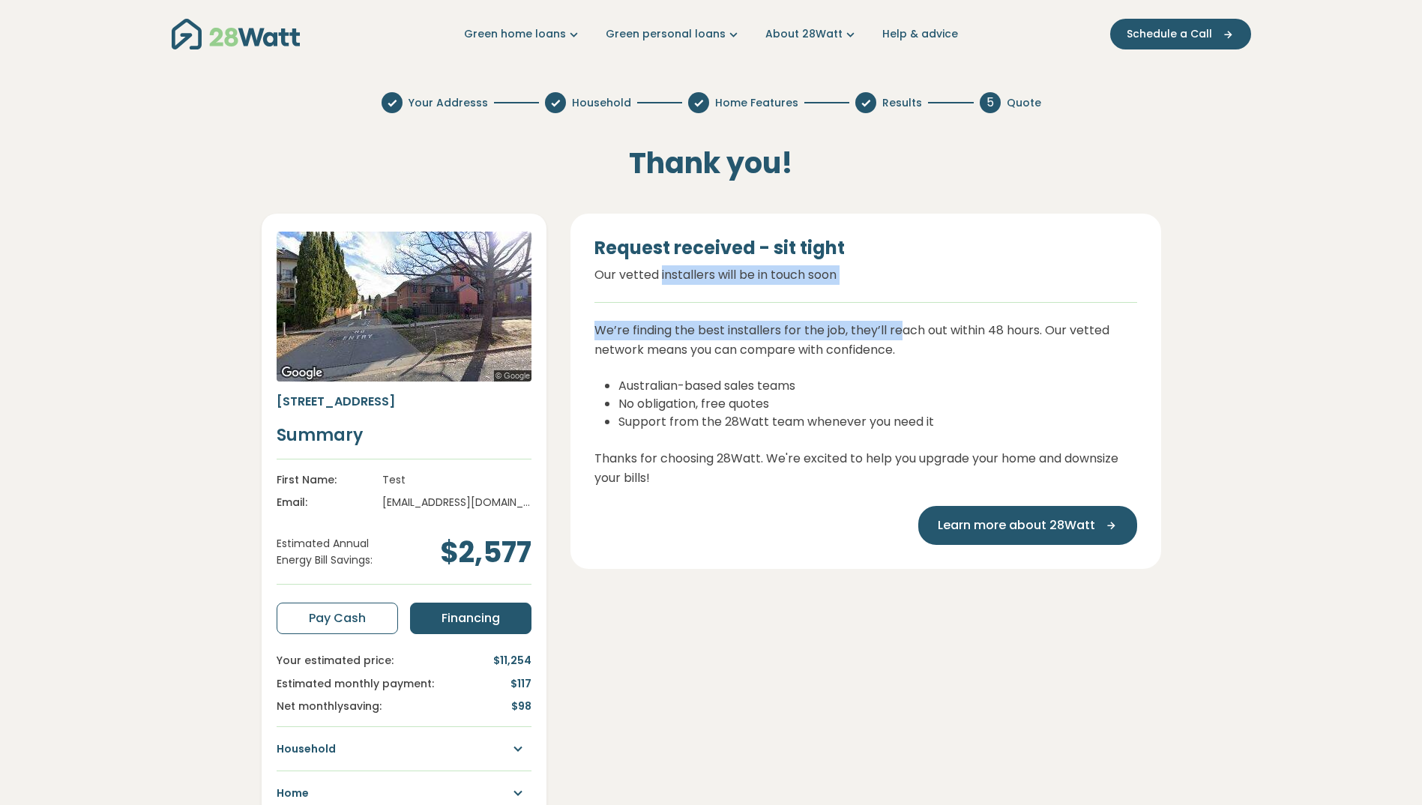
drag, startPoint x: 661, startPoint y: 274, endPoint x: 903, endPoint y: 316, distance: 245.6
click at [903, 316] on div "Request received - sit tight Our vetted installers will be in touch soon We’re …" at bounding box center [865, 391] width 591 height 355
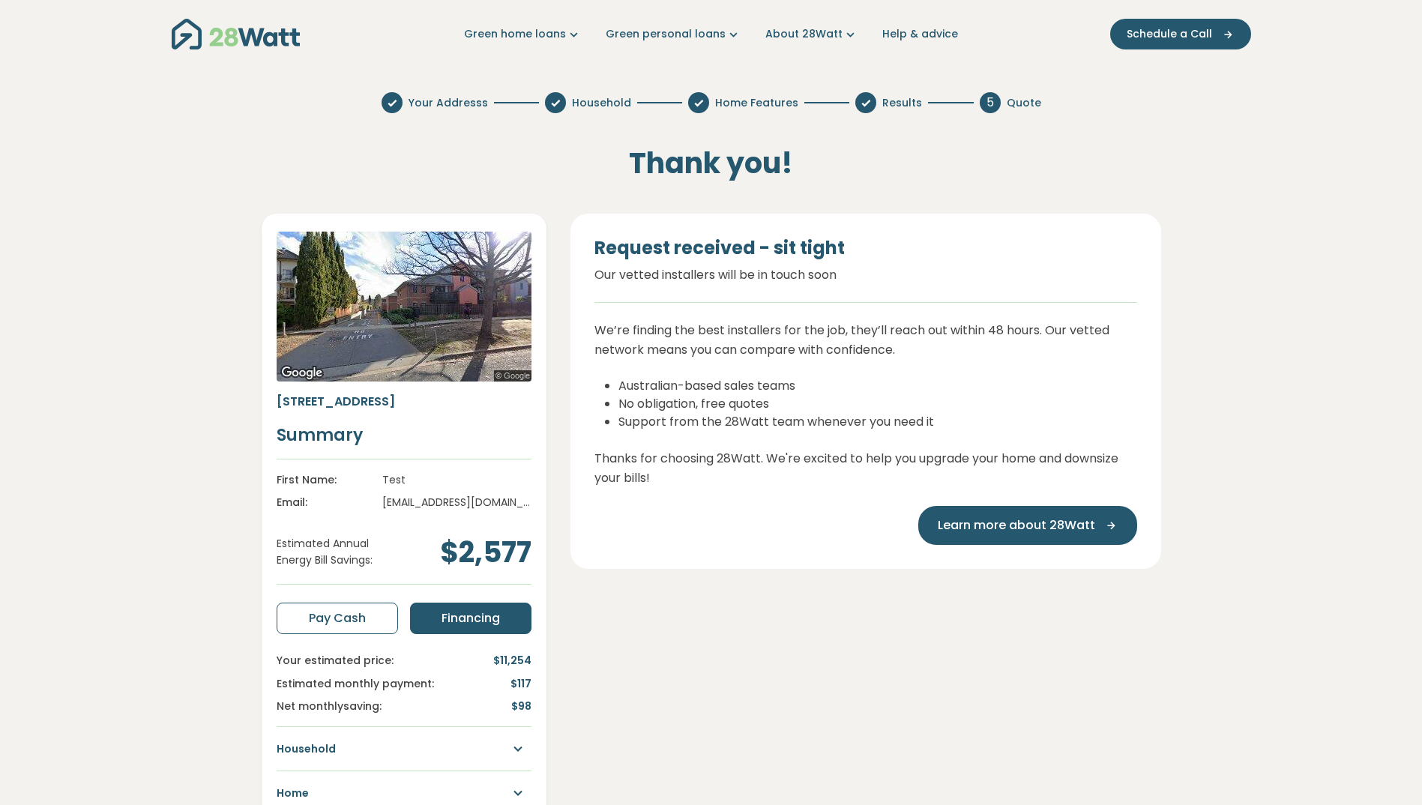
drag, startPoint x: 903, startPoint y: 316, endPoint x: 847, endPoint y: 342, distance: 62.0
click at [847, 342] on p "We’re finding the best installers for the job, they’ll reach out within 48 hour…" at bounding box center [865, 340] width 543 height 38
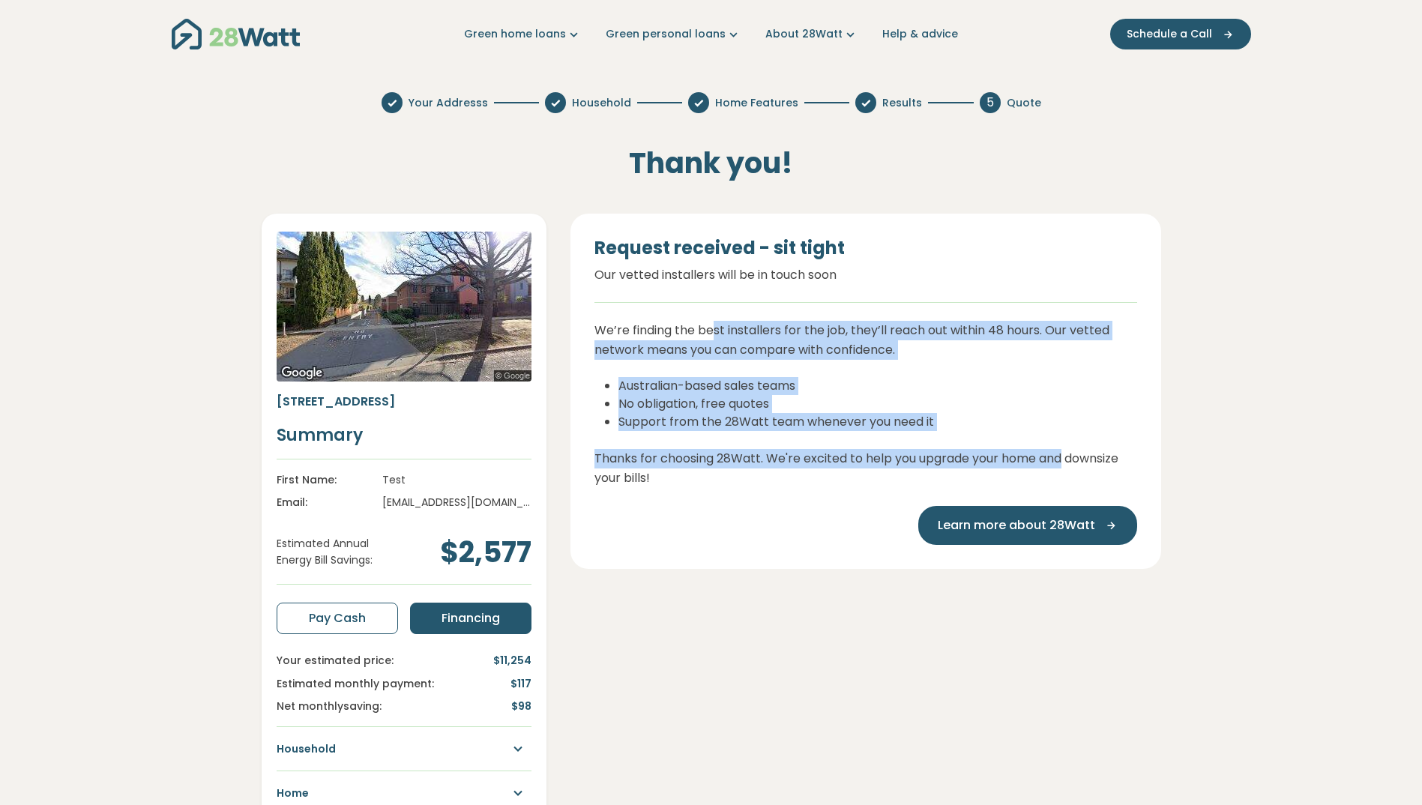
drag, startPoint x: 712, startPoint y: 318, endPoint x: 1062, endPoint y: 466, distance: 379.9
click at [1062, 466] on div "Request received - sit tight Our vetted installers will be in touch soon We’re …" at bounding box center [865, 391] width 591 height 355
drag, startPoint x: 1062, startPoint y: 466, endPoint x: 843, endPoint y: 397, distance: 230.0
click at [843, 397] on li "No obligation, free quotes" at bounding box center [877, 404] width 519 height 18
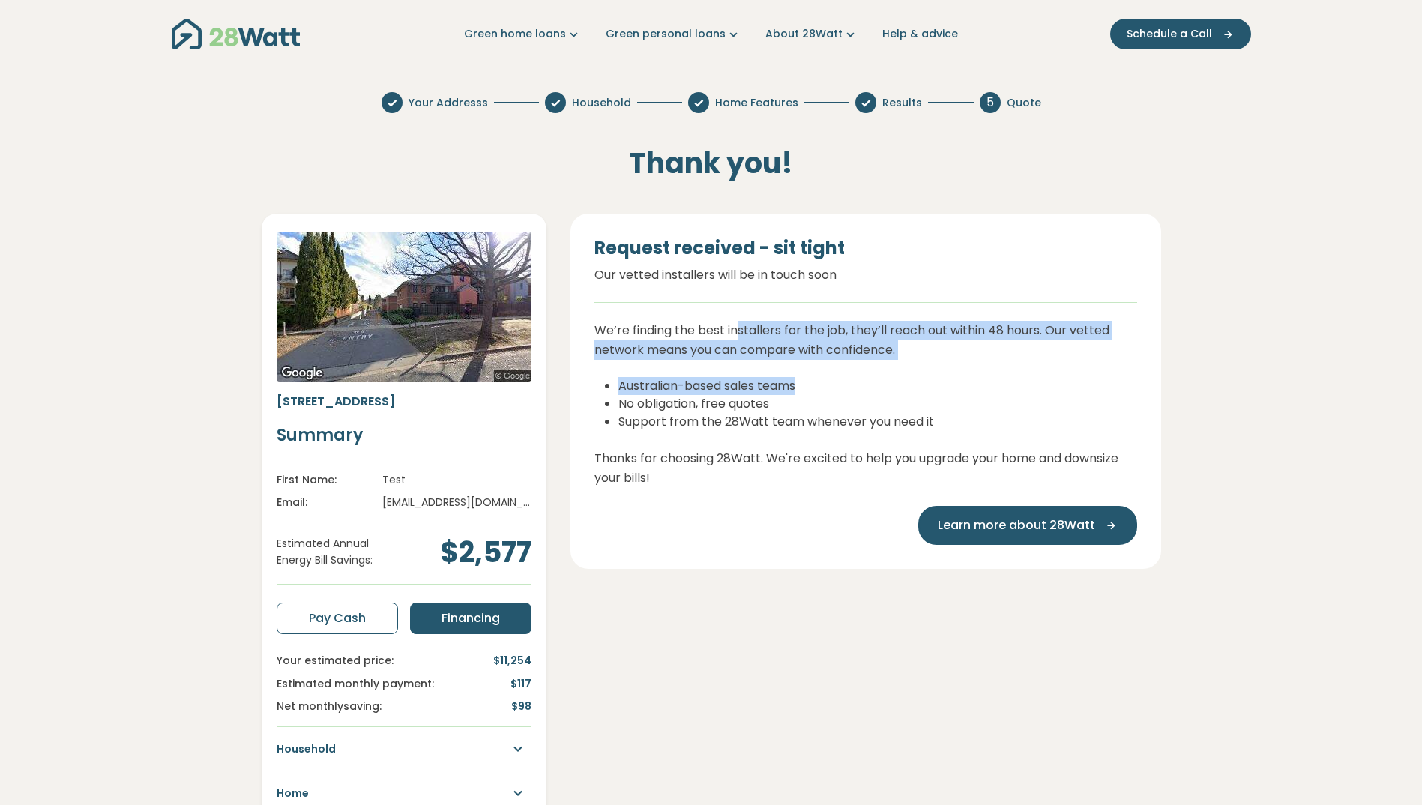
drag, startPoint x: 738, startPoint y: 333, endPoint x: 904, endPoint y: 388, distance: 175.4
click at [904, 388] on div "Request received - sit tight Our vetted installers will be in touch soon We’re …" at bounding box center [865, 391] width 591 height 355
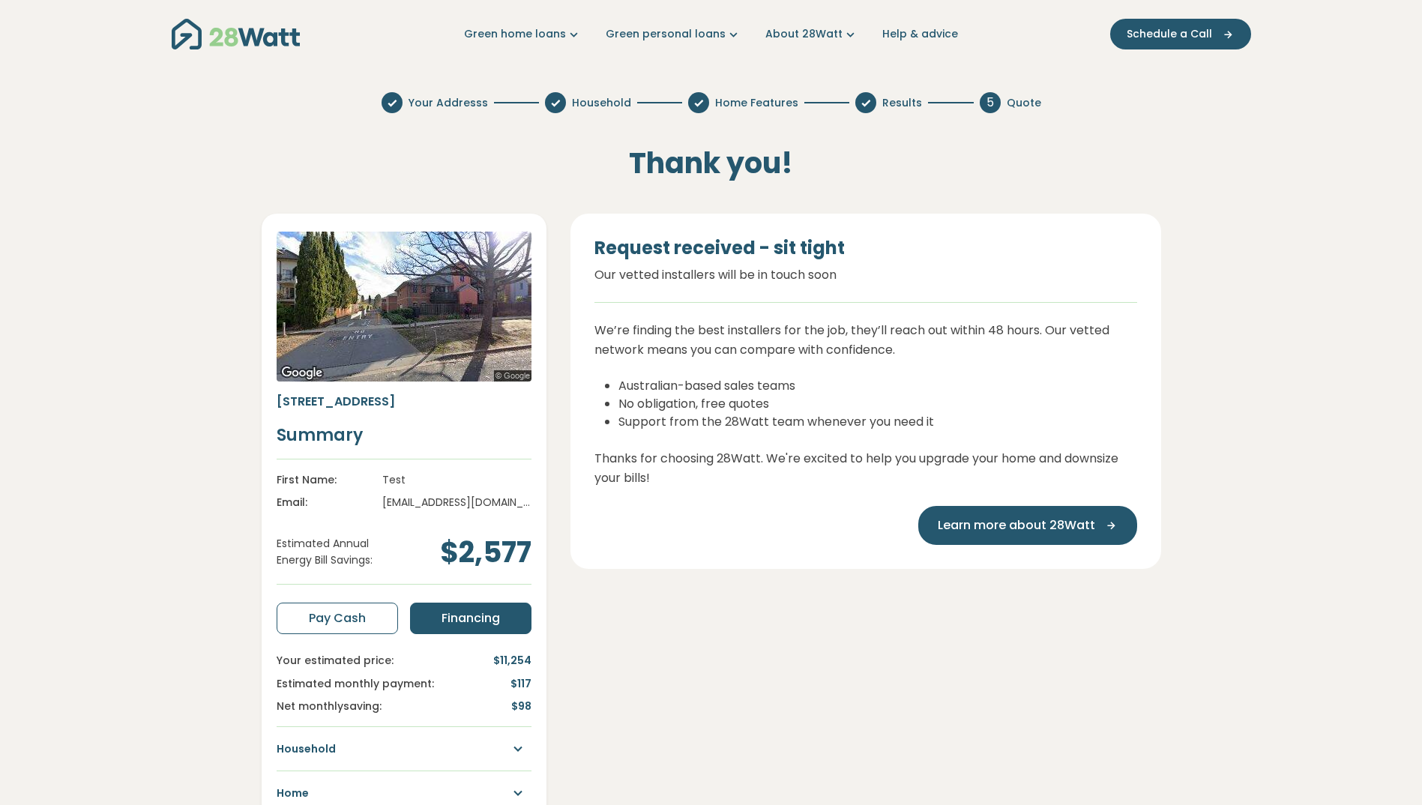
drag, startPoint x: 904, startPoint y: 388, endPoint x: 736, endPoint y: 421, distance: 171.1
click at [736, 421] on li "Support from the 28Watt team whenever you need it" at bounding box center [877, 422] width 519 height 18
drag, startPoint x: 681, startPoint y: 391, endPoint x: 801, endPoint y: 409, distance: 122.1
click at [801, 409] on ul "Australian-based sales teams No obligation, free quotes Support from the 28Watt…" at bounding box center [865, 404] width 543 height 54
drag, startPoint x: 801, startPoint y: 409, endPoint x: 742, endPoint y: 448, distance: 70.9
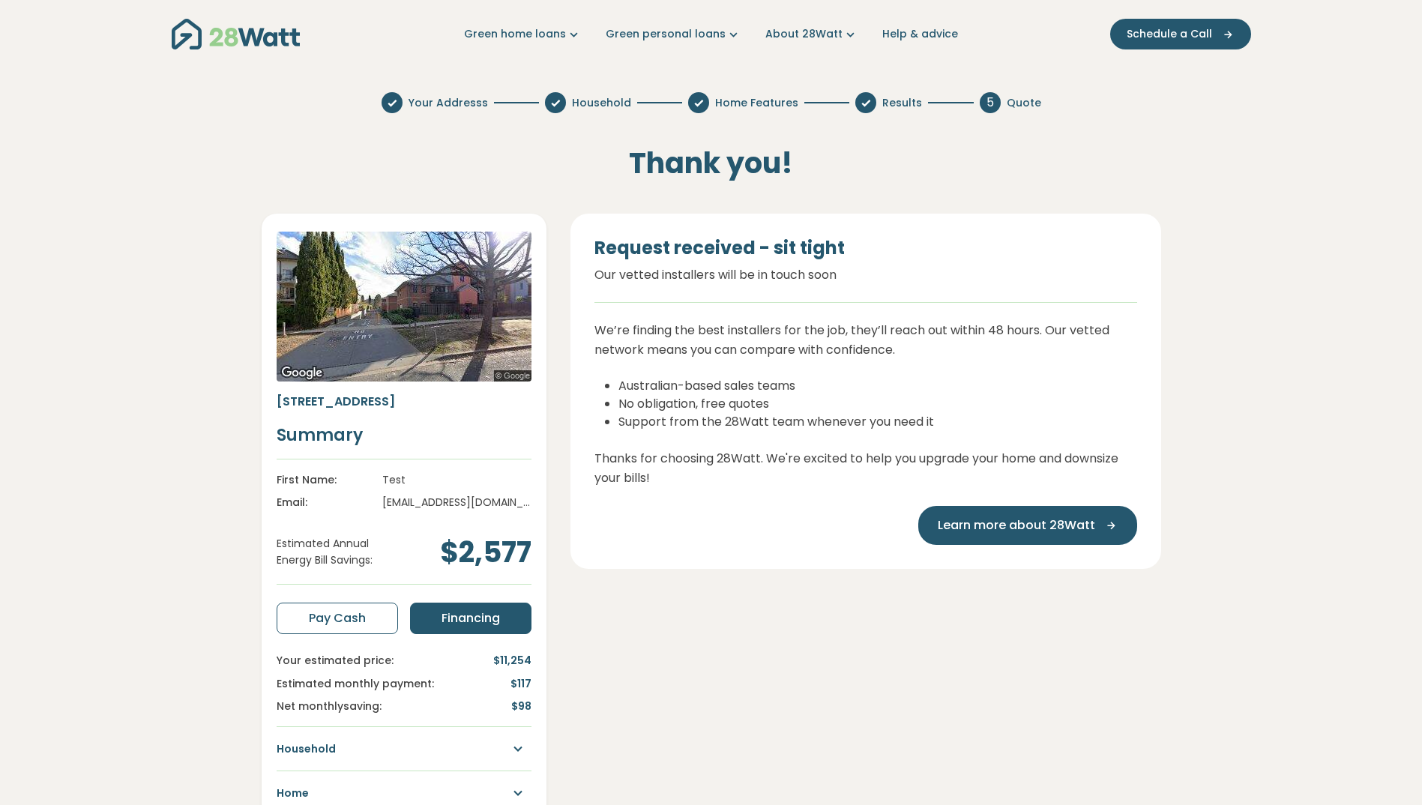
click at [742, 448] on div "Request received - sit tight Our vetted installers will be in touch soon We’re …" at bounding box center [865, 391] width 591 height 355
drag, startPoint x: 686, startPoint y: 373, endPoint x: 894, endPoint y: 430, distance: 215.3
click at [894, 430] on div "Request received - sit tight Our vetted installers will be in touch soon We’re …" at bounding box center [865, 391] width 591 height 355
drag, startPoint x: 894, startPoint y: 430, endPoint x: 763, endPoint y: 473, distance: 137.5
click at [763, 473] on p "Thanks for choosing 28Watt. We're excited to help you upgrade your home and dow…" at bounding box center [865, 468] width 543 height 38
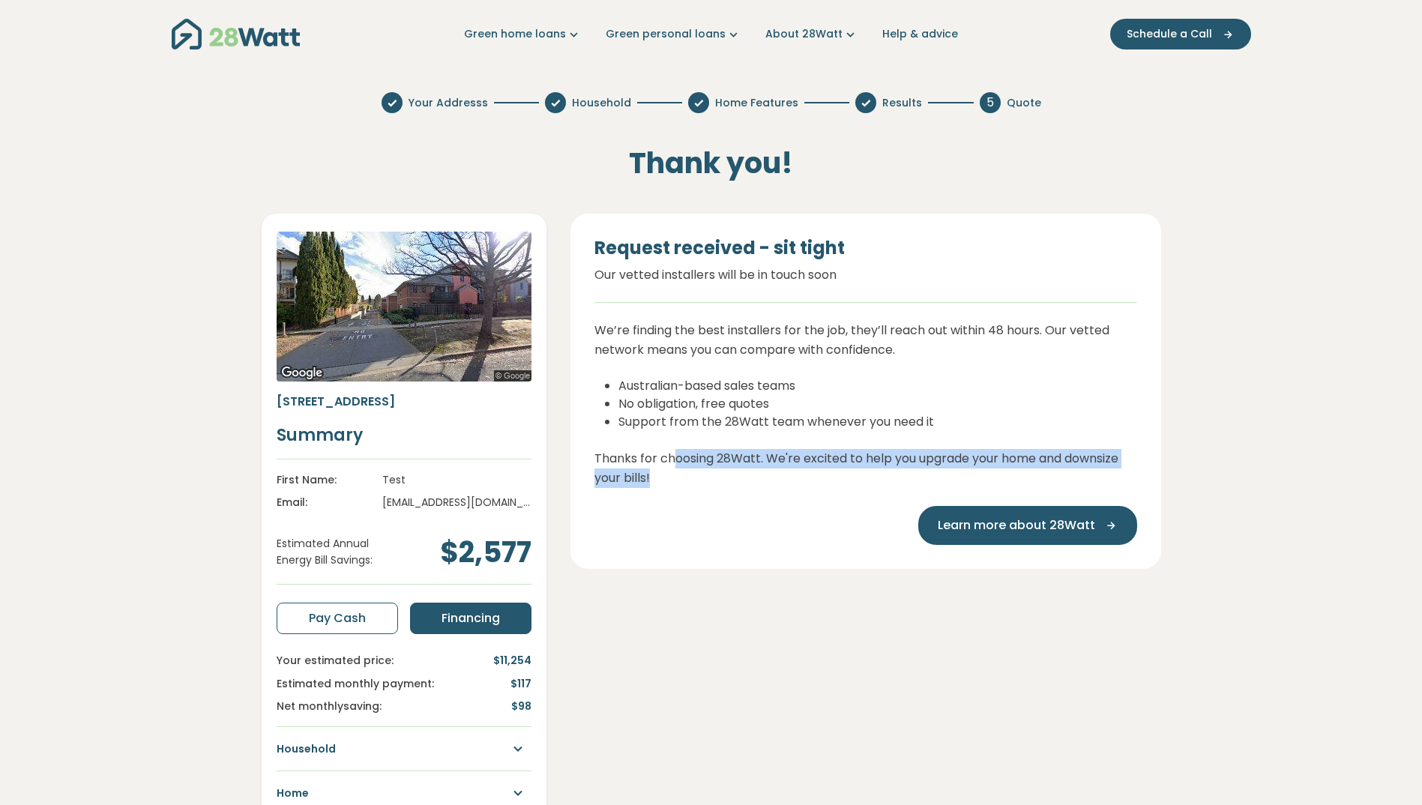
drag, startPoint x: 672, startPoint y: 455, endPoint x: 1196, endPoint y: 483, distance: 524.7
click at [1196, 483] on div "Your Addresss Household Home Features Results 5 Quote Thank you! Estimated Annu…" at bounding box center [711, 456] width 989 height 729
click at [711, 499] on div "Request received - sit tight Our vetted installers will be in touch soon We’re …" at bounding box center [865, 391] width 591 height 355
click at [391, 104] on icon at bounding box center [391, 102] width 13 height 13
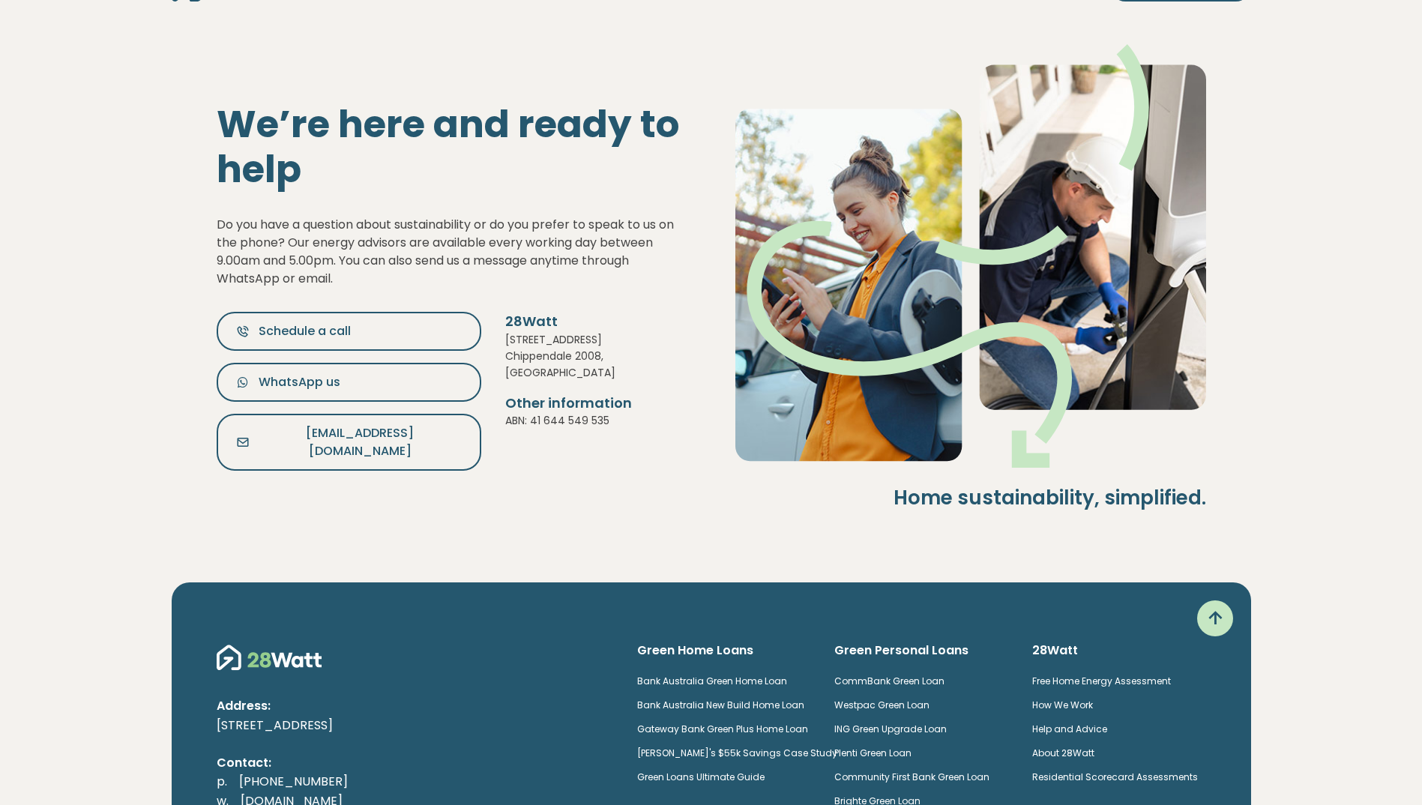
scroll to position [75, 0]
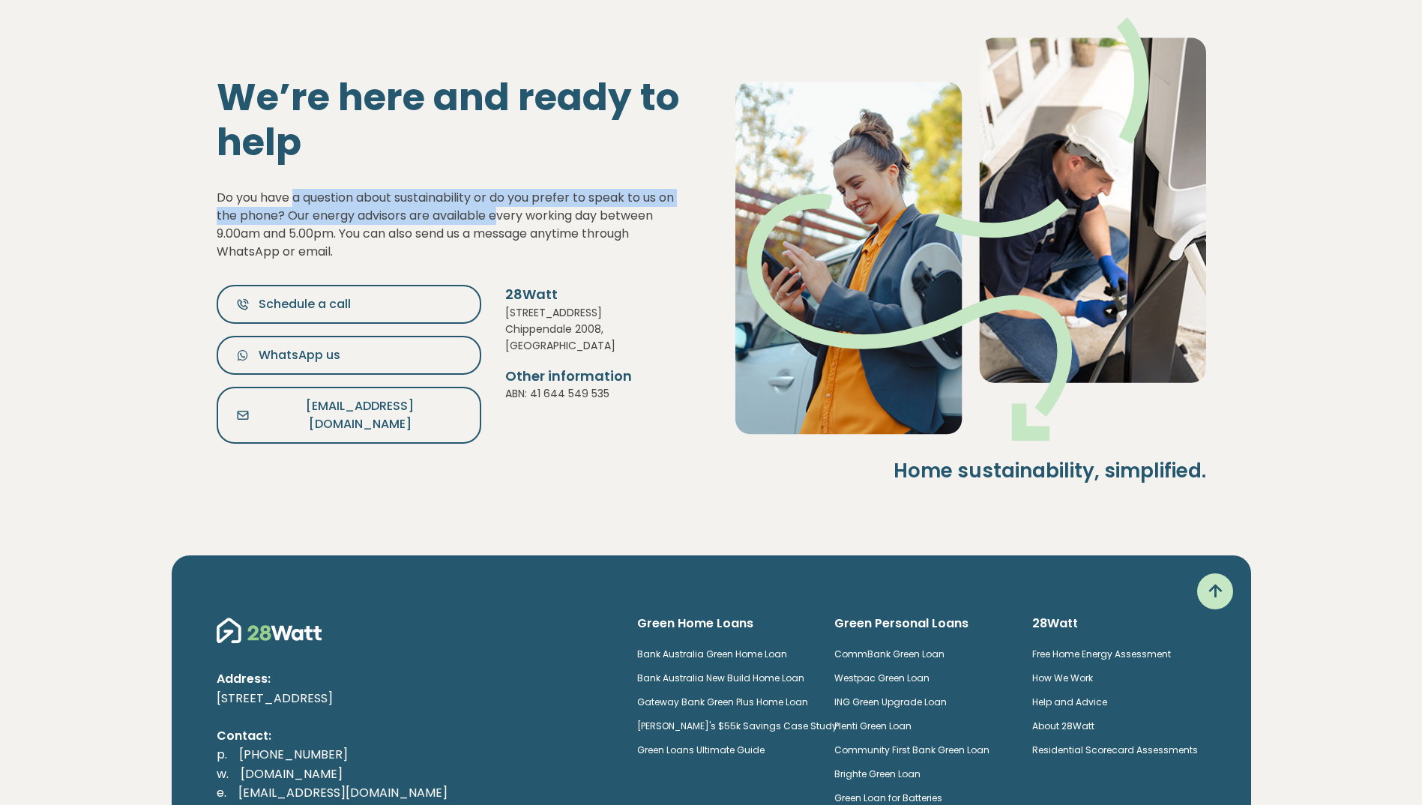
drag, startPoint x: 294, startPoint y: 133, endPoint x: 501, endPoint y: 168, distance: 209.9
click at [500, 189] on div "Do you have a question about sustainability or do you prefer to speak to us on …" at bounding box center [452, 225] width 471 height 72
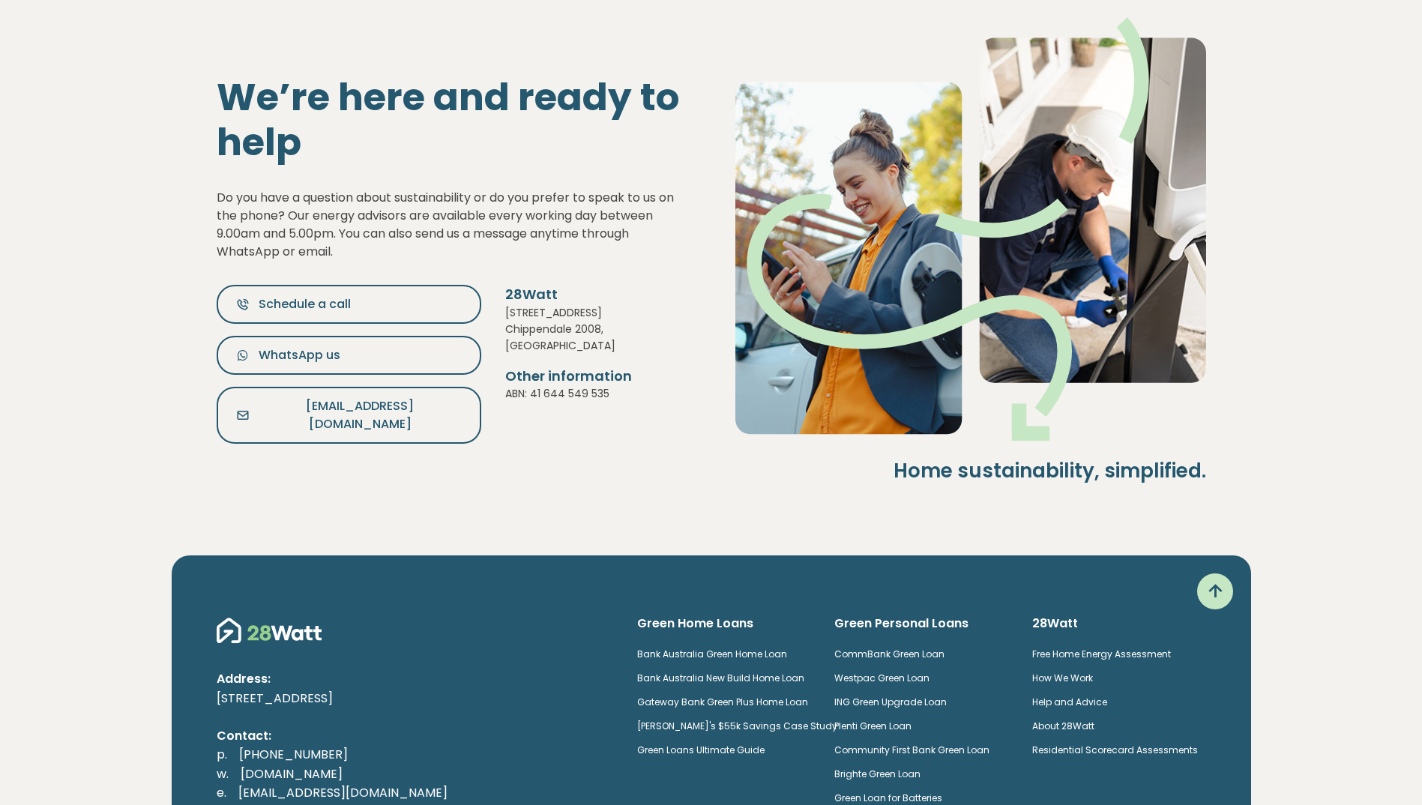
drag, startPoint x: 501, startPoint y: 168, endPoint x: 671, endPoint y: 237, distance: 183.6
click at [661, 285] on h5 "28Watt" at bounding box center [596, 294] width 182 height 19
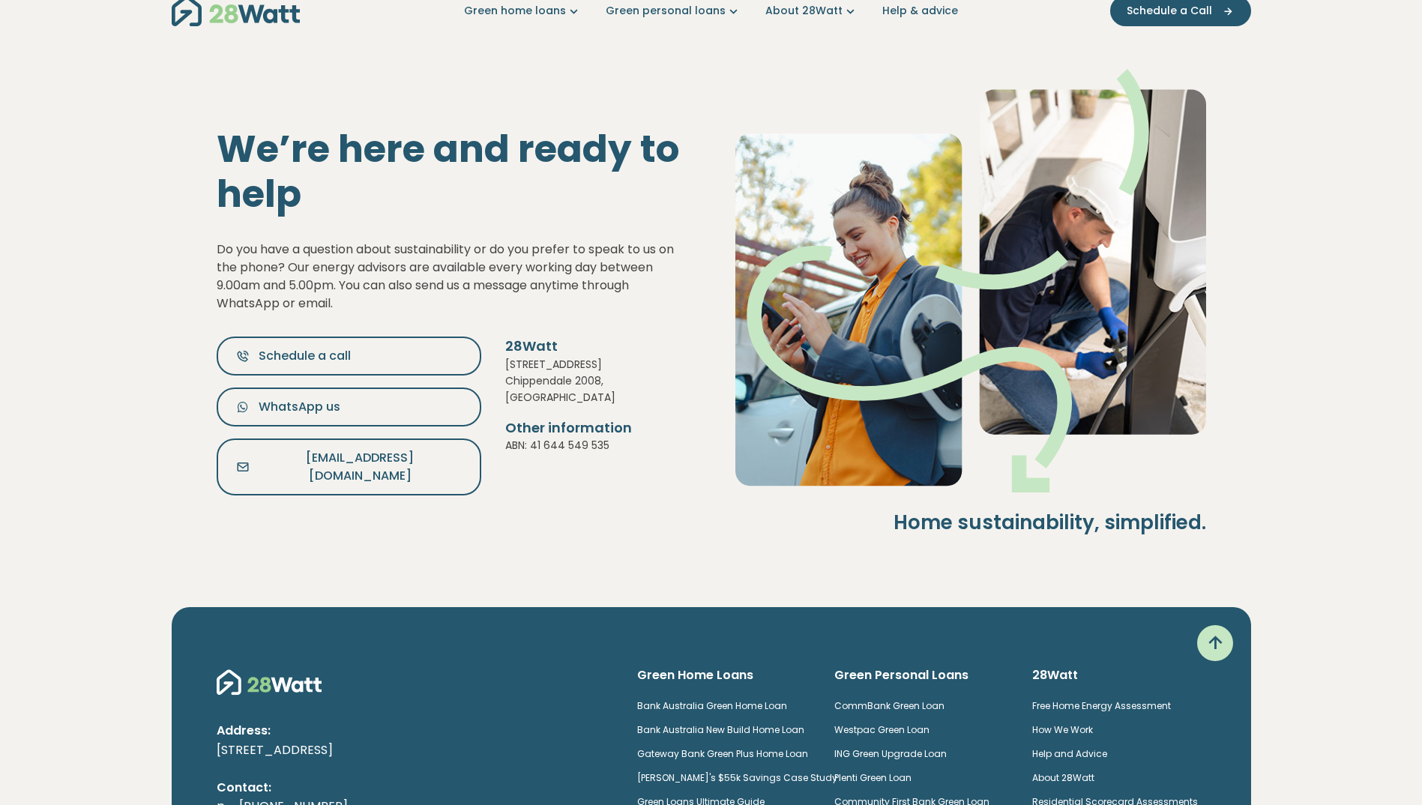
scroll to position [0, 0]
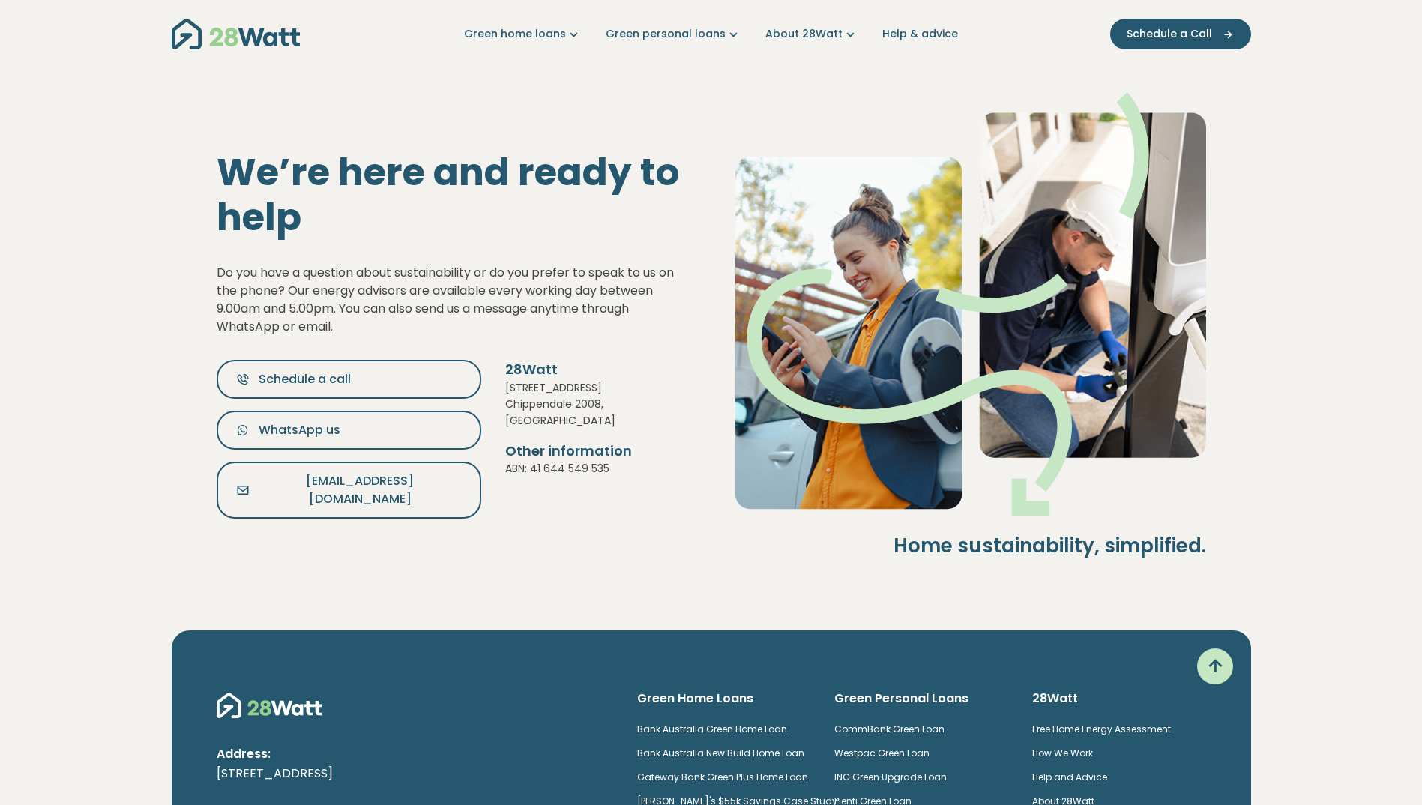
click at [252, 40] on img "Main navigation" at bounding box center [236, 34] width 128 height 31
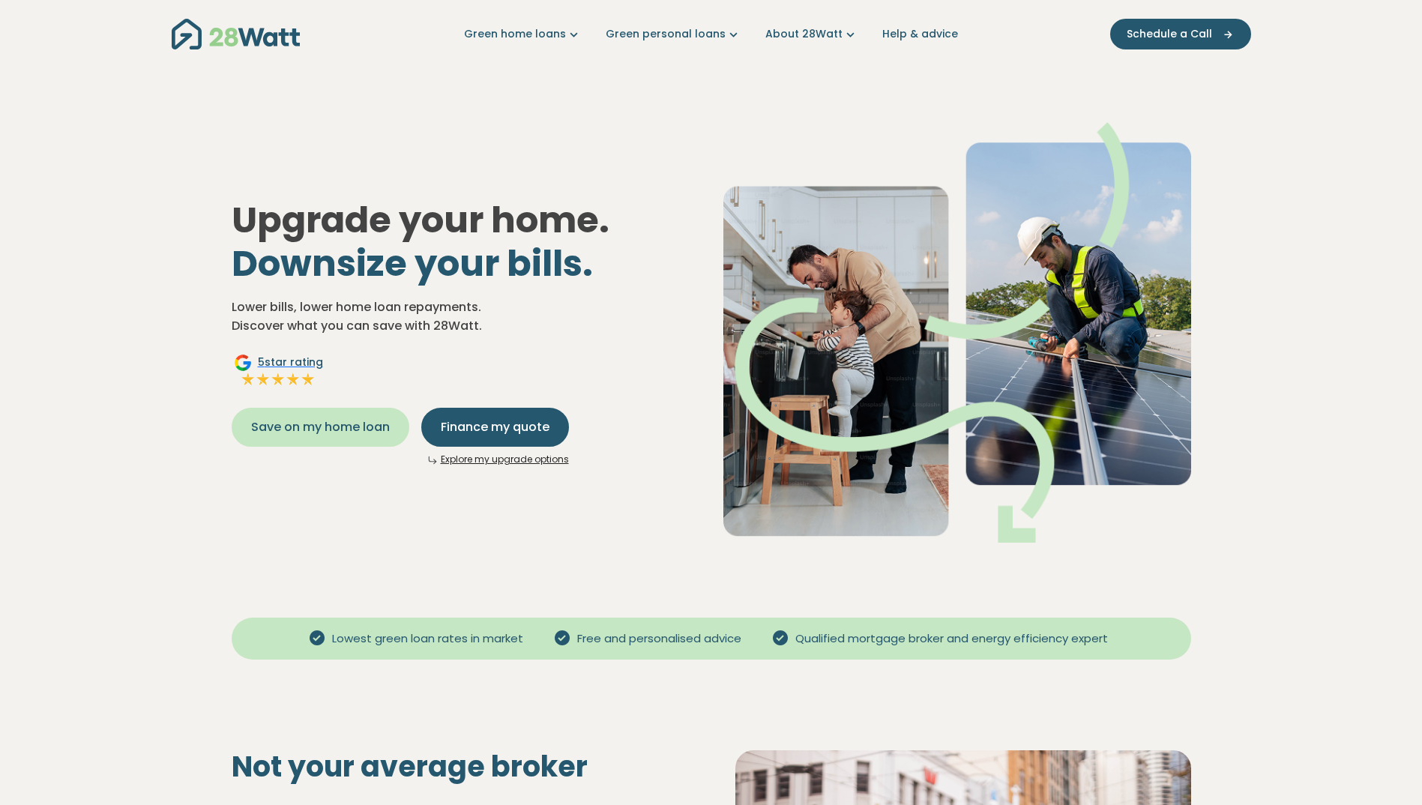
click at [373, 415] on button "Save on my home loan" at bounding box center [321, 427] width 178 height 39
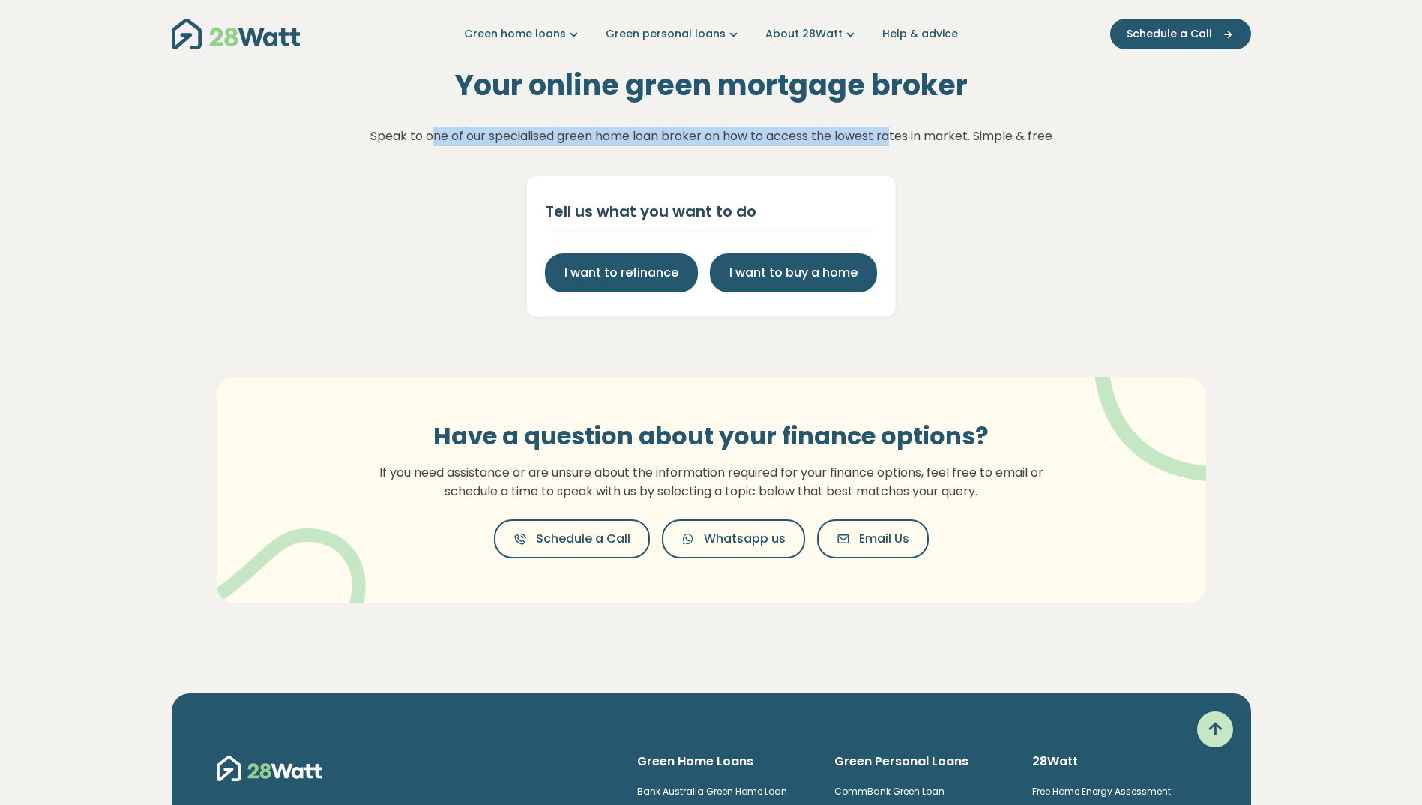
drag, startPoint x: 434, startPoint y: 137, endPoint x: 891, endPoint y: 118, distance: 457.7
click at [891, 118] on div "Your online green mortgage broker Speak to one of our specialised green home lo…" at bounding box center [711, 192] width 1422 height 249
drag, startPoint x: 888, startPoint y: 118, endPoint x: 705, endPoint y: 154, distance: 186.4
click at [705, 151] on div "Your online green mortgage broker Speak to one of our specialised green home lo…" at bounding box center [711, 192] width 1422 height 249
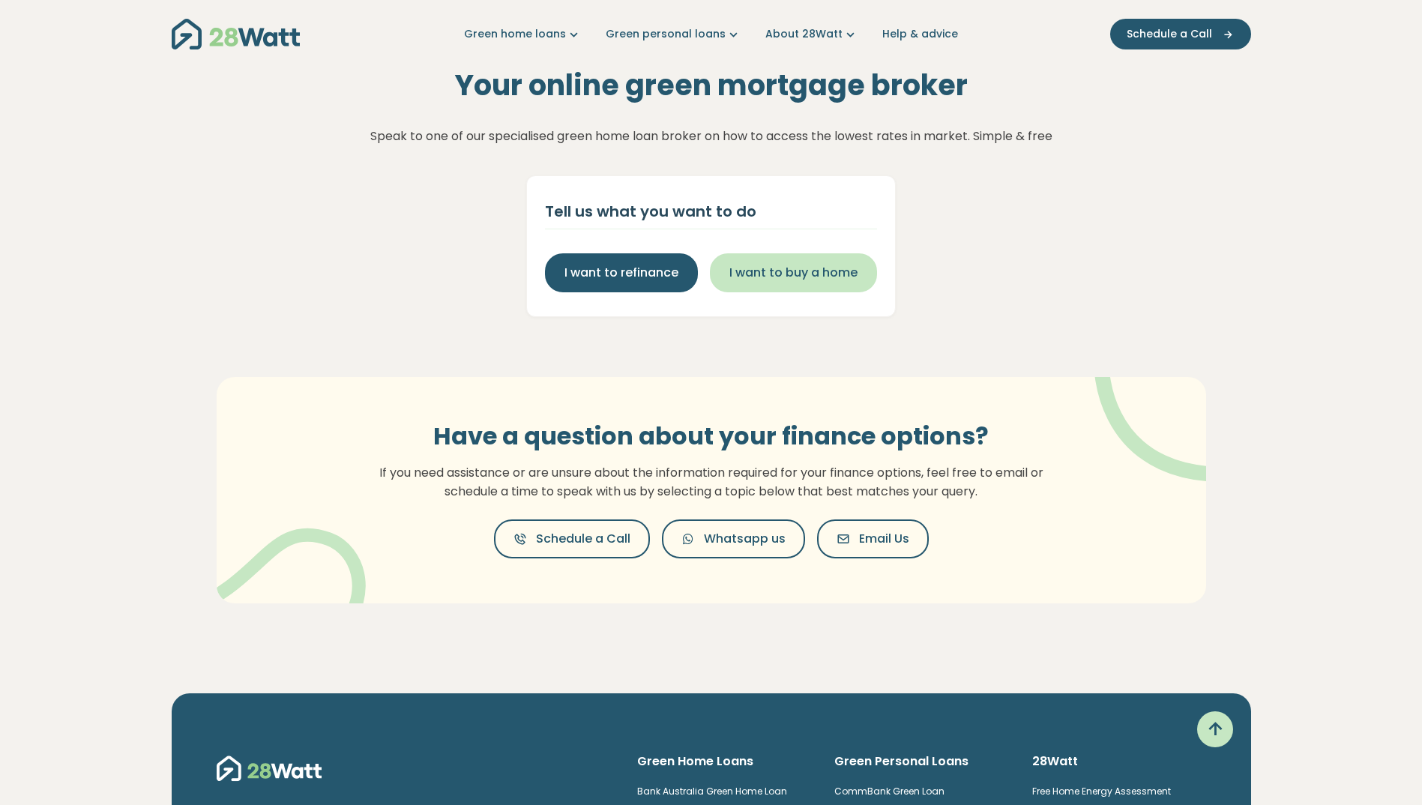
click at [746, 274] on span "I want to buy a home" at bounding box center [793, 273] width 128 height 18
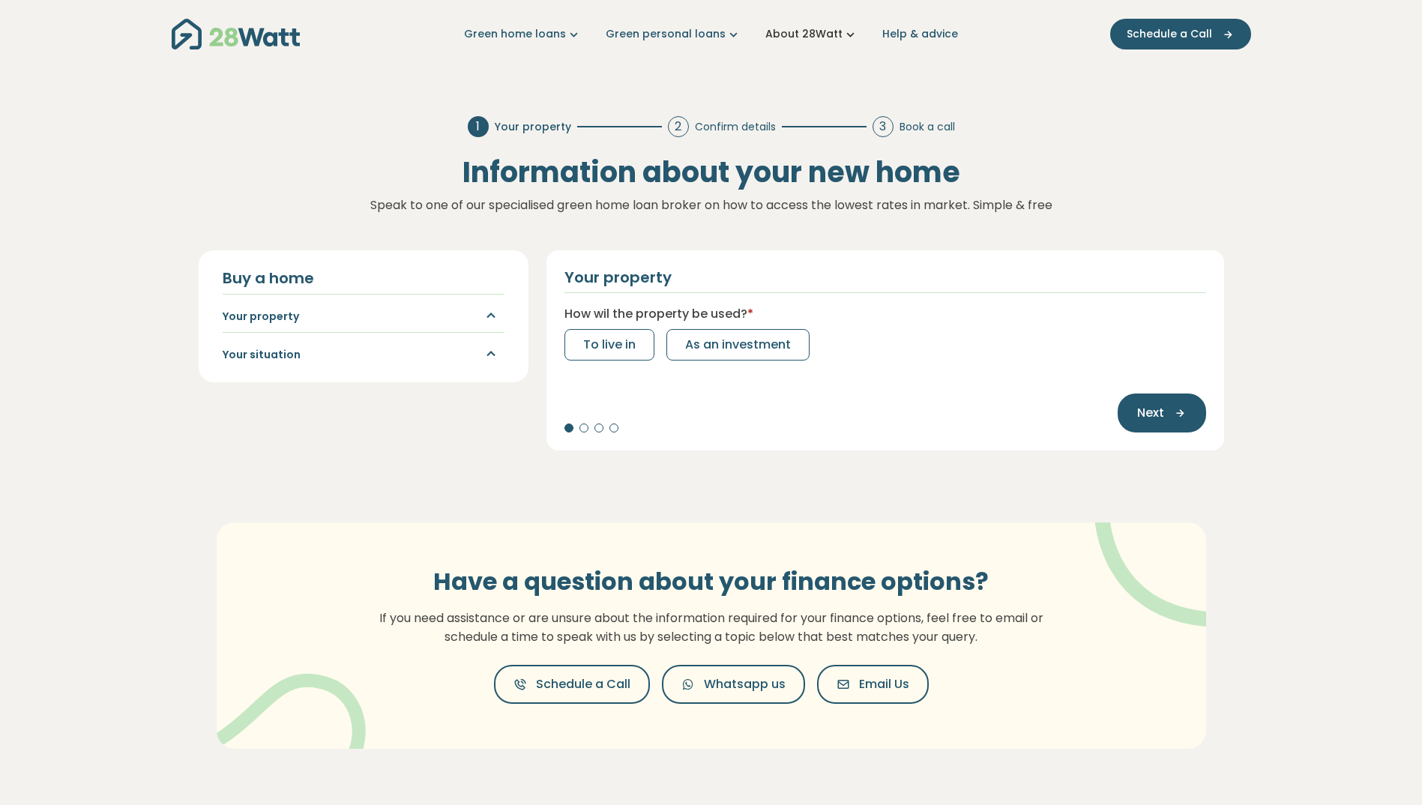
click at [813, 28] on link "About 28Watt" at bounding box center [811, 34] width 93 height 16
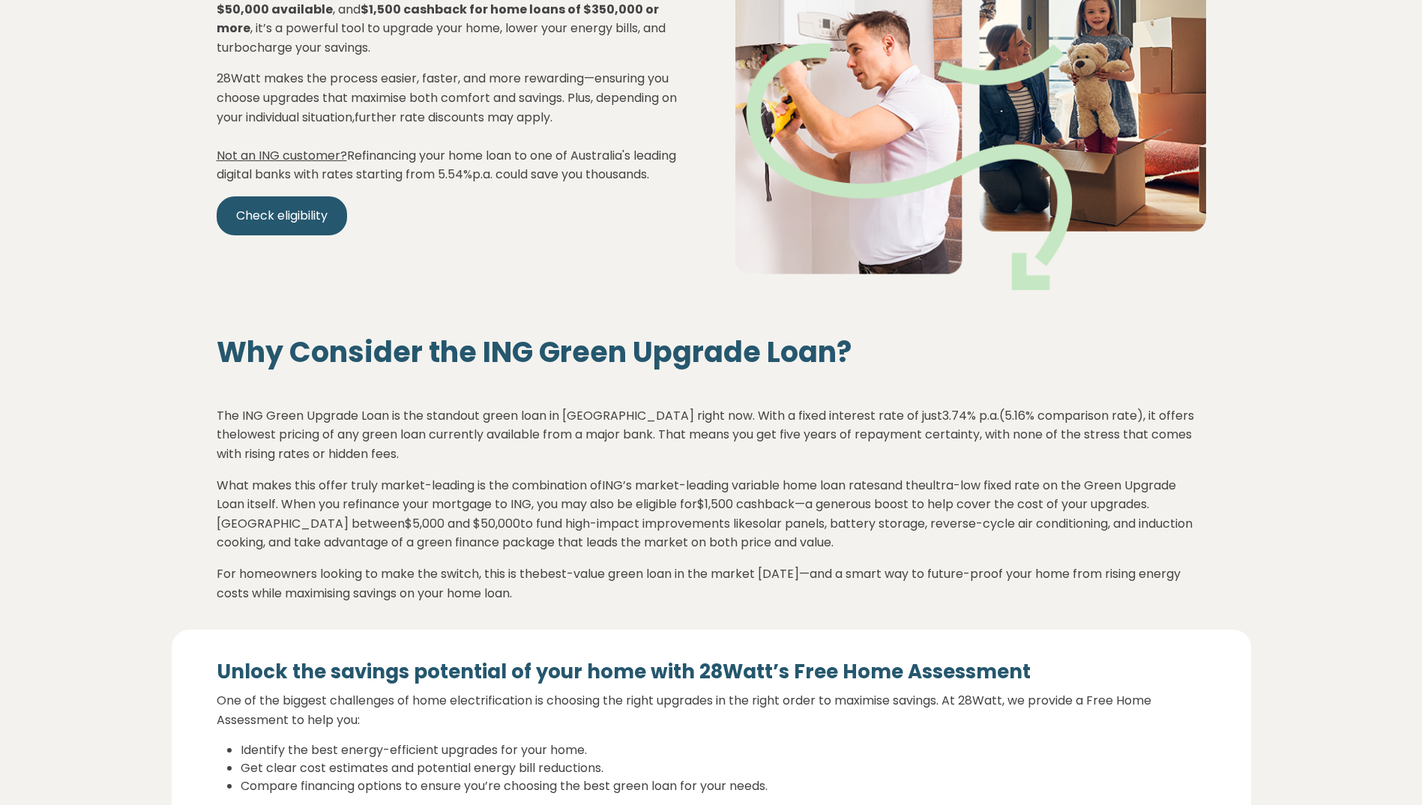
scroll to position [675, 0]
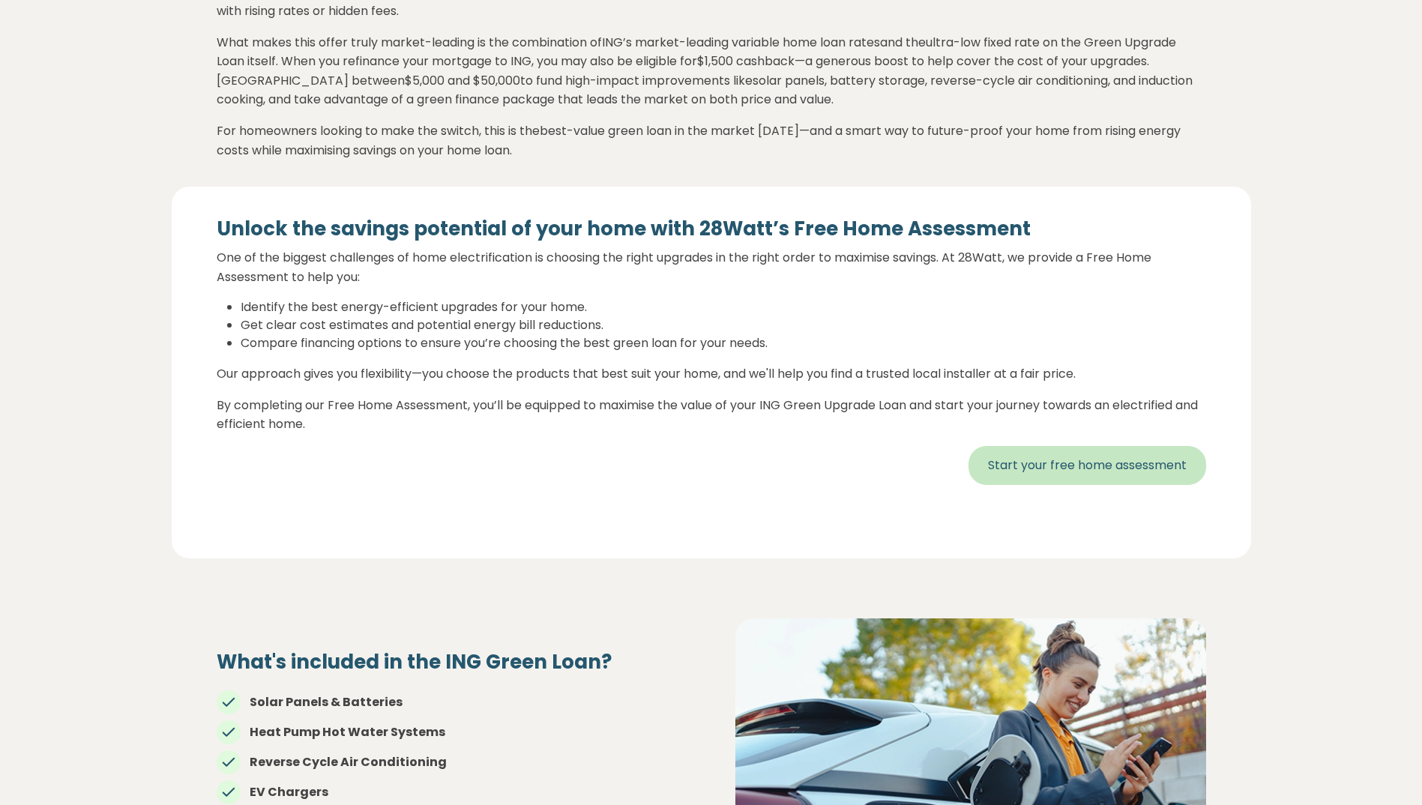
click at [1074, 463] on link "Start your free home assessment" at bounding box center [1087, 465] width 238 height 39
click at [1118, 474] on link "Start your free home assessment" at bounding box center [1087, 465] width 238 height 39
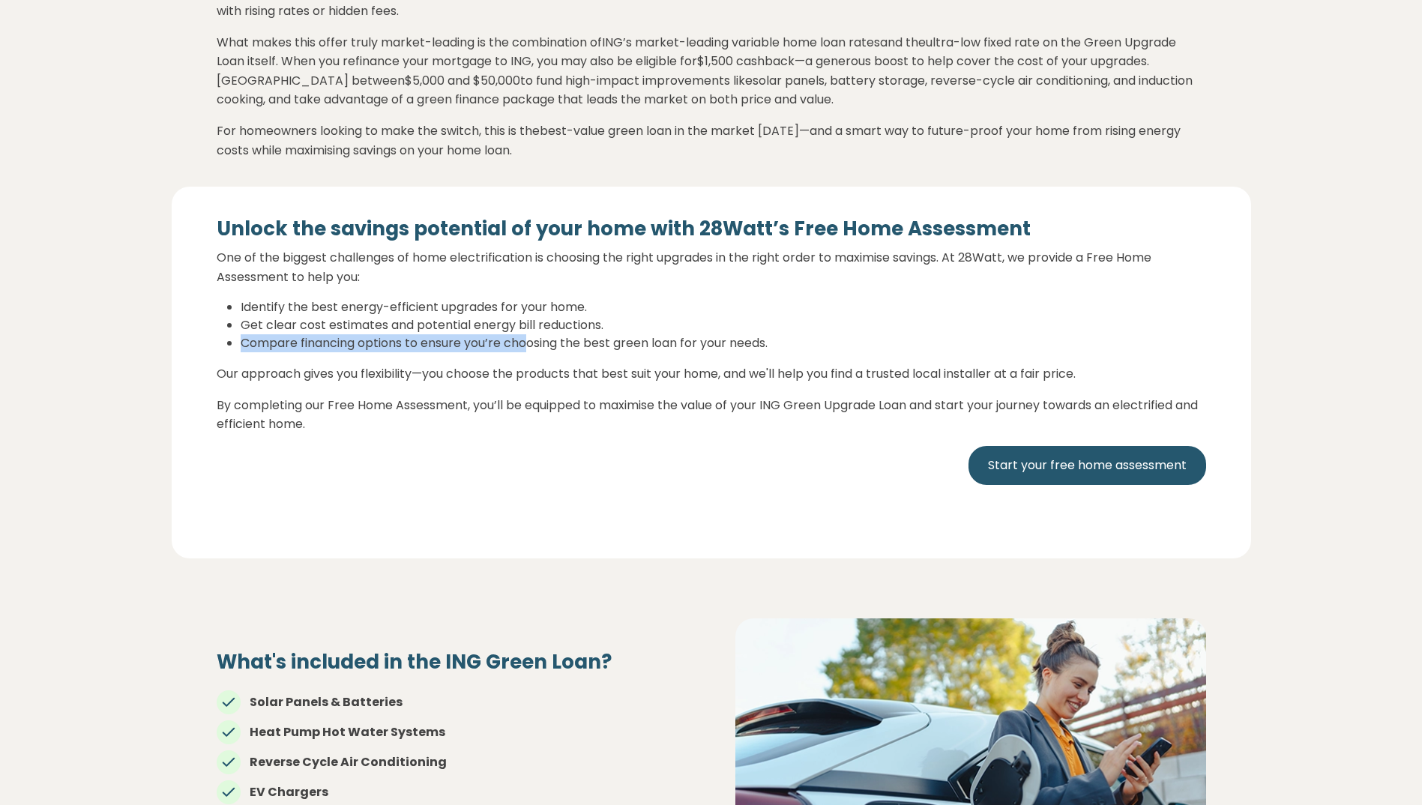
drag, startPoint x: 221, startPoint y: 352, endPoint x: 515, endPoint y: 347, distance: 293.9
click at [525, 345] on ul "Identify the best energy-efficient upgrades for your home. Get clear cost estim…" at bounding box center [711, 325] width 989 height 54
drag, startPoint x: 515, startPoint y: 347, endPoint x: 454, endPoint y: 359, distance: 61.9
click at [466, 352] on li "Compare financing options to ensure you’re choosing the best green loan for you…" at bounding box center [723, 343] width 965 height 18
click at [404, 367] on div "Unlock the savings potential of your home with 28Watt’s Free Home Assessment On…" at bounding box center [711, 366] width 989 height 299
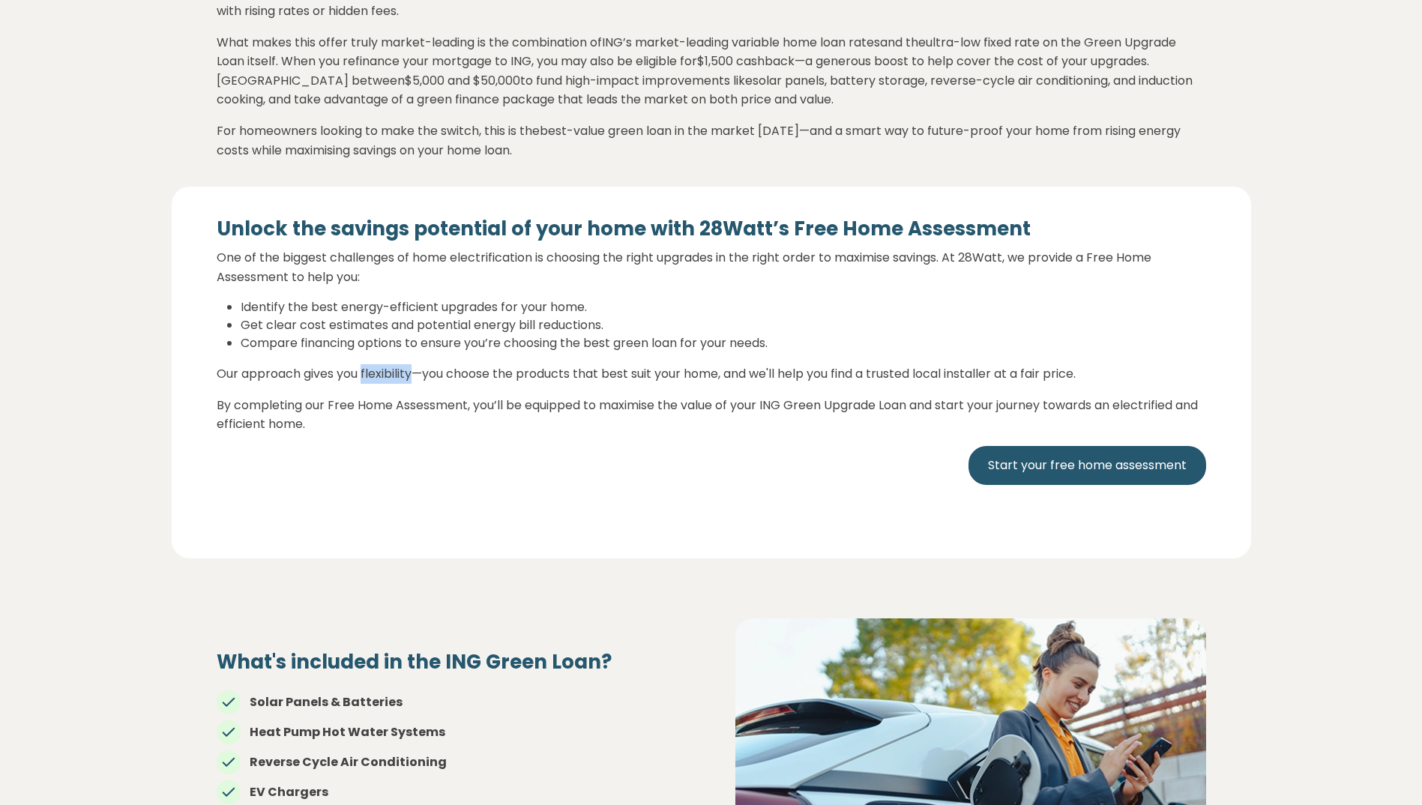
click at [404, 367] on div "Unlock the savings potential of your home with 28Watt’s Free Home Assessment On…" at bounding box center [711, 366] width 989 height 299
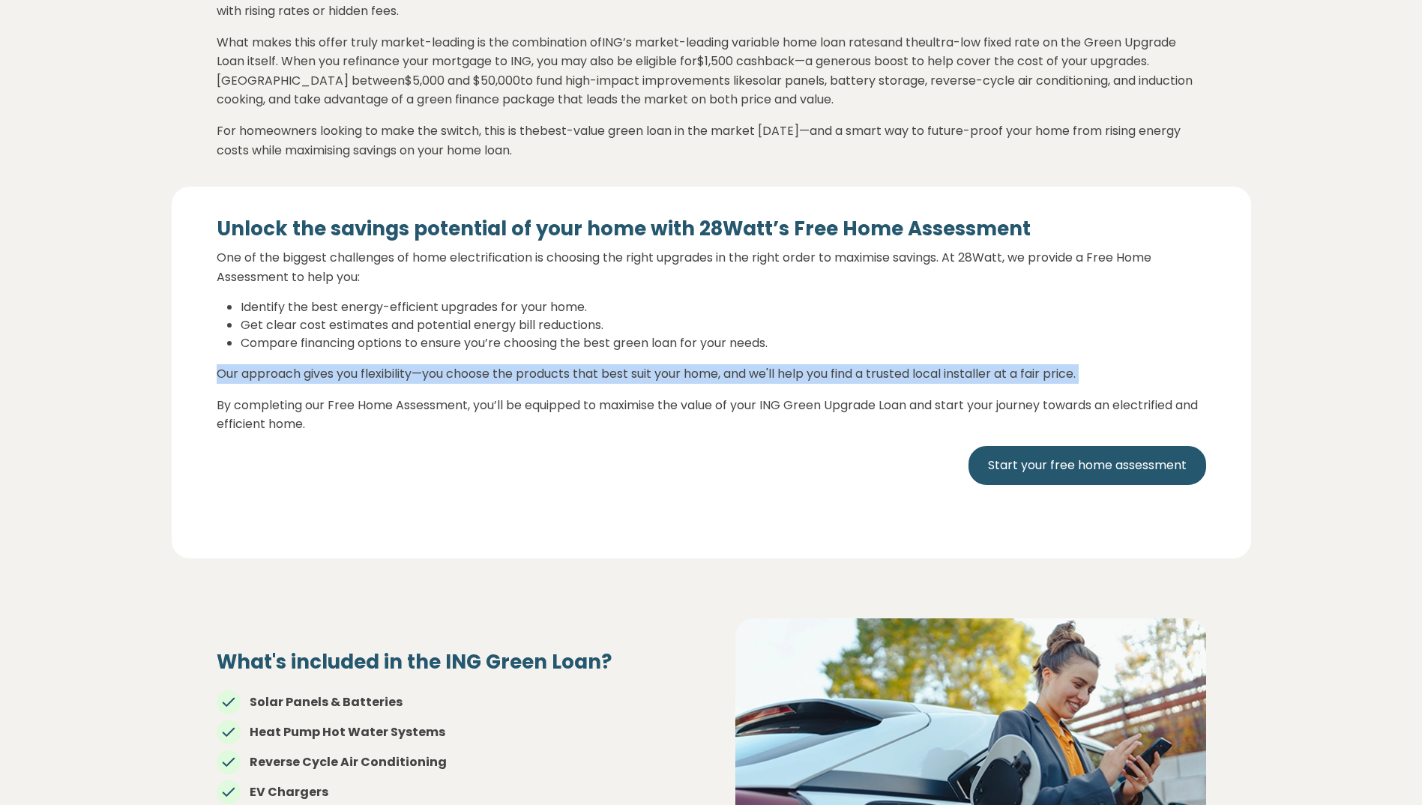
click at [404, 367] on div "Unlock the savings potential of your home with 28Watt’s Free Home Assessment On…" at bounding box center [711, 366] width 989 height 299
drag, startPoint x: 404, startPoint y: 367, endPoint x: 513, endPoint y: 388, distance: 110.7
click at [513, 384] on p "Our approach gives you flexibility—you choose the products that best suit your …" at bounding box center [711, 373] width 989 height 19
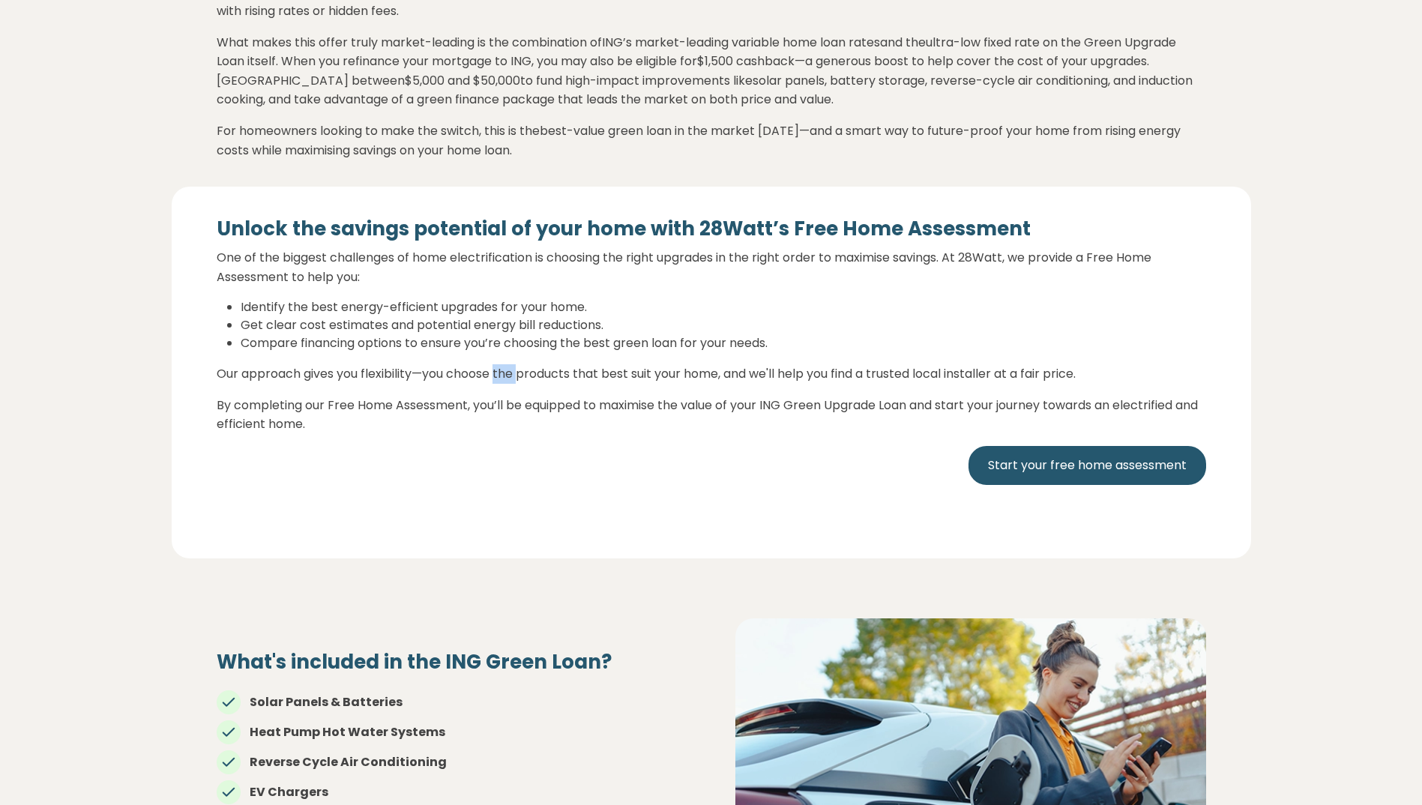
click at [513, 384] on p "Our approach gives you flexibility—you choose the products that best suit your …" at bounding box center [711, 373] width 989 height 19
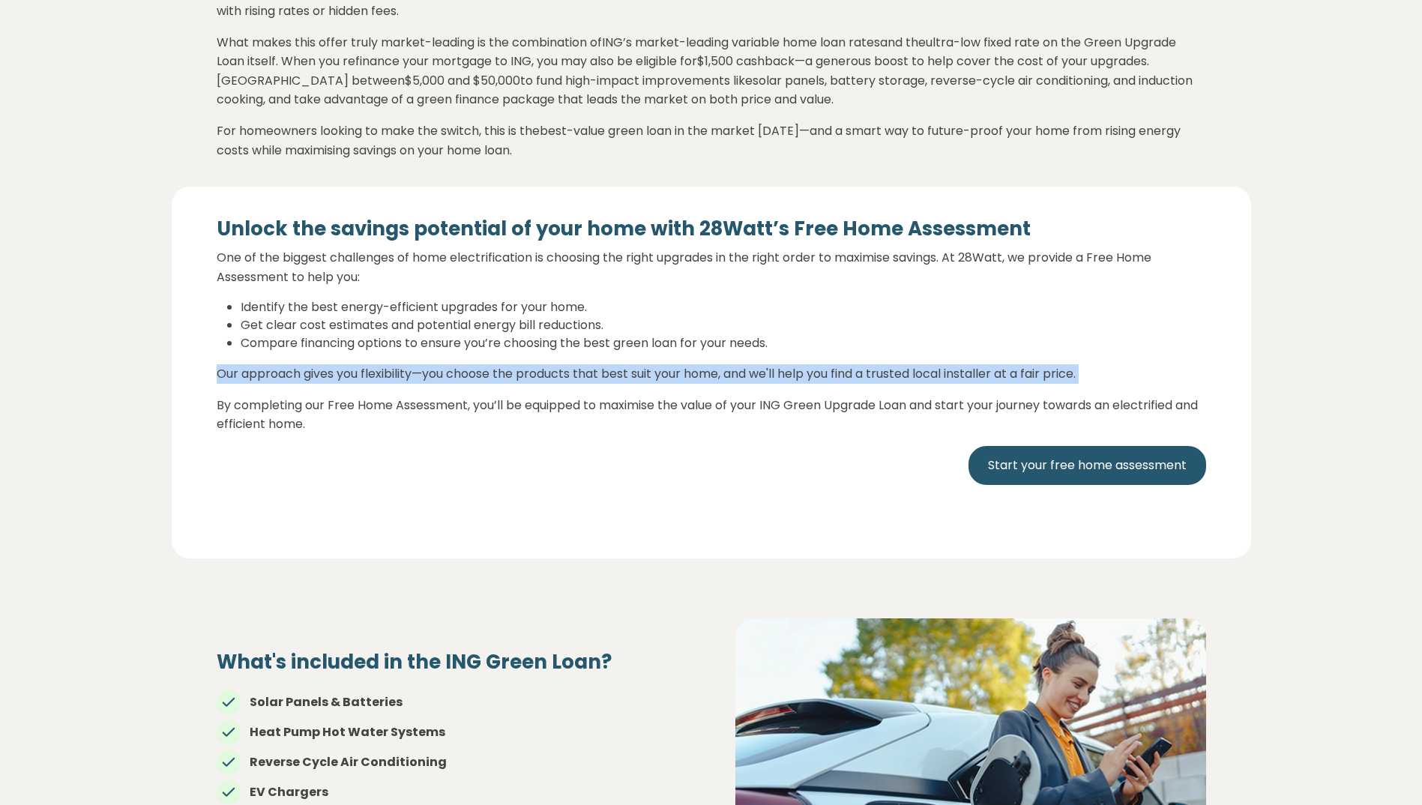
click at [513, 384] on p "Our approach gives you flexibility—you choose the products that best suit your …" at bounding box center [711, 373] width 989 height 19
drag, startPoint x: 513, startPoint y: 388, endPoint x: 372, endPoint y: 385, distance: 140.9
click at [372, 384] on p "Our approach gives you flexibility—you choose the products that best suit your …" at bounding box center [711, 373] width 989 height 19
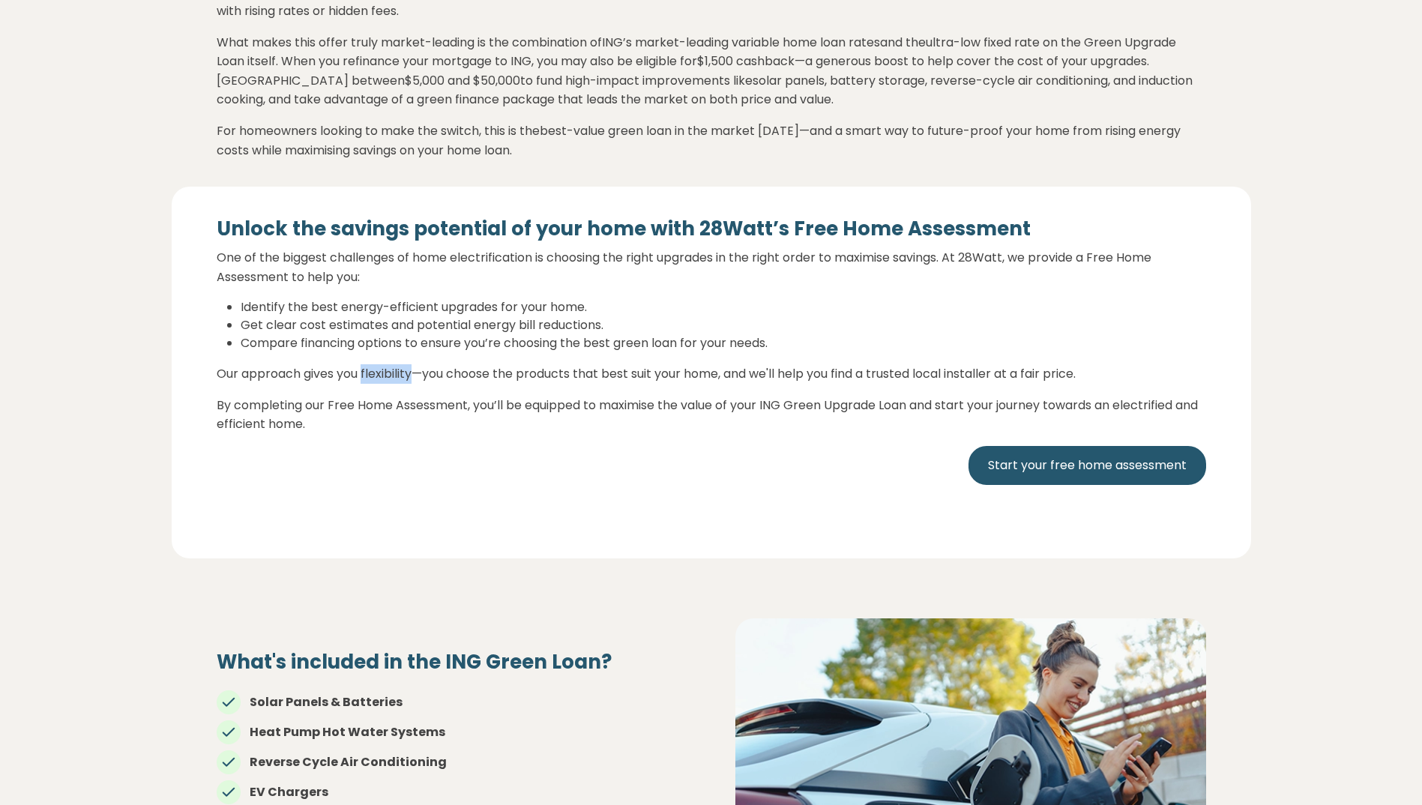
click at [372, 384] on p "Our approach gives you flexibility—you choose the products that best suit your …" at bounding box center [711, 373] width 989 height 19
drag, startPoint x: 372, startPoint y: 385, endPoint x: 344, endPoint y: 412, distance: 38.7
click at [344, 412] on p "By completing our Free Home Assessment, you’ll be equipped to maximise the valu…" at bounding box center [711, 415] width 989 height 38
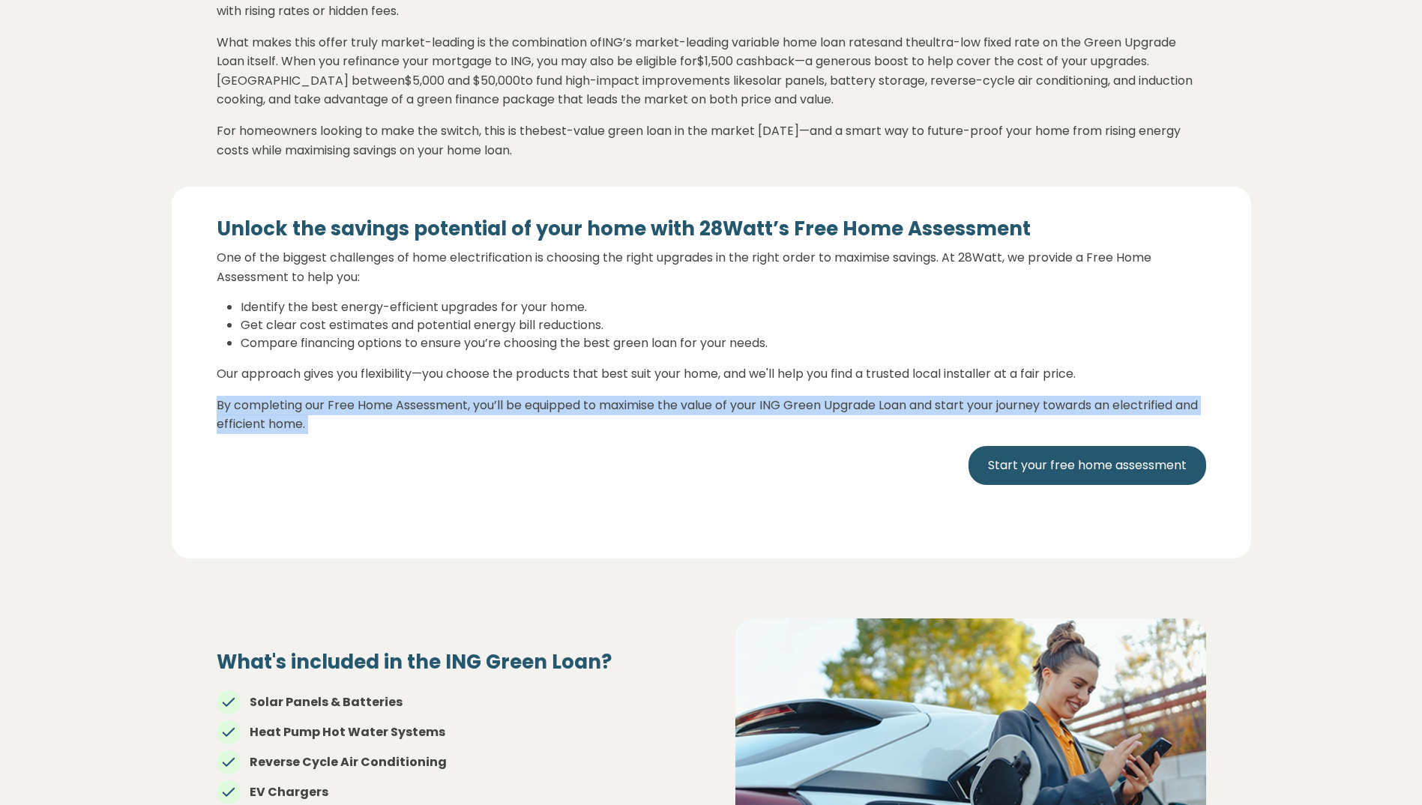
click at [344, 412] on p "By completing our Free Home Assessment, you’ll be equipped to maximise the valu…" at bounding box center [711, 415] width 989 height 38
drag, startPoint x: 344, startPoint y: 412, endPoint x: 442, endPoint y: 433, distance: 100.4
click at [442, 433] on p "By completing our Free Home Assessment, you’ll be equipped to maximise the valu…" at bounding box center [711, 415] width 989 height 38
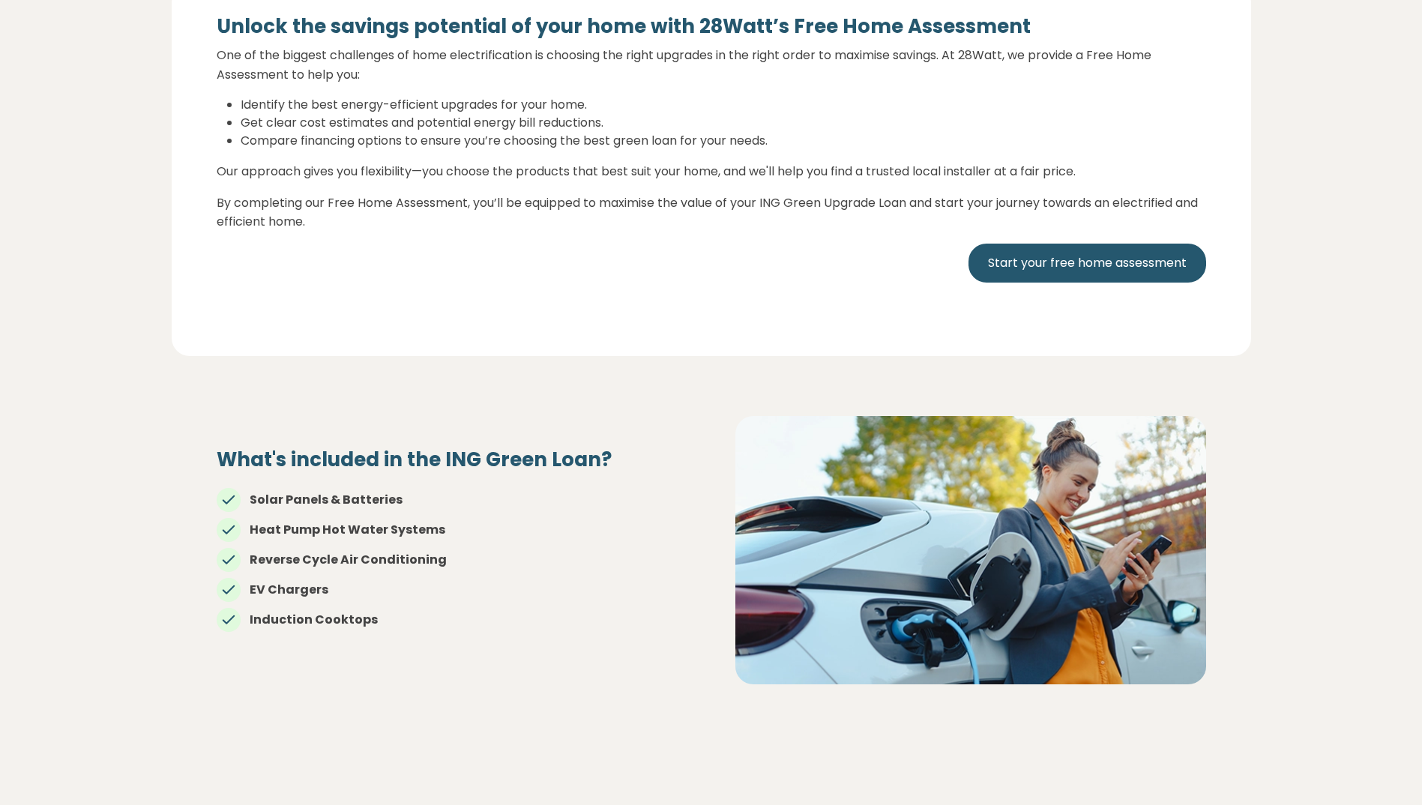
scroll to position [1349, 0]
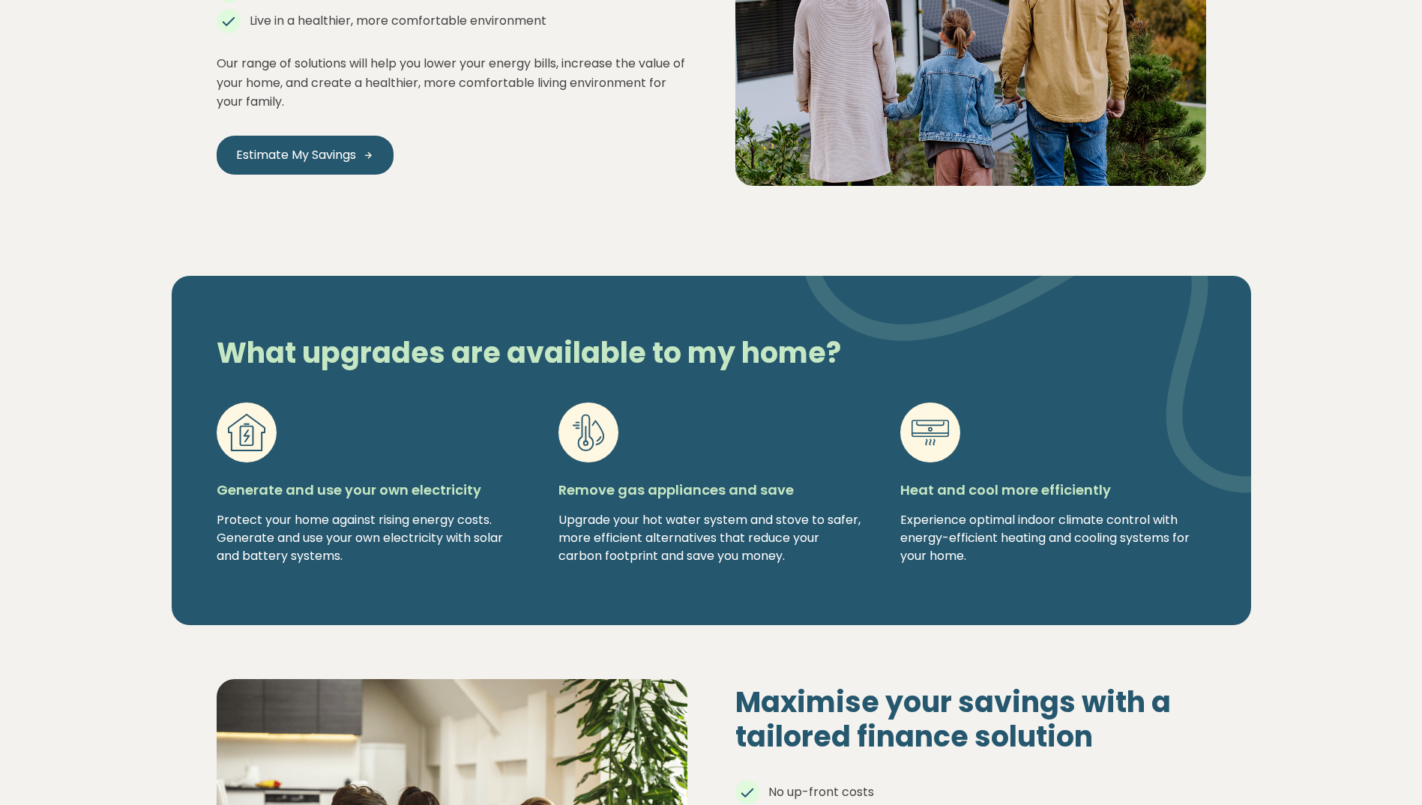
scroll to position [1874, 0]
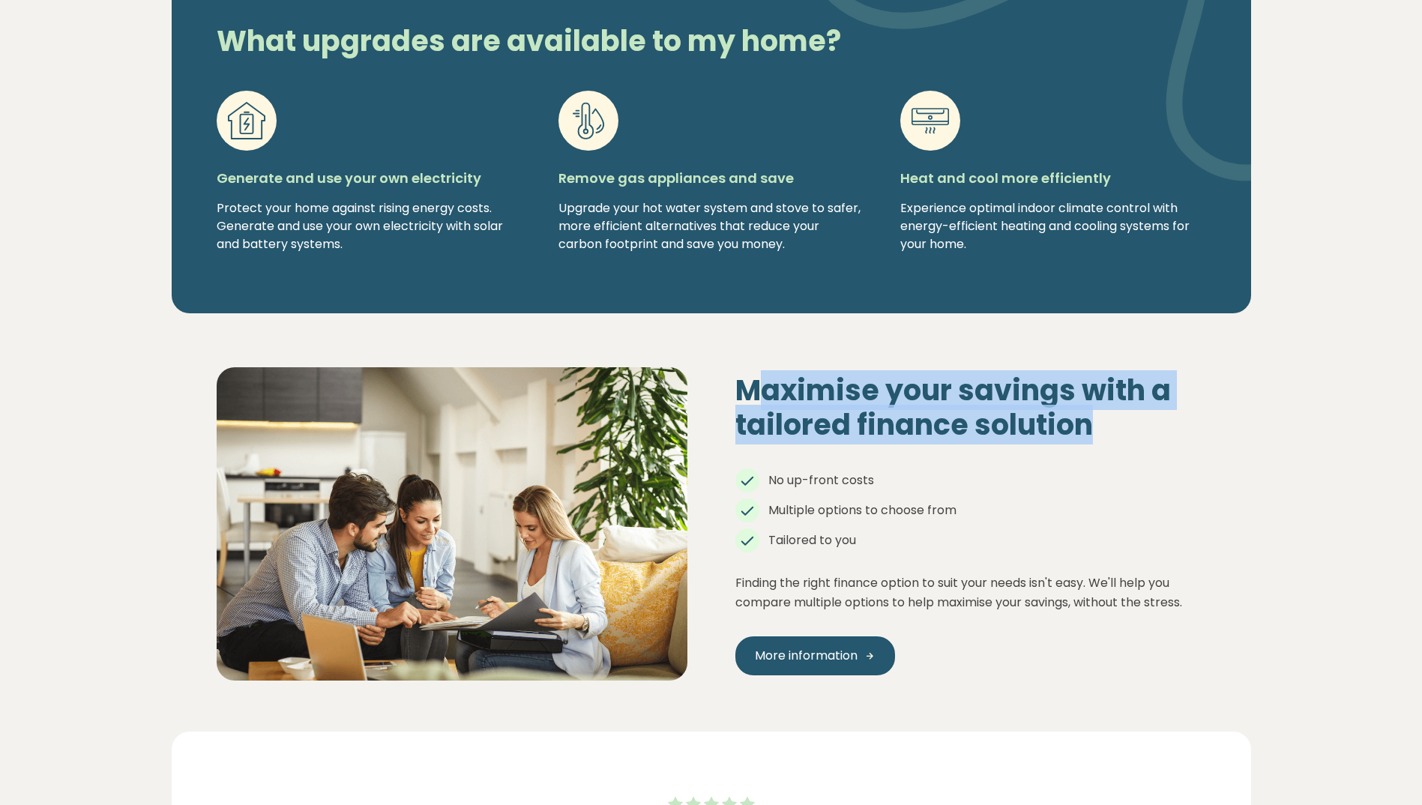
drag, startPoint x: 756, startPoint y: 251, endPoint x: 1169, endPoint y: 294, distance: 414.5
click at [1169, 373] on h2 "Maximise your savings with a tailored finance solution" at bounding box center [970, 407] width 471 height 68
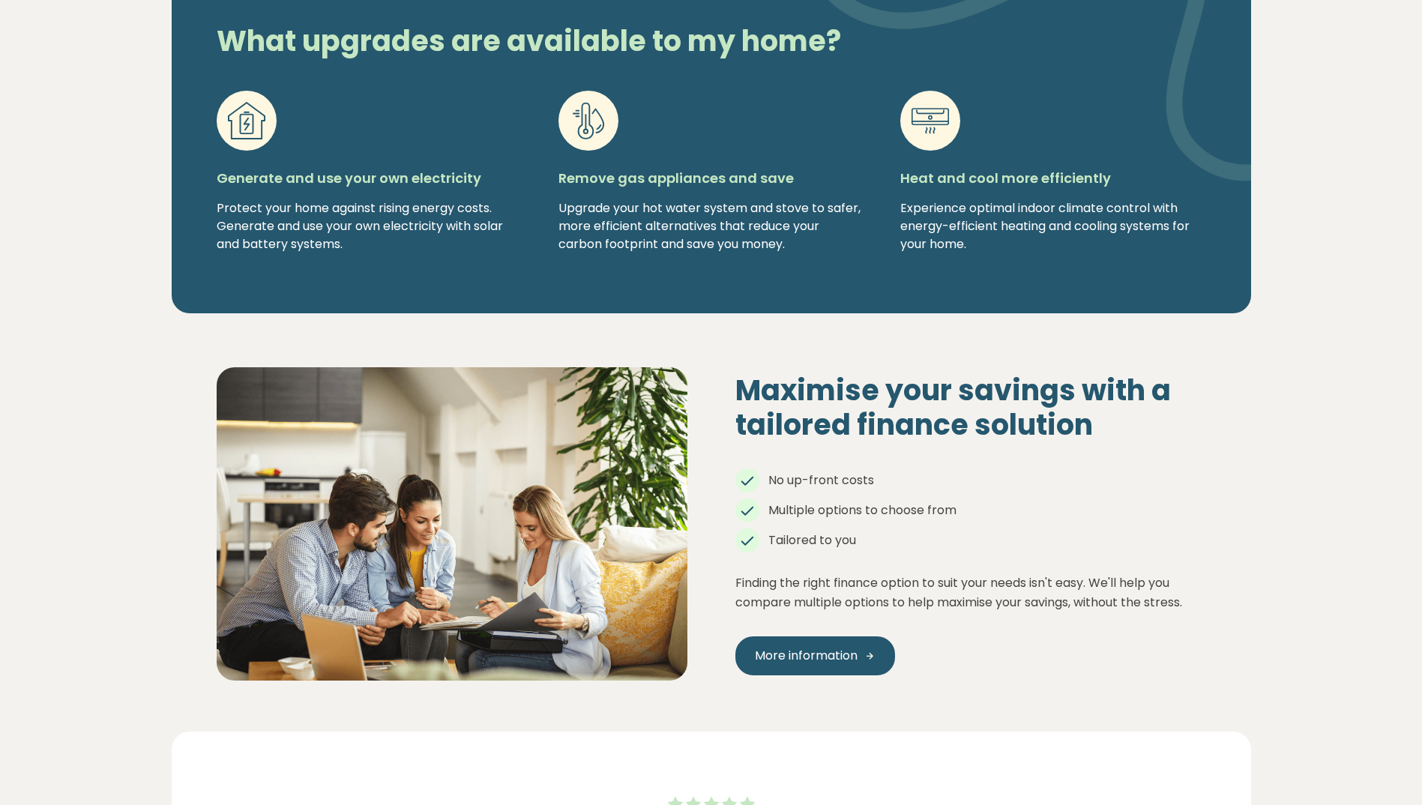
click at [940, 501] on li "Multiple options to choose from" at bounding box center [970, 510] width 471 height 18
drag, startPoint x: 800, startPoint y: 433, endPoint x: 1219, endPoint y: 434, distance: 419.0
click at [1219, 434] on div "Maximise your savings with a tailored finance solution No up-front costs Multip…" at bounding box center [970, 523] width 519 height 301
drag, startPoint x: 1219, startPoint y: 434, endPoint x: 1031, endPoint y: 455, distance: 188.6
click at [1035, 573] on p "Finding the right finance option to suit your needs isn't easy. We'll help you …" at bounding box center [970, 592] width 471 height 38
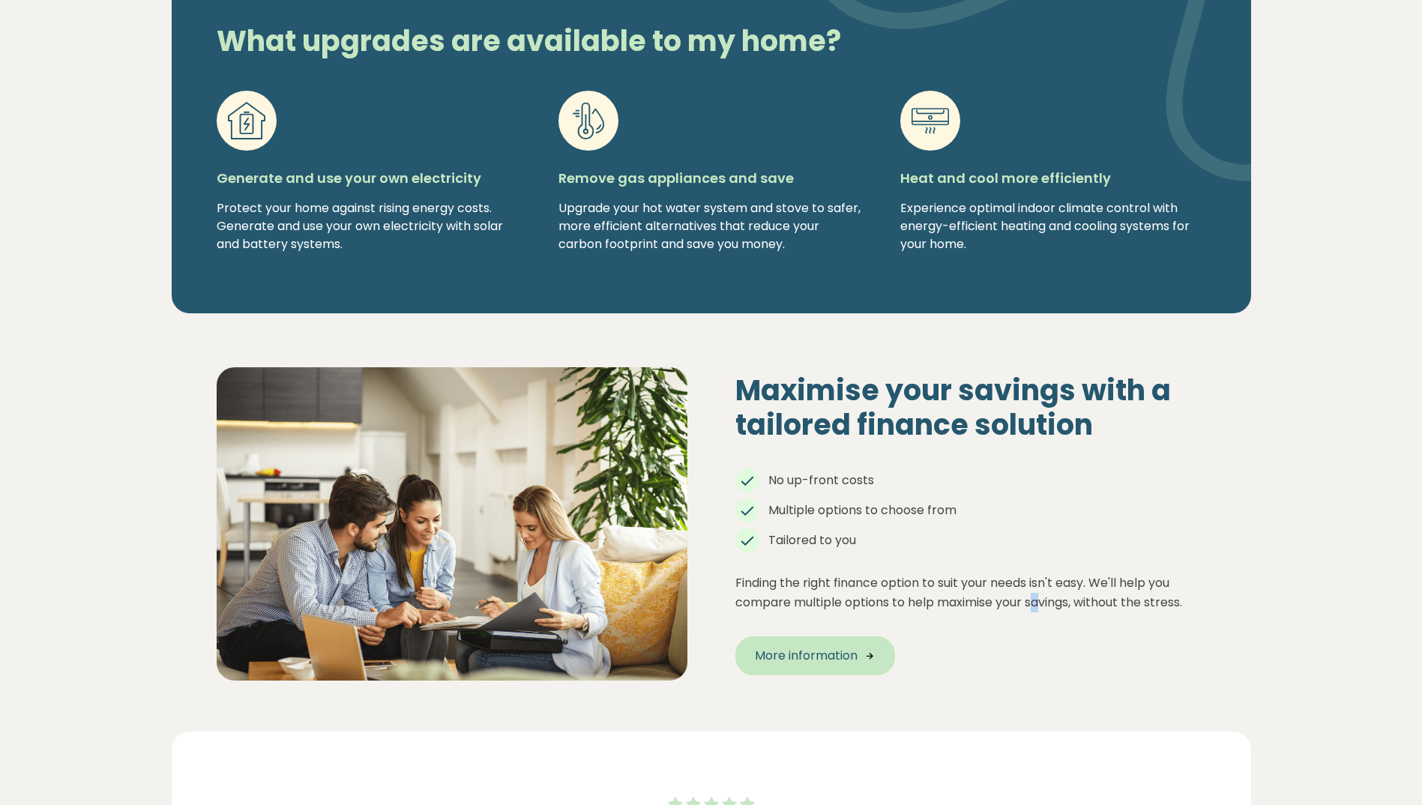
click at [825, 647] on span "More information" at bounding box center [806, 656] width 103 height 18
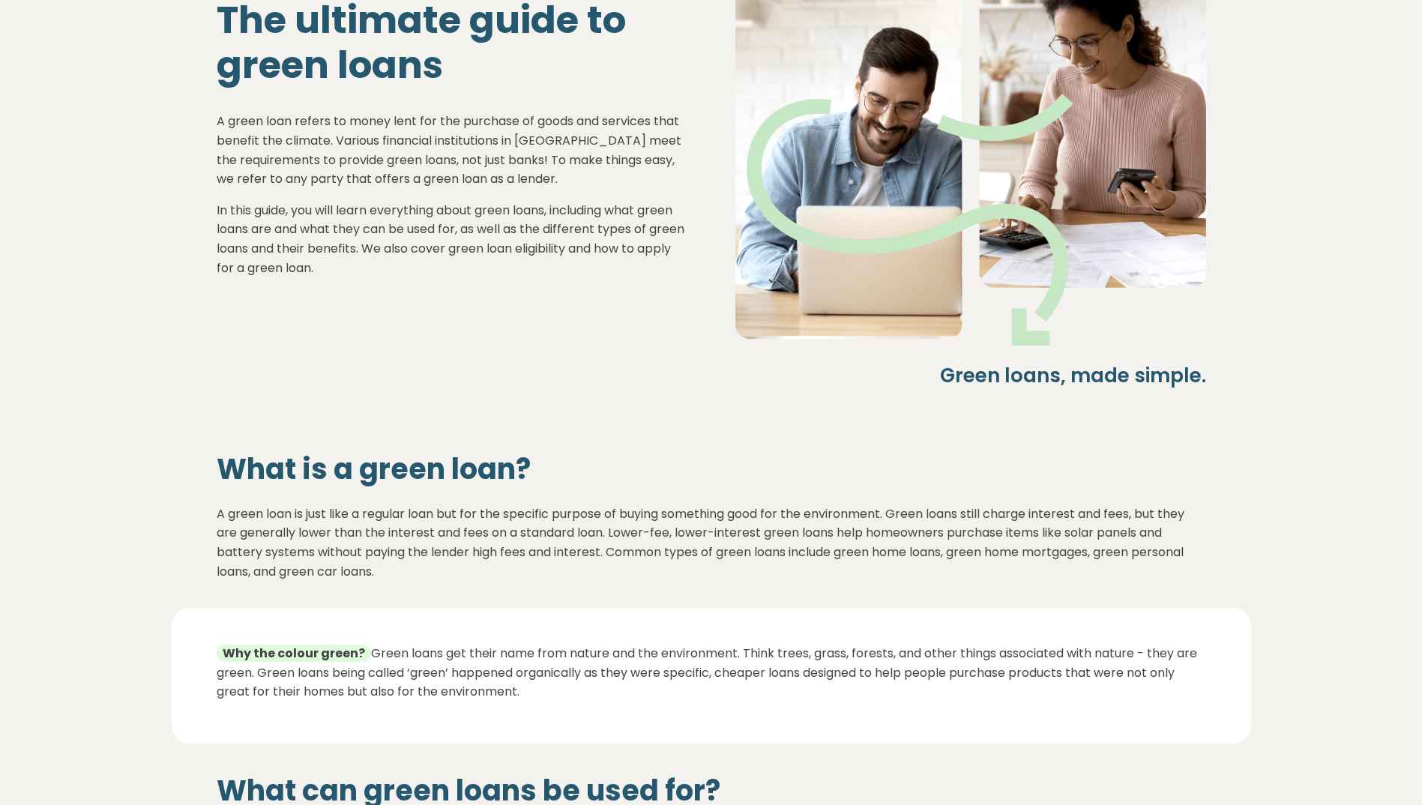
scroll to position [300, 0]
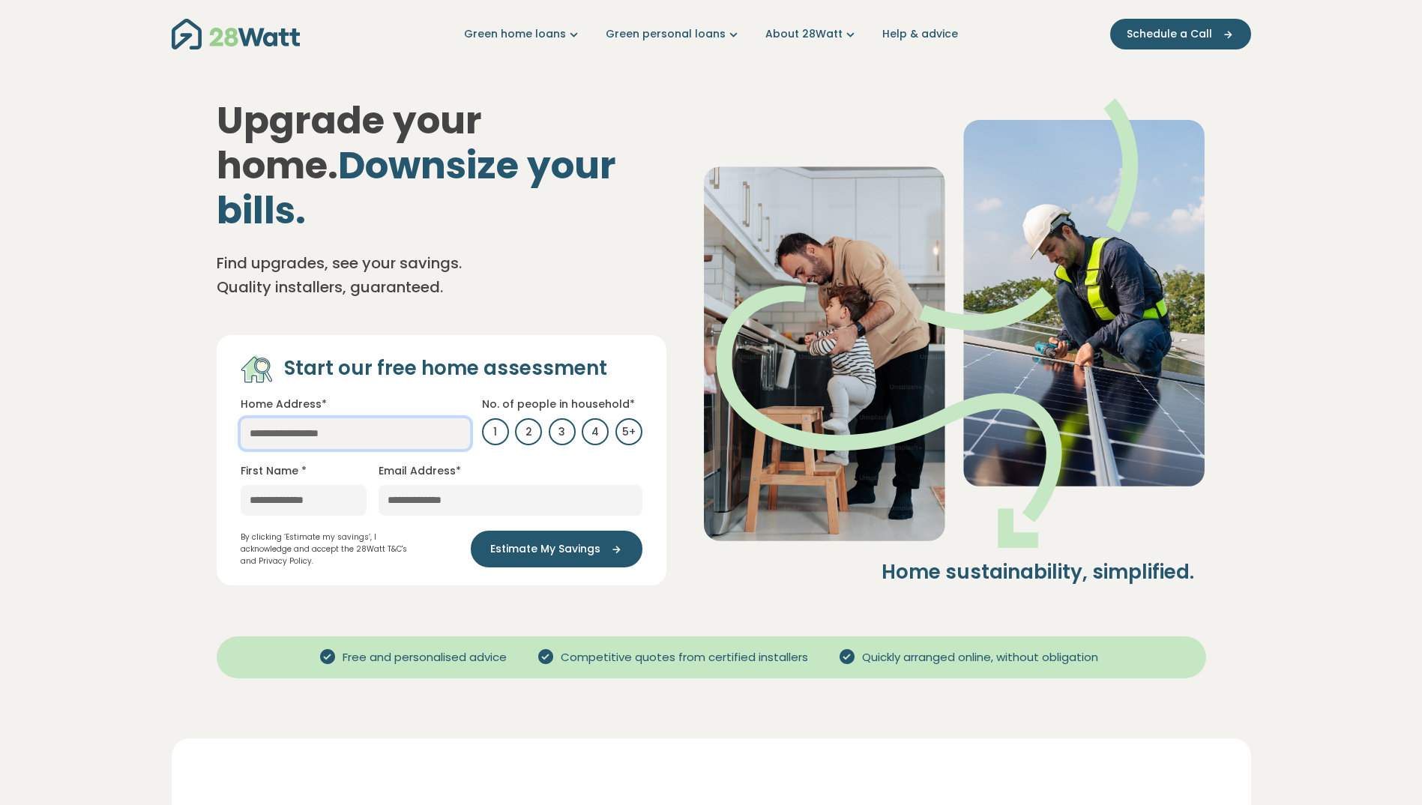
click at [323, 418] on input "text" at bounding box center [355, 433] width 229 height 31
type input "*"
click at [339, 449] on link "[STREET_ADDRESS]" at bounding box center [302, 463] width 122 height 29
type input "**********"
click at [292, 485] on input "text" at bounding box center [304, 500] width 126 height 31
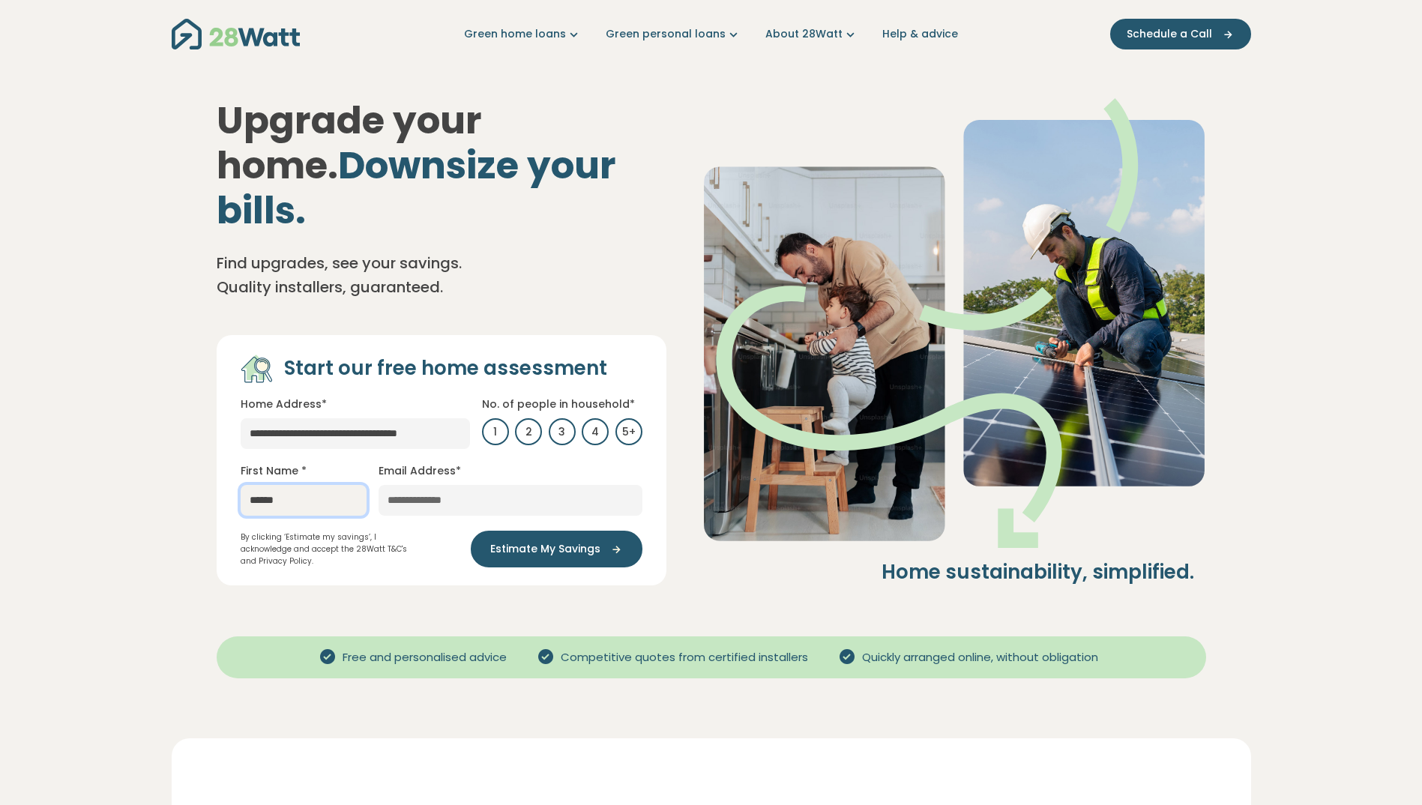
type input "******"
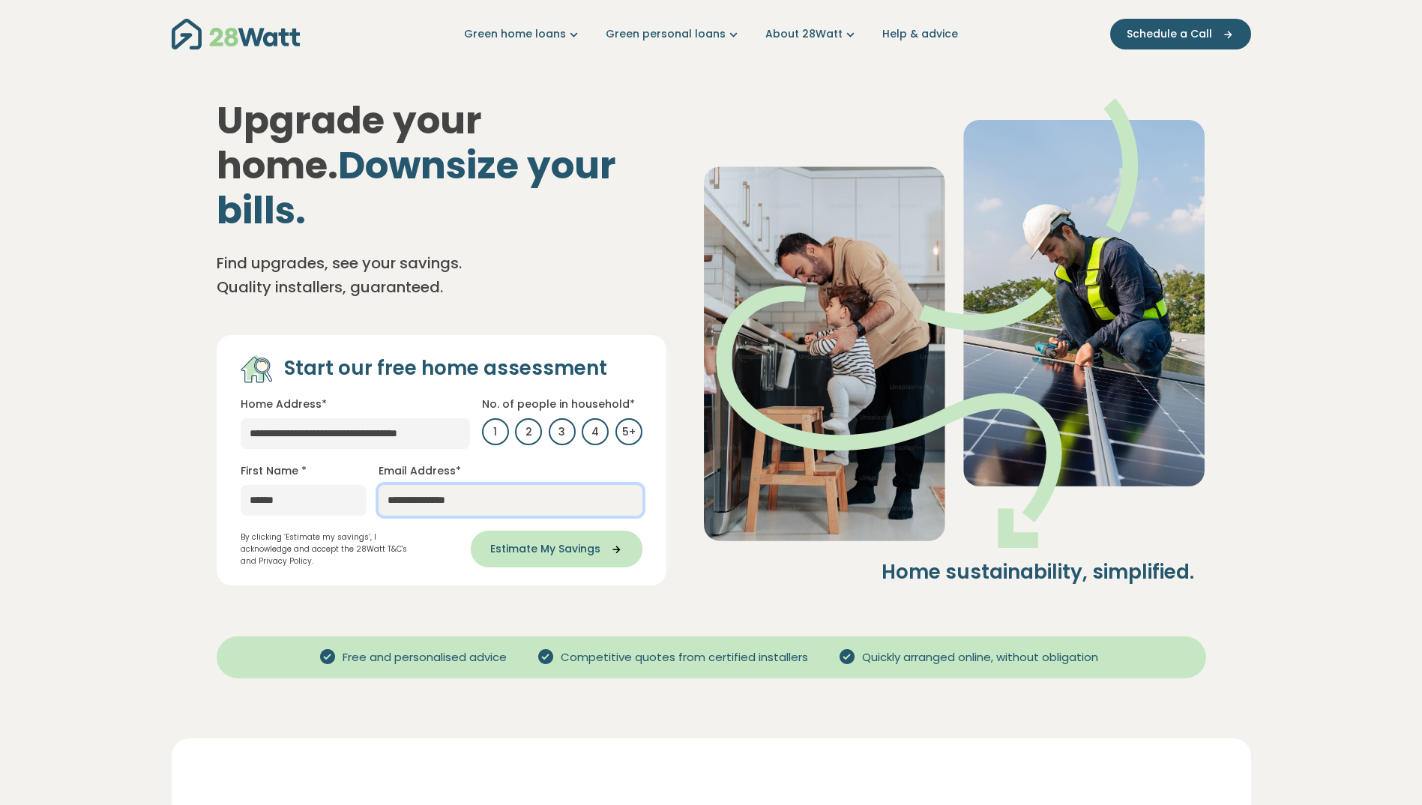
type input "**********"
click at [540, 541] on span "Estimate My Savings" at bounding box center [545, 549] width 110 height 16
click at [576, 531] on button "Estimate My Savings" at bounding box center [557, 549] width 172 height 37
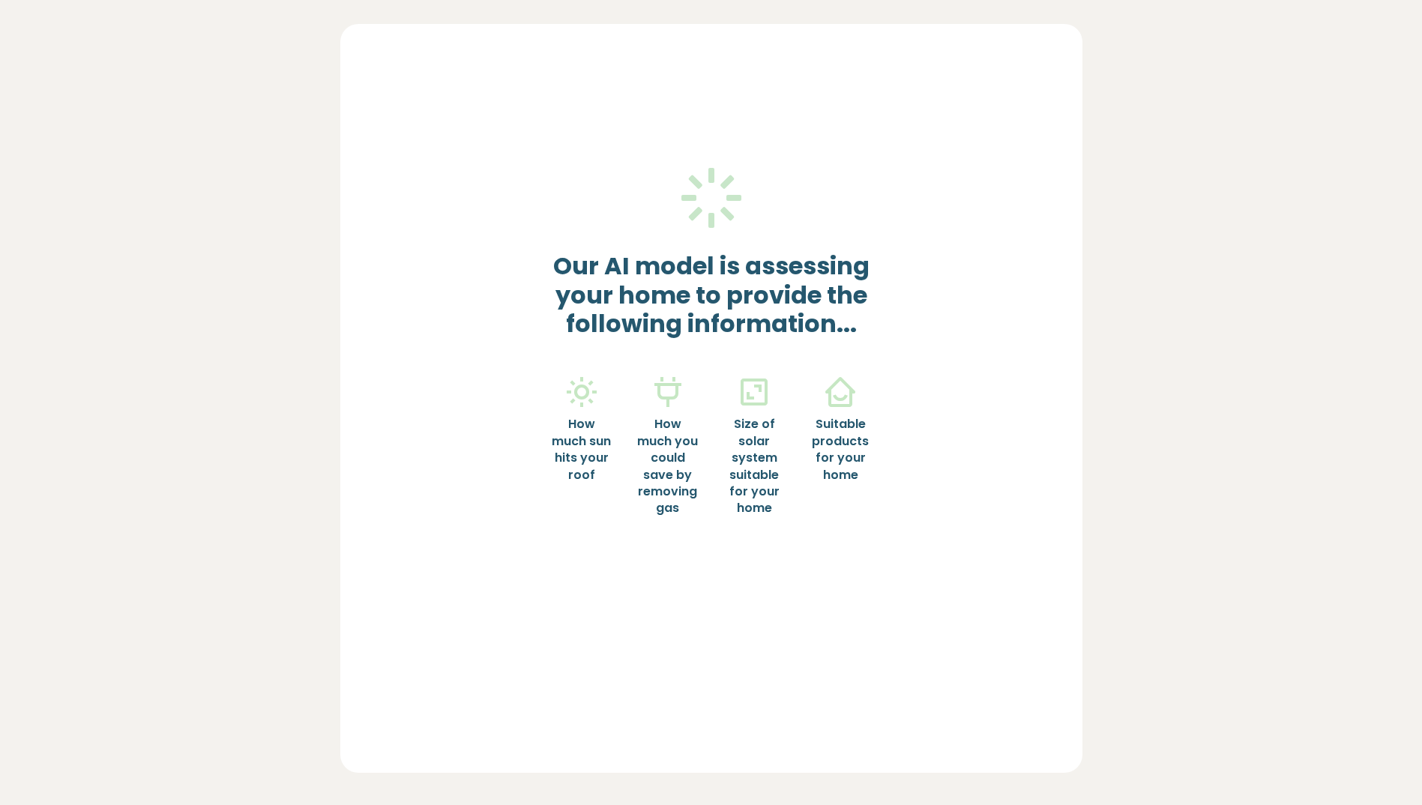
scroll to position [150, 0]
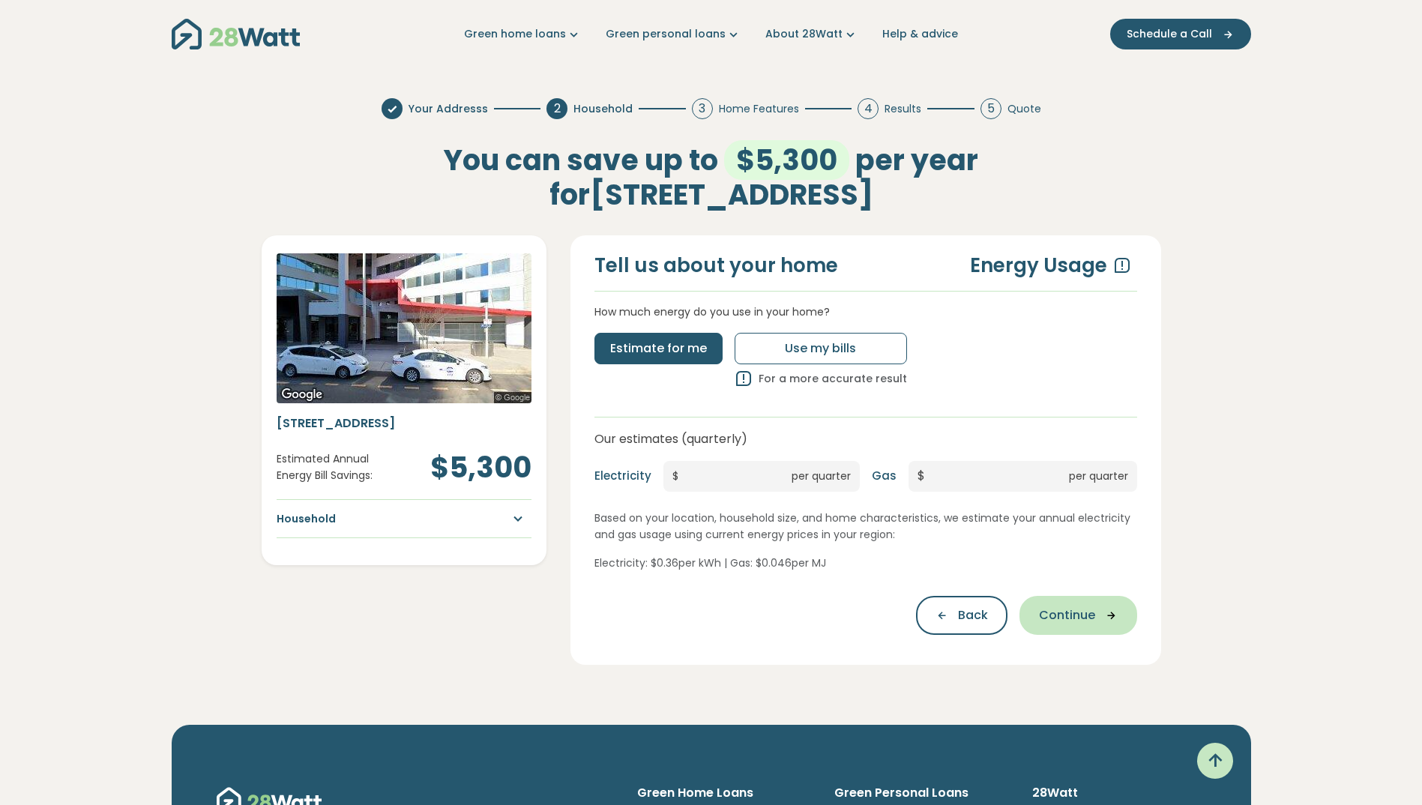
click at [1055, 616] on span "Continue" at bounding box center [1067, 615] width 56 height 18
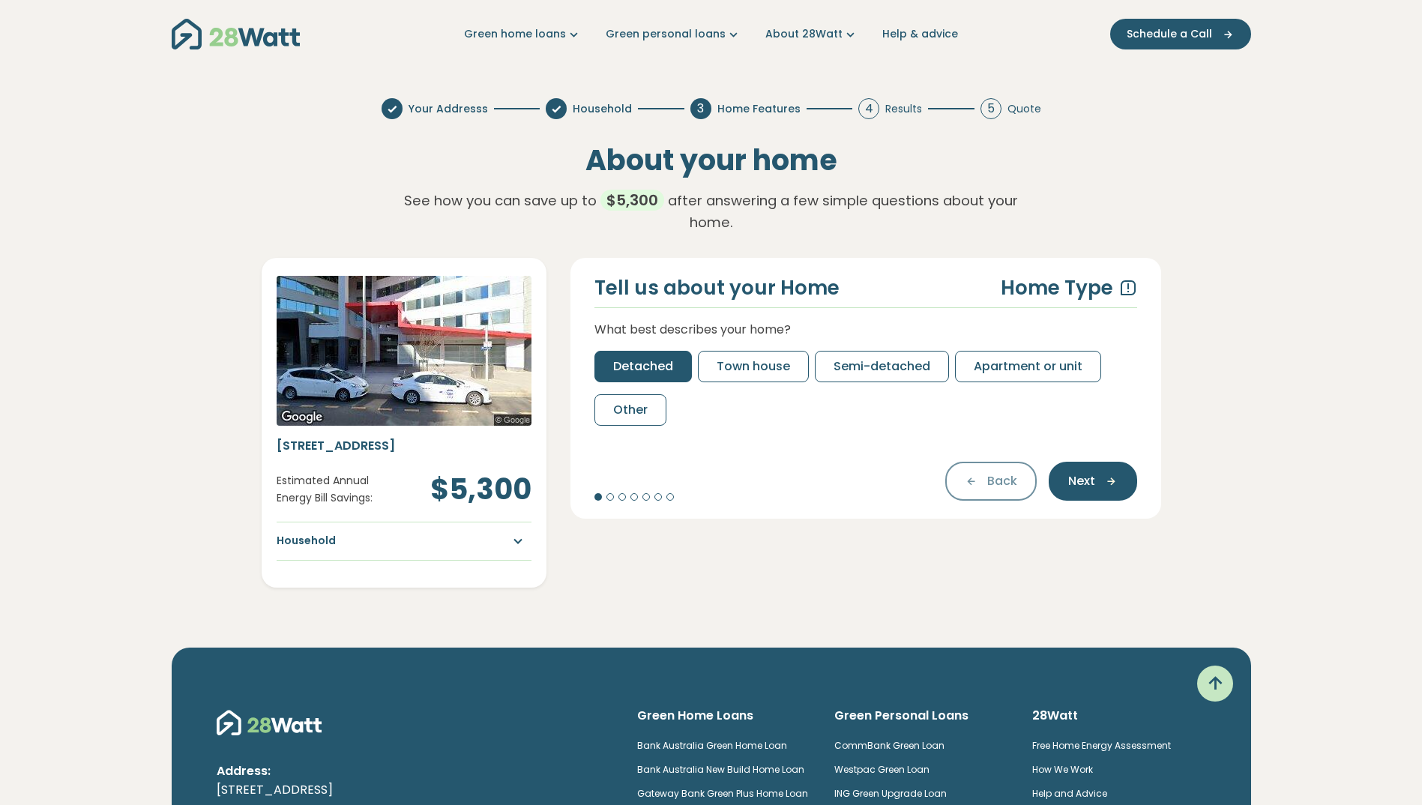
click at [653, 375] on span "Detached" at bounding box center [643, 367] width 60 height 18
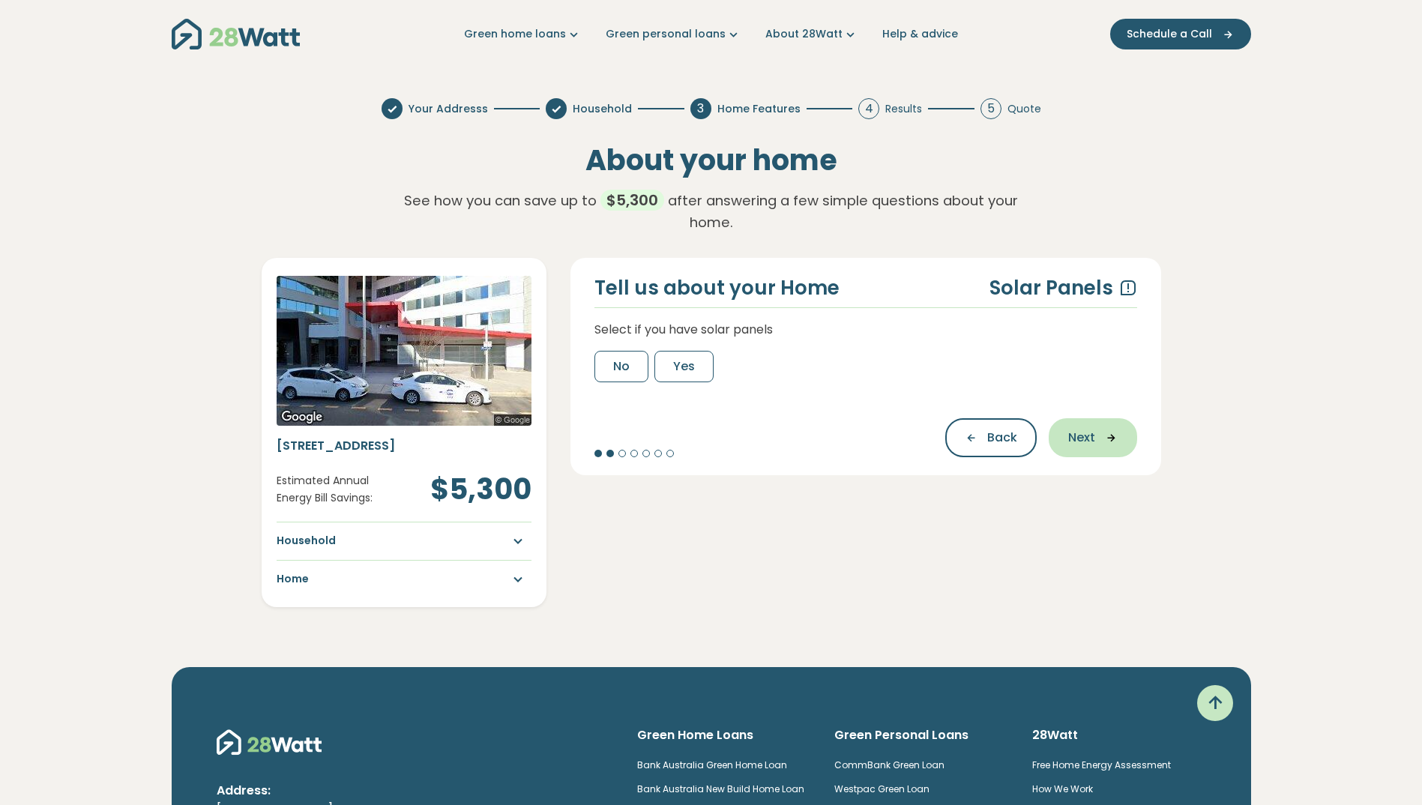
click at [1081, 432] on span "Next" at bounding box center [1081, 438] width 27 height 18
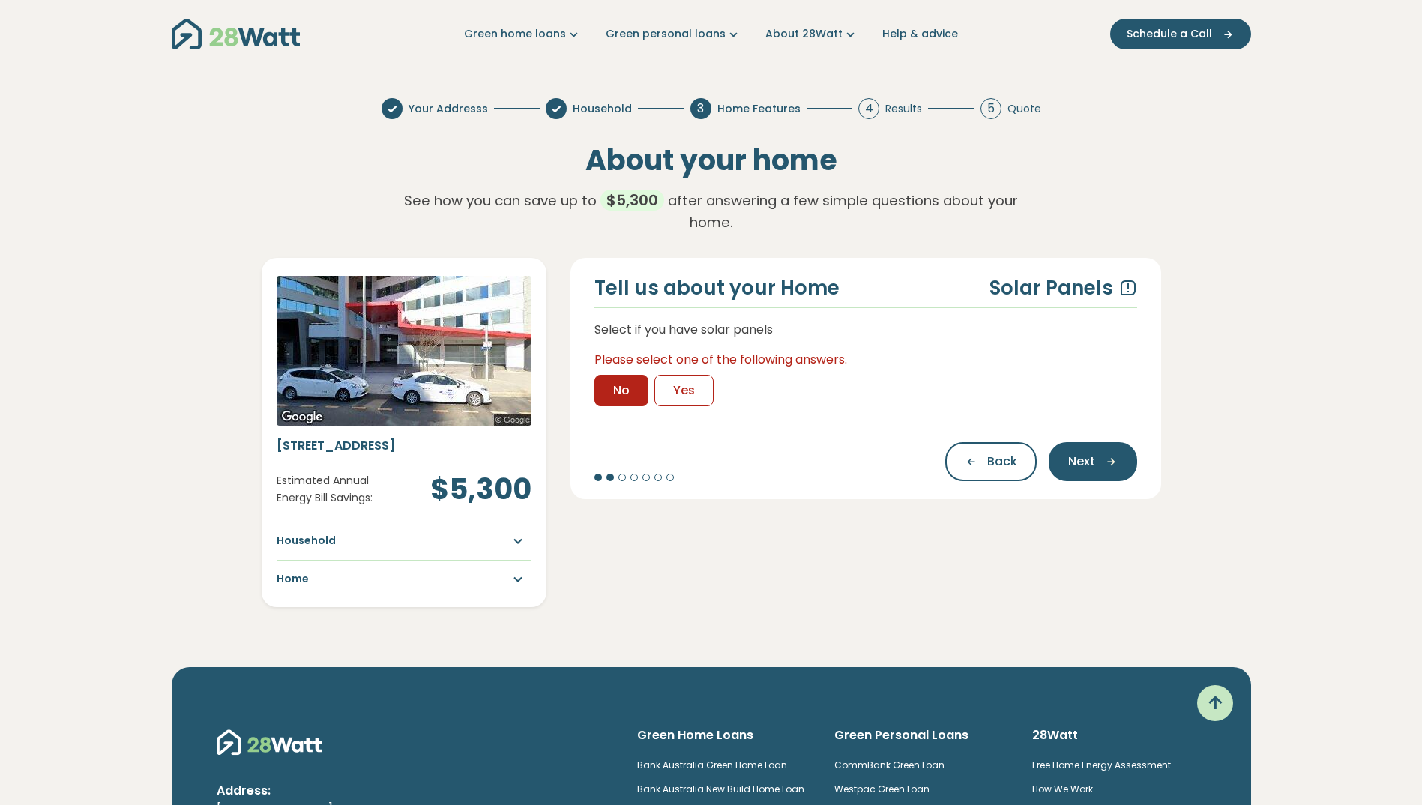
click at [629, 391] on span "No" at bounding box center [621, 391] width 16 height 18
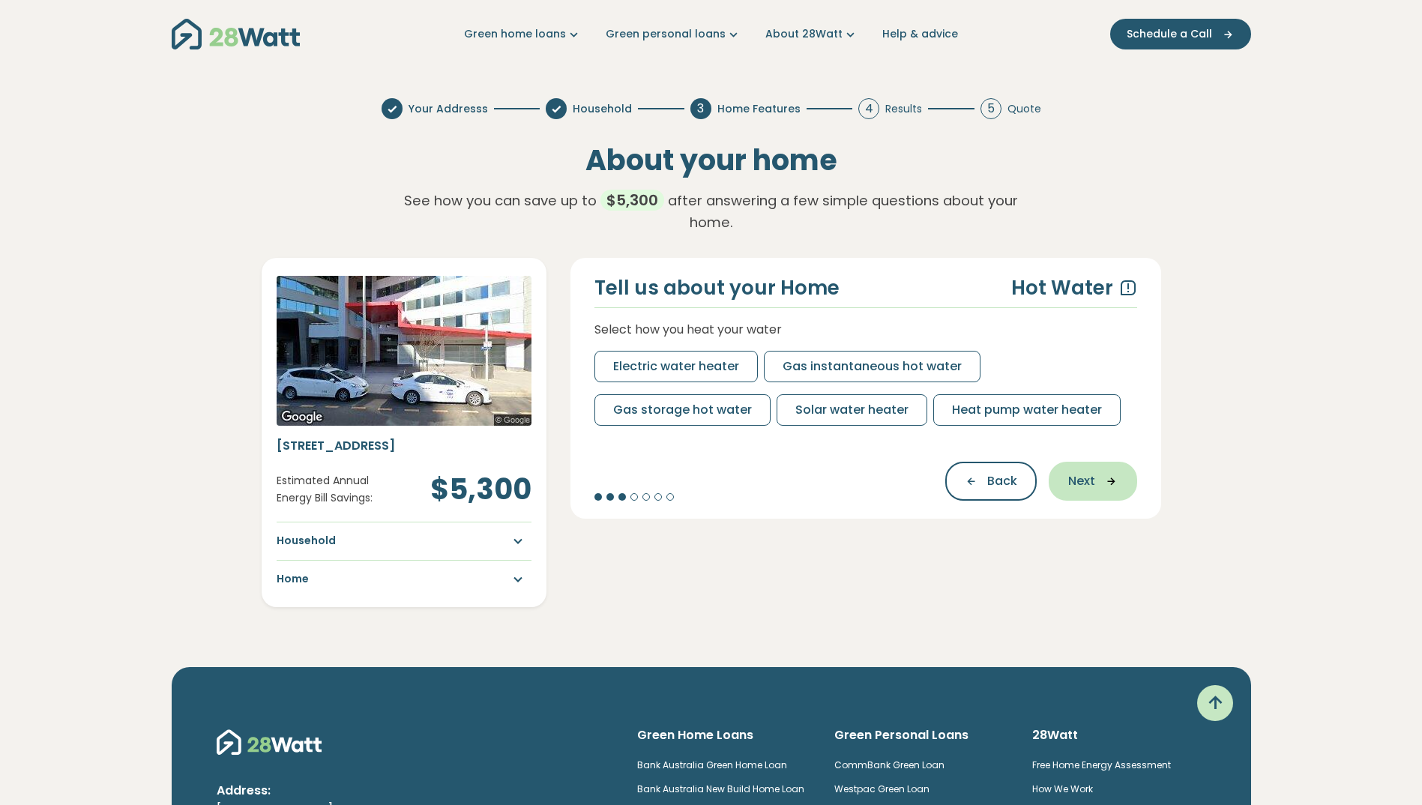
click at [1107, 479] on icon "button" at bounding box center [1106, 481] width 22 height 13
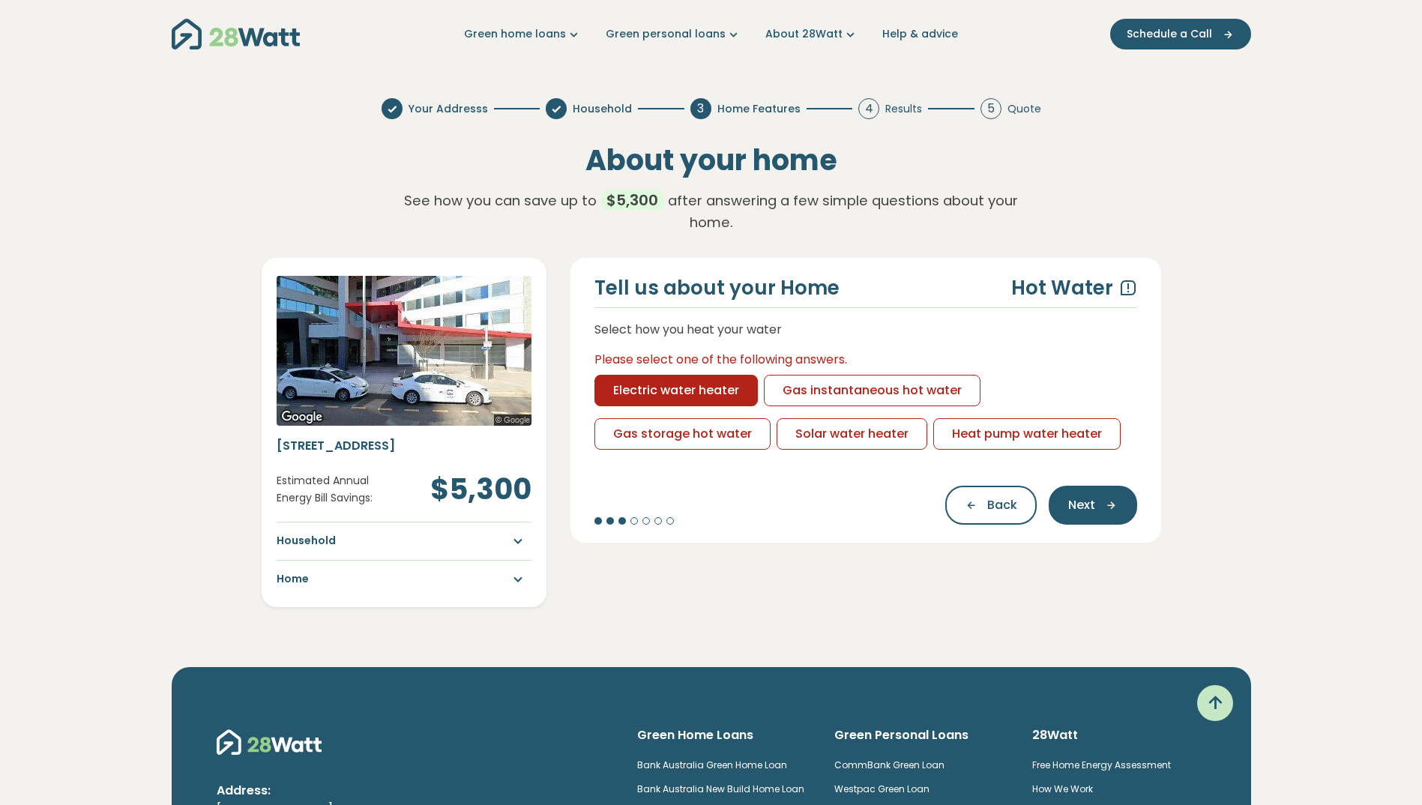
click at [683, 403] on button "Electric water heater" at bounding box center [675, 390] width 163 height 31
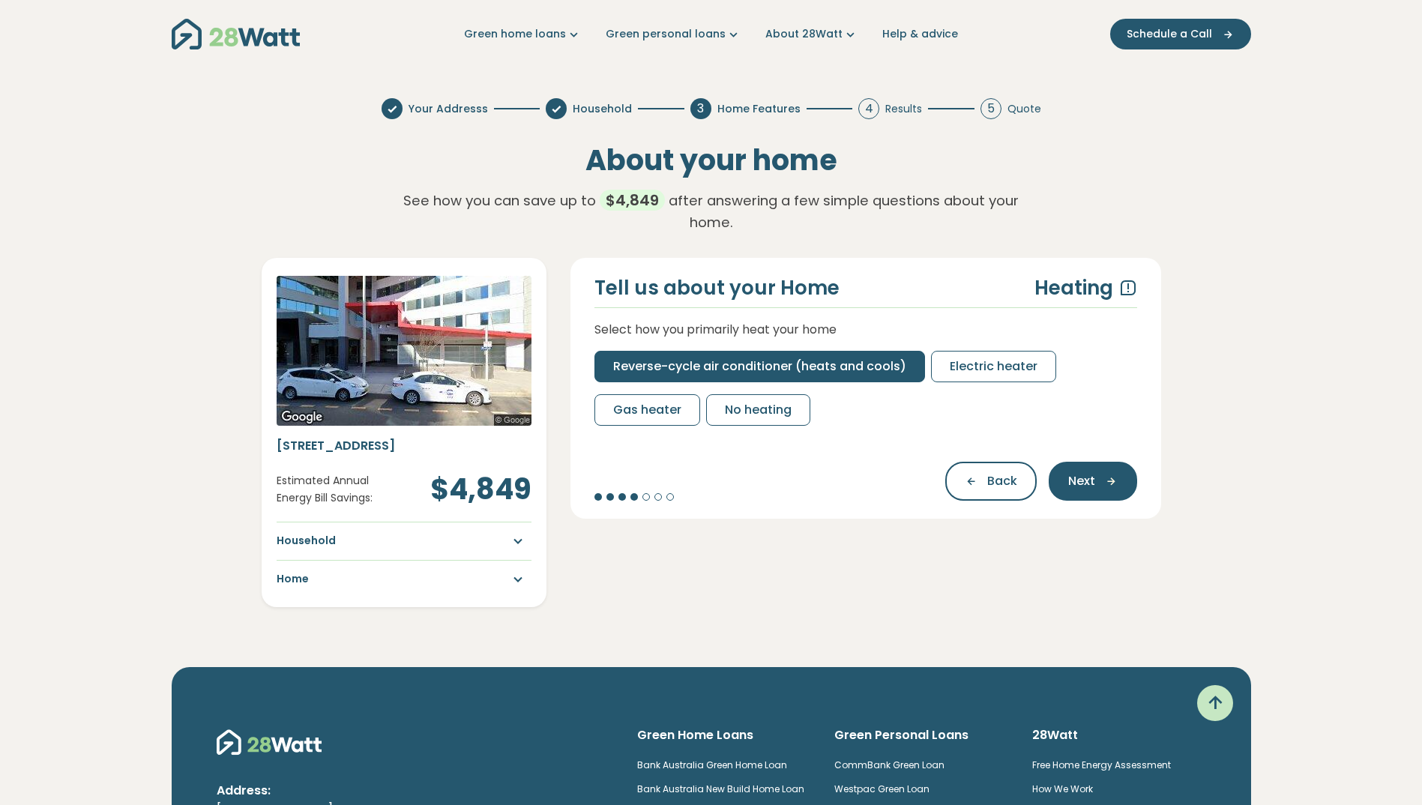
click at [726, 373] on span "Reverse-cycle air conditioner (heats and cools)" at bounding box center [759, 367] width 293 height 18
click at [743, 357] on button "Reverse-cycle air conditioner (heats and cools)" at bounding box center [759, 366] width 331 height 31
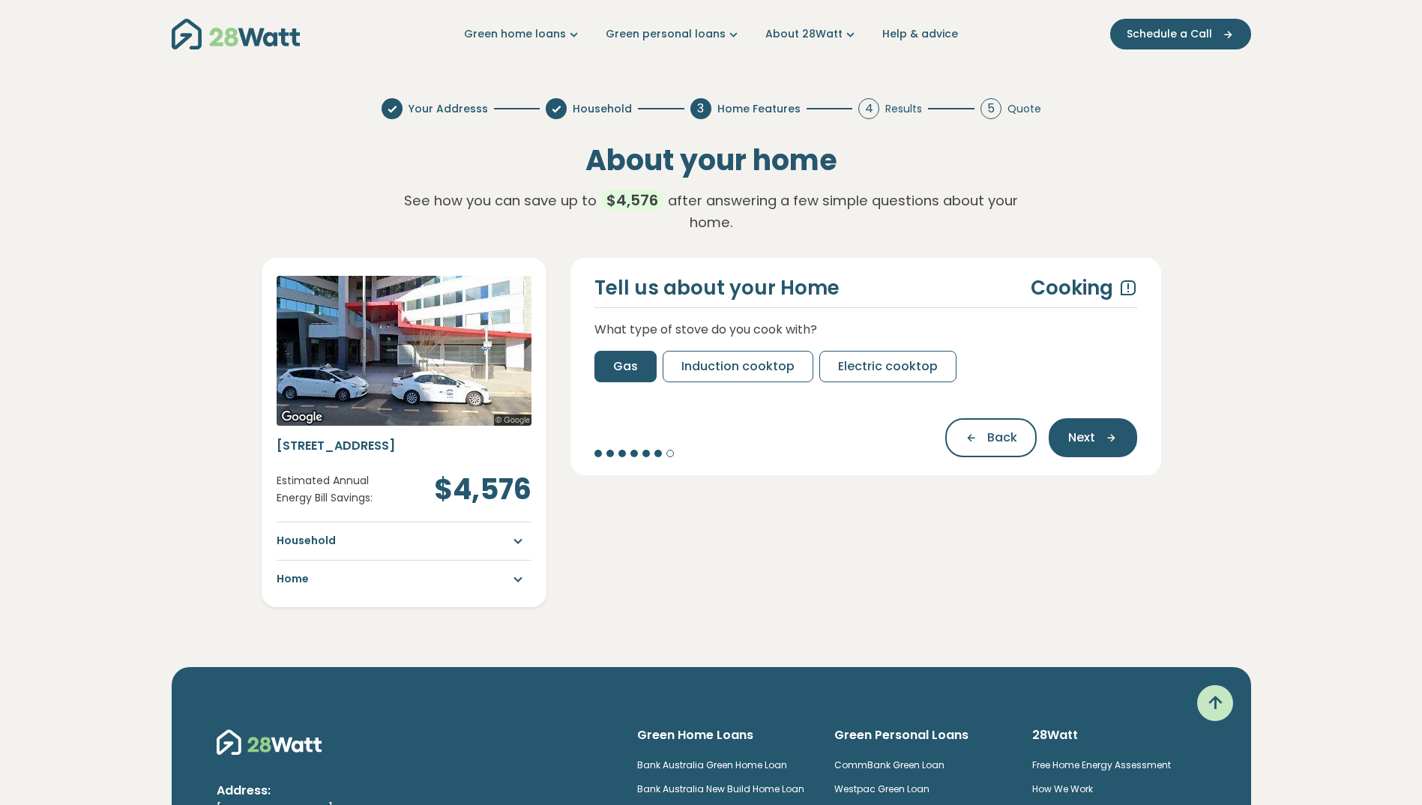
click at [743, 357] on button "Induction cooktop" at bounding box center [738, 366] width 151 height 31
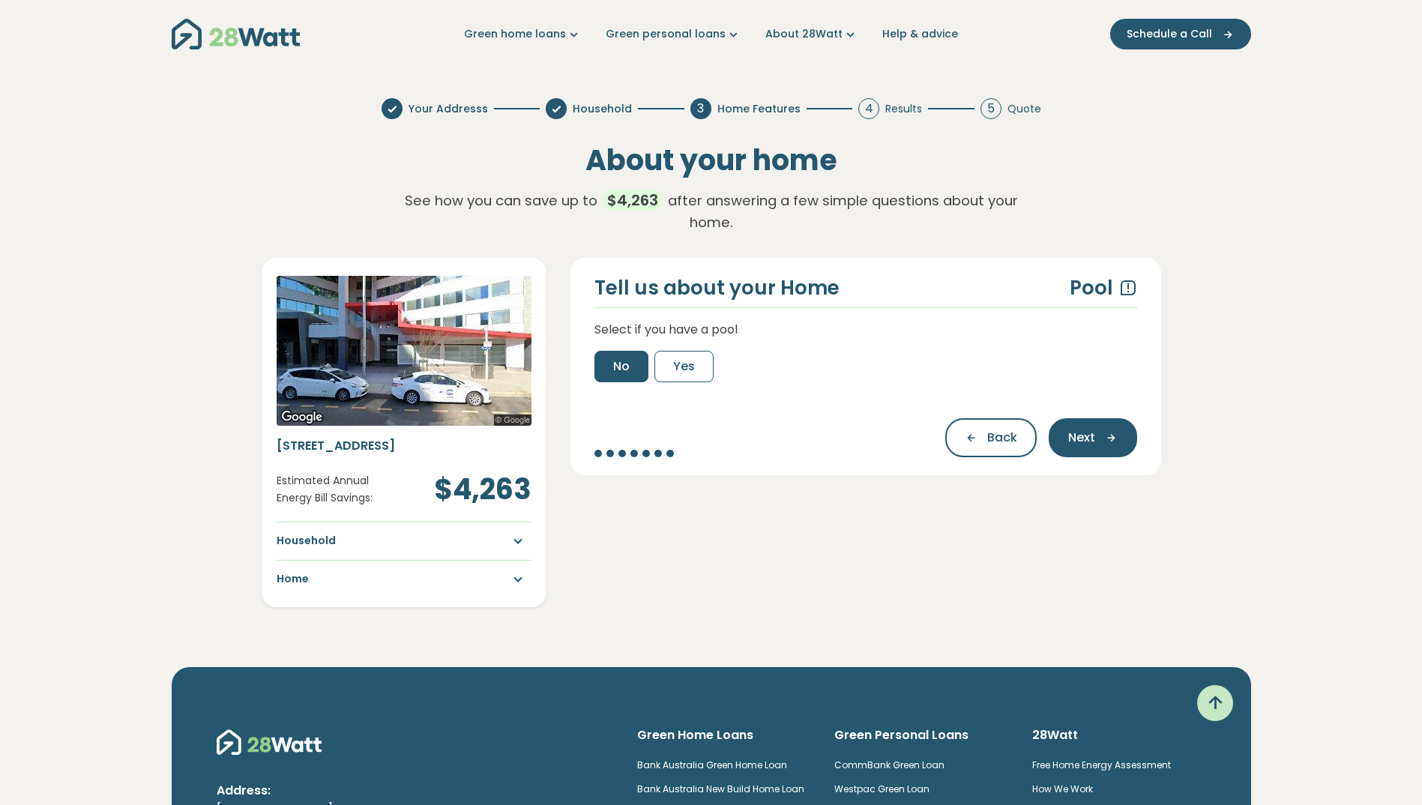
click at [620, 355] on button "No" at bounding box center [621, 366] width 54 height 31
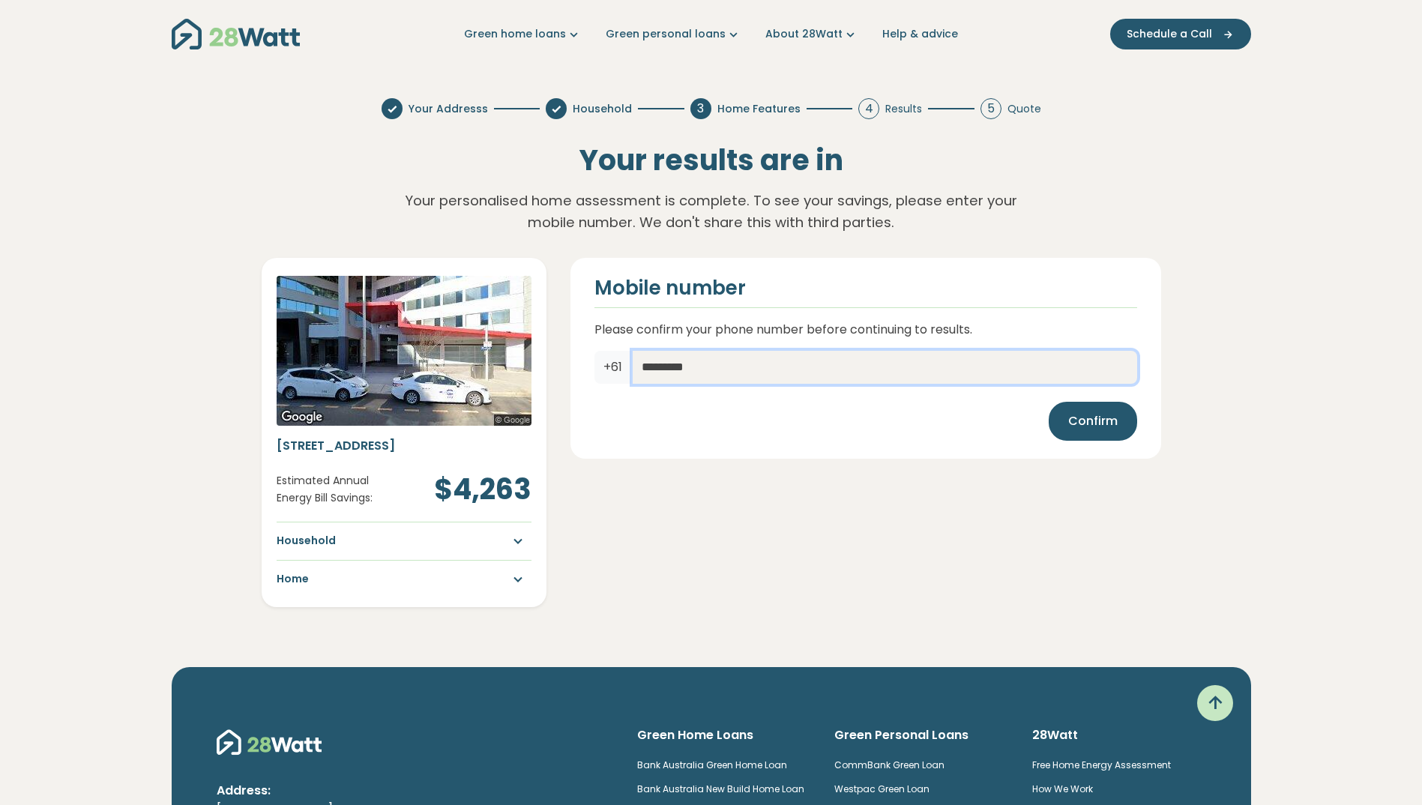
click at [861, 382] on input "*********" at bounding box center [885, 367] width 504 height 33
click at [1226, 379] on div "Your Addresss Household 3 Home Features 4 Results 5 Quote Your results are in Y…" at bounding box center [711, 352] width 1079 height 568
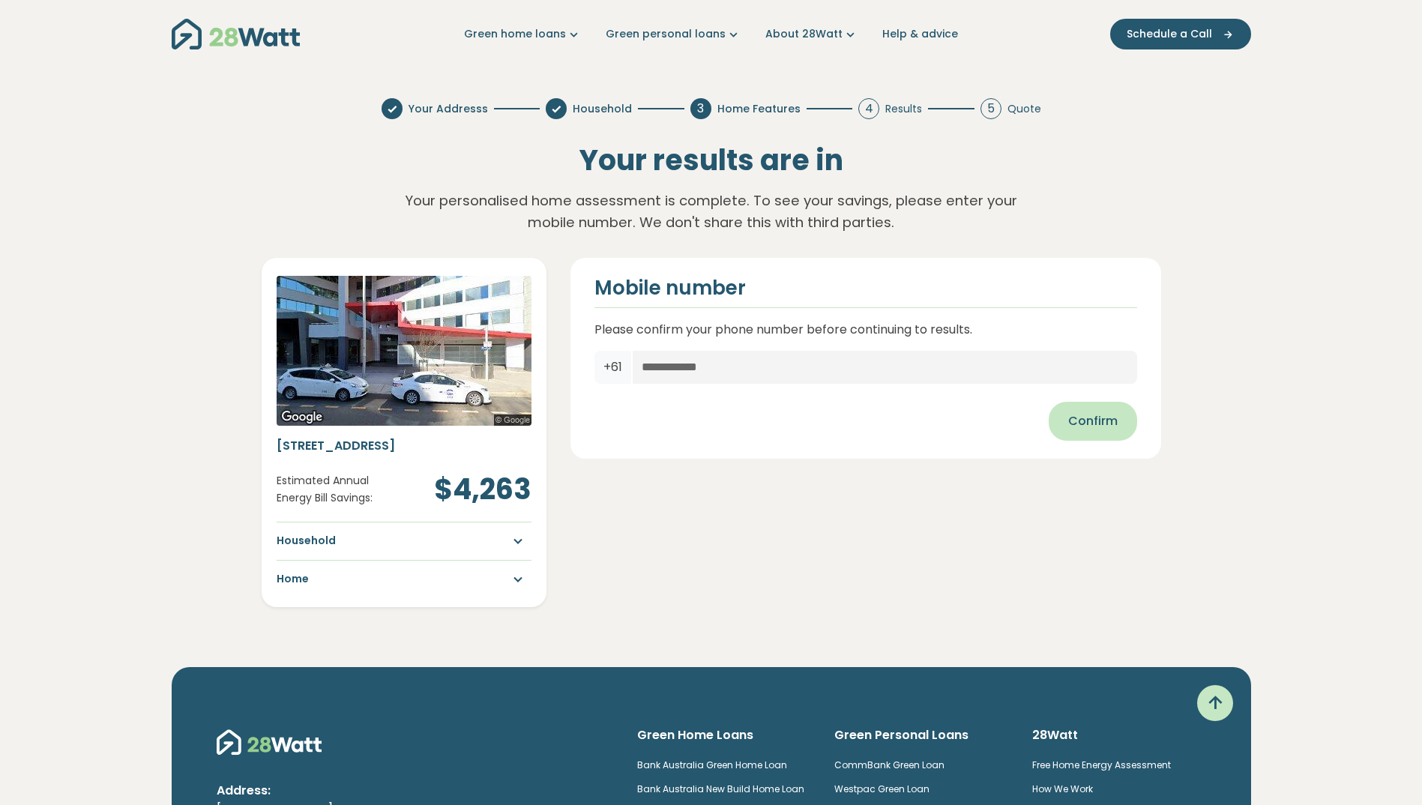
click at [1072, 422] on span "Confirm" at bounding box center [1092, 421] width 49 height 18
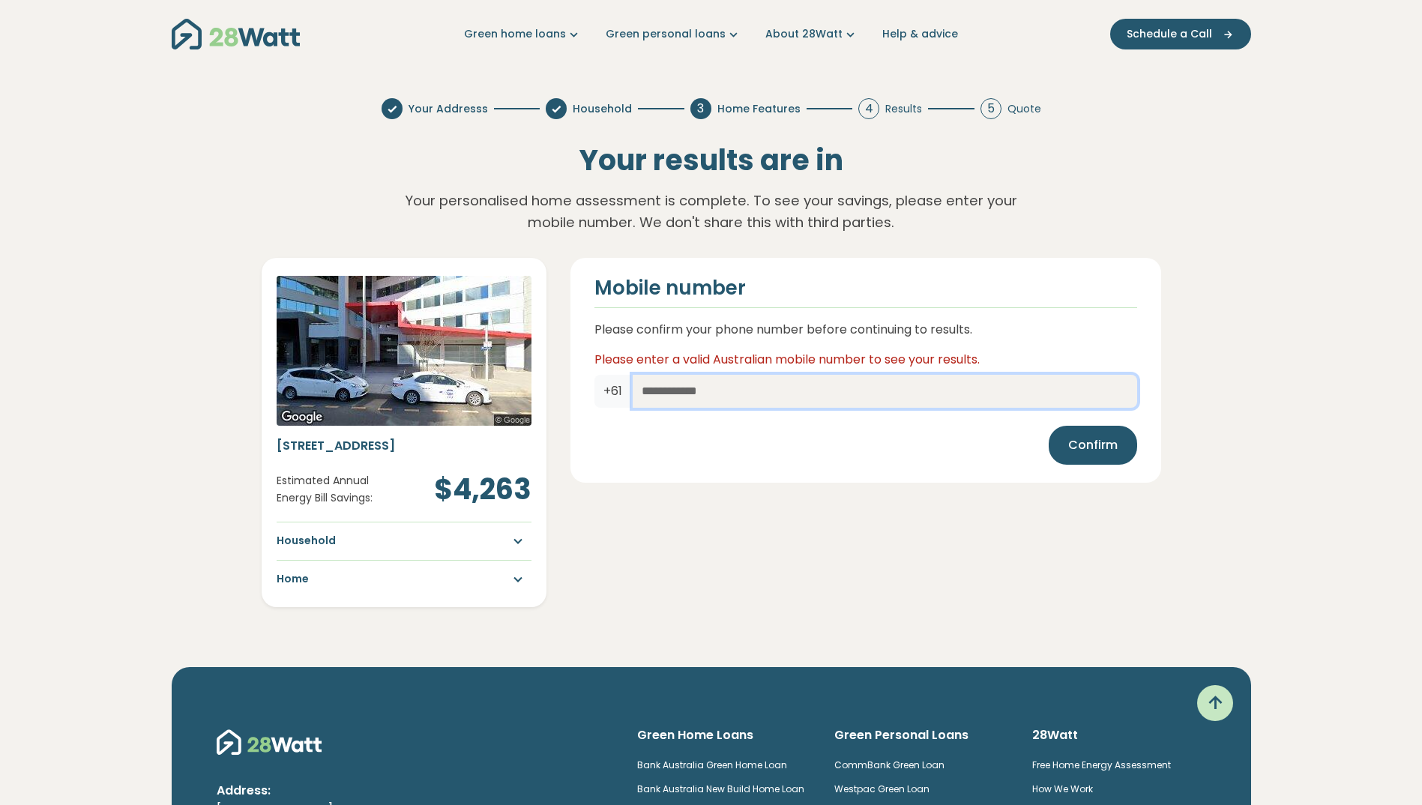
click at [888, 398] on input "text" at bounding box center [885, 391] width 504 height 33
click at [921, 465] on div "Confirm" at bounding box center [865, 445] width 543 height 39
click at [1298, 460] on section "Your Addresss Household 3 Home Features 4 Results 5 Quote Your results are in Y…" at bounding box center [711, 352] width 1422 height 568
click at [807, 407] on input "text" at bounding box center [885, 391] width 504 height 33
click at [818, 31] on link "About 28Watt" at bounding box center [811, 34] width 93 height 16
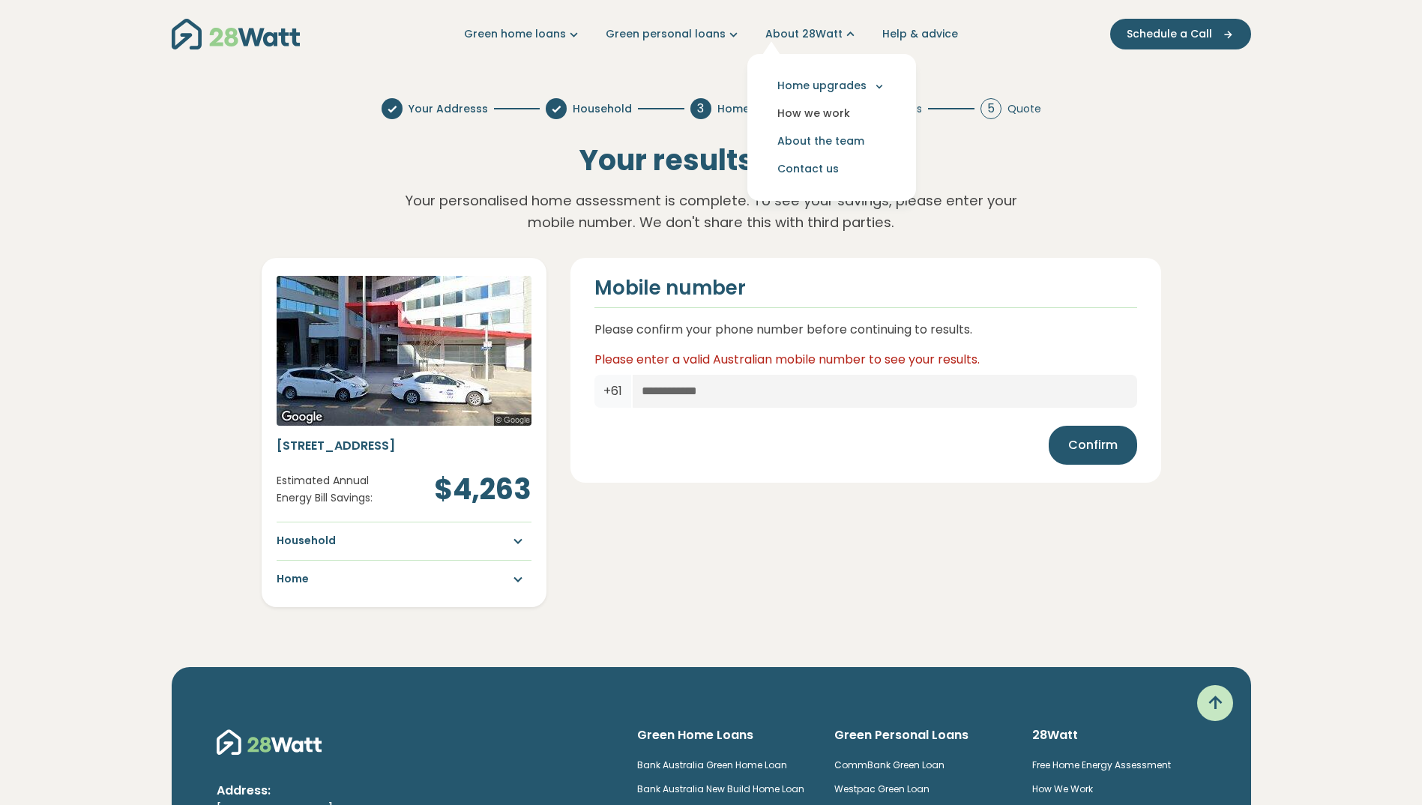
click at [825, 113] on link "How we work" at bounding box center [831, 114] width 145 height 28
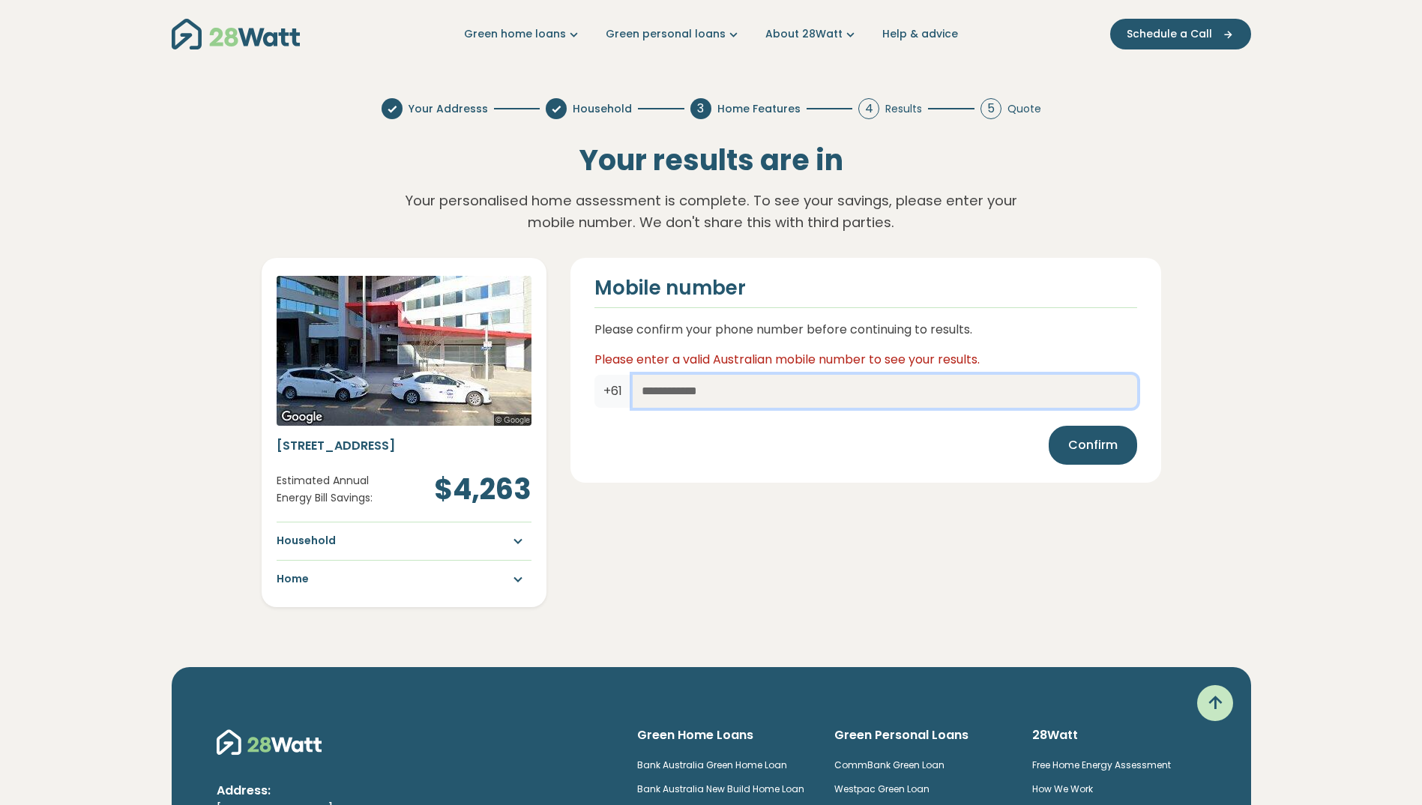
click at [718, 393] on input "text" at bounding box center [885, 391] width 504 height 33
click at [1124, 450] on button "Confirm" at bounding box center [1093, 445] width 88 height 39
click at [1118, 450] on button "Confirm" at bounding box center [1093, 445] width 88 height 39
click at [722, 391] on input "*********" at bounding box center [885, 391] width 504 height 33
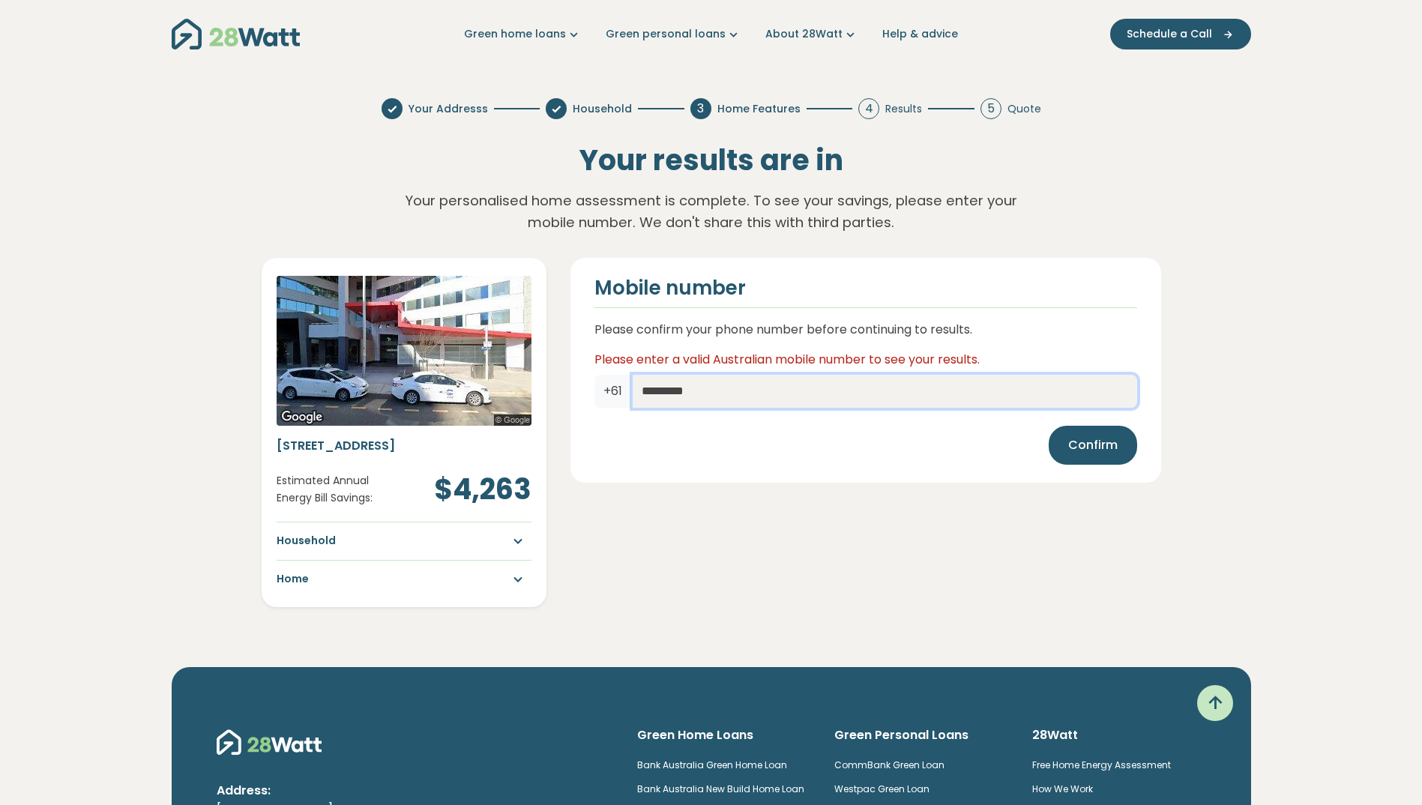
click at [722, 391] on input "*********" at bounding box center [885, 391] width 504 height 33
type input "*********"
click at [1085, 437] on span "Confirm" at bounding box center [1092, 445] width 49 height 18
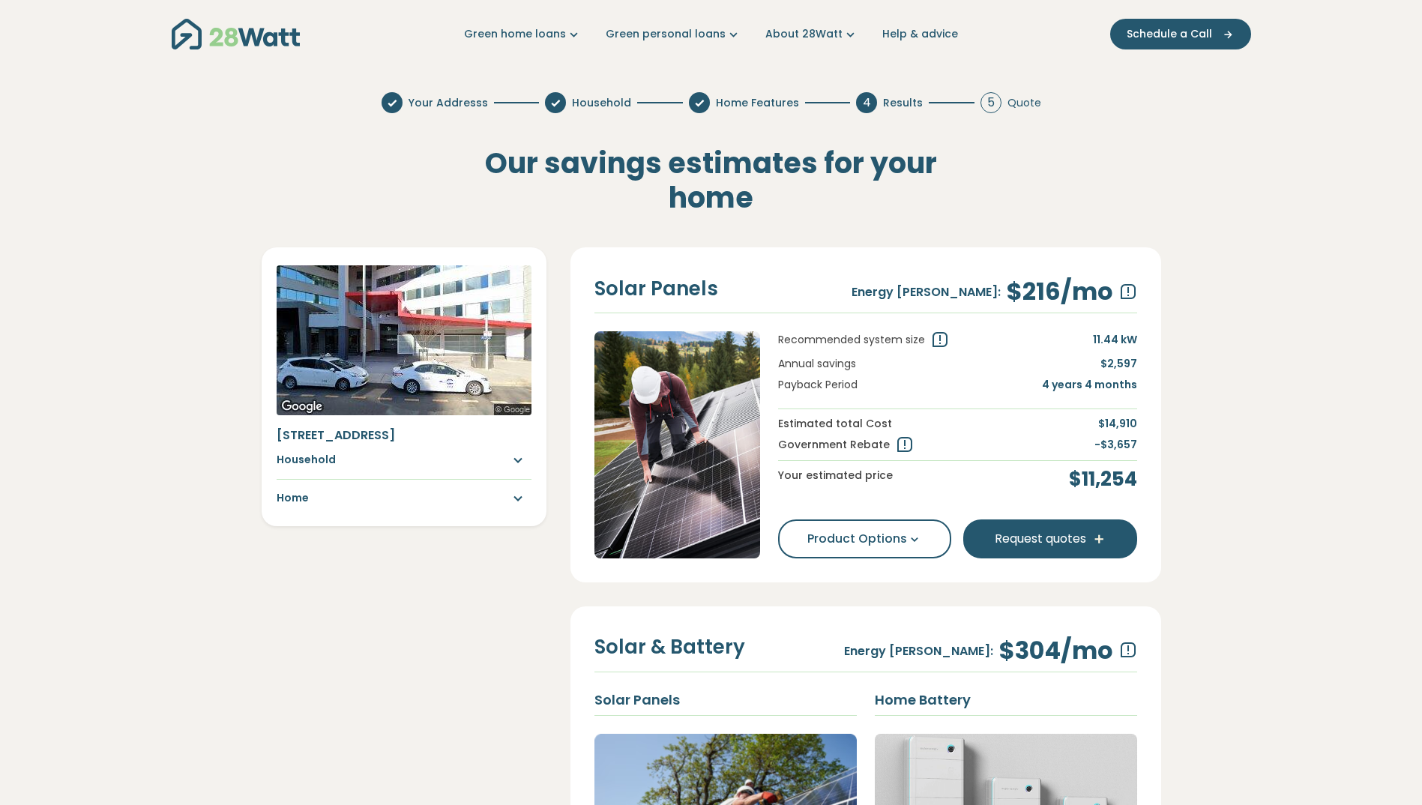
drag, startPoint x: 649, startPoint y: 435, endPoint x: 647, endPoint y: 446, distance: 11.5
click at [651, 435] on img at bounding box center [677, 444] width 166 height 227
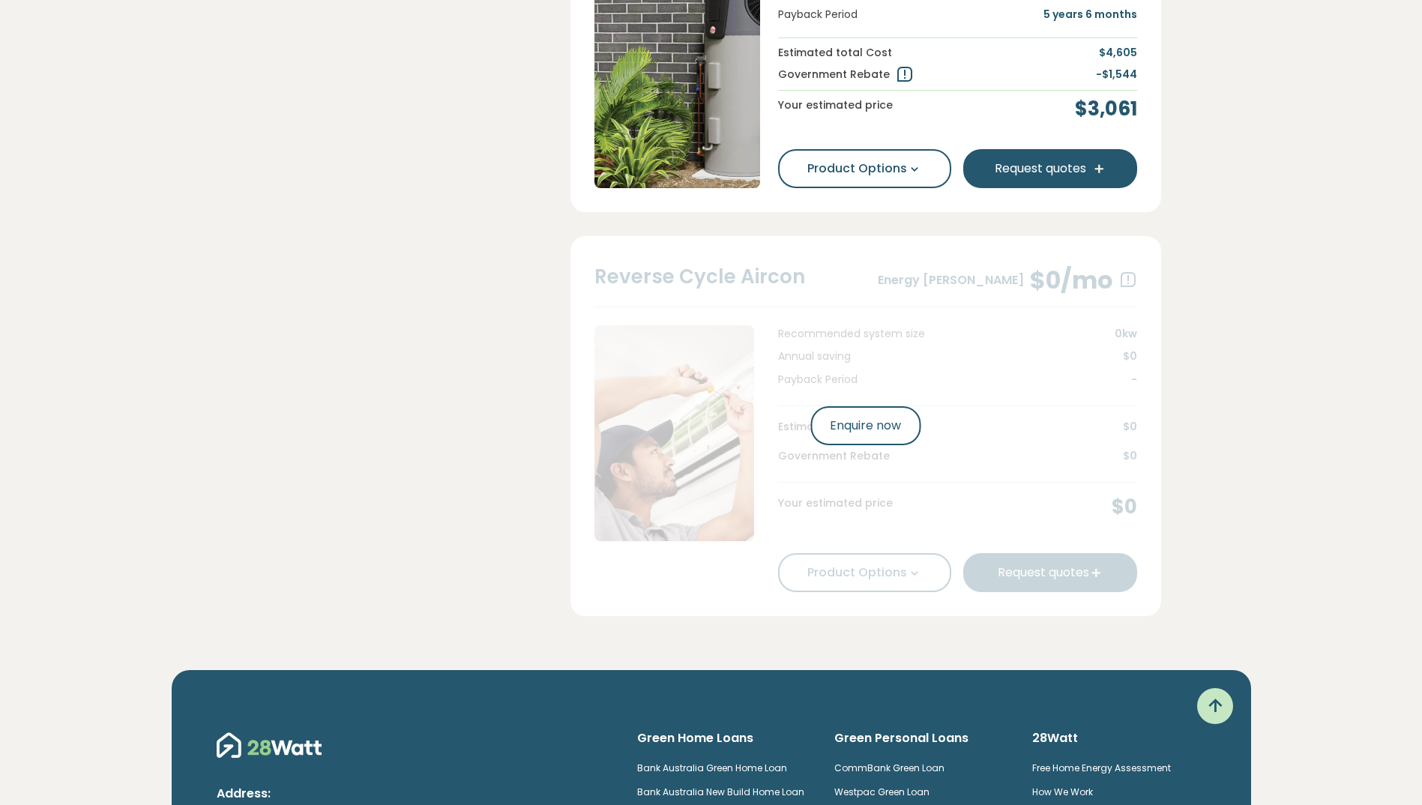
scroll to position [1124, 0]
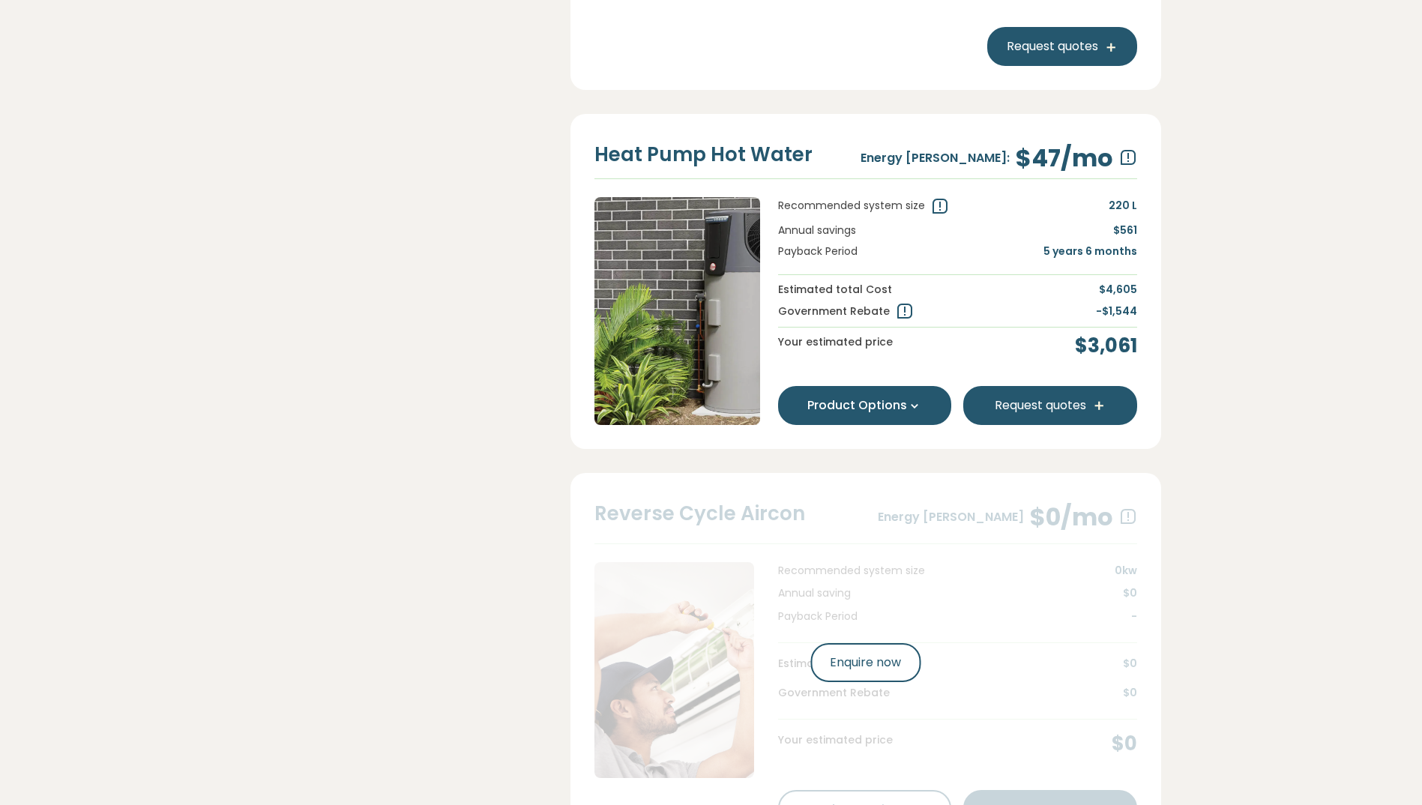
click at [882, 425] on button "Product Options" at bounding box center [865, 405] width 174 height 39
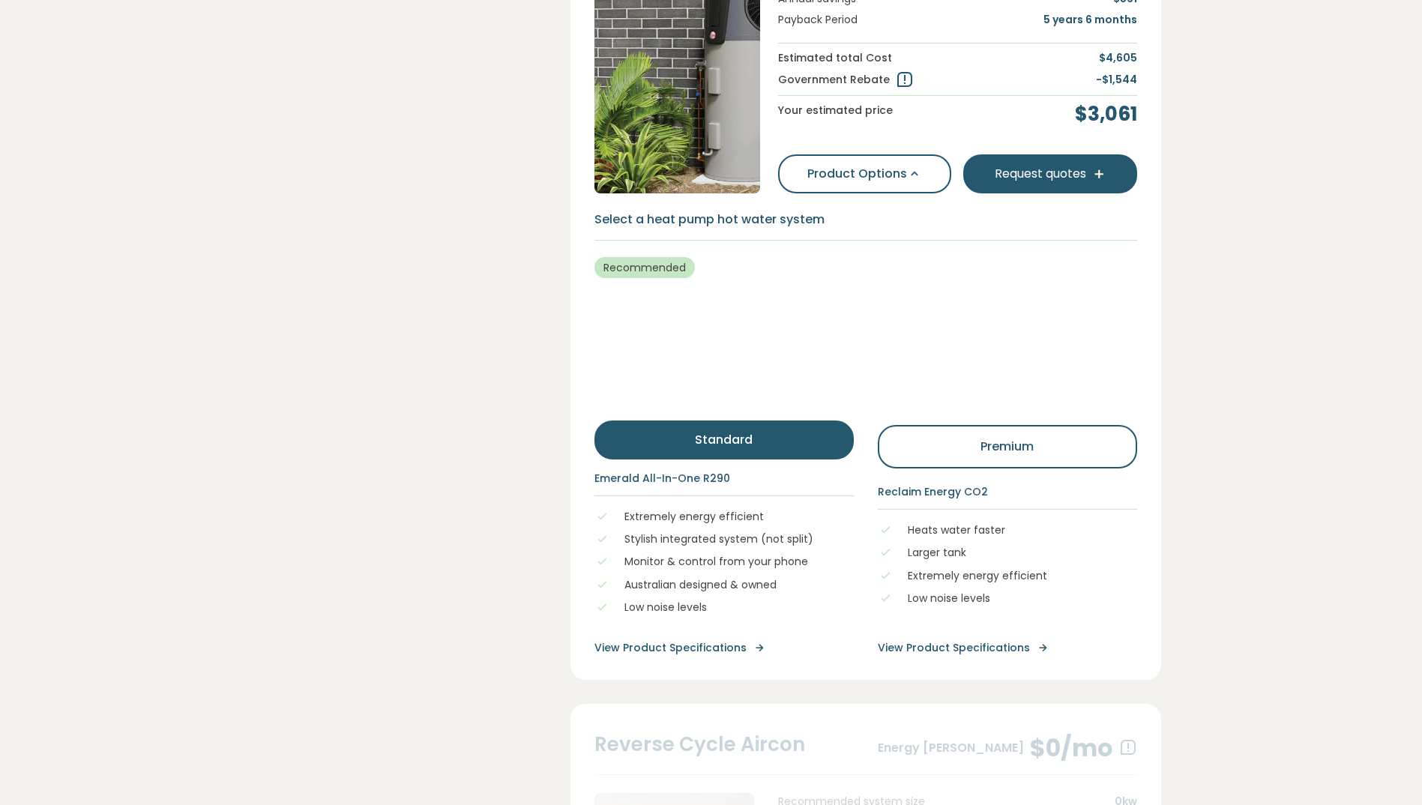
scroll to position [1574, 0]
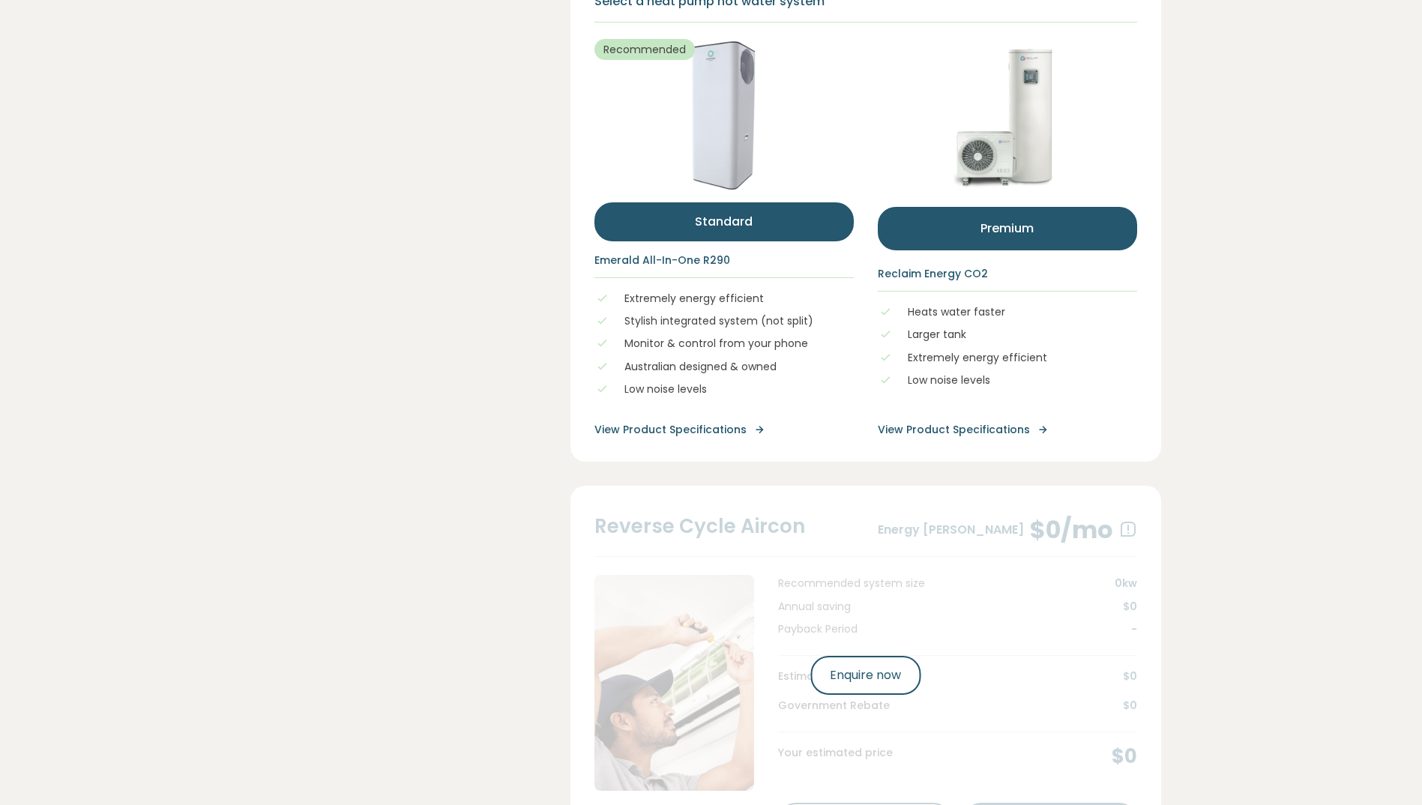
click at [1024, 250] on button "Premium" at bounding box center [1007, 228] width 259 height 43
click at [735, 241] on button "Standard" at bounding box center [723, 221] width 259 height 39
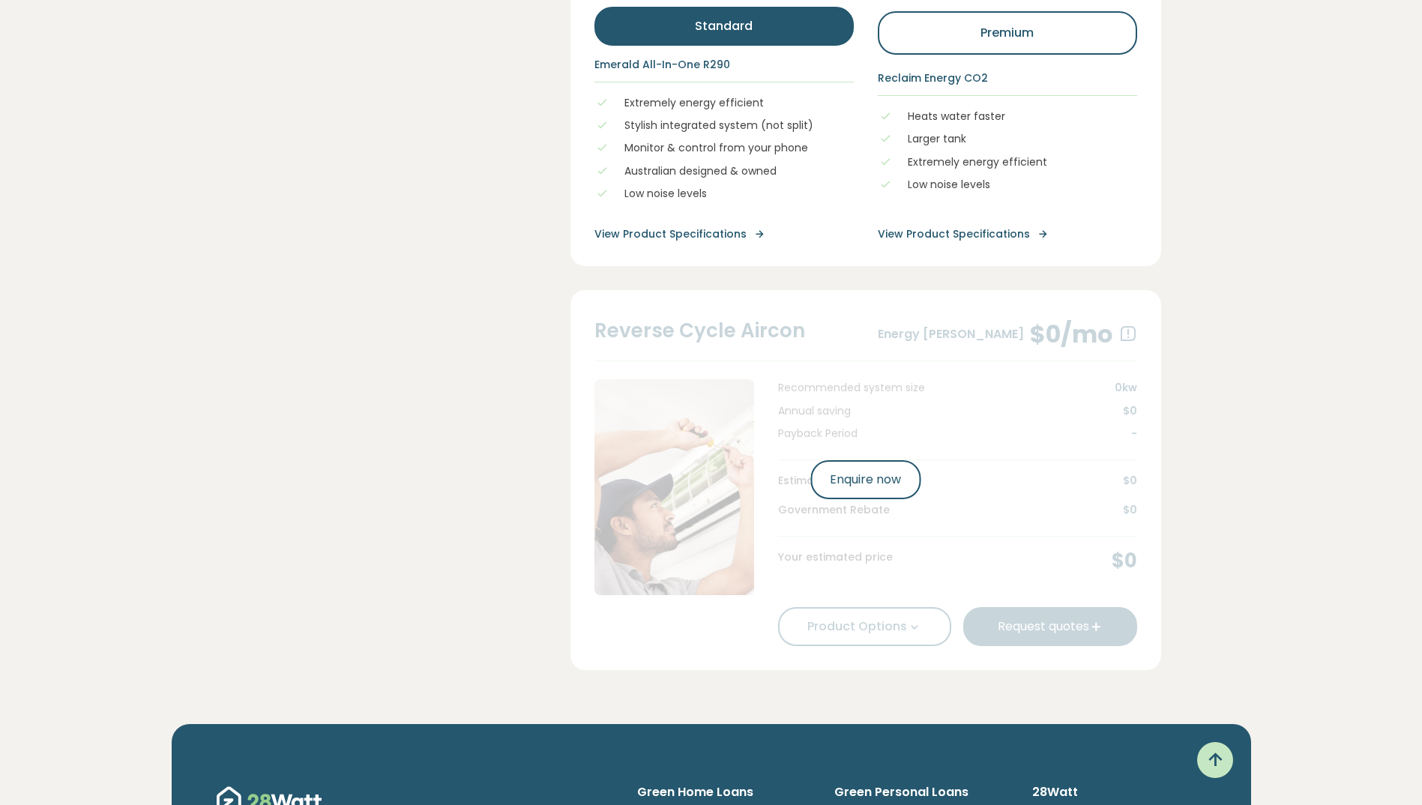
scroll to position [2024, 0]
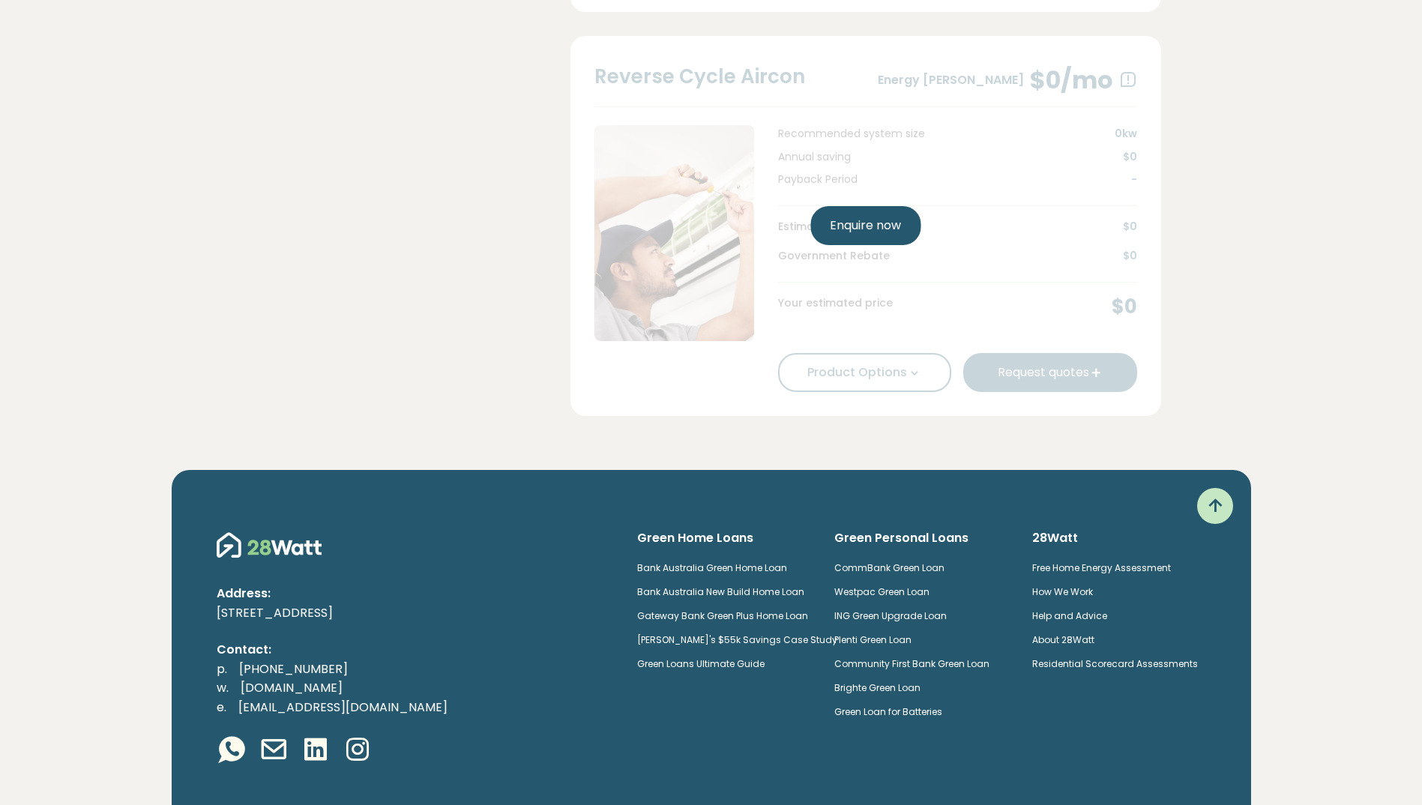
click at [854, 245] on link "Enquire now" at bounding box center [865, 225] width 110 height 39
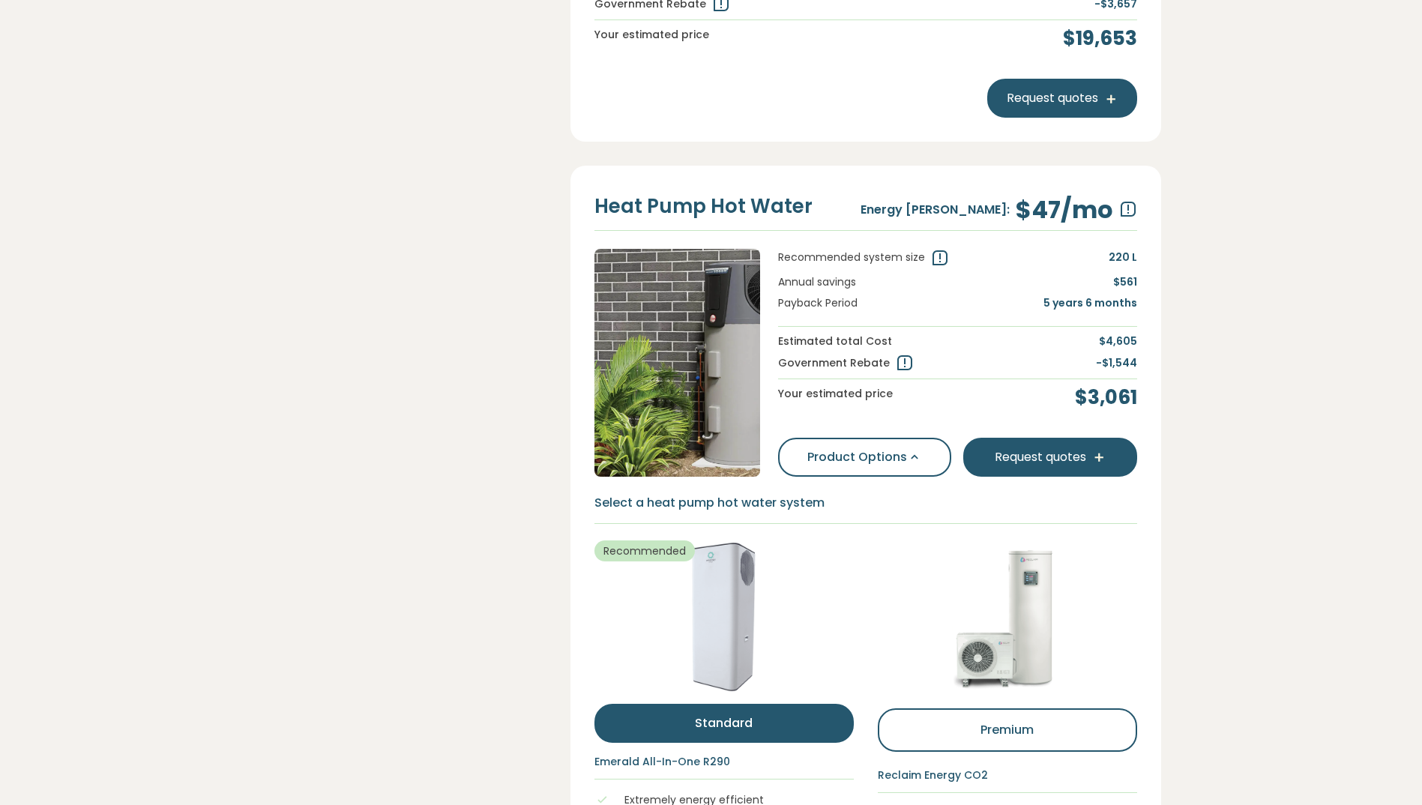
scroll to position [825, 0]
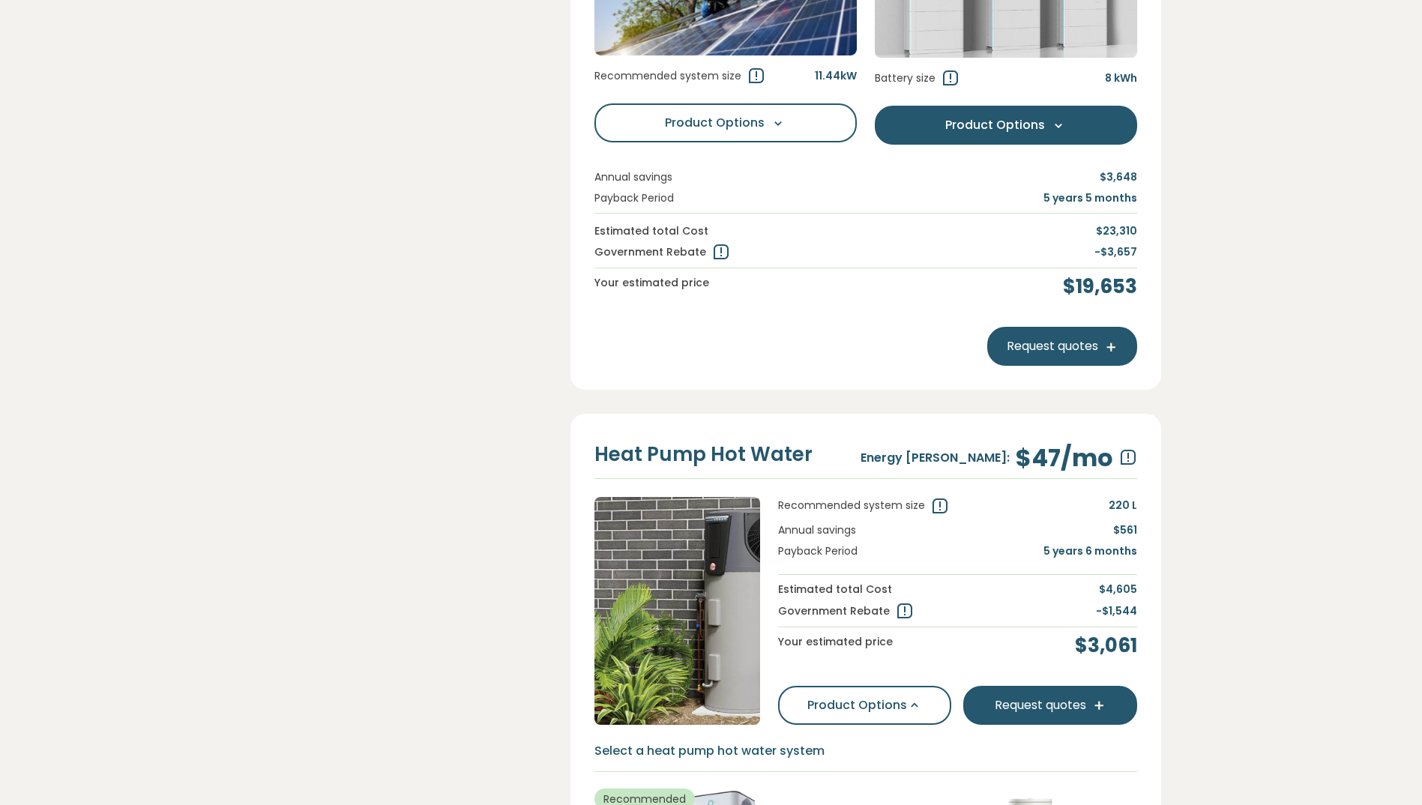
click at [1040, 145] on button "Product Options Options" at bounding box center [1006, 125] width 262 height 39
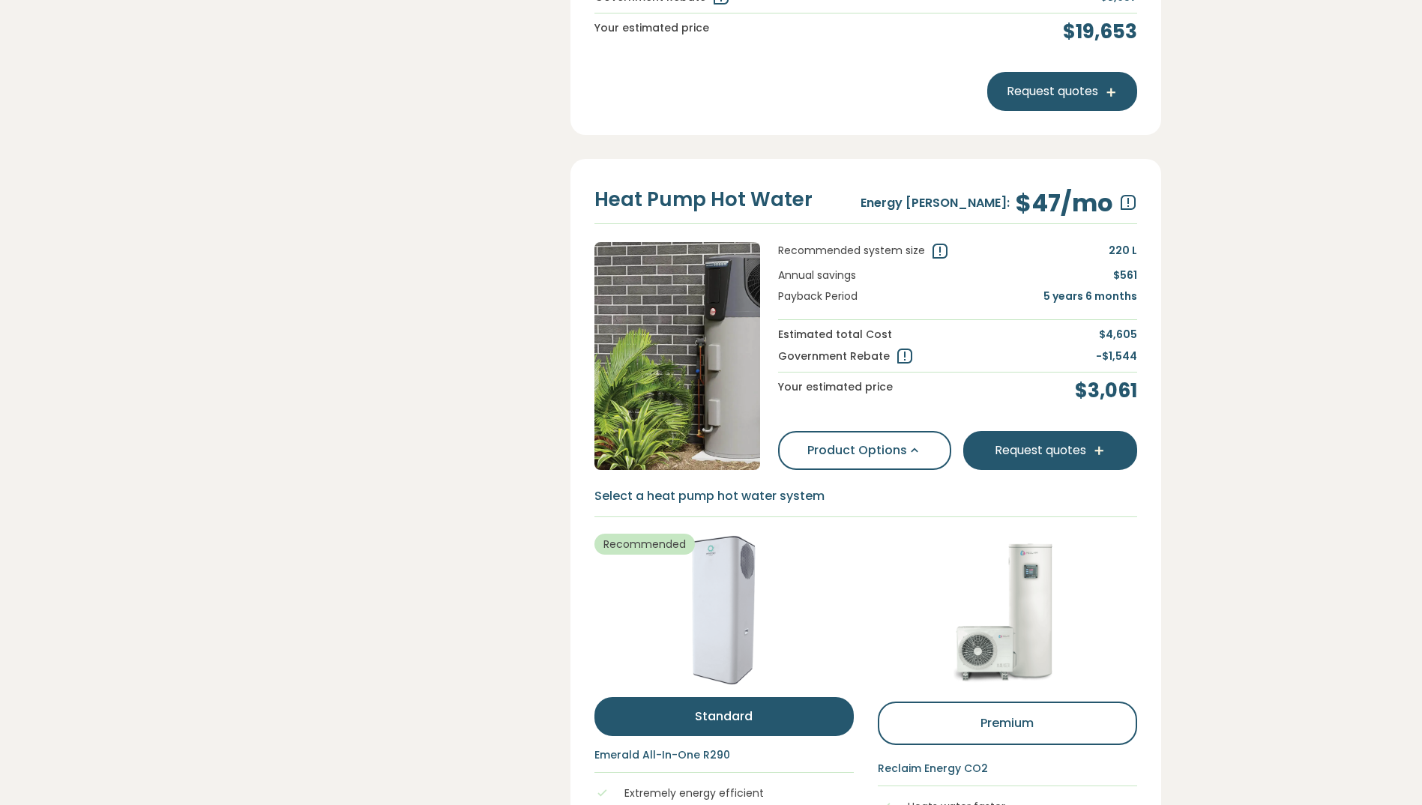
scroll to position [1874, 0]
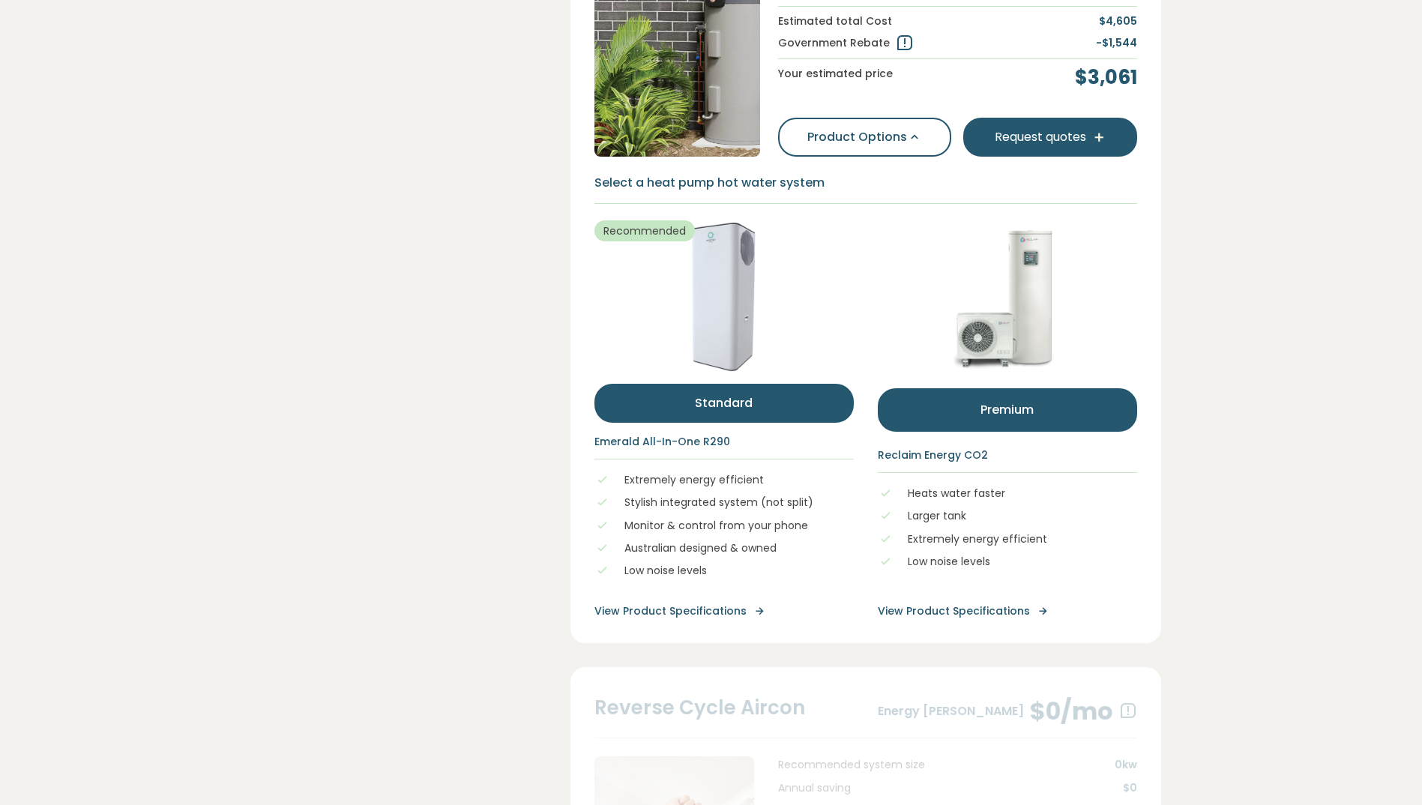
click at [975, 432] on button "Premium" at bounding box center [1007, 409] width 259 height 43
click at [754, 423] on button "Standard" at bounding box center [723, 403] width 259 height 39
click at [942, 432] on button "Premium" at bounding box center [1007, 409] width 259 height 43
click at [733, 423] on button "Standard" at bounding box center [723, 403] width 259 height 39
click at [939, 432] on button "Premium" at bounding box center [1007, 409] width 259 height 43
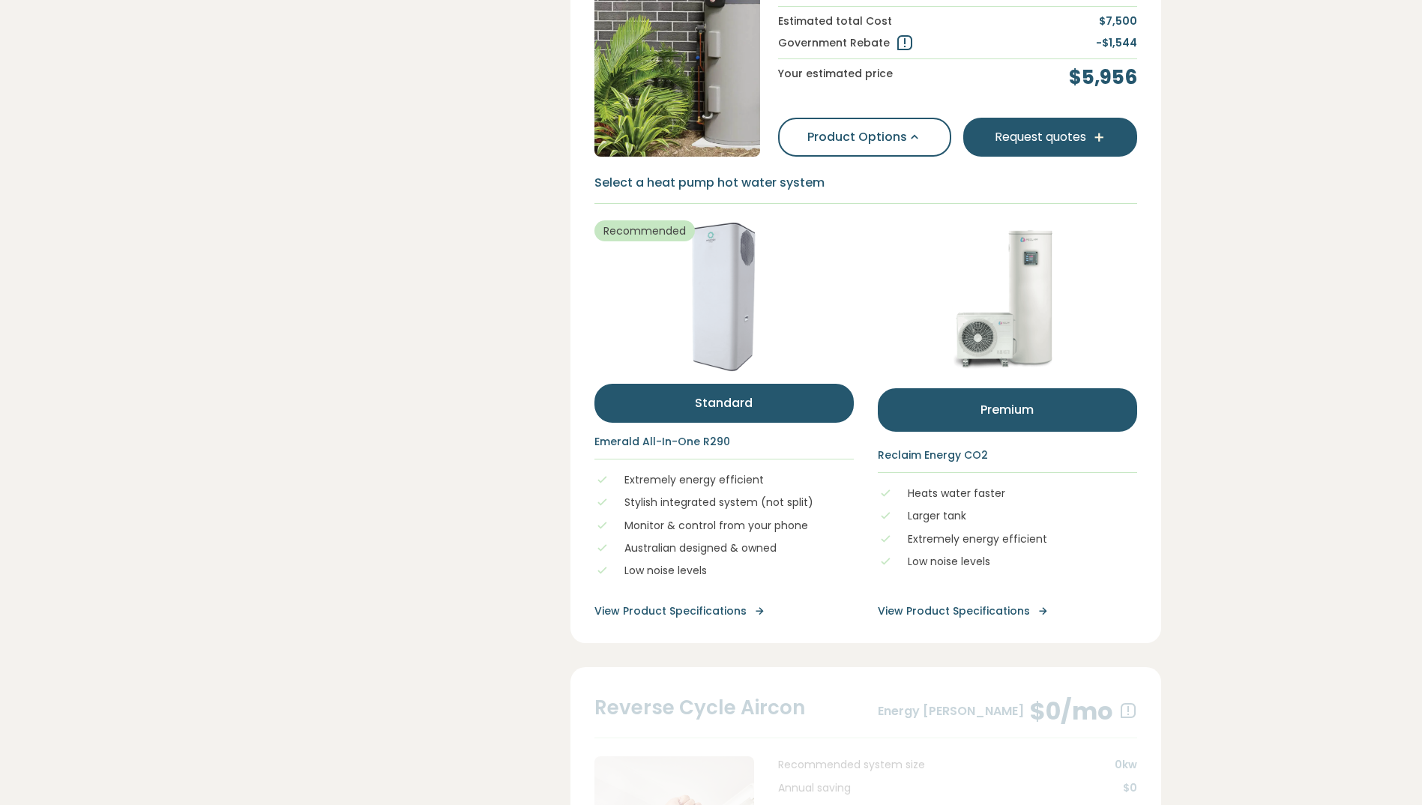
click at [694, 423] on button "Standard" at bounding box center [723, 403] width 259 height 39
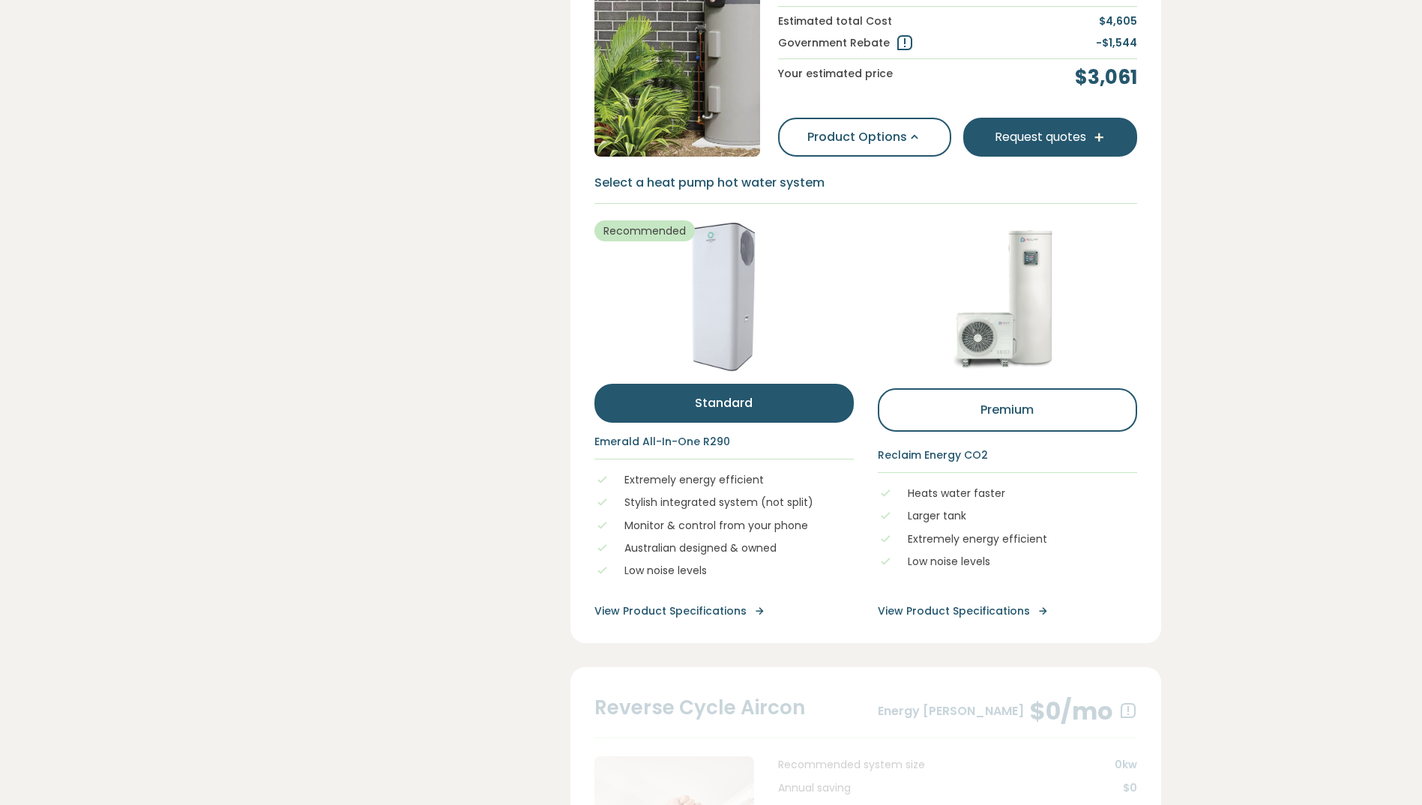
click at [1030, 436] on div "Standard Premium" at bounding box center [1007, 434] width 259 height 4
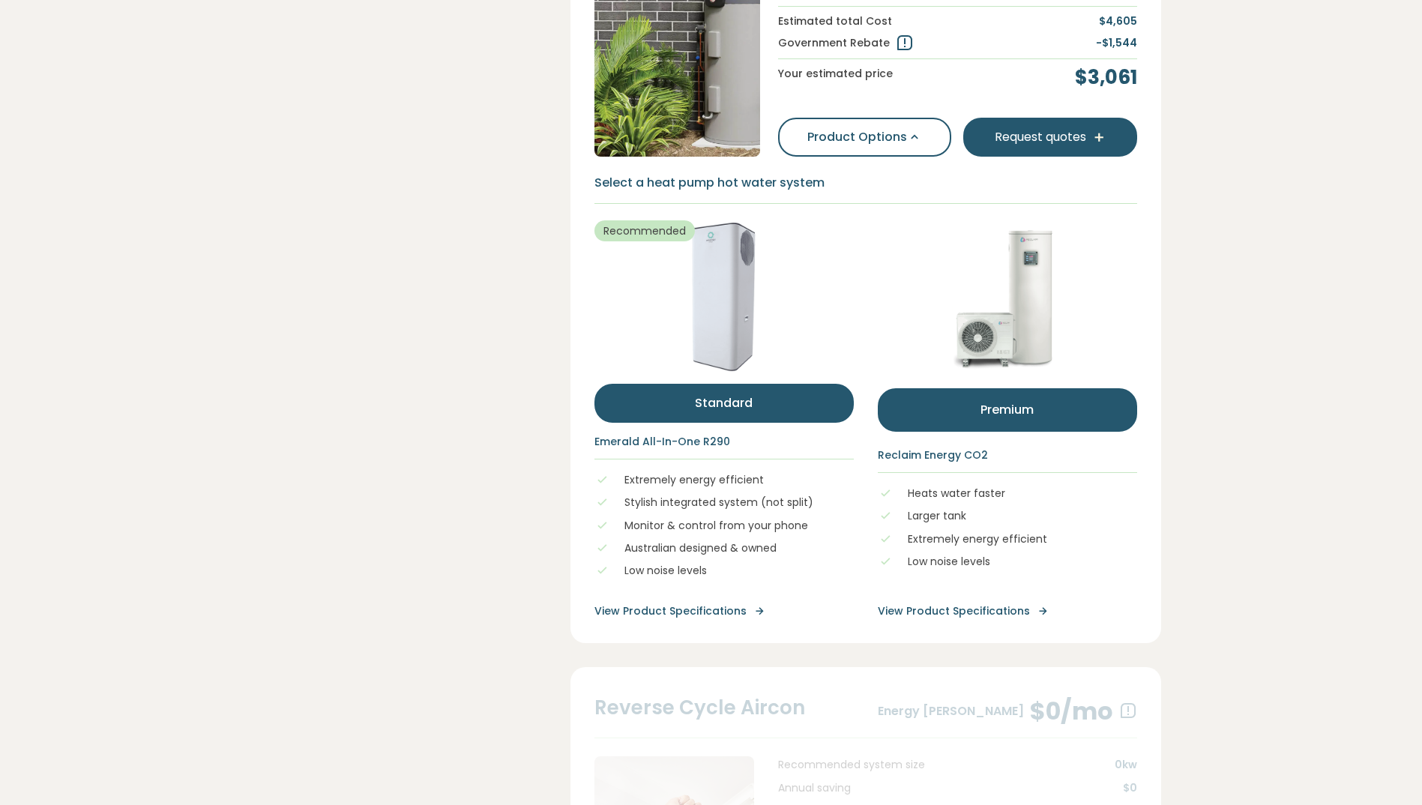
click at [1030, 432] on button "Premium" at bounding box center [1007, 409] width 259 height 43
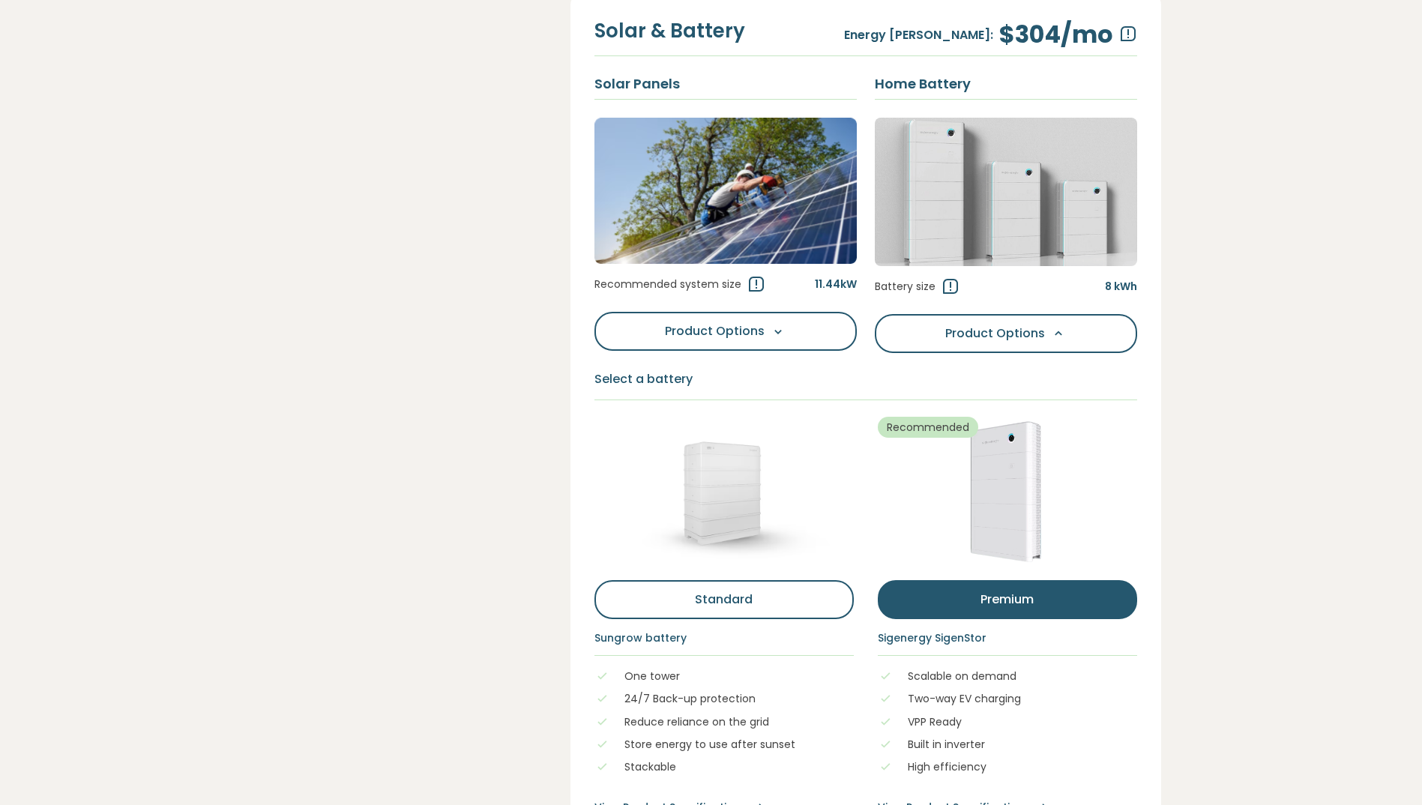
scroll to position [604, 0]
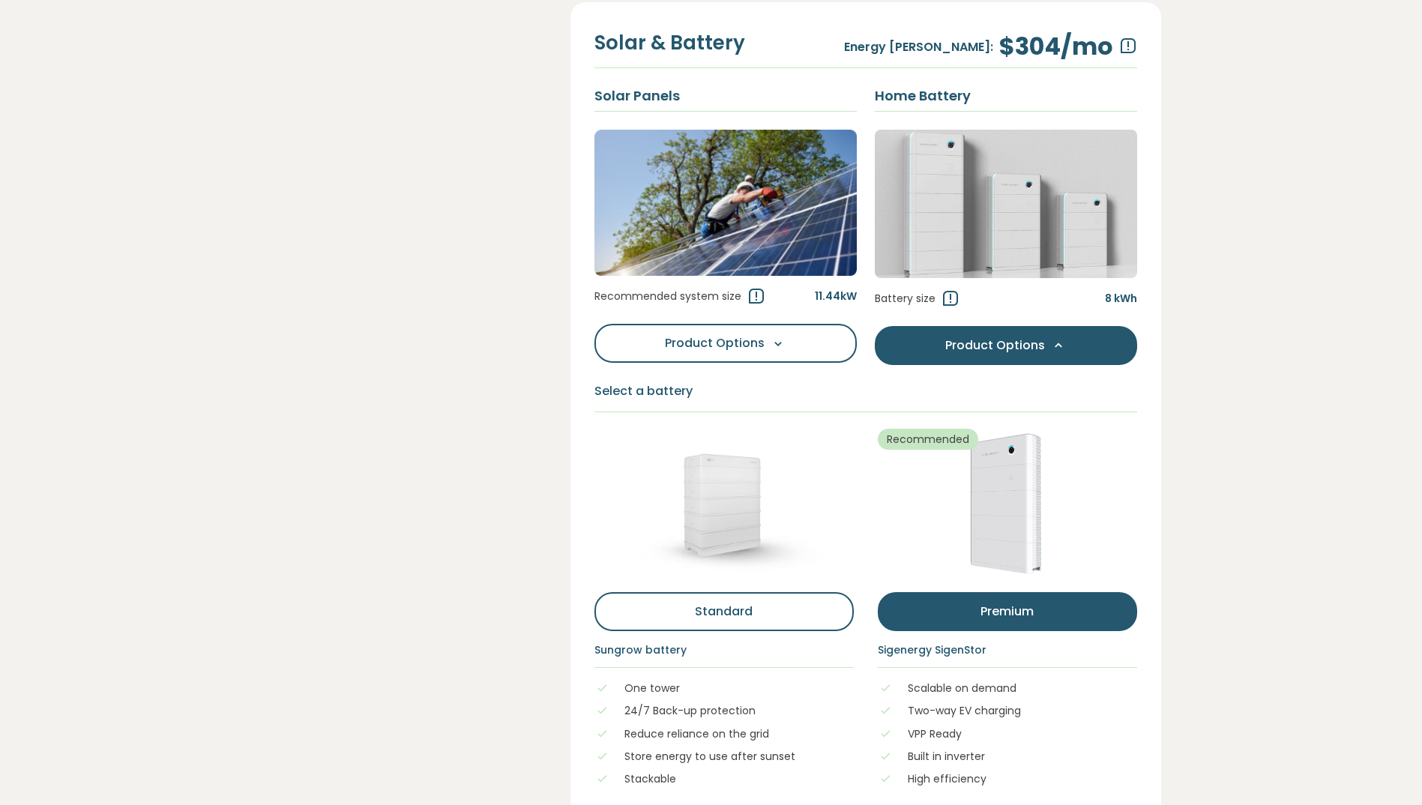
click at [1051, 353] on icon at bounding box center [1058, 345] width 15 height 15
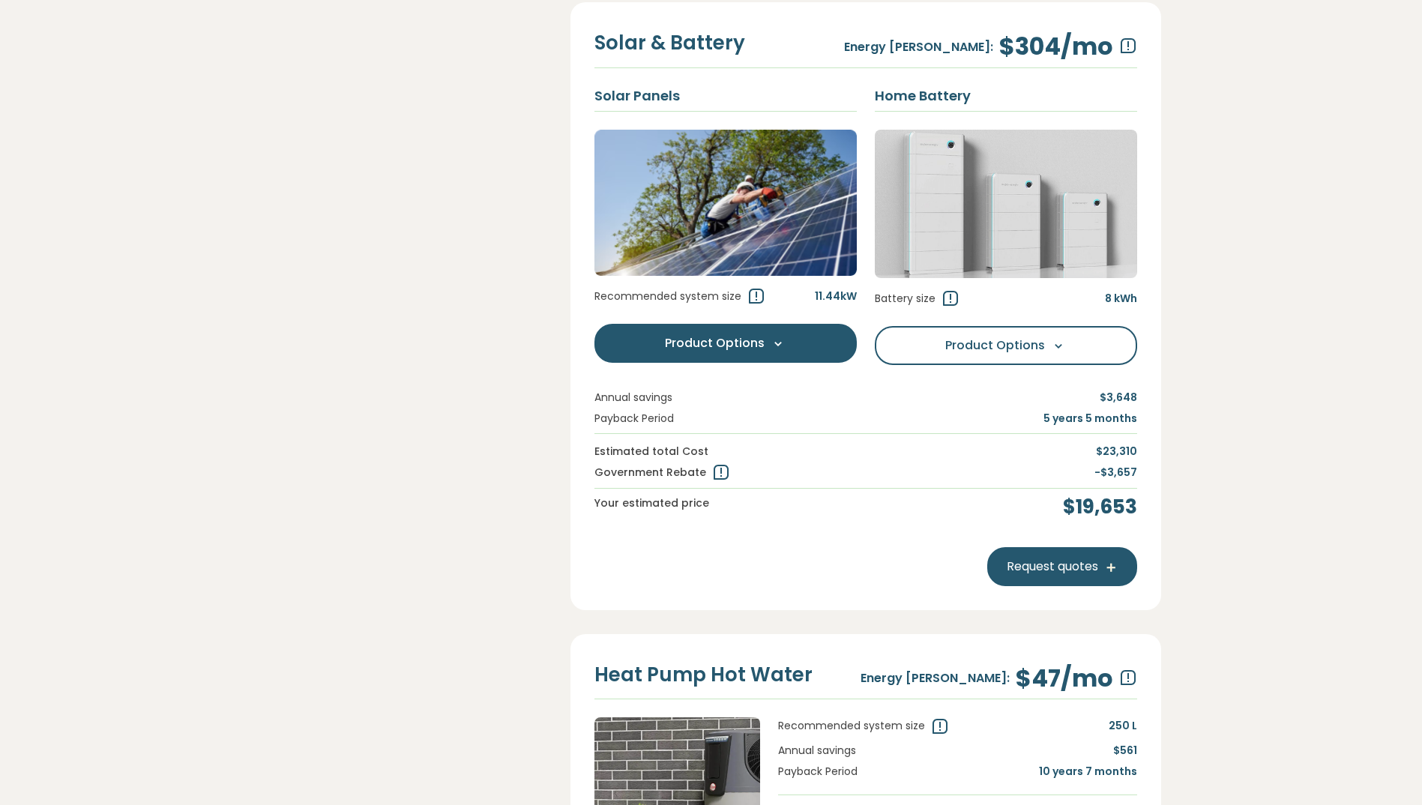
click at [720, 334] on span "Product Options" at bounding box center [715, 343] width 100 height 18
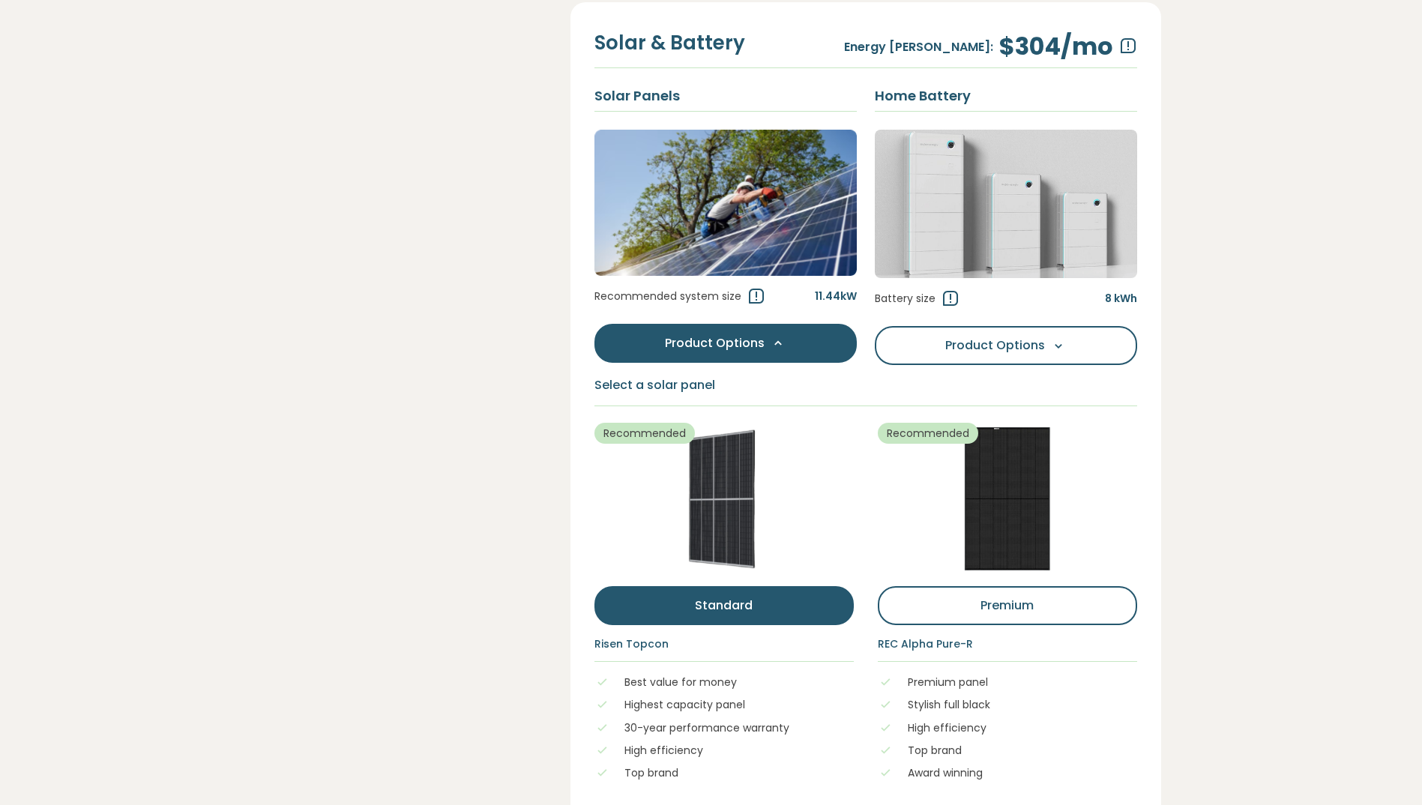
click at [744, 334] on span "Product Options" at bounding box center [715, 343] width 100 height 18
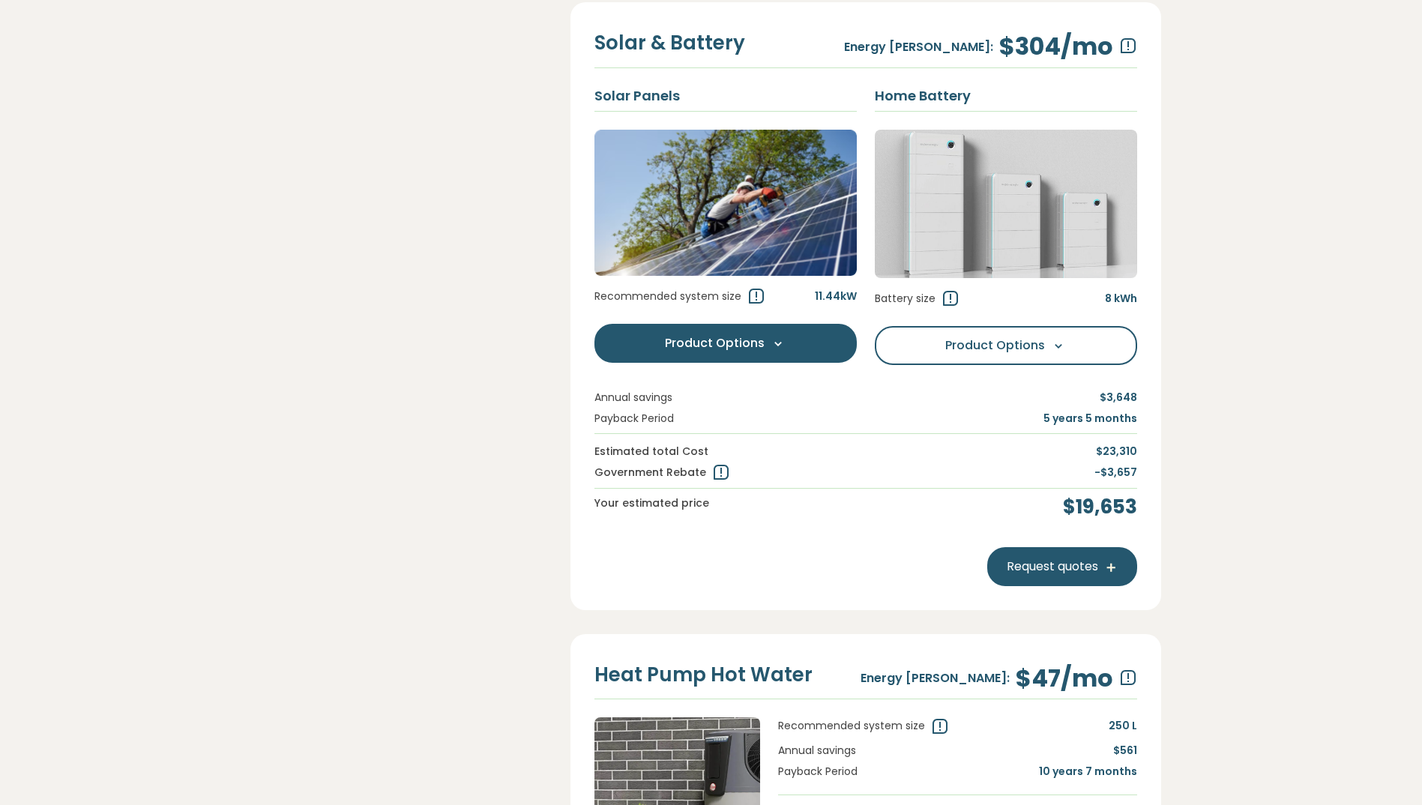
click at [696, 334] on span "Product Options" at bounding box center [715, 343] width 100 height 18
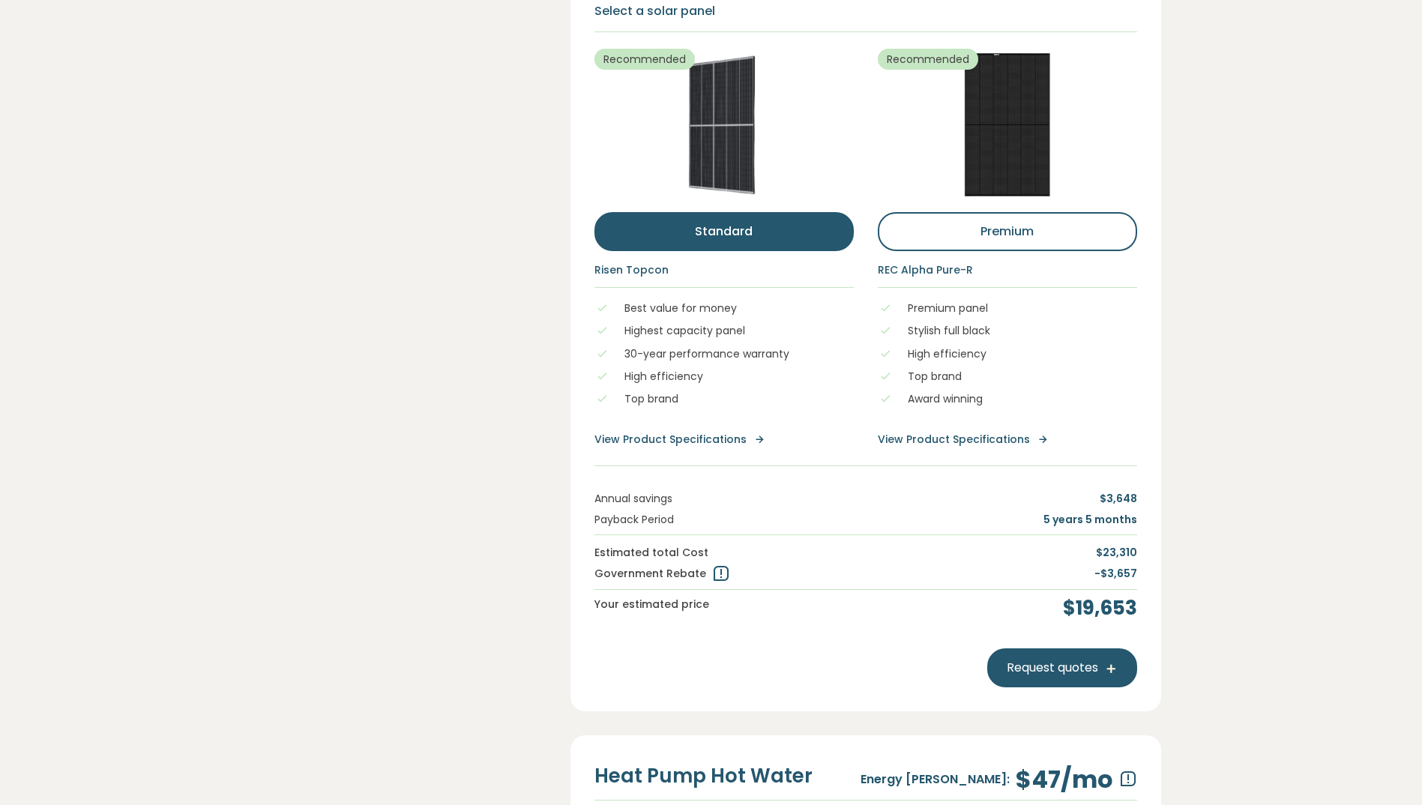
scroll to position [979, 0]
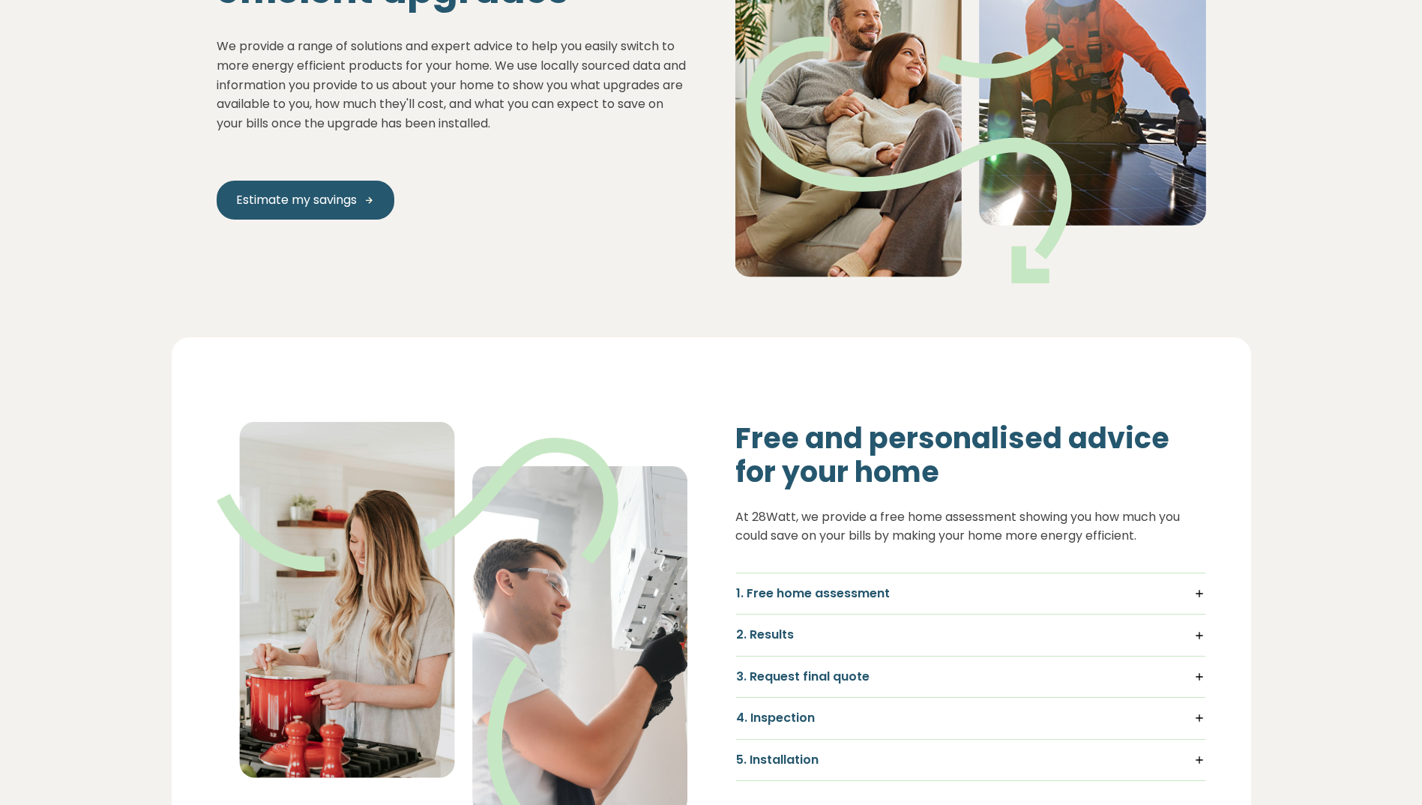
scroll to position [300, 0]
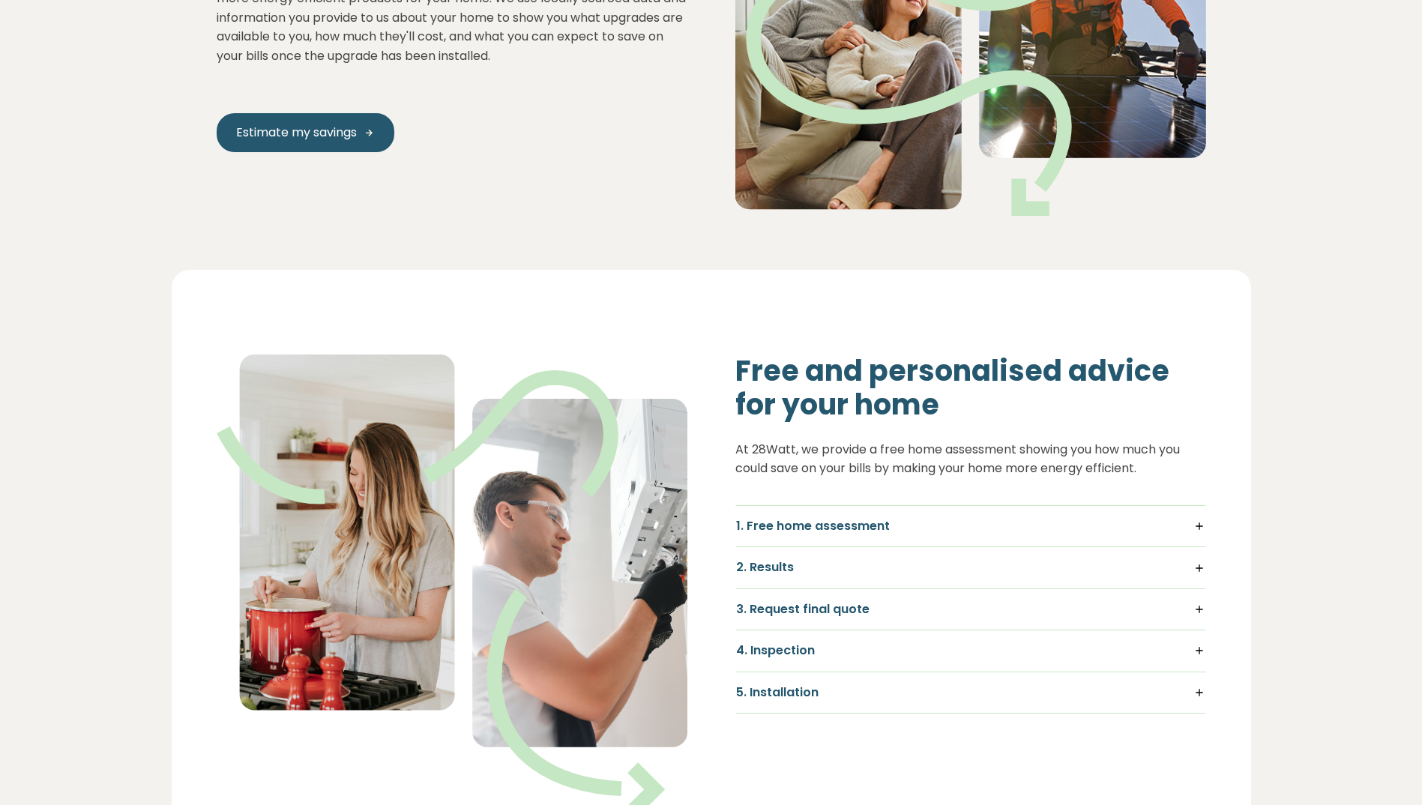
click at [1190, 518] on h5 "1. Free home assessment" at bounding box center [970, 526] width 469 height 16
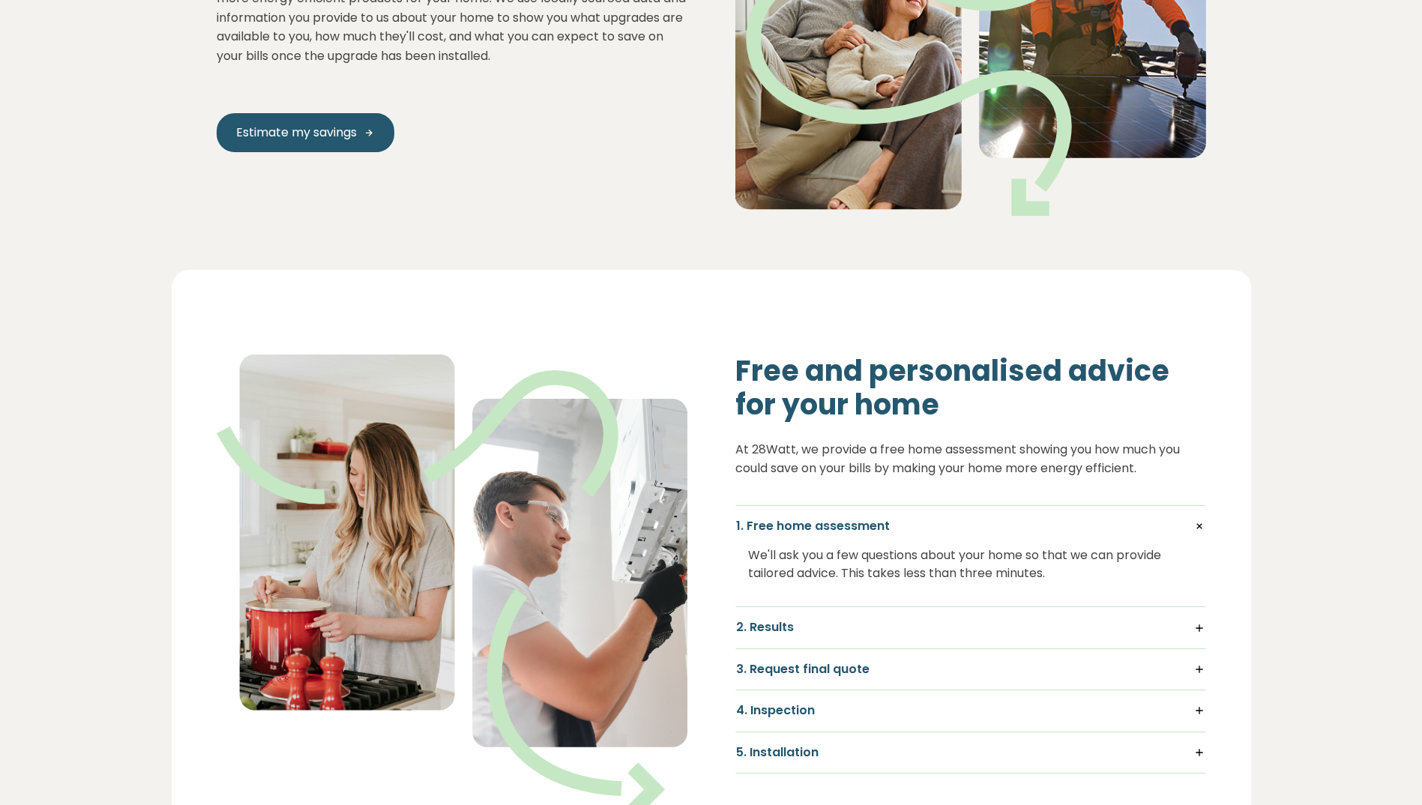
click at [1197, 619] on h5 "2. Results" at bounding box center [970, 627] width 469 height 16
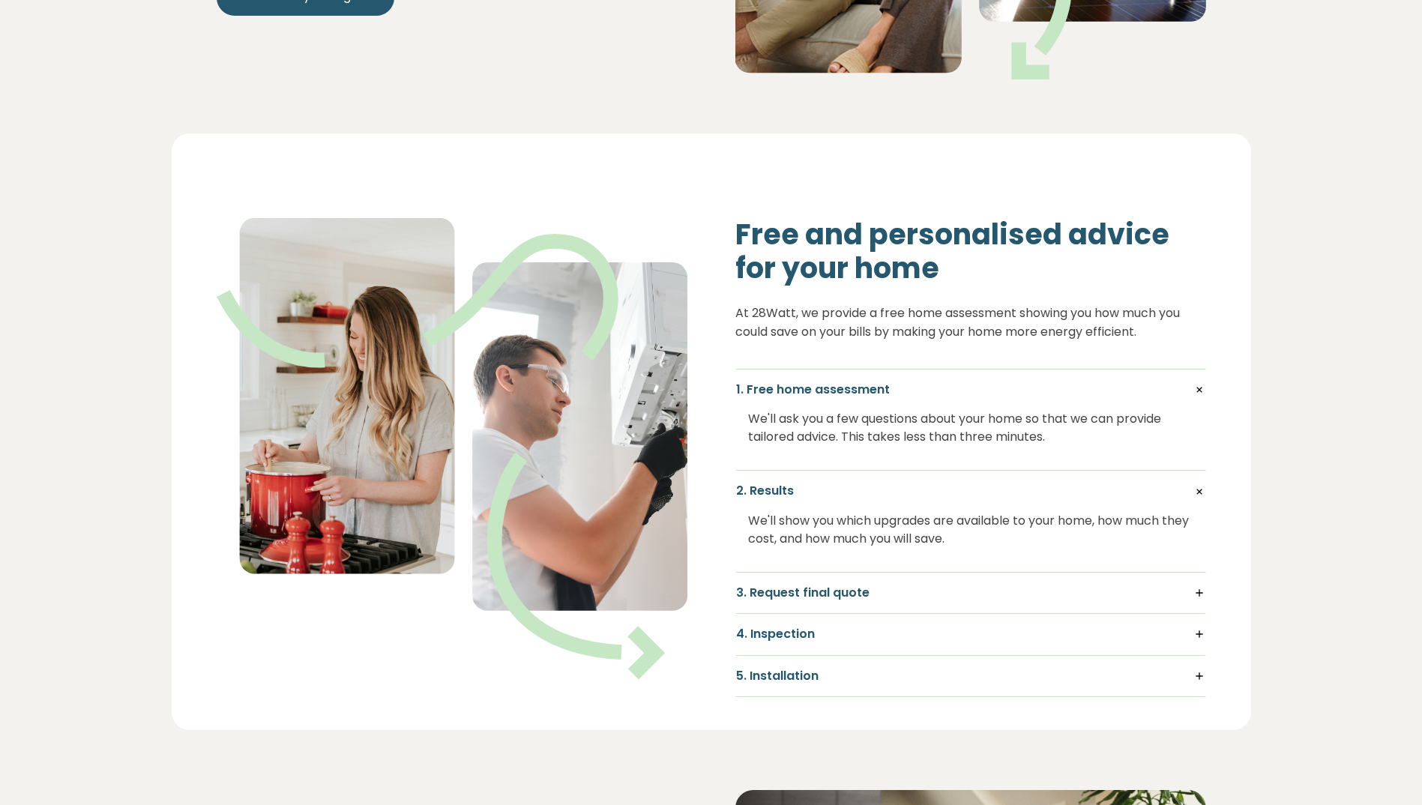
scroll to position [450, 0]
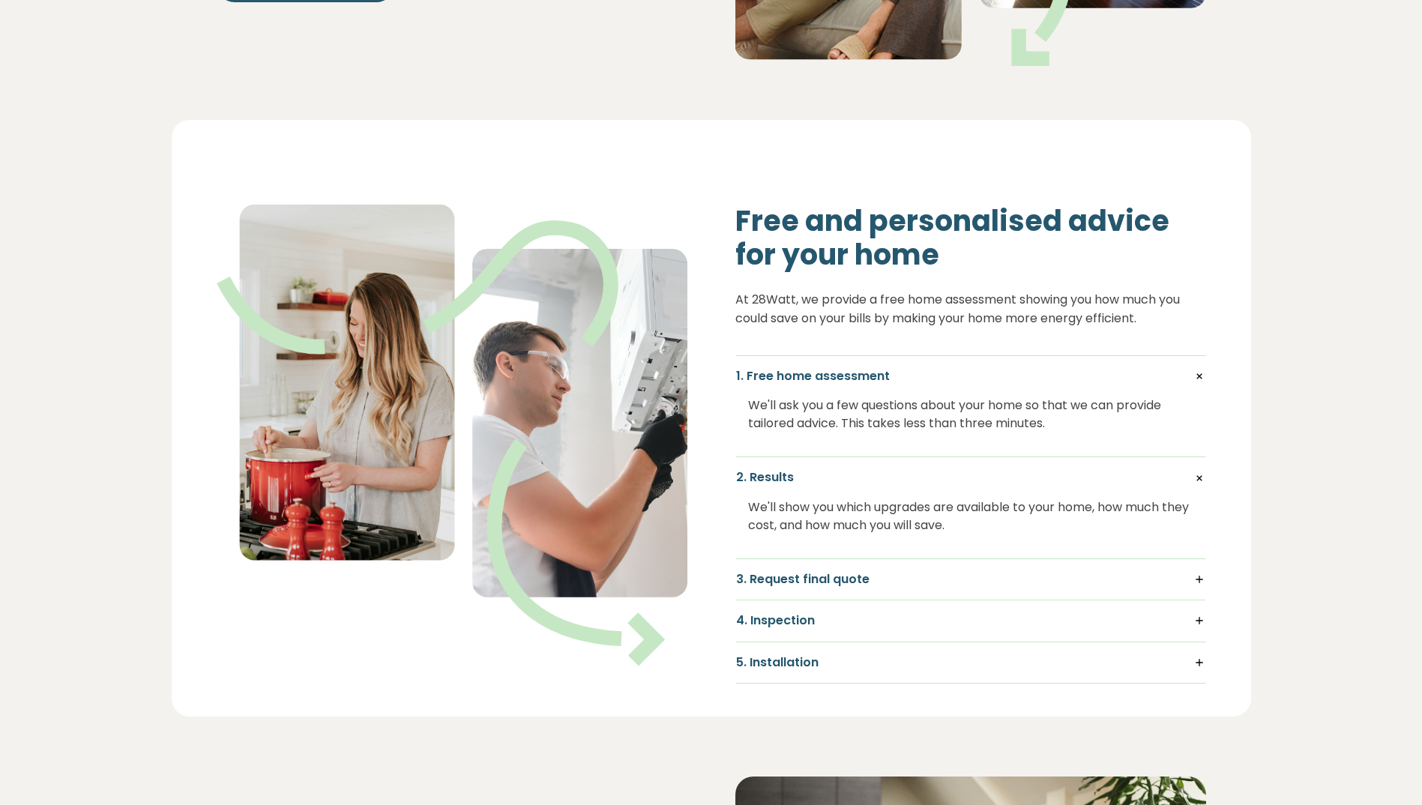
click at [1202, 571] on h5 "3. Request final quote" at bounding box center [970, 579] width 469 height 16
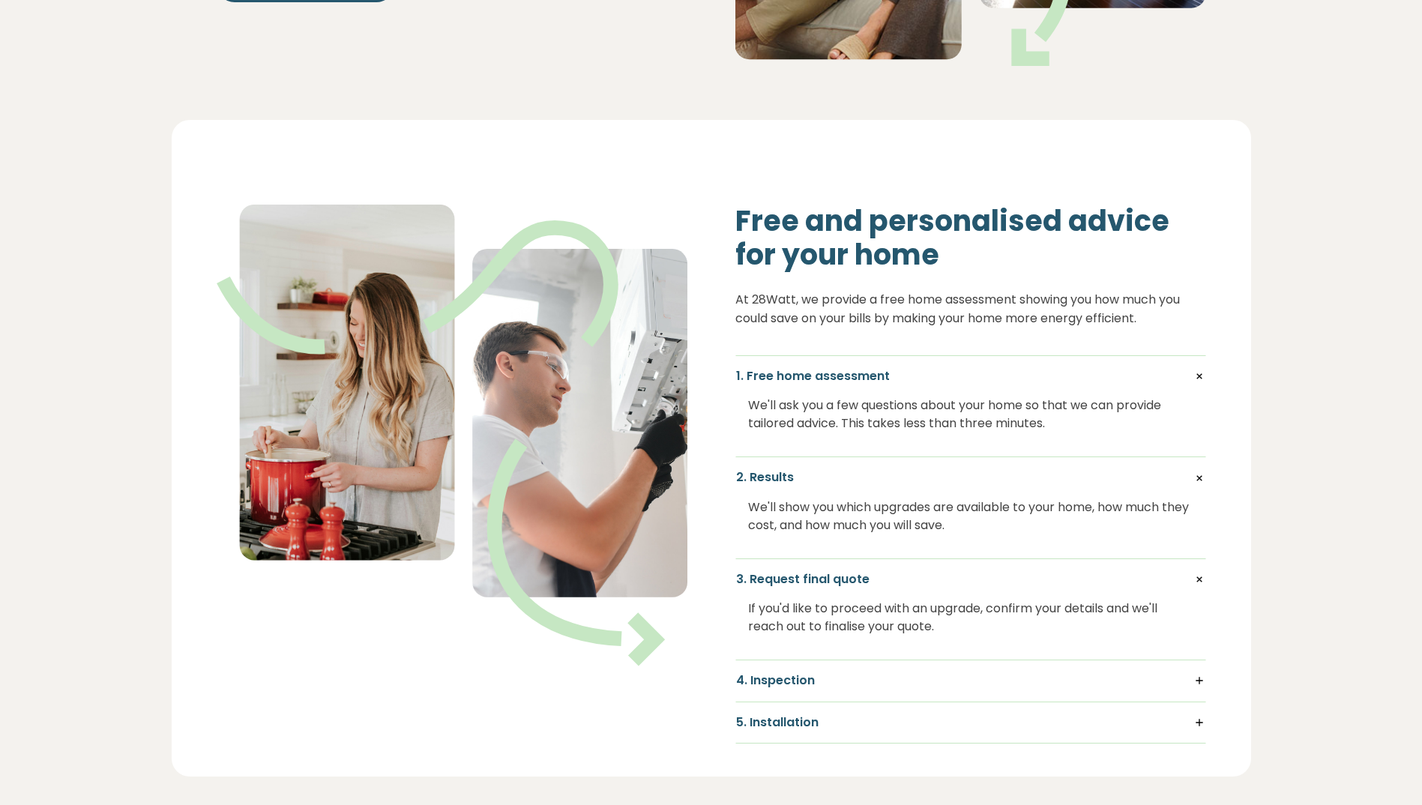
click at [1199, 672] on h5 "4. Inspection" at bounding box center [970, 680] width 469 height 16
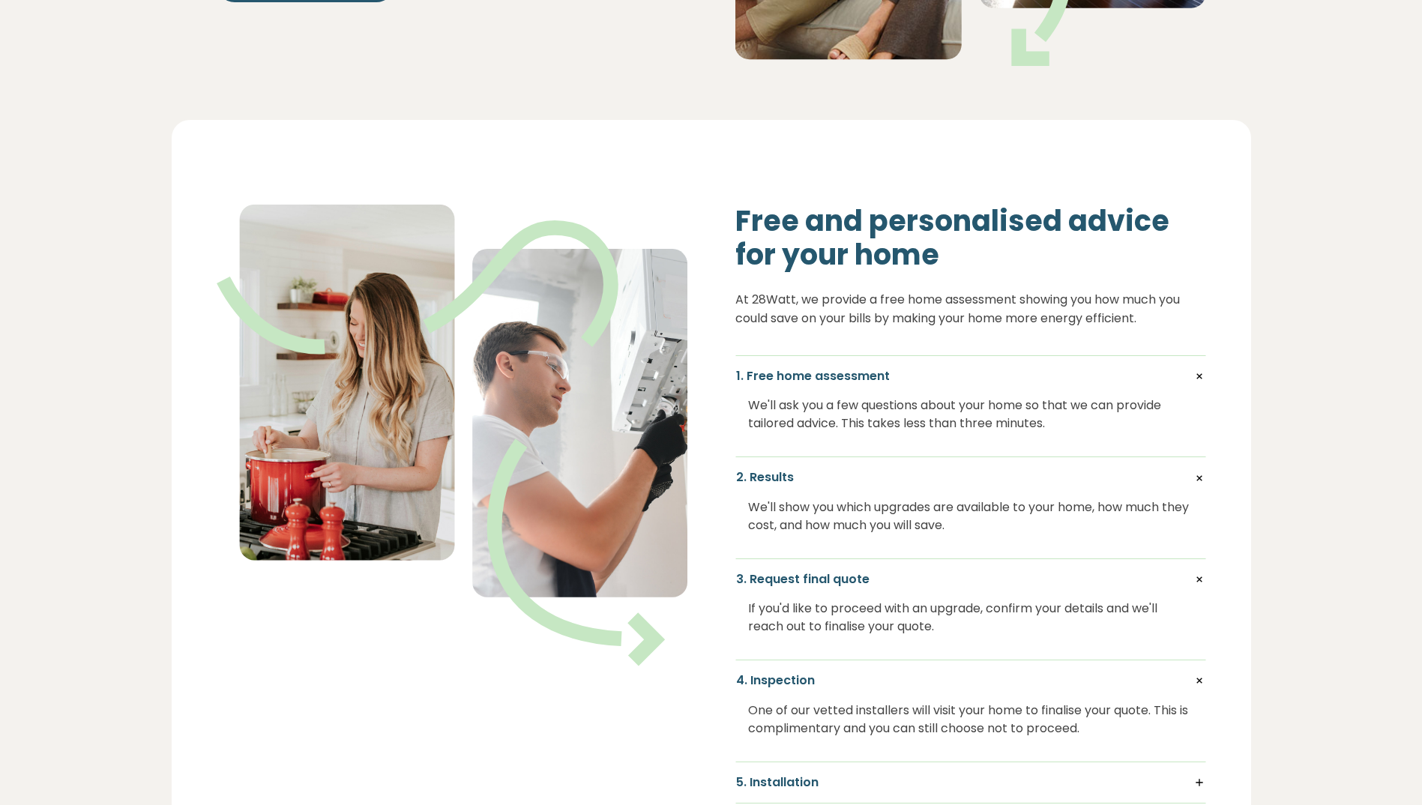
click at [1198, 774] on h5 "5. Installation" at bounding box center [970, 782] width 469 height 16
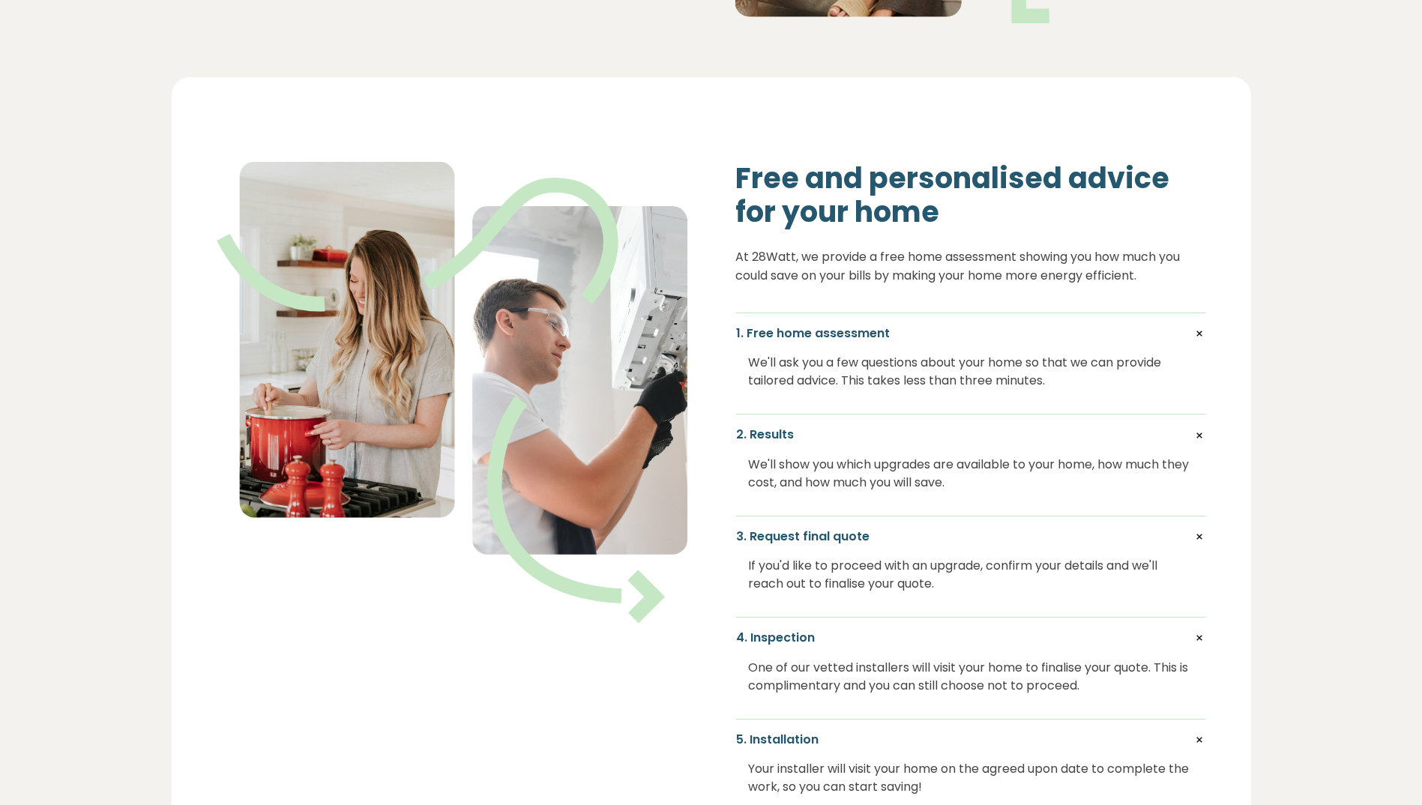
scroll to position [150, 0]
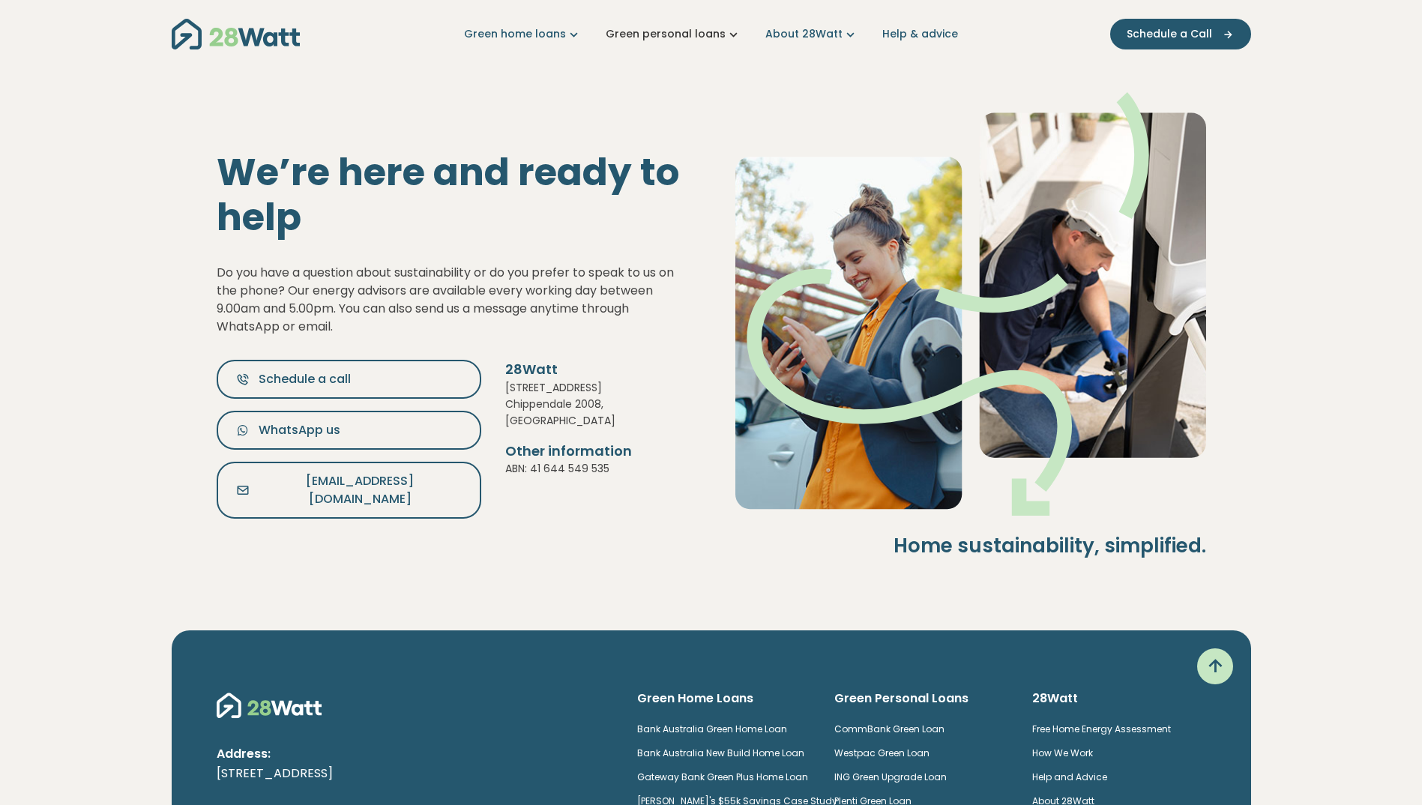
click at [714, 35] on link "Green personal loans" at bounding box center [674, 34] width 136 height 16
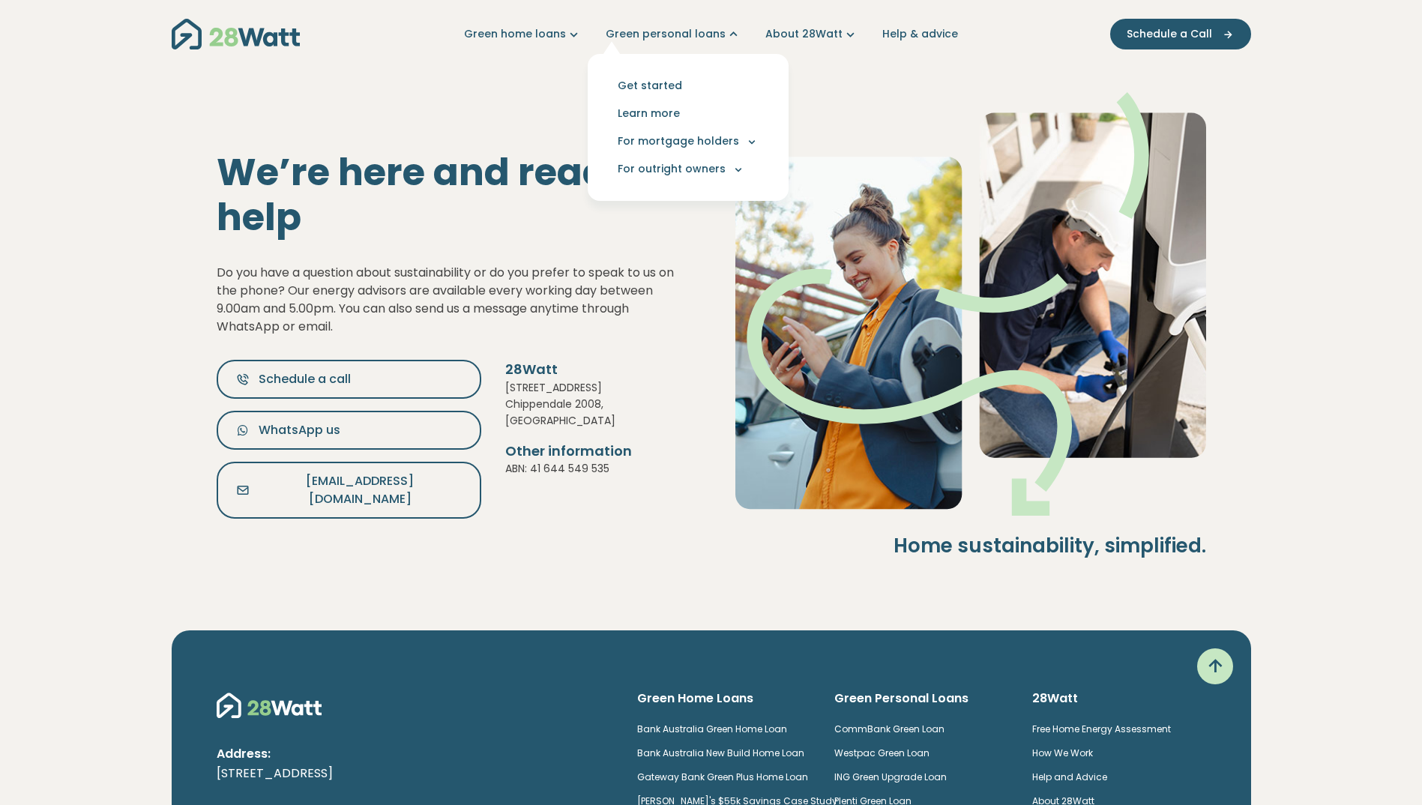
click at [547, 150] on h1 "We’re here and ready to help" at bounding box center [452, 195] width 471 height 90
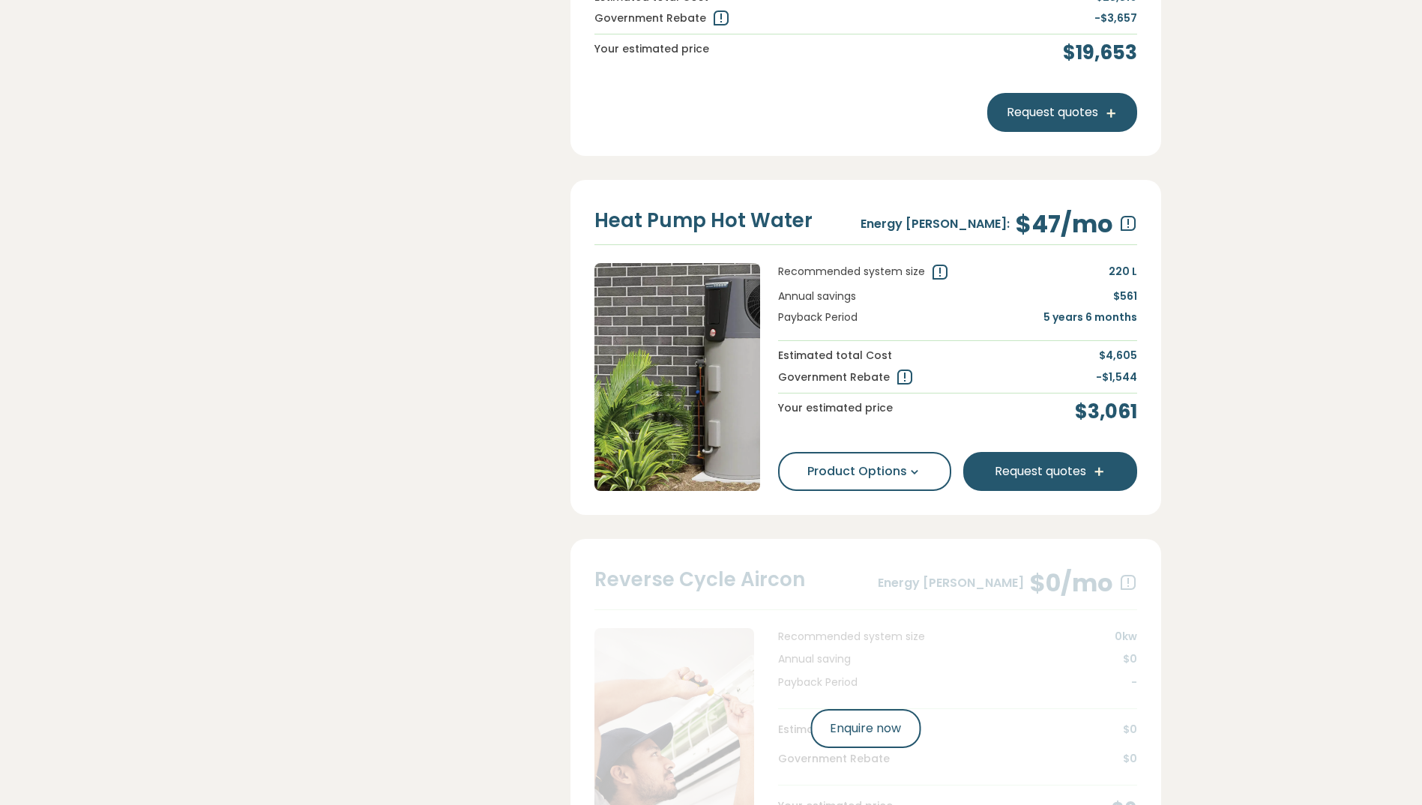
scroll to position [1054, 0]
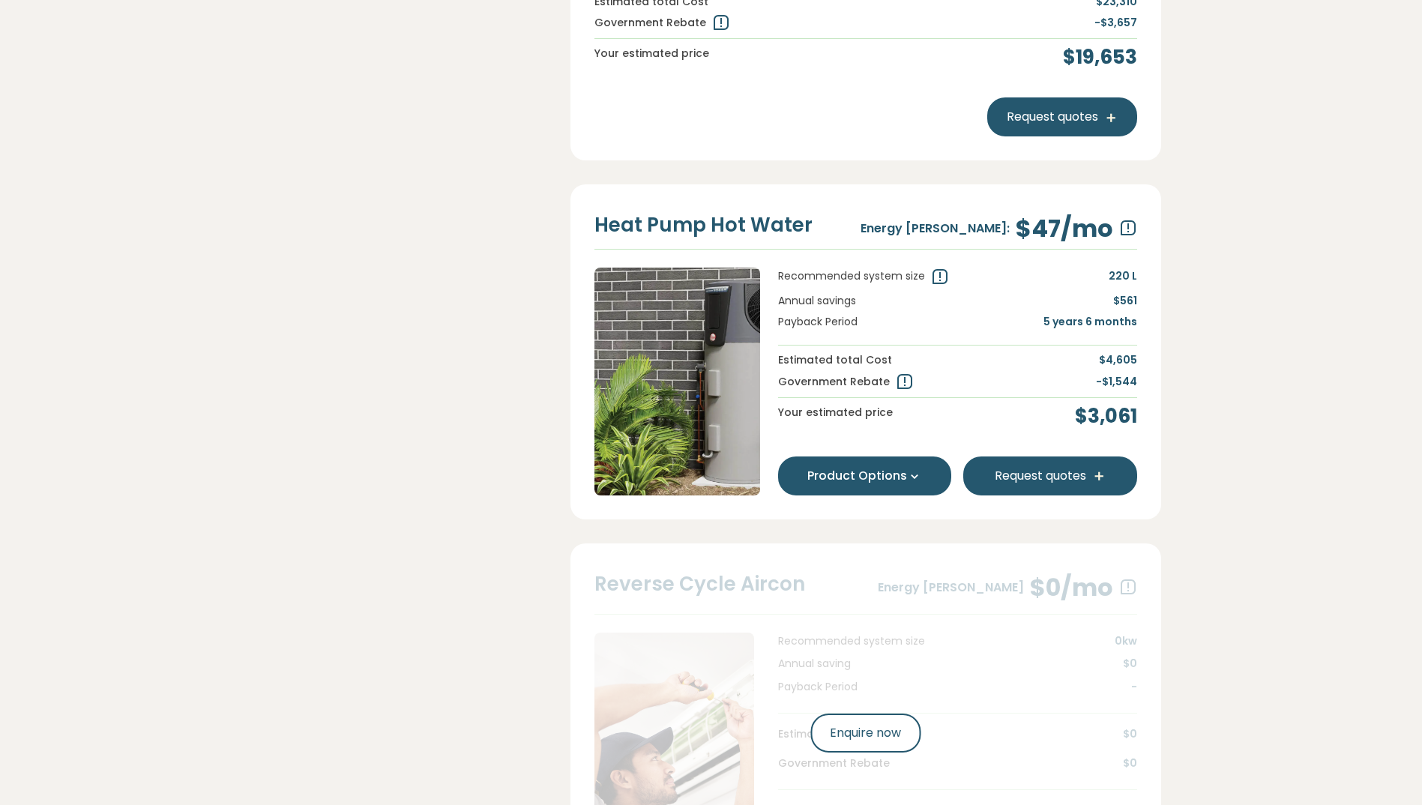
click at [899, 495] on button "Product Options" at bounding box center [865, 476] width 174 height 39
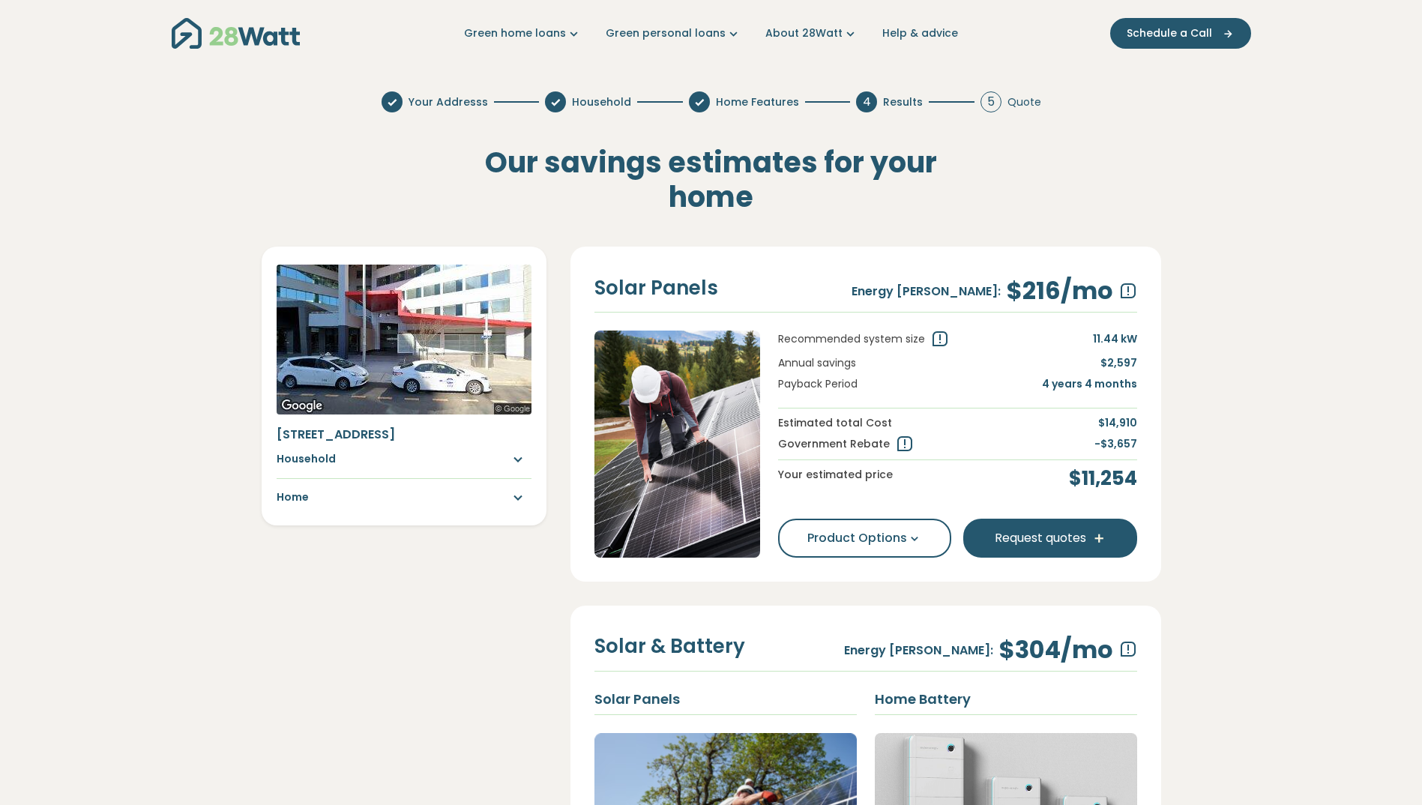
scroll to position [0, 0]
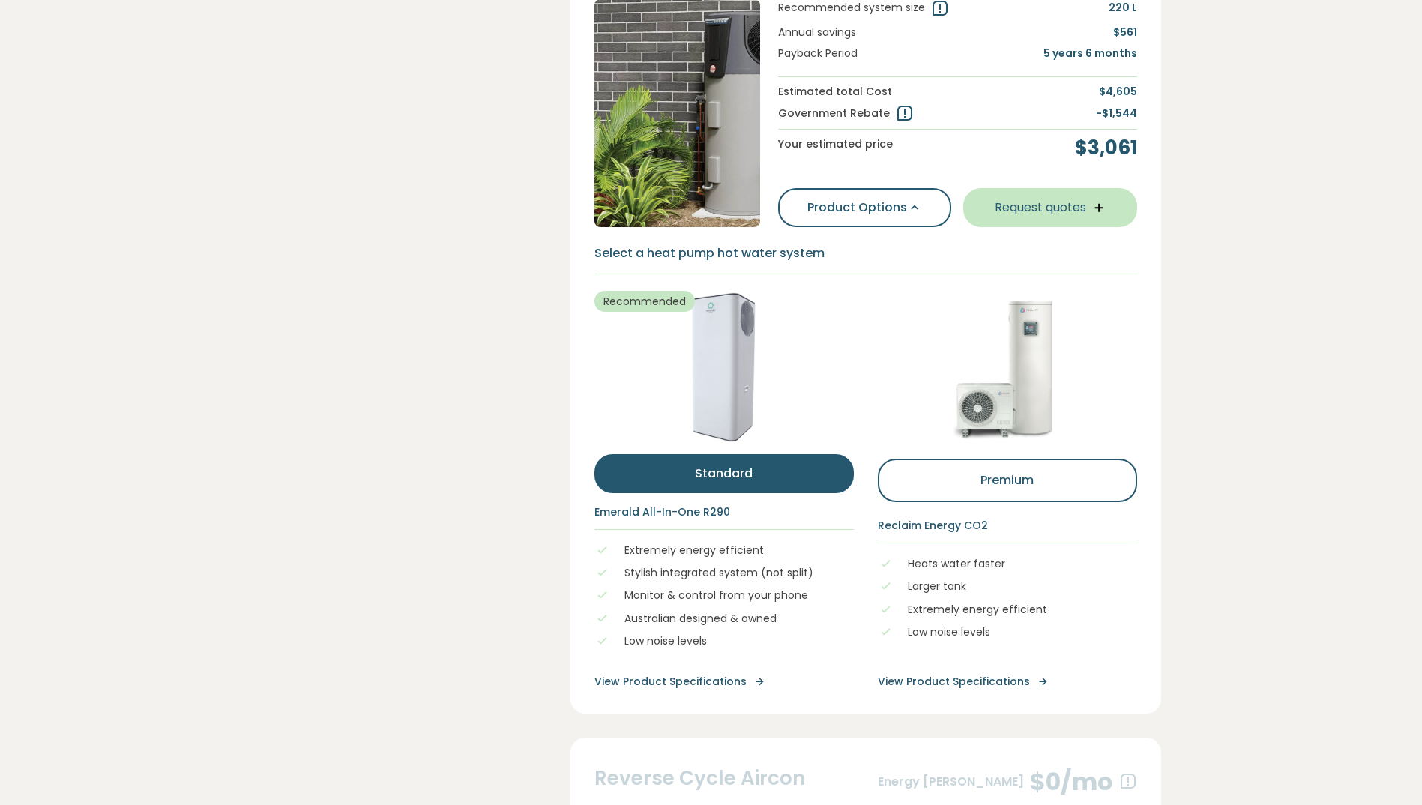
click at [1040, 227] on button "Request quotes" at bounding box center [1050, 207] width 174 height 39
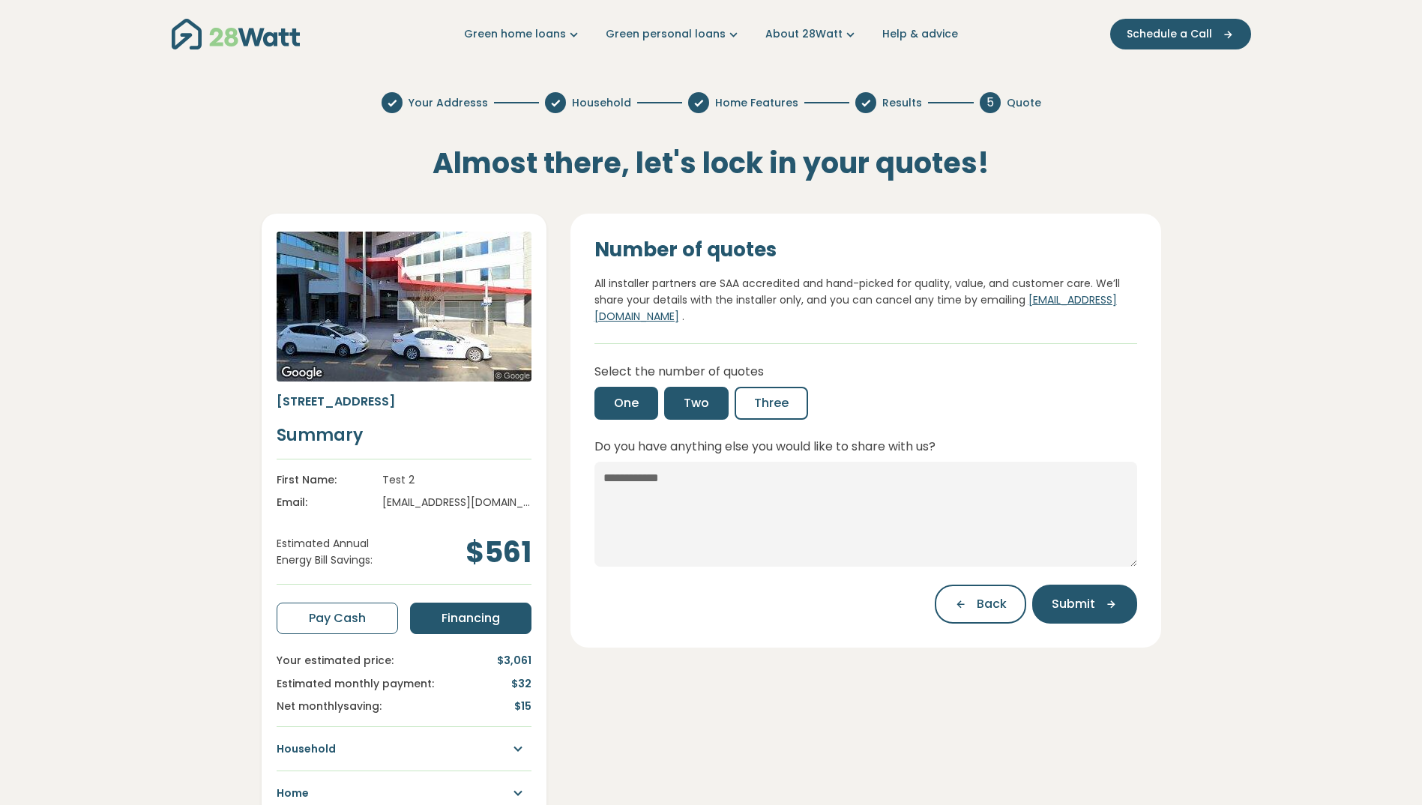
click at [692, 406] on span "Two" at bounding box center [696, 403] width 25 height 18
click at [745, 406] on button "Three" at bounding box center [771, 403] width 73 height 33
click at [675, 409] on button "Two" at bounding box center [696, 403] width 64 height 33
click at [614, 409] on span "One" at bounding box center [626, 403] width 25 height 18
click at [682, 405] on button "Two" at bounding box center [696, 403] width 64 height 33
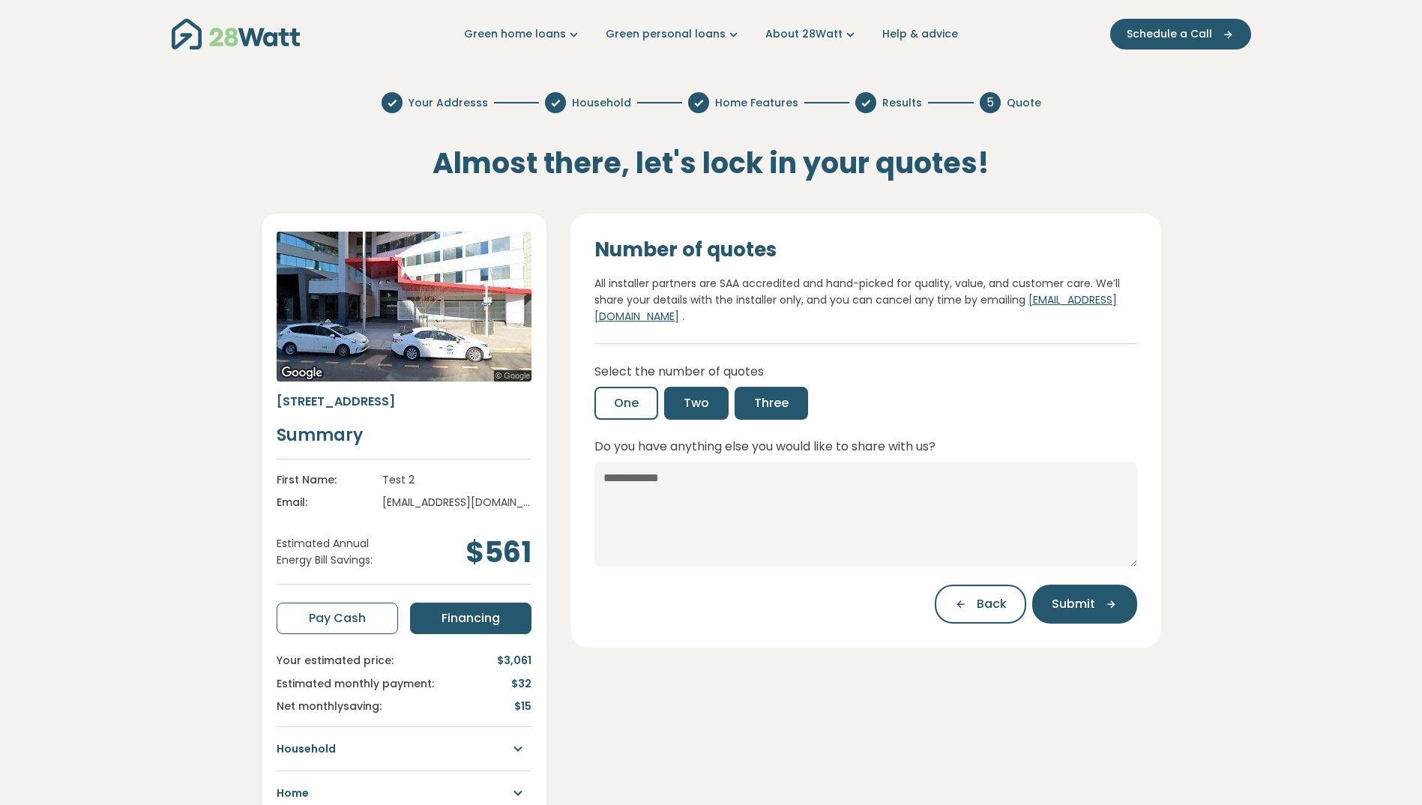
click at [793, 406] on button "Three" at bounding box center [771, 403] width 73 height 33
drag, startPoint x: 761, startPoint y: 557, endPoint x: 753, endPoint y: 557, distance: 8.2
click at [759, 557] on textarea "Do you have anything else you would like to share with us?" at bounding box center [865, 514] width 543 height 105
click at [674, 400] on button "Two" at bounding box center [696, 403] width 64 height 33
click at [619, 417] on button "One" at bounding box center [626, 403] width 64 height 33
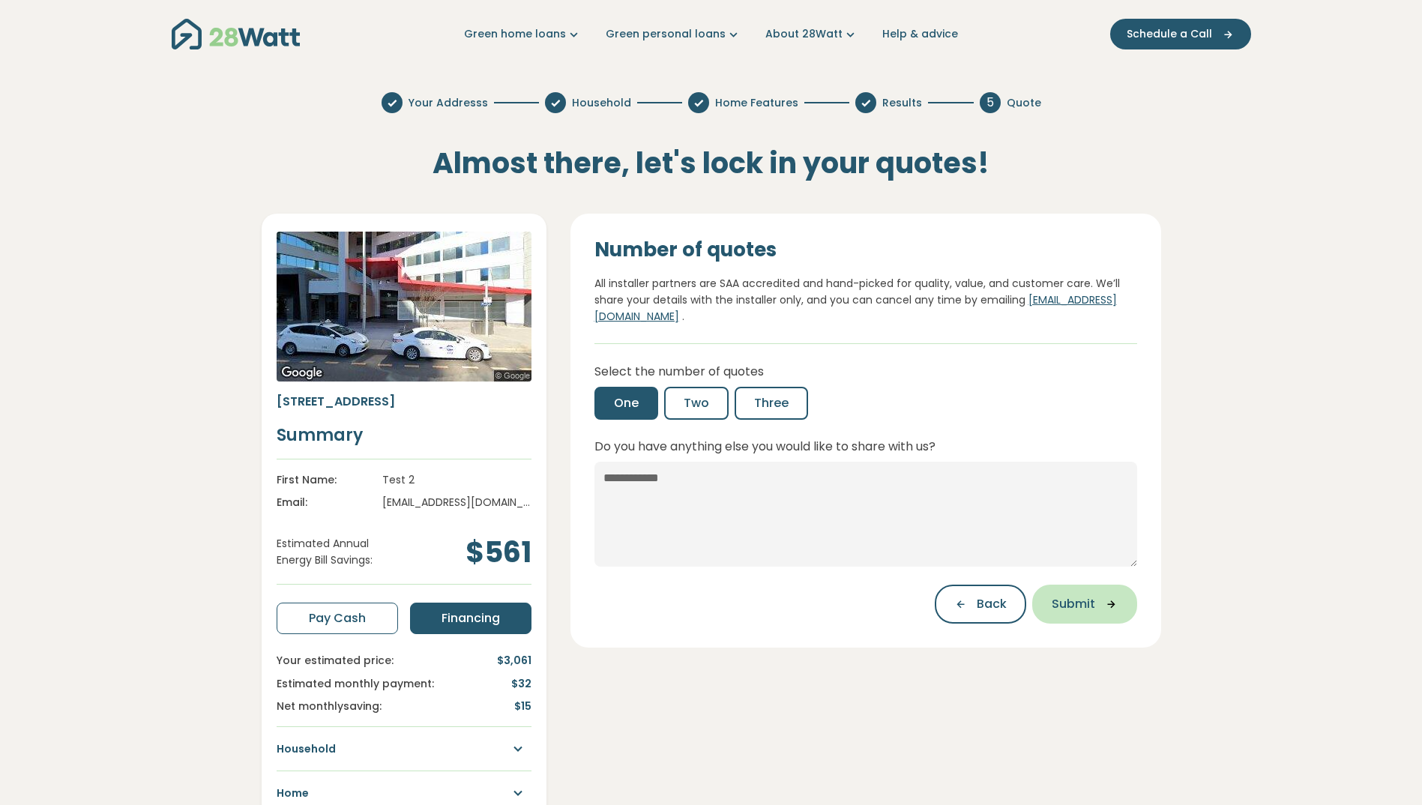
click at [1091, 601] on span "Submit" at bounding box center [1073, 604] width 43 height 18
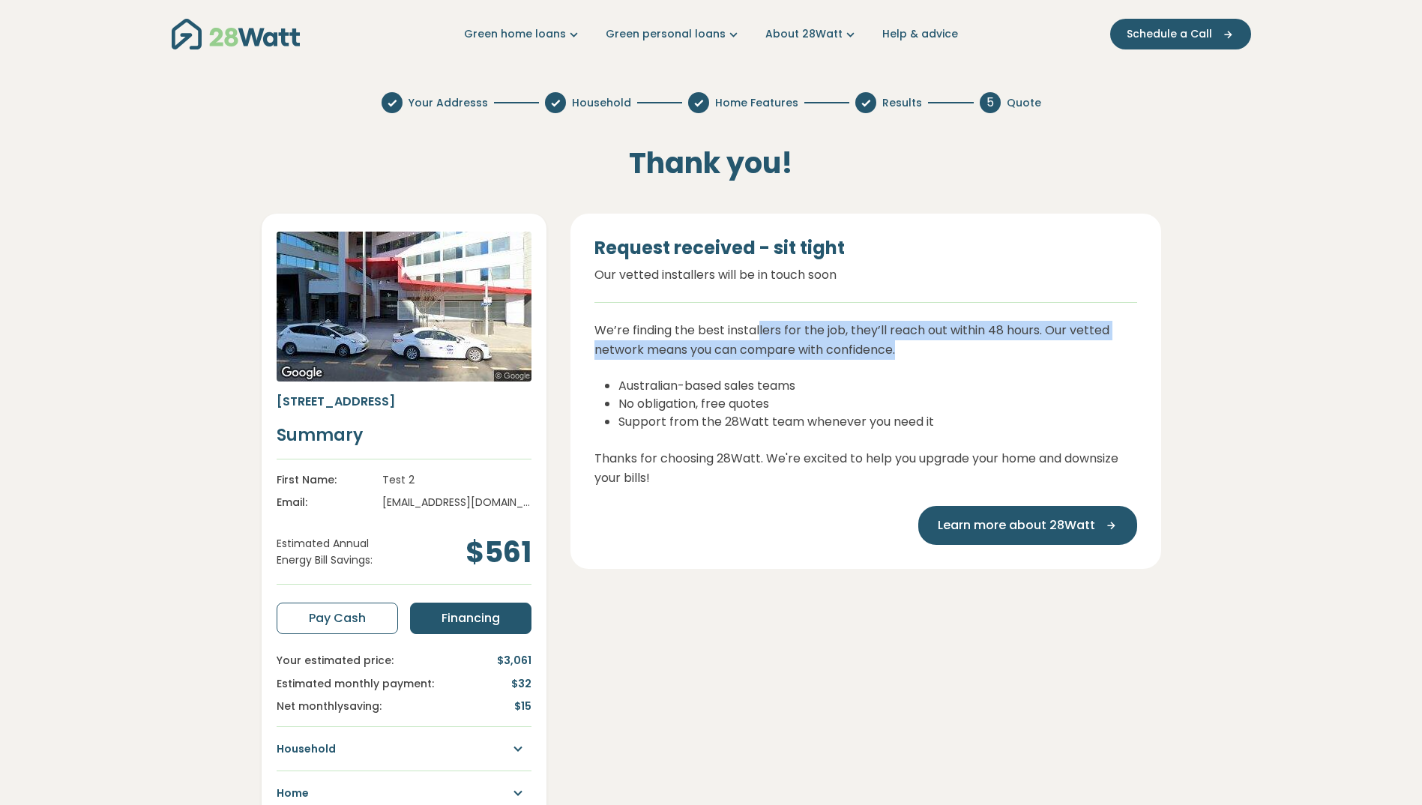
drag, startPoint x: 759, startPoint y: 321, endPoint x: 1079, endPoint y: 352, distance: 321.6
click at [1079, 352] on p "We’re finding the best installers for the job, they’ll reach out within 48 hour…" at bounding box center [865, 340] width 543 height 38
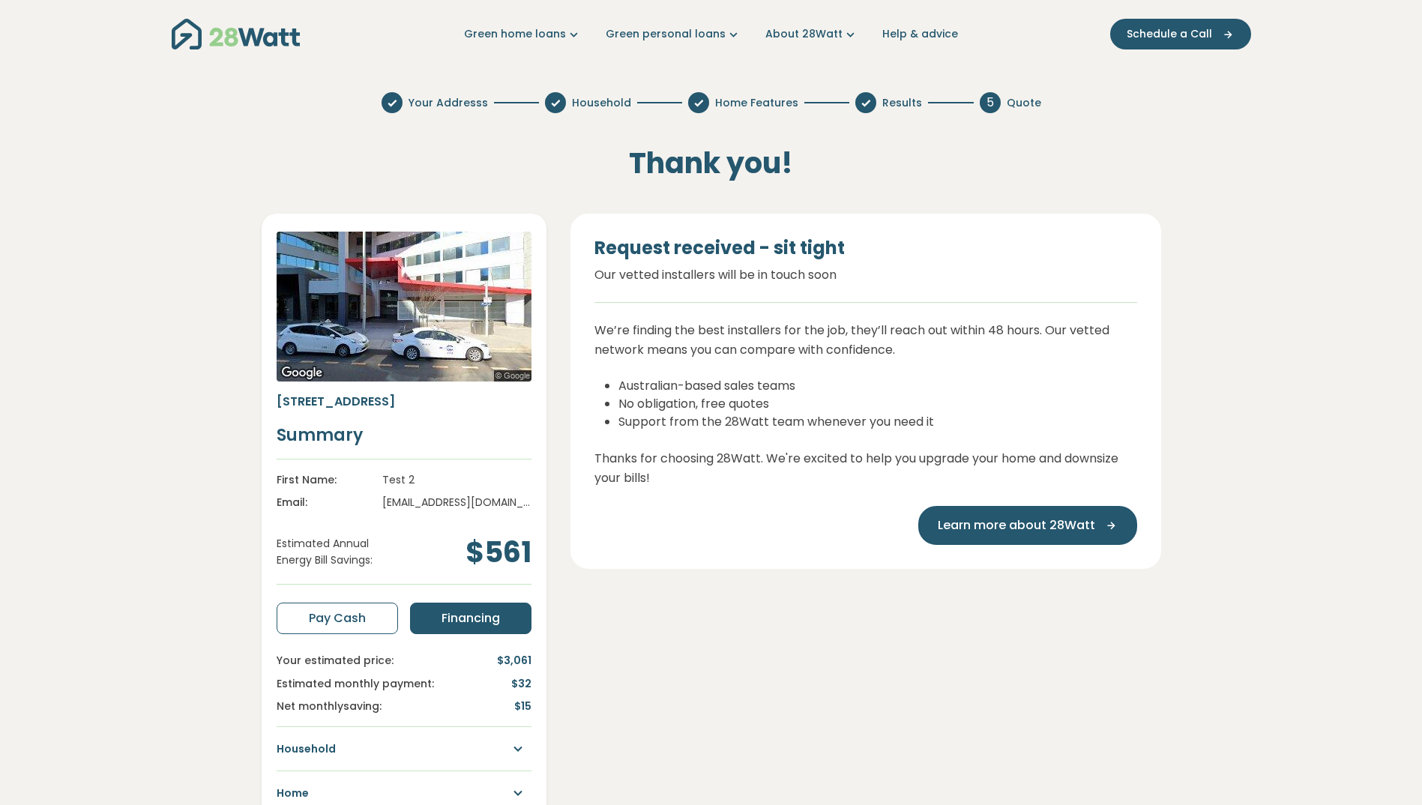
drag, startPoint x: 1079, startPoint y: 352, endPoint x: 793, endPoint y: 402, distance: 290.0
click at [798, 402] on li "No obligation, free quotes" at bounding box center [877, 404] width 519 height 18
click at [793, 401] on li "No obligation, free quotes" at bounding box center [877, 404] width 519 height 18
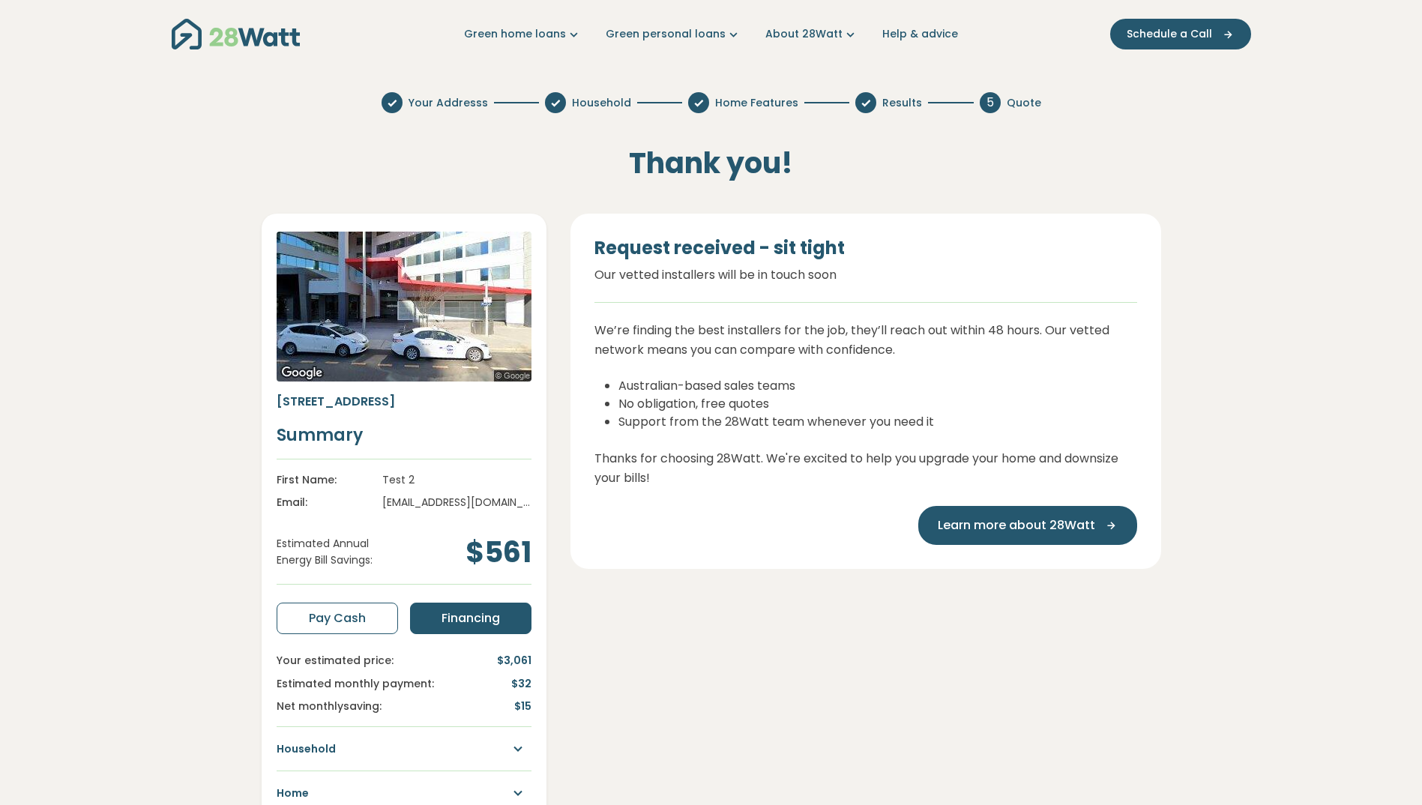
drag, startPoint x: 793, startPoint y: 401, endPoint x: 844, endPoint y: 429, distance: 58.0
click at [844, 429] on li "Support from the 28Watt team whenever you need it" at bounding box center [877, 422] width 519 height 18
drag, startPoint x: 844, startPoint y: 429, endPoint x: 708, endPoint y: 478, distance: 144.4
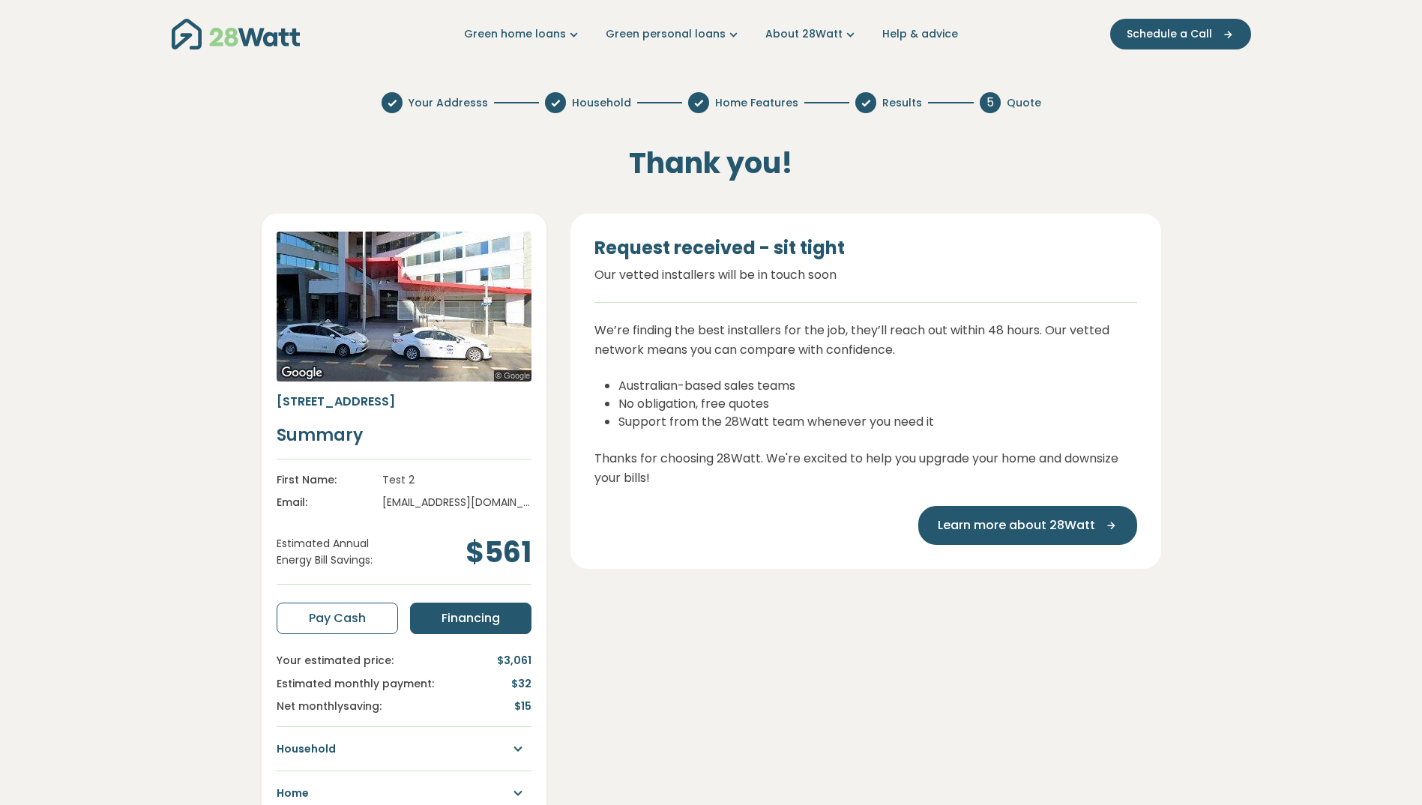
click at [766, 472] on p "Thanks for choosing 28Watt. We're excited to help you upgrade your home and dow…" at bounding box center [865, 468] width 543 height 38
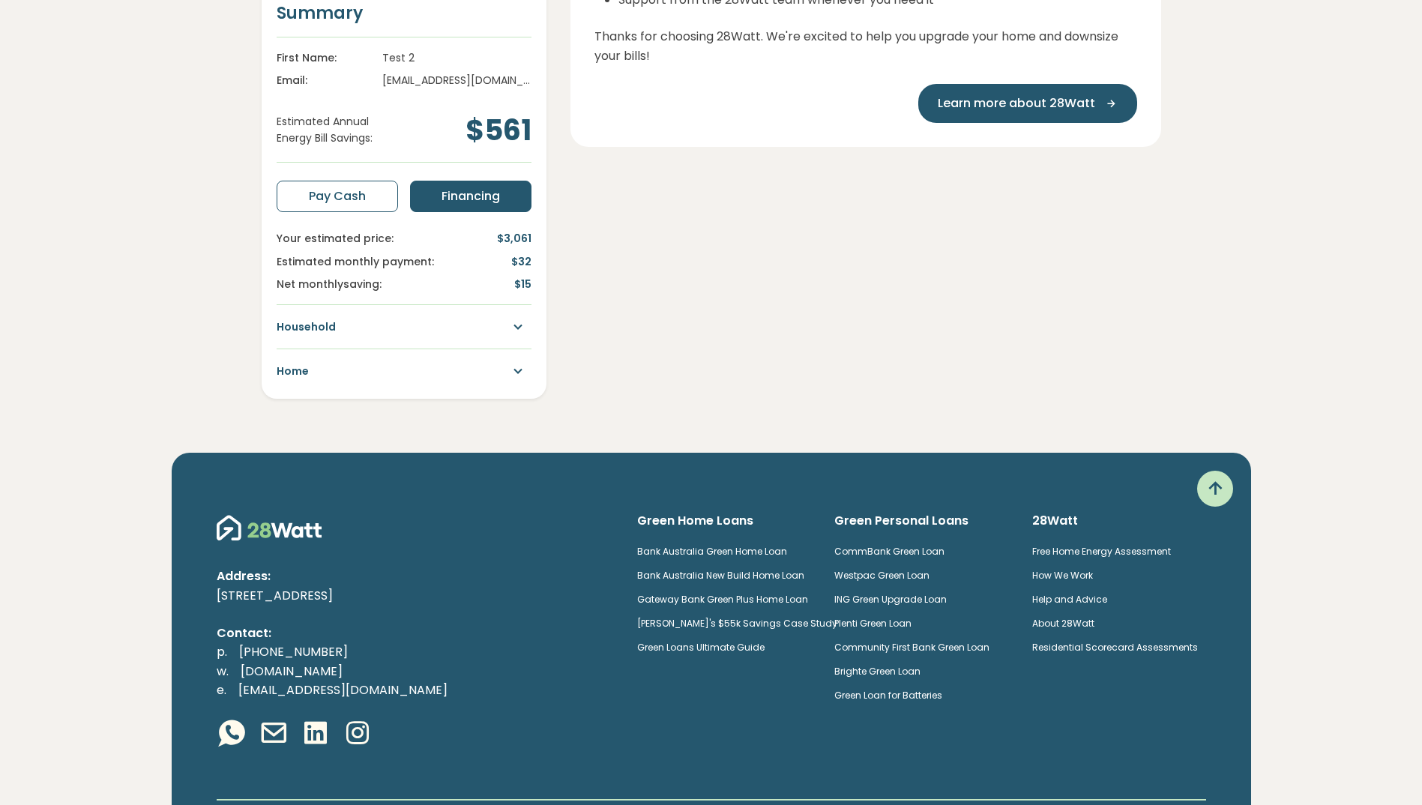
scroll to position [368, 0]
